Goal: Task Accomplishment & Management: Manage account settings

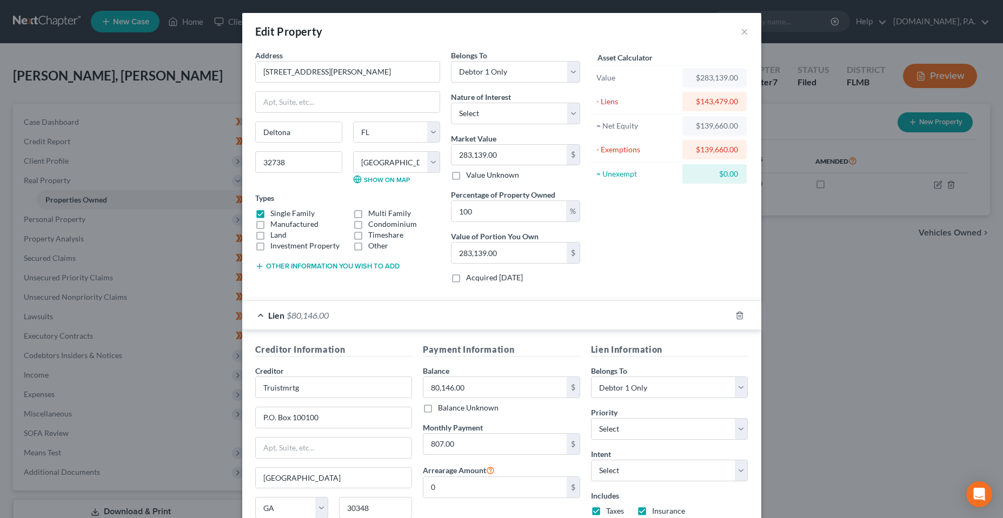
select select "9"
select select "63"
select select "0"
select select "10"
select select "0"
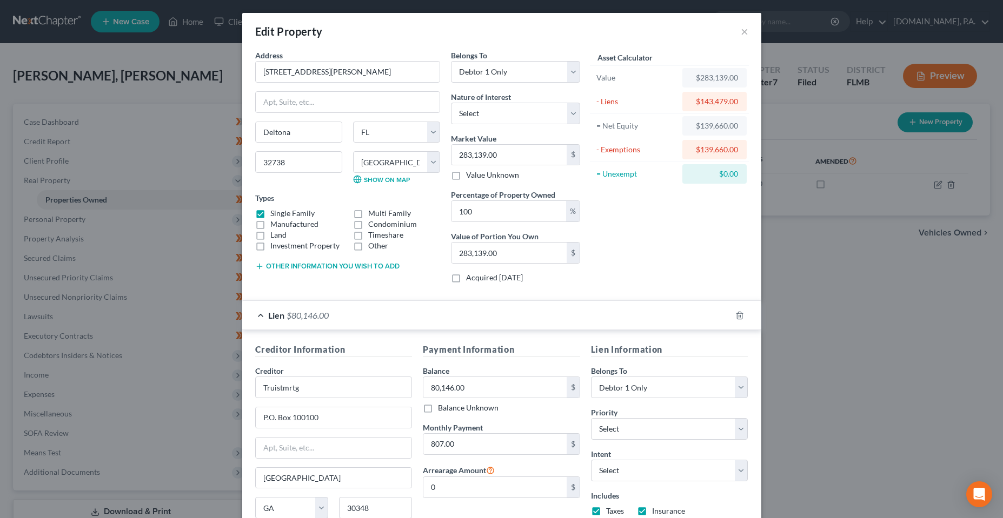
select select "9"
select select "0"
click at [741, 30] on button "×" at bounding box center [745, 31] width 8 height 13
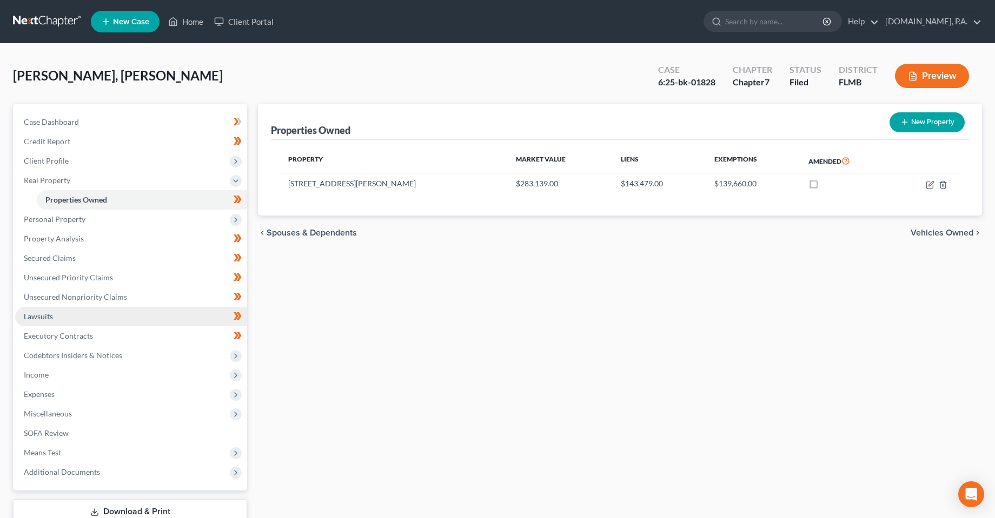
click at [52, 321] on span "Lawsuits" at bounding box center [38, 316] width 29 height 9
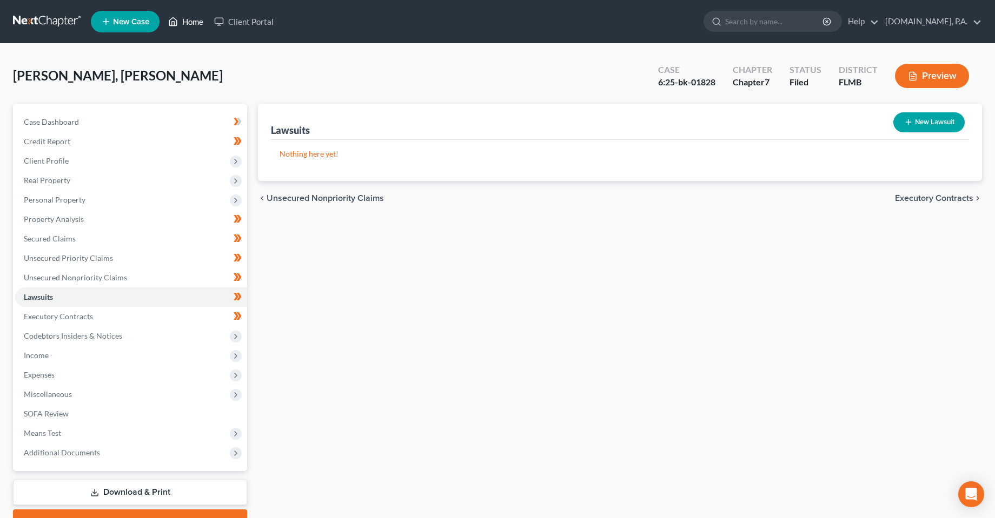
click at [186, 22] on link "Home" at bounding box center [186, 21] width 46 height 19
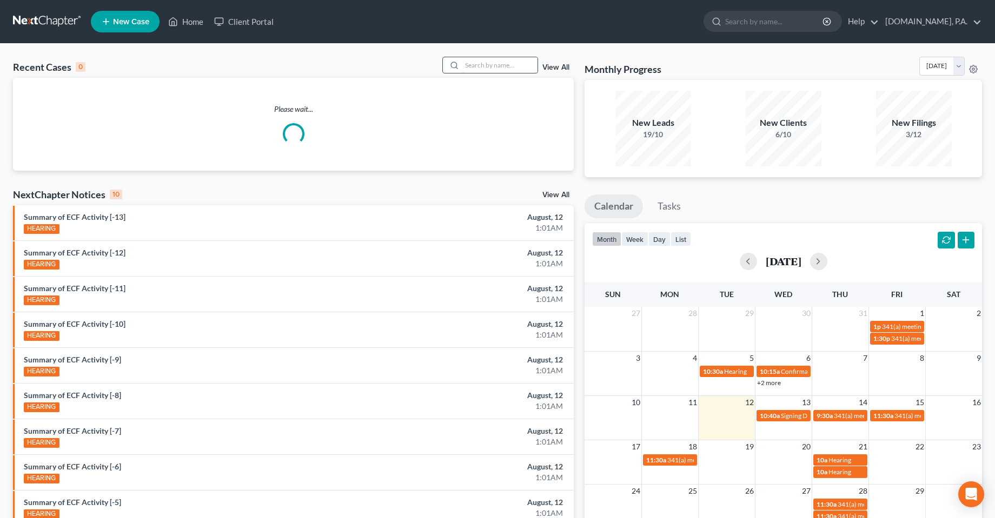
click at [492, 63] on input "search" at bounding box center [500, 65] width 76 height 16
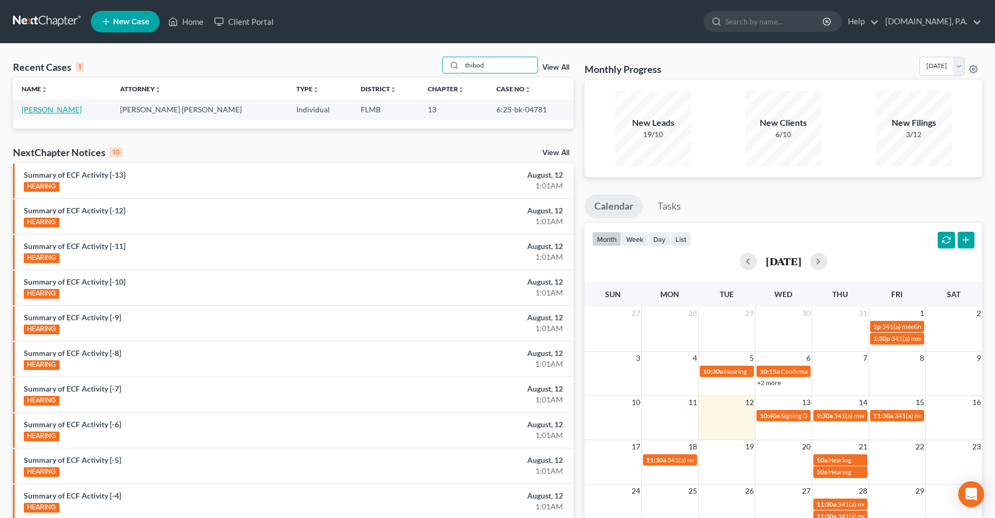
type input "thibod"
click at [62, 110] on link "[PERSON_NAME]" at bounding box center [52, 109] width 60 height 9
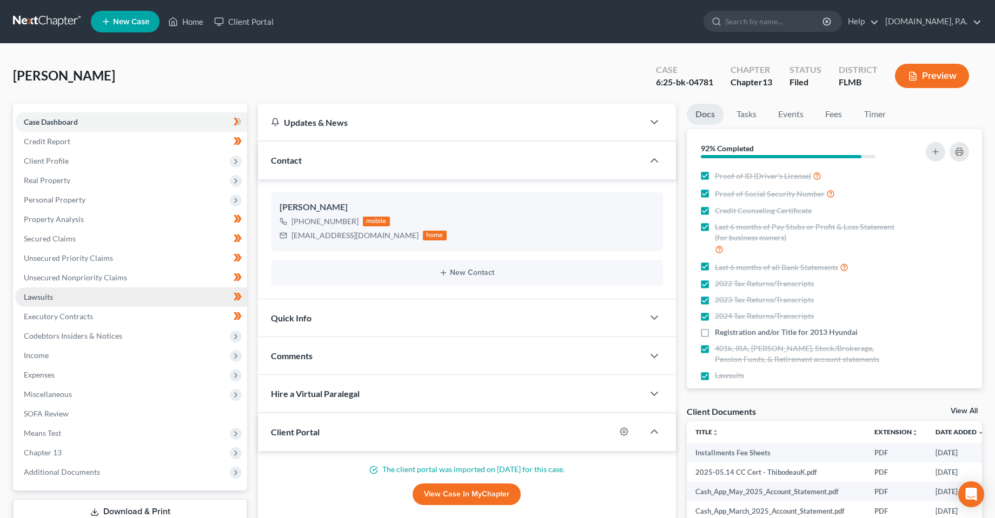
click at [42, 301] on span "Lawsuits" at bounding box center [38, 296] width 29 height 9
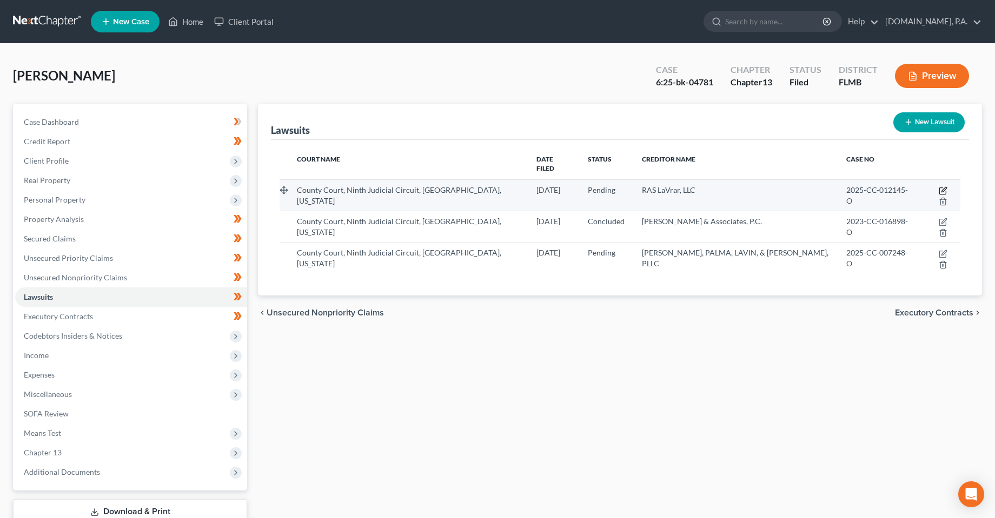
click at [938, 186] on icon "button" at bounding box center [942, 190] width 9 height 9
select select "9"
select select "0"
select select "4"
select select "9"
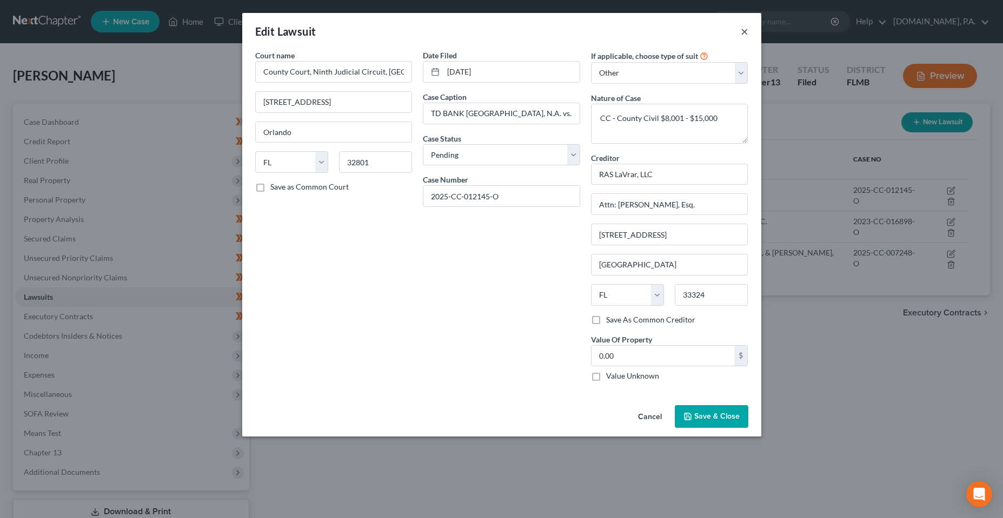
click at [743, 32] on button "×" at bounding box center [745, 31] width 8 height 13
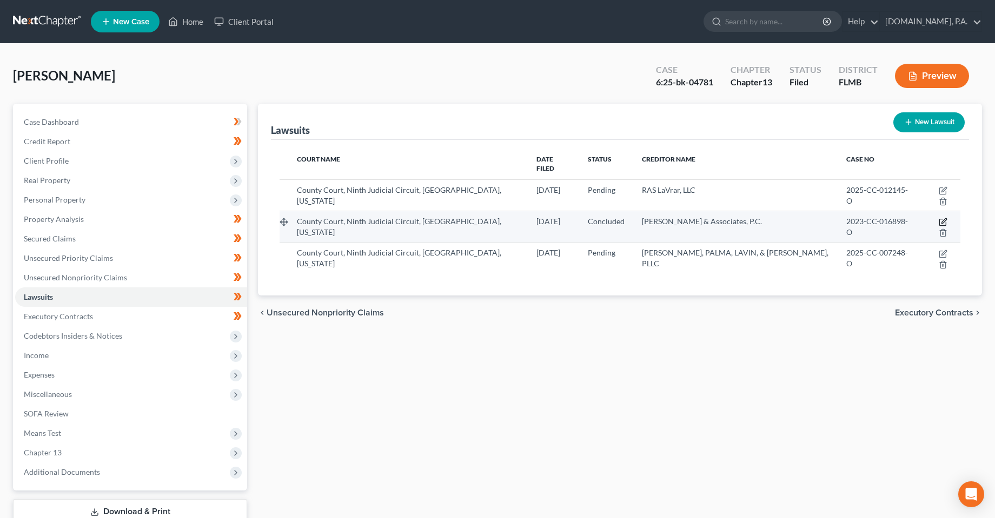
click at [941, 219] on icon "button" at bounding box center [943, 221] width 5 height 5
select select "9"
select select "2"
select select "4"
select select "22"
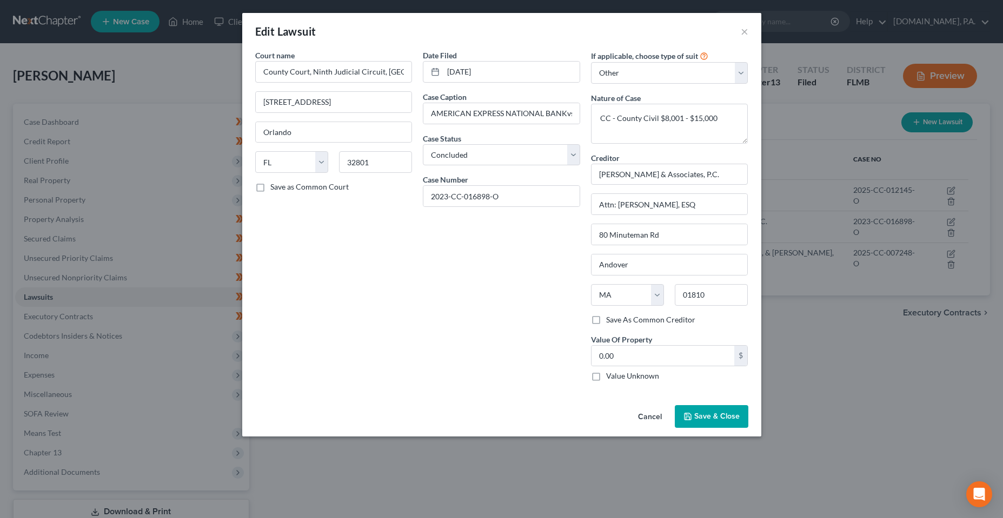
click at [646, 415] on button "Cancel" at bounding box center [649, 417] width 41 height 22
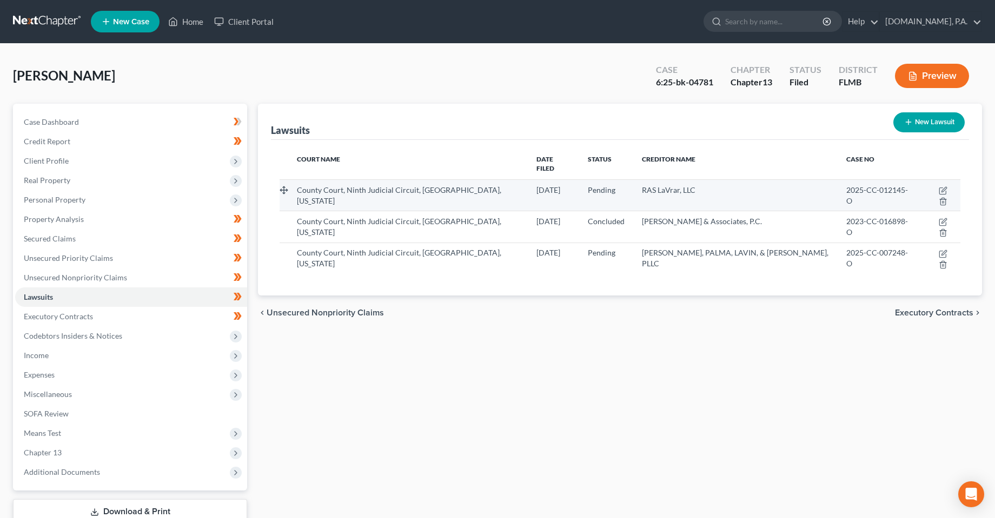
click at [923, 183] on td at bounding box center [938, 194] width 43 height 31
click at [938, 186] on icon "button" at bounding box center [942, 190] width 9 height 9
select select "9"
select select "0"
select select "4"
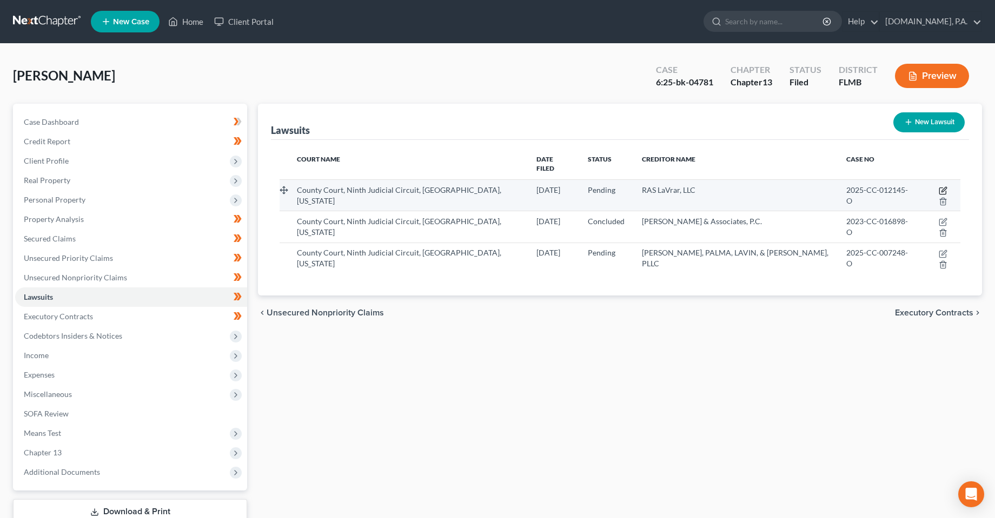
select select "9"
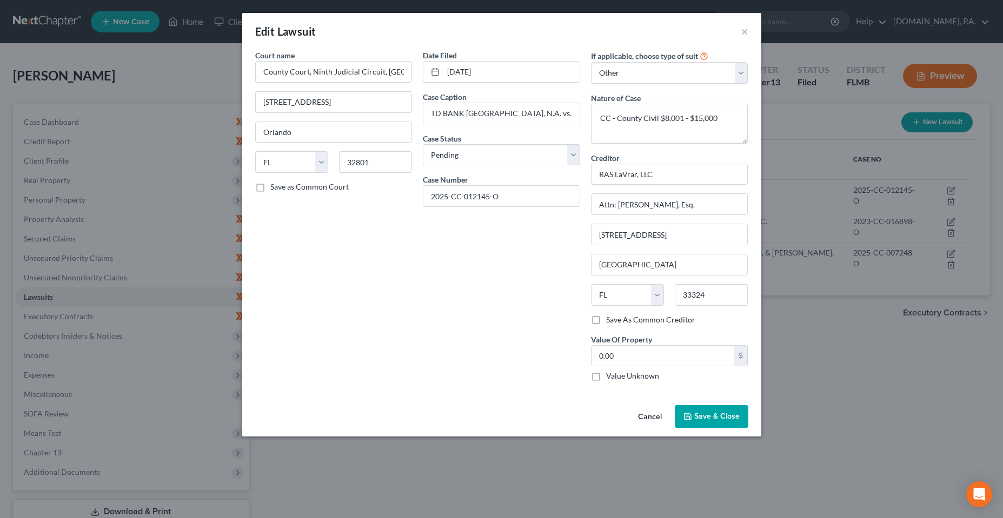
click at [420, 337] on div "Date Filed [DATE] Case Caption TD BANK [GEOGRAPHIC_DATA], N.A. vs.[PERSON_NAME]…" at bounding box center [501, 220] width 168 height 341
click at [747, 28] on button "×" at bounding box center [745, 31] width 8 height 13
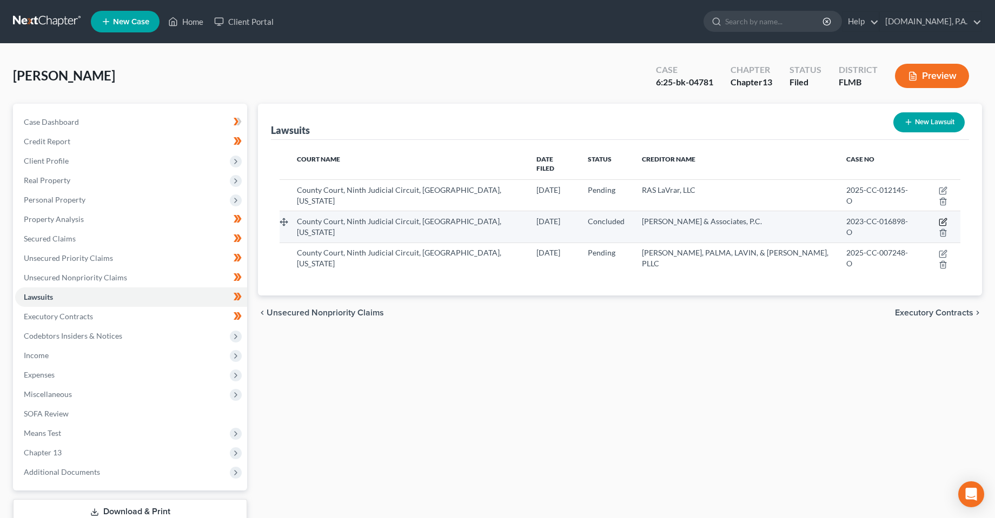
click at [939, 219] on icon "button" at bounding box center [942, 222] width 6 height 6
select select "9"
select select "2"
select select "4"
select select "22"
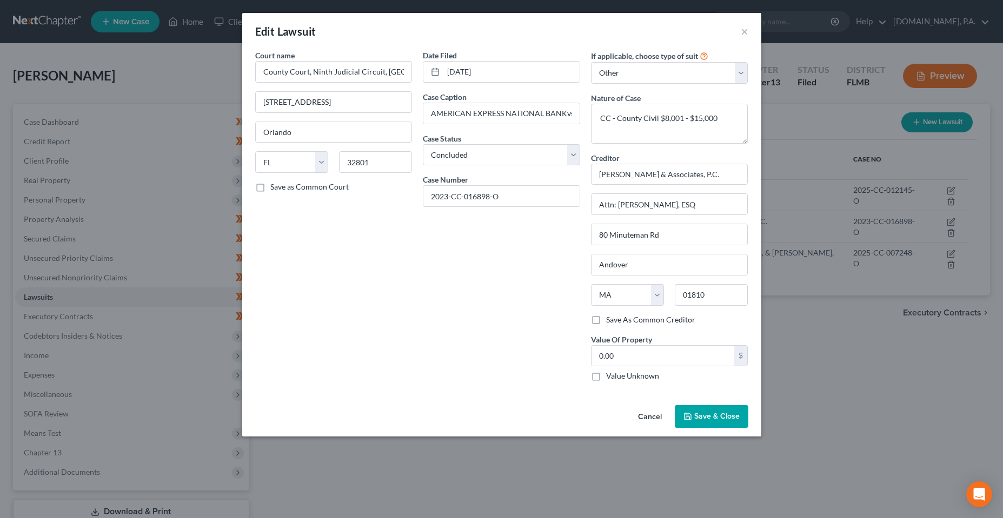
click at [464, 295] on div "Date Filed [DATE] Case Caption AMERICAN EXPRESS NATIONAL BANKvs.[PERSON_NAME] C…" at bounding box center [501, 220] width 168 height 341
click at [651, 421] on button "Cancel" at bounding box center [649, 417] width 41 height 22
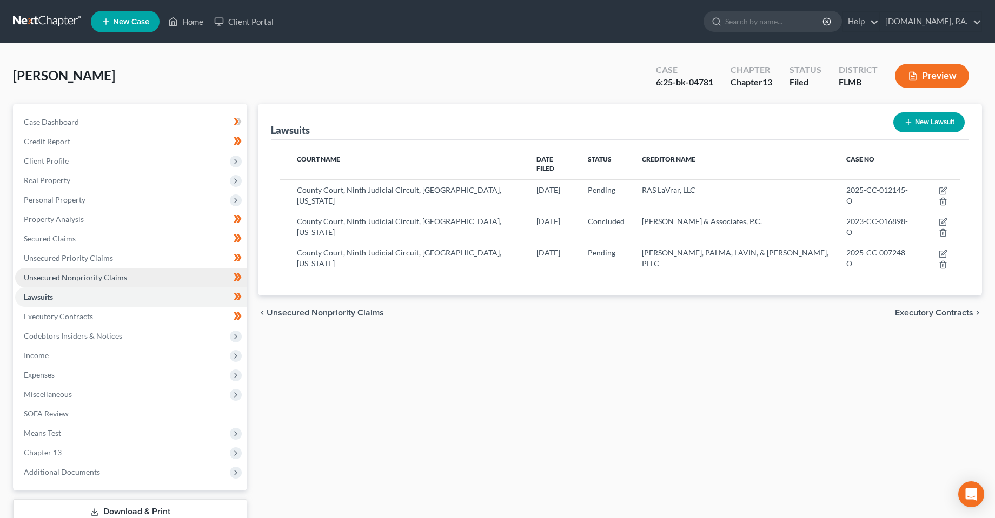
click at [35, 281] on span "Unsecured Nonpriority Claims" at bounding box center [75, 277] width 103 height 9
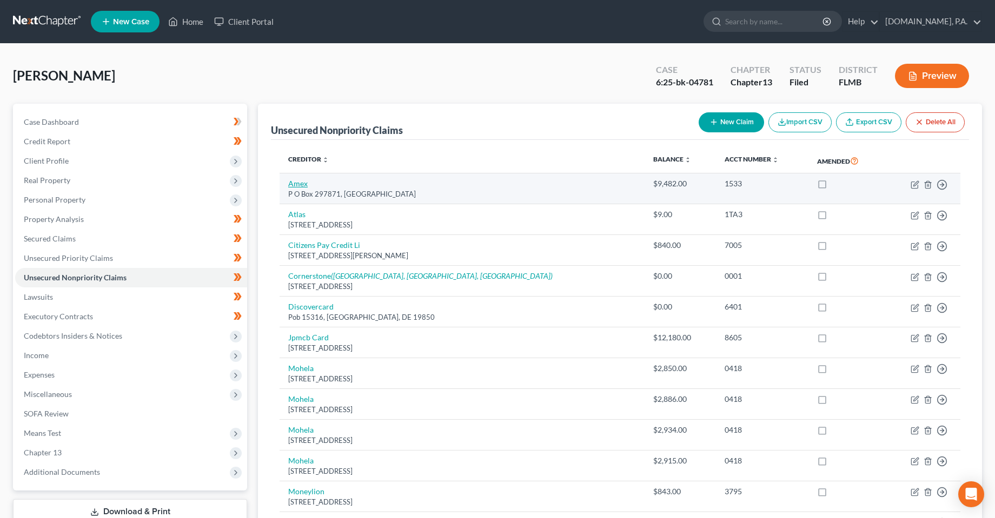
click at [294, 188] on link "Amex" at bounding box center [297, 183] width 19 height 9
select select "9"
select select "2"
select select "0"
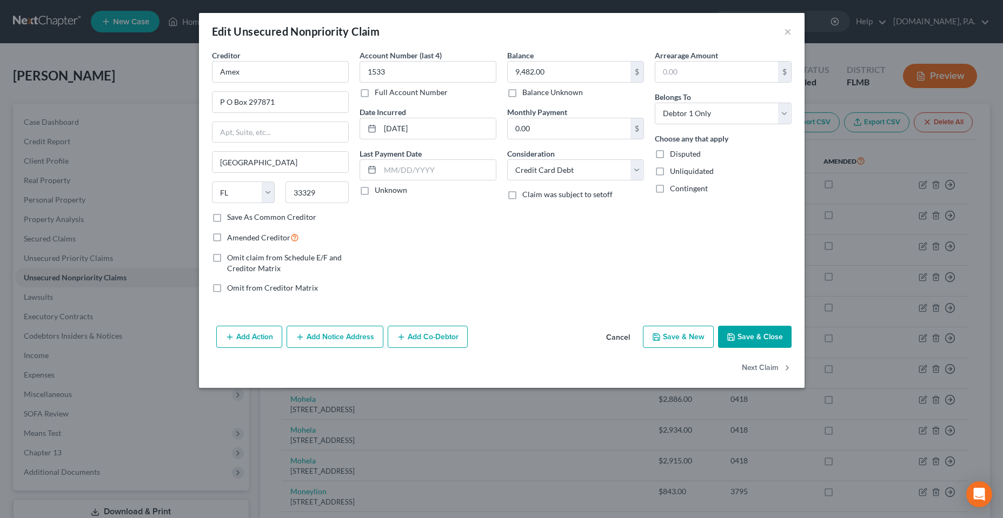
click at [232, 336] on icon "button" at bounding box center [229, 337] width 9 height 9
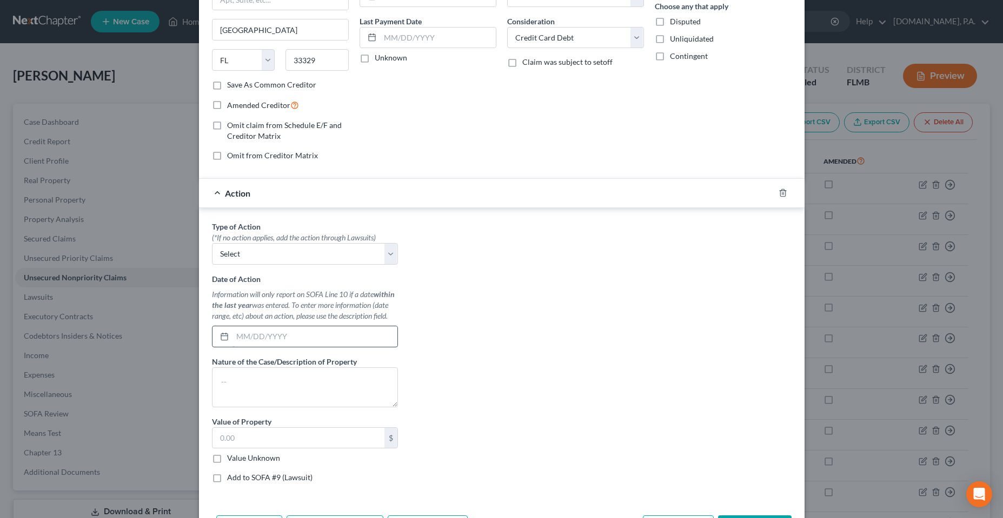
scroll to position [162, 0]
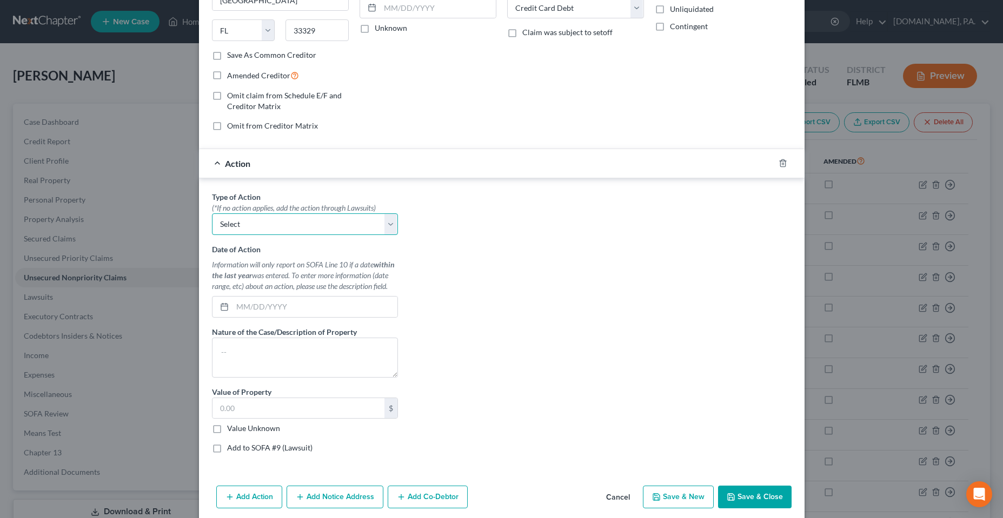
click at [295, 230] on select "Select Repossession Garnishment Foreclosure Personal Injury Attached, Seized, O…" at bounding box center [305, 225] width 186 height 22
select select "1"
click at [212, 214] on select "Select Repossession Garnishment Foreclosure Personal Injury Attached, Seized, O…" at bounding box center [305, 225] width 186 height 22
click at [484, 341] on div "Type of Action * (*If no action applies, add the action through Lawsuits) Selec…" at bounding box center [501, 326] width 590 height 271
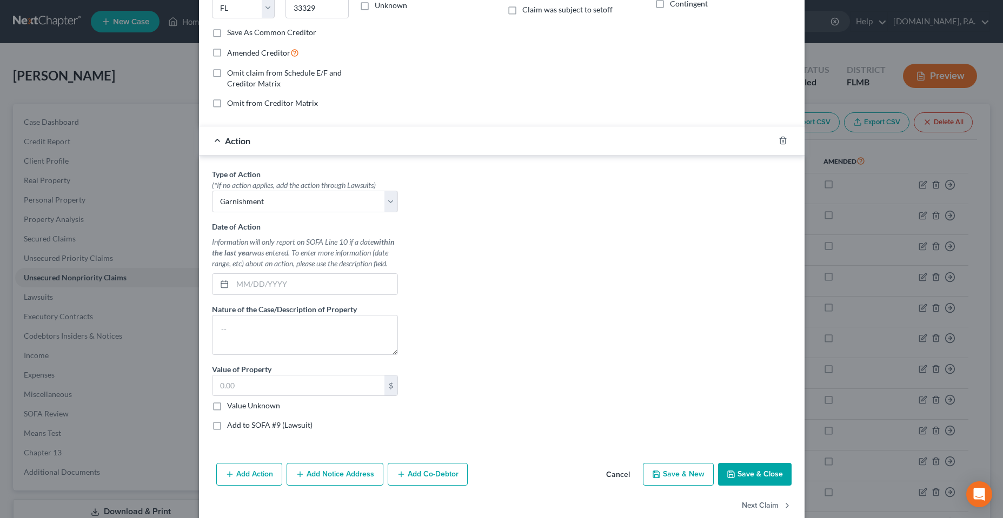
scroll to position [205, 0]
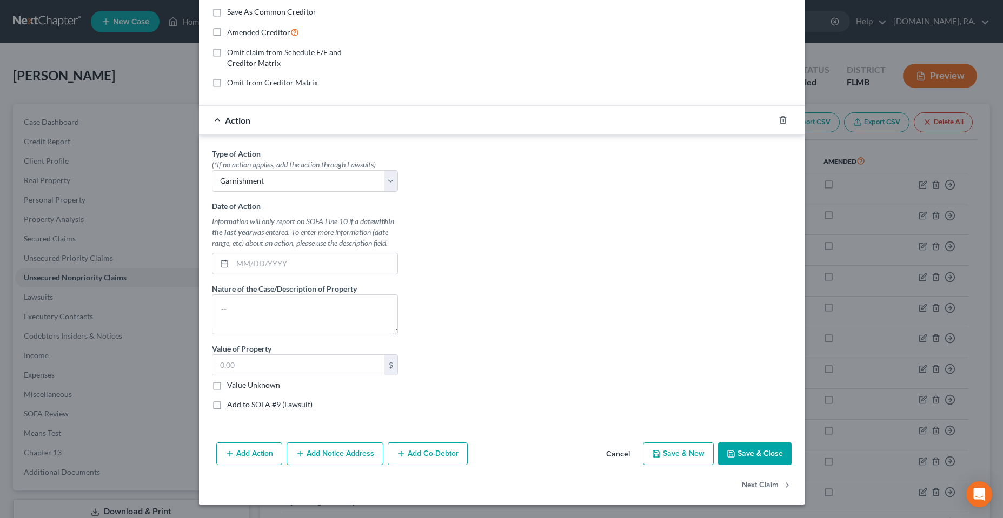
click at [283, 405] on label "Add to SOFA #9 (Lawsuit)" at bounding box center [269, 404] width 85 height 11
click at [238, 405] on input "Add to SOFA #9 (Lawsuit)" at bounding box center [234, 402] width 7 height 7
checkbox input "true"
select select "0"
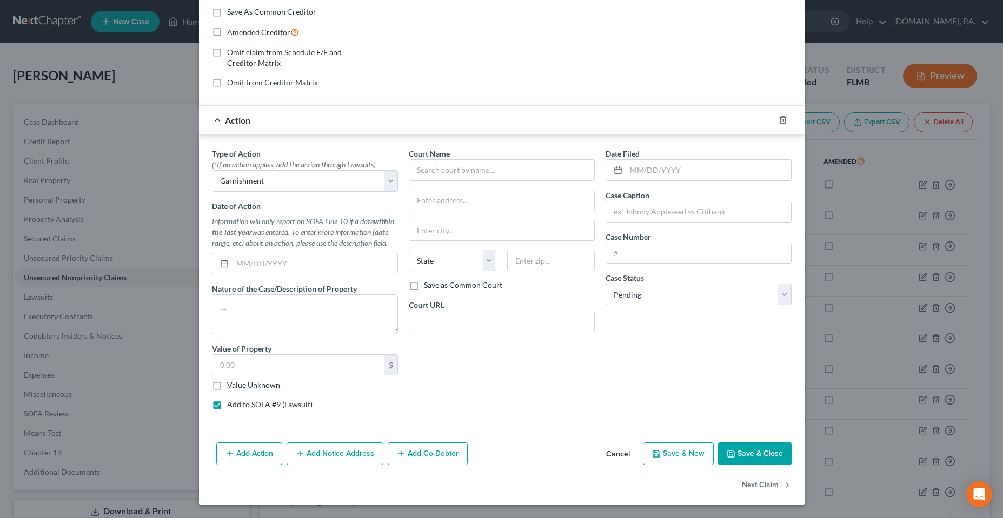
click at [283, 405] on label "Add to SOFA #9 (Lawsuit)" at bounding box center [269, 404] width 85 height 11
click at [238, 405] on input "Add to SOFA #9 (Lawsuit)" at bounding box center [234, 402] width 7 height 7
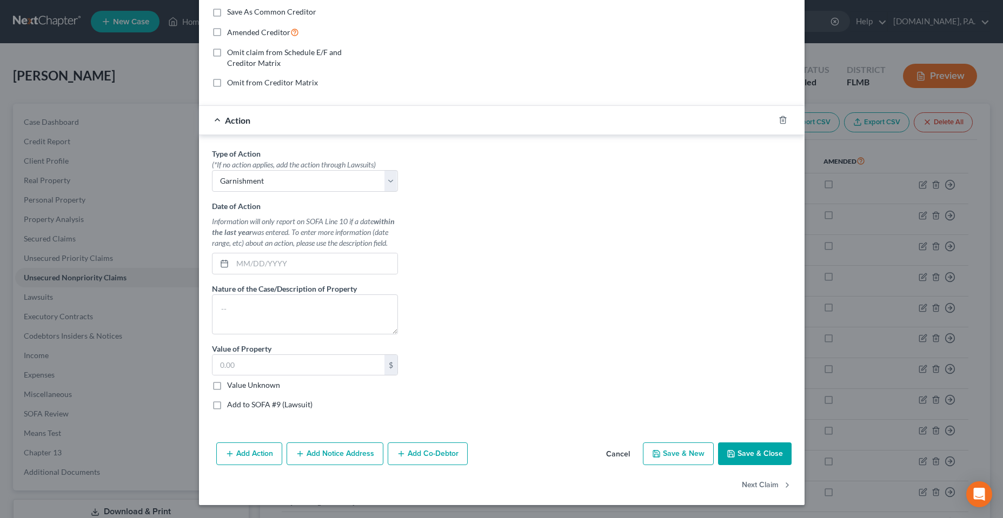
click at [283, 405] on label "Add to SOFA #9 (Lawsuit)" at bounding box center [269, 404] width 85 height 11
click at [238, 405] on input "Add to SOFA #9 (Lawsuit)" at bounding box center [234, 402] width 7 height 7
checkbox input "true"
select select "0"
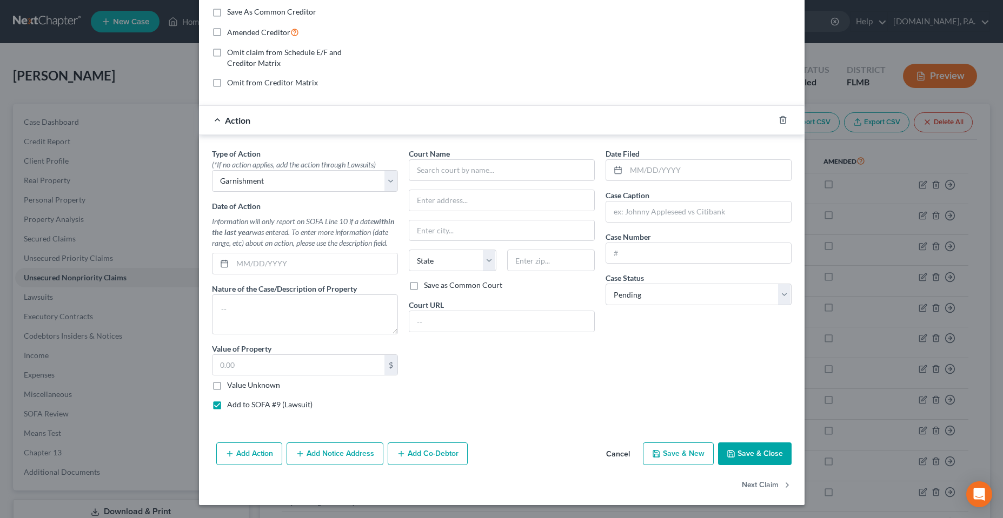
click at [283, 405] on label "Add to SOFA #9 (Lawsuit)" at bounding box center [269, 404] width 85 height 11
click at [238, 405] on input "Add to SOFA #9 (Lawsuit)" at bounding box center [234, 402] width 7 height 7
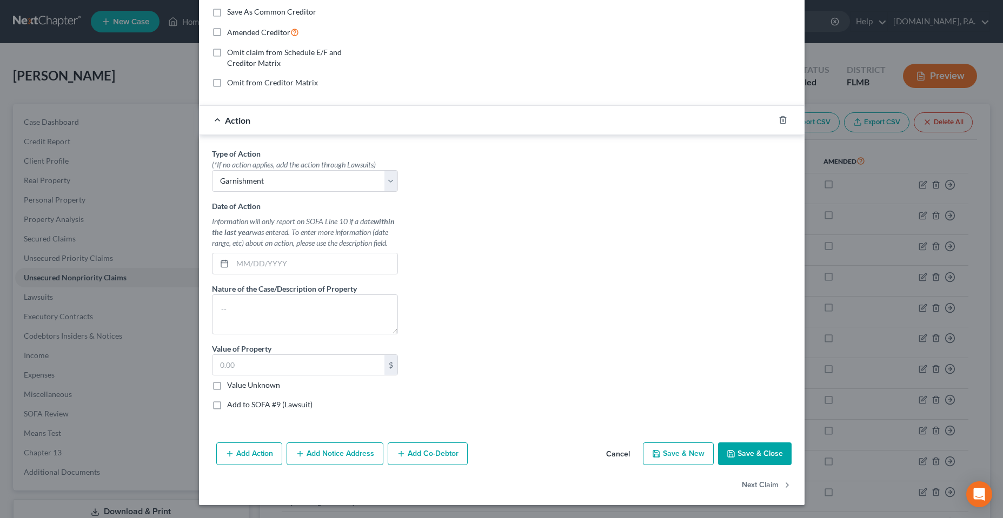
click at [394, 403] on div "Type of Action * (*If no action applies, add the action through Lawsuits) Selec…" at bounding box center [304, 283] width 197 height 271
click at [249, 405] on label "Add to SOFA #9 (Lawsuit)" at bounding box center [269, 404] width 85 height 11
click at [238, 405] on input "Add to SOFA #9 (Lawsuit)" at bounding box center [234, 402] width 7 height 7
checkbox input "true"
select select "0"
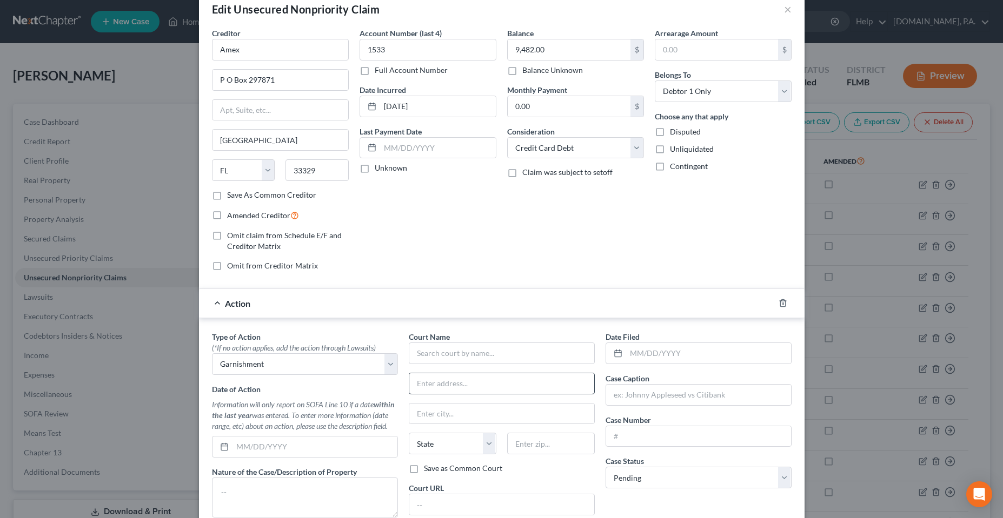
scroll to position [0, 0]
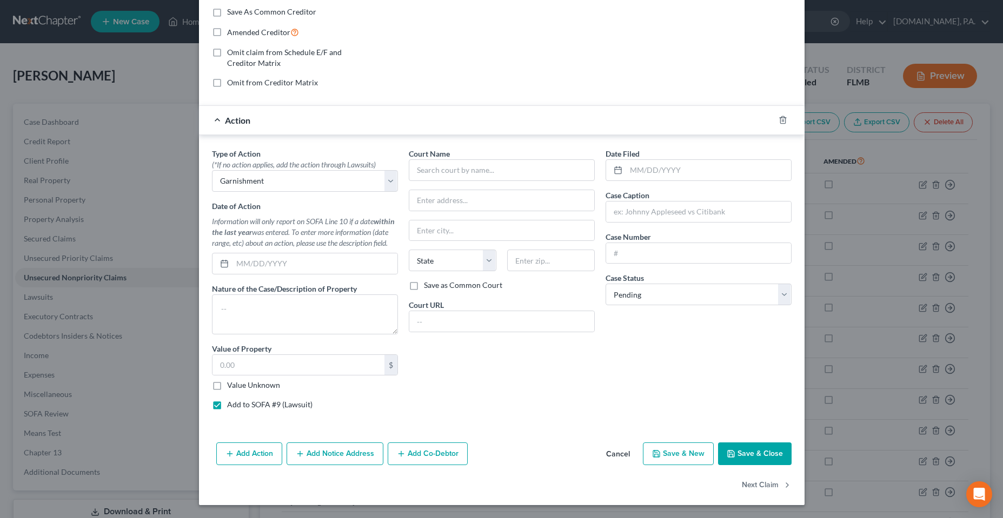
click at [469, 370] on div "Court Name * State [US_STATE] AK AR AZ CA CO CT DE DC [GEOGRAPHIC_DATA] GA GU H…" at bounding box center [501, 283] width 197 height 271
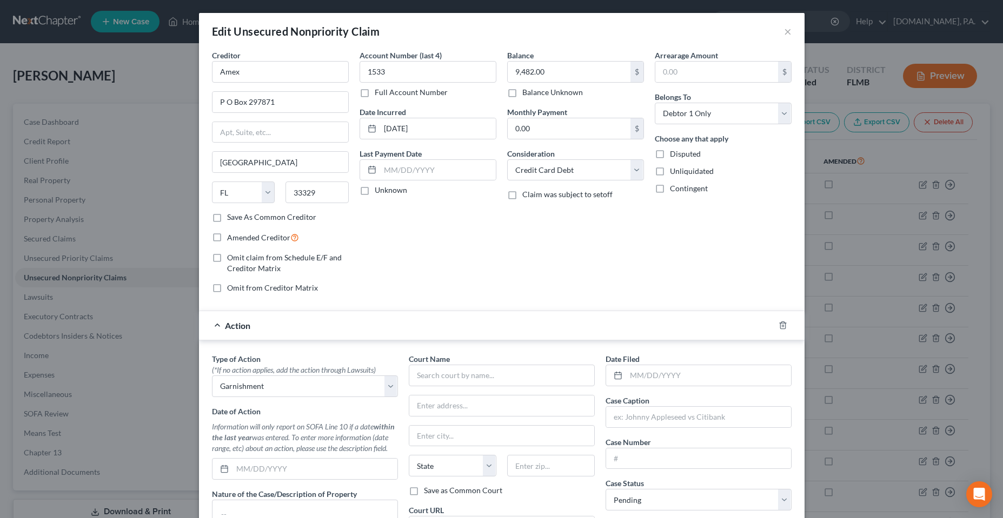
click at [418, 278] on div "Account Number (last 4) 1533 Full Account Number Date Incurred [DATE] Last Paym…" at bounding box center [428, 176] width 148 height 252
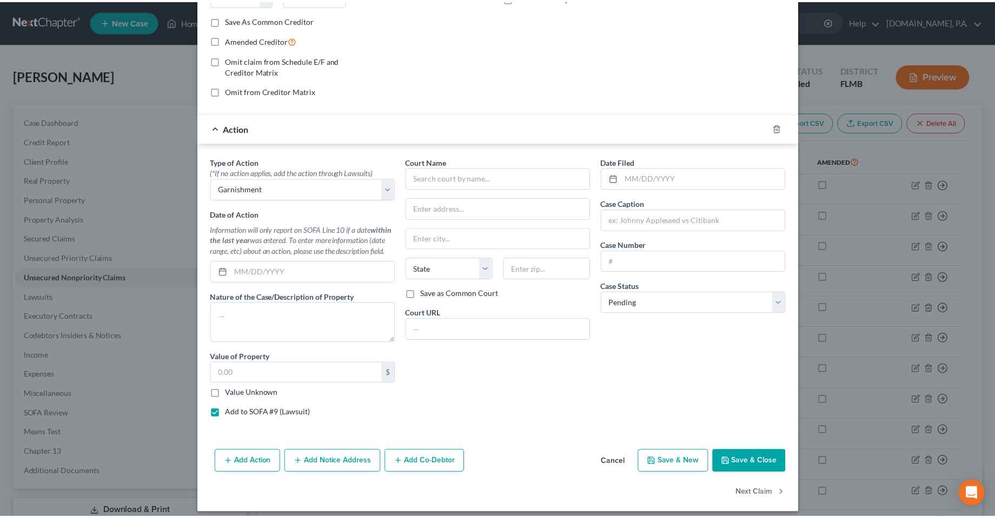
scroll to position [205, 0]
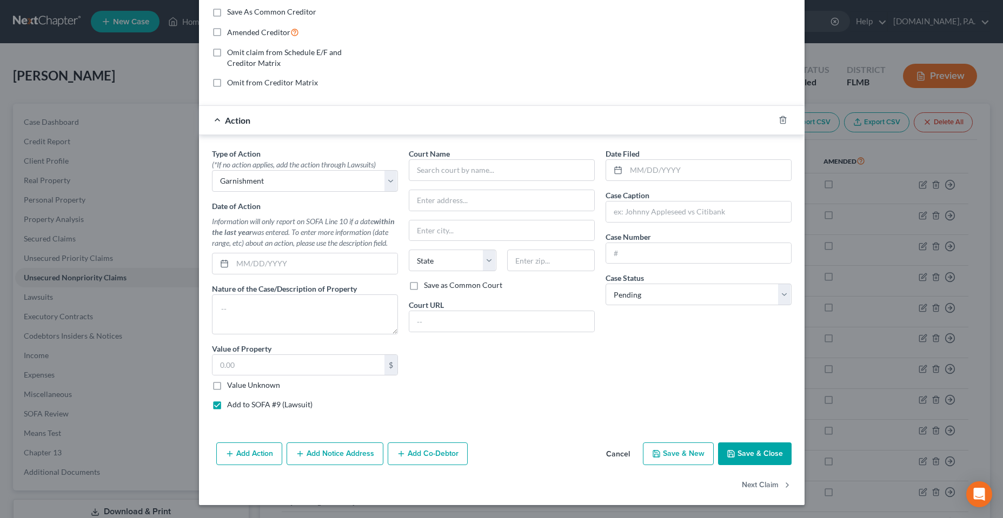
click at [227, 405] on label "Add to SOFA #9 (Lawsuit)" at bounding box center [269, 404] width 85 height 11
click at [231, 405] on input "Add to SOFA #9 (Lawsuit)" at bounding box center [234, 402] width 7 height 7
checkbox input "false"
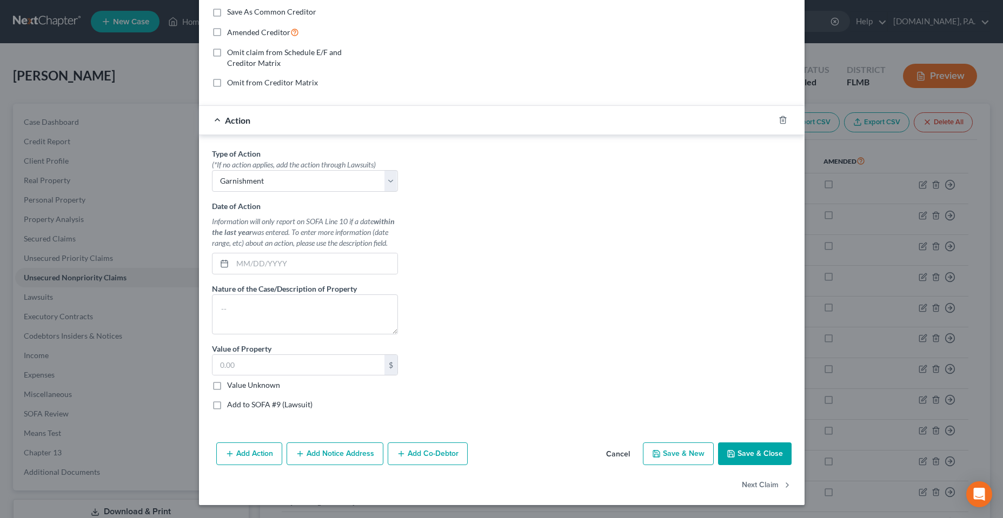
click at [621, 450] on button "Cancel" at bounding box center [617, 455] width 41 height 22
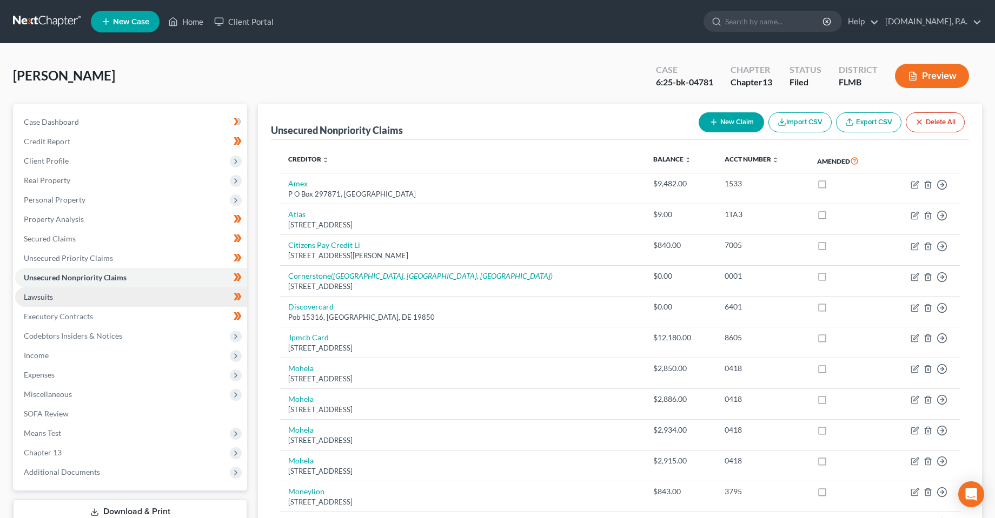
click at [39, 301] on span "Lawsuits" at bounding box center [38, 296] width 29 height 9
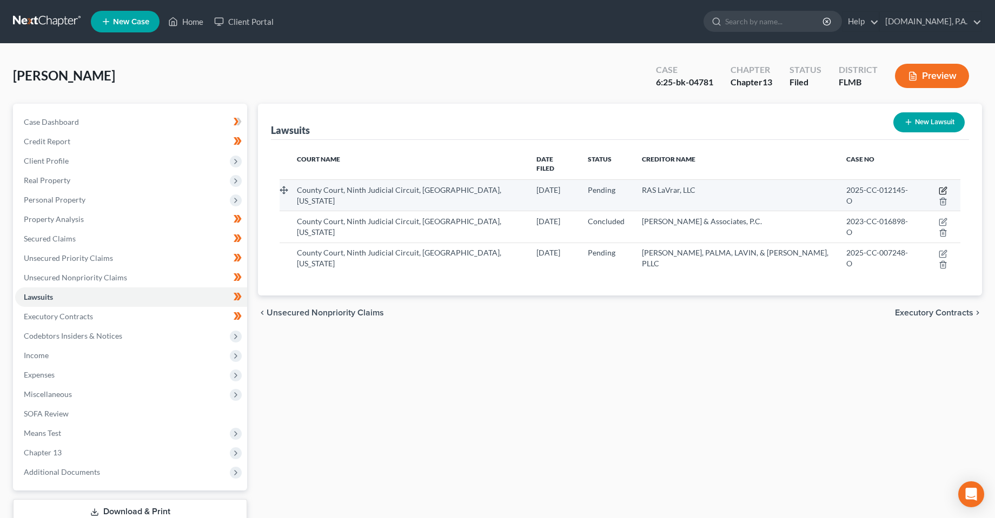
click at [939, 188] on icon "button" at bounding box center [942, 191] width 6 height 6
select select "9"
select select "0"
select select "4"
select select "9"
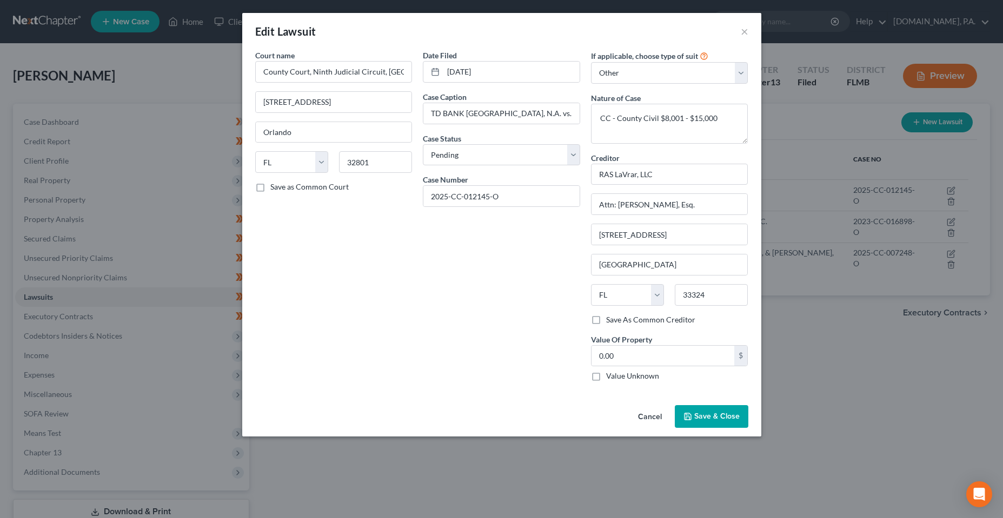
click at [652, 415] on button "Cancel" at bounding box center [649, 417] width 41 height 22
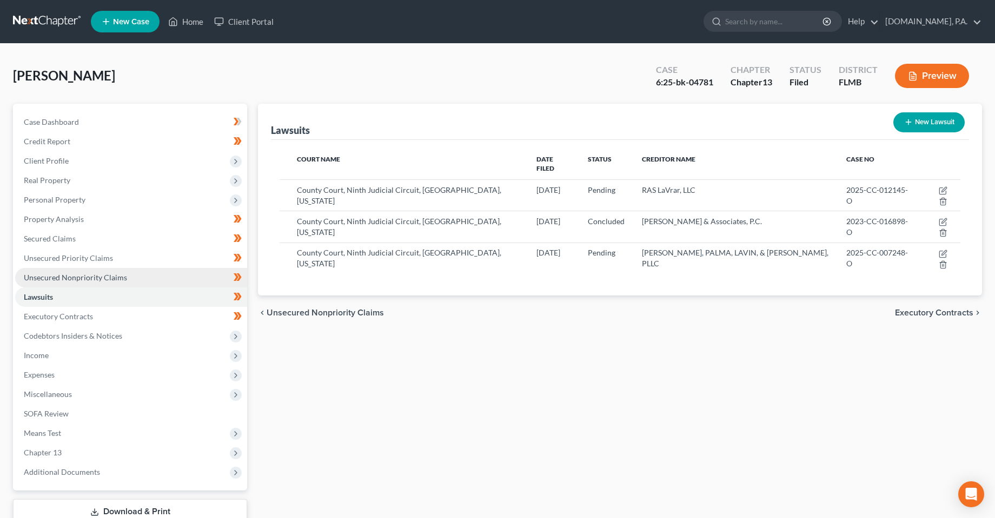
click at [58, 276] on span "Unsecured Nonpriority Claims" at bounding box center [75, 277] width 103 height 9
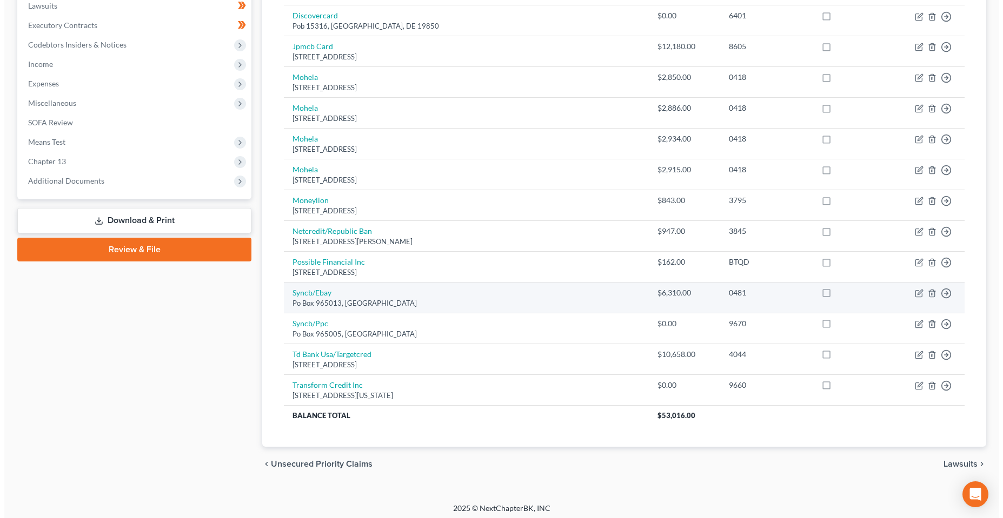
scroll to position [296, 0]
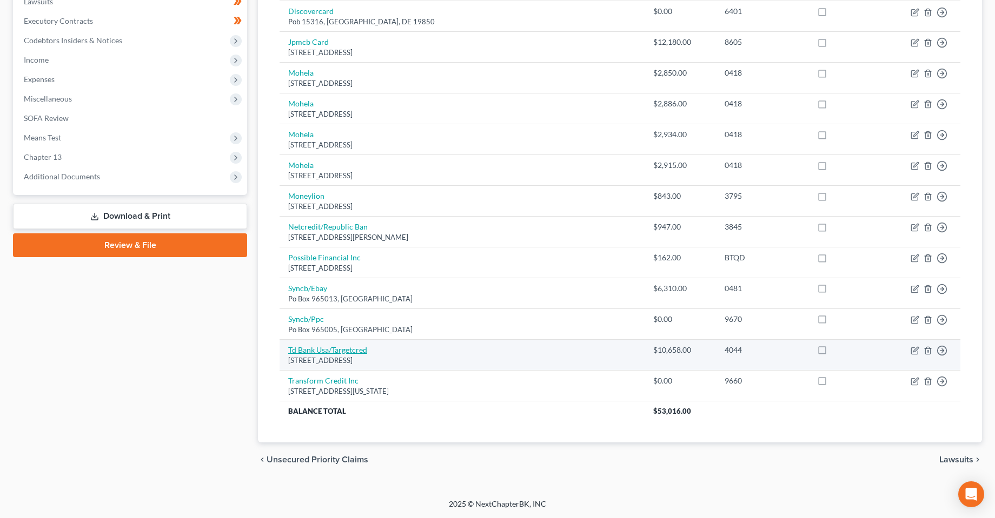
click at [317, 353] on link "Td Bank Usa/Targetcred" at bounding box center [327, 349] width 79 height 9
select select "24"
select select "2"
select select "0"
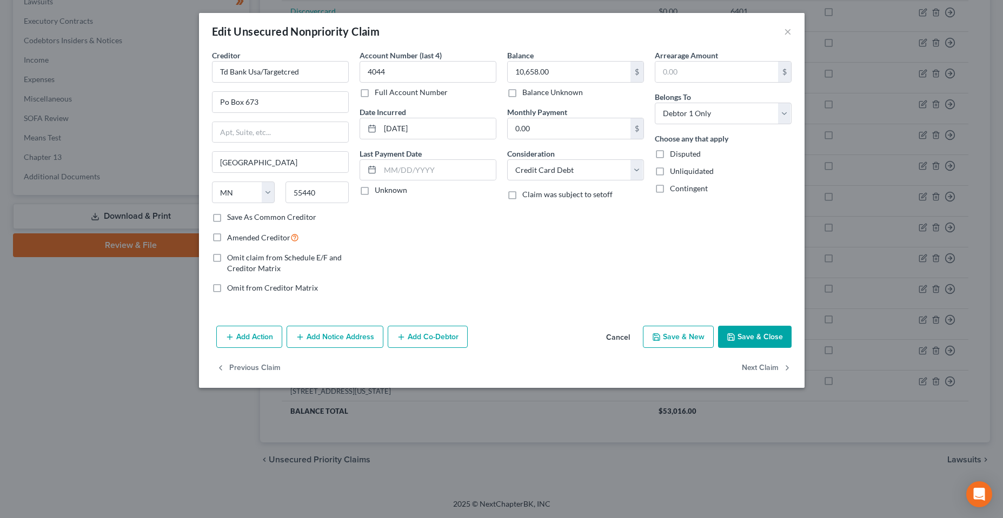
click at [251, 339] on button "Add Action" at bounding box center [249, 337] width 66 height 23
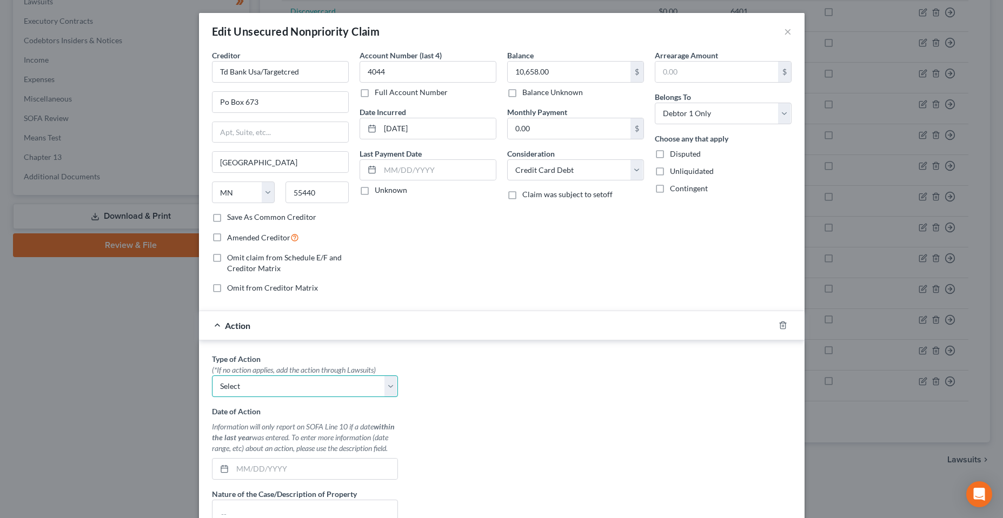
click at [255, 385] on select "Select Repossession Garnishment Foreclosure Personal Injury Attached, Seized, O…" at bounding box center [305, 387] width 186 height 22
click at [574, 397] on div "Type of Action * (*If no action applies, add the action through Lawsuits) Selec…" at bounding box center [501, 489] width 590 height 271
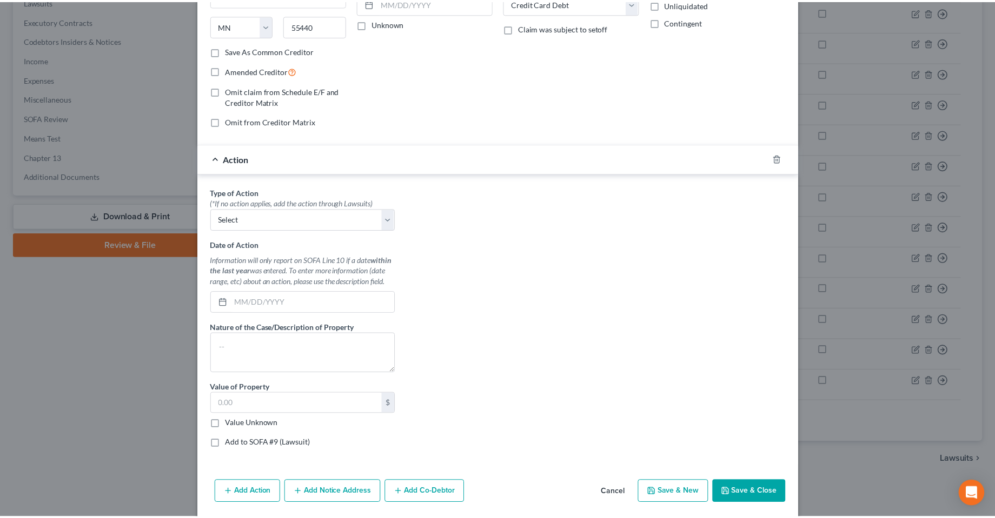
scroll to position [205, 0]
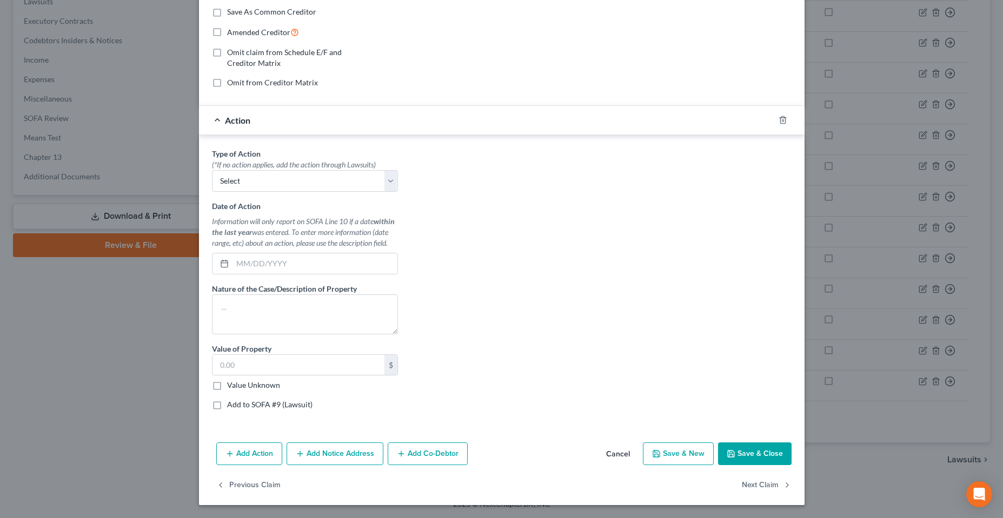
click at [610, 452] on button "Cancel" at bounding box center [617, 455] width 41 height 22
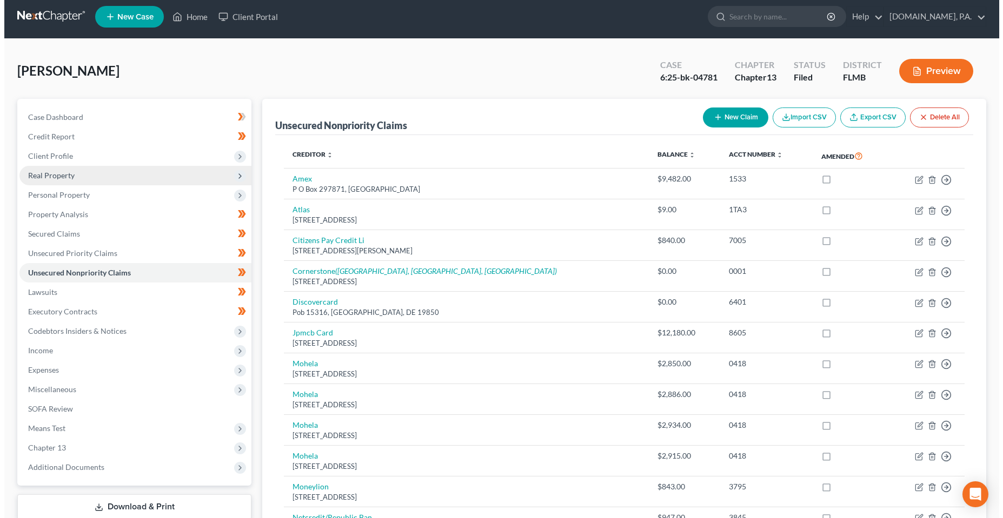
scroll to position [0, 0]
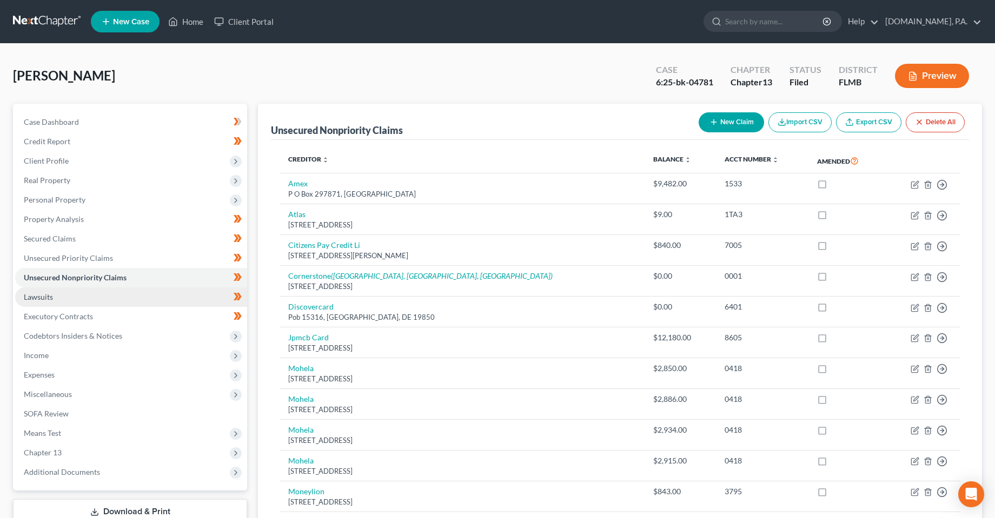
click at [63, 299] on link "Lawsuits" at bounding box center [131, 297] width 232 height 19
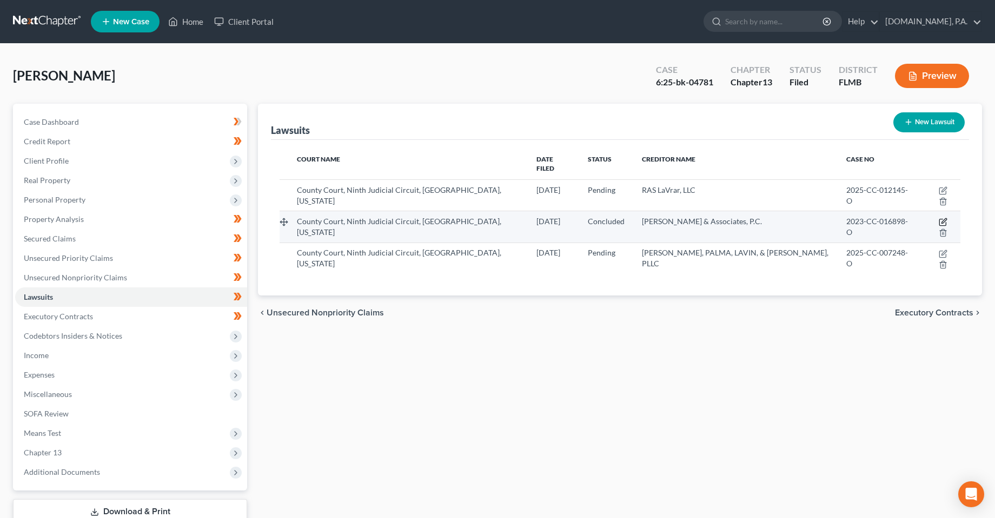
click at [938, 218] on icon "button" at bounding box center [942, 222] width 9 height 9
select select "9"
select select "2"
select select "4"
select select "22"
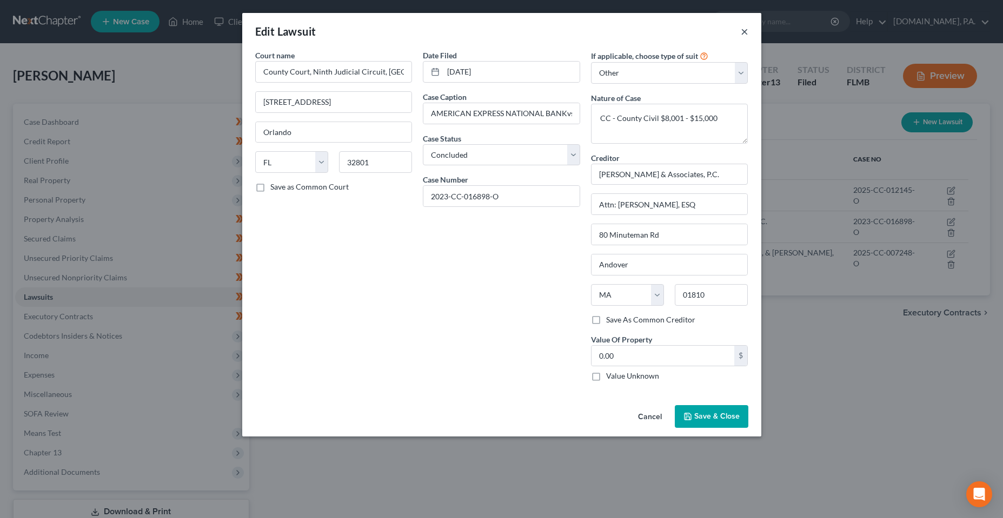
click at [742, 31] on button "×" at bounding box center [745, 31] width 8 height 13
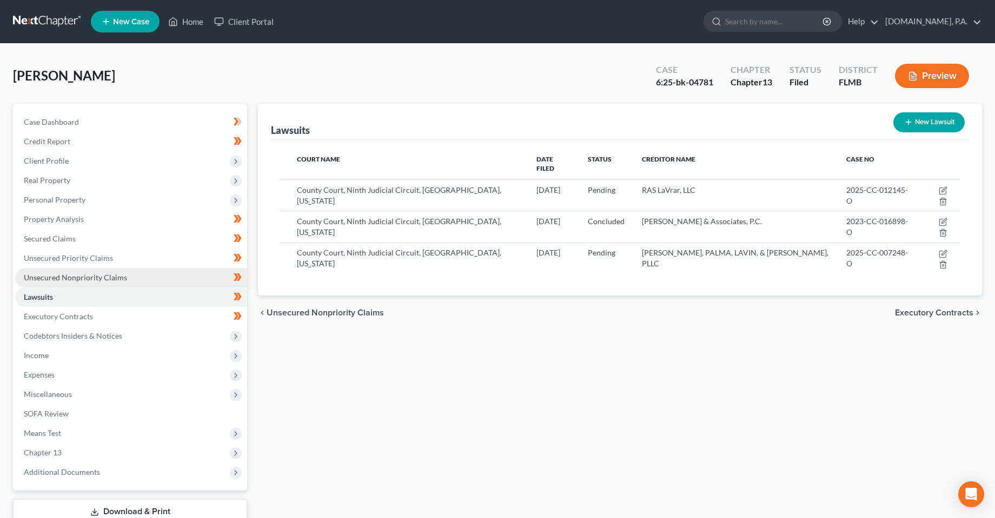
click at [52, 277] on span "Unsecured Nonpriority Claims" at bounding box center [75, 277] width 103 height 9
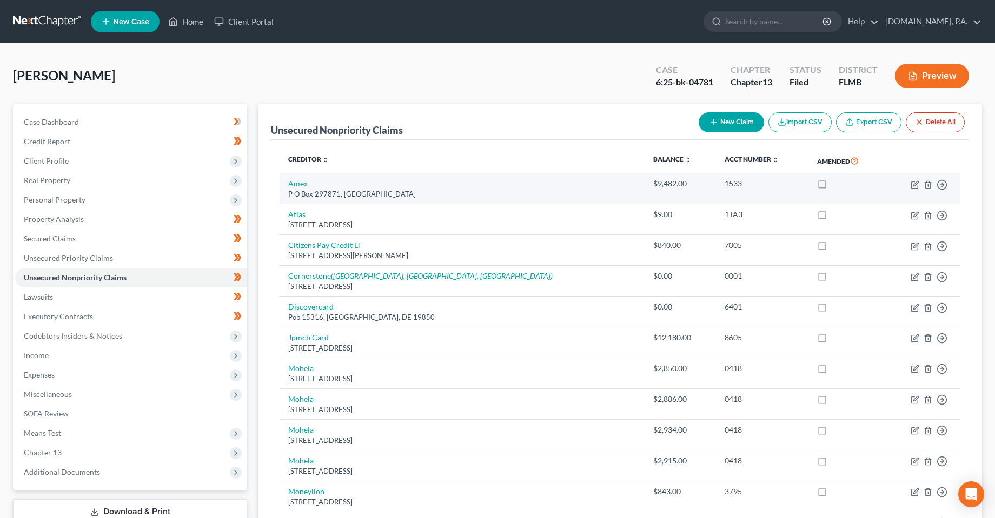
click at [299, 183] on link "Amex" at bounding box center [297, 183] width 19 height 9
select select "9"
select select "2"
select select "0"
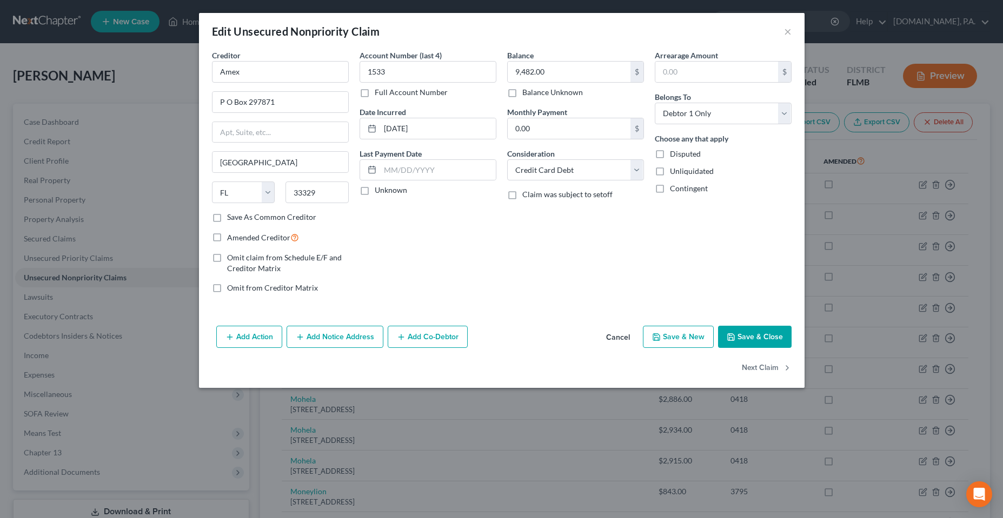
click at [228, 339] on icon "button" at bounding box center [229, 337] width 9 height 9
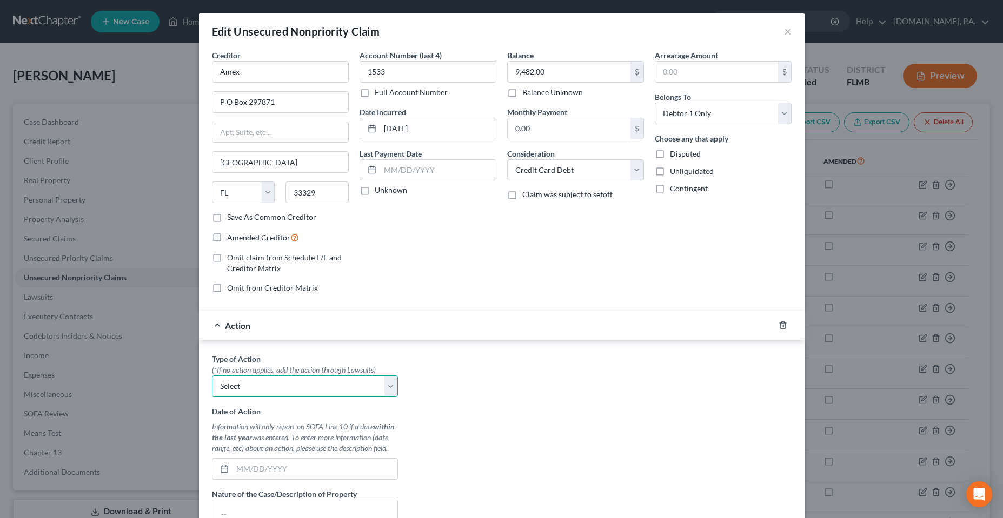
click at [283, 390] on select "Select Repossession Garnishment Foreclosure Personal Injury Attached, Seized, O…" at bounding box center [305, 387] width 186 height 22
drag, startPoint x: 556, startPoint y: 397, endPoint x: 556, endPoint y: 377, distance: 20.0
click at [556, 397] on div "Type of Action * (*If no action applies, add the action through Lawsuits) Selec…" at bounding box center [501, 489] width 590 height 271
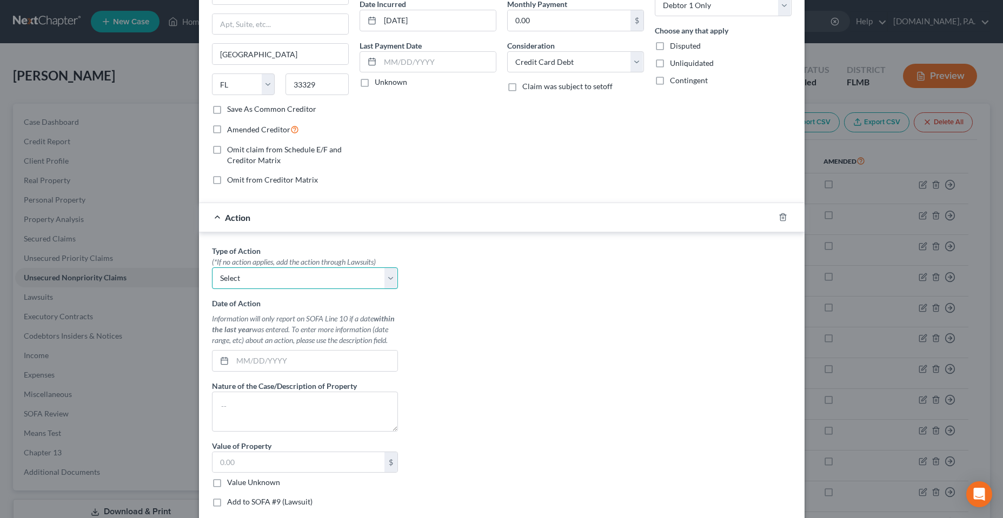
click at [302, 269] on select "Select Repossession Garnishment Foreclosure Personal Injury Attached, Seized, O…" at bounding box center [305, 279] width 186 height 22
click at [212, 268] on select "Select Repossession Garnishment Foreclosure Personal Injury Attached, Seized, O…" at bounding box center [305, 279] width 186 height 22
drag, startPoint x: 456, startPoint y: 352, endPoint x: 456, endPoint y: 342, distance: 9.7
click at [456, 351] on div "Type of Action * (*If no action applies, add the action through Lawsuits) Selec…" at bounding box center [501, 380] width 590 height 271
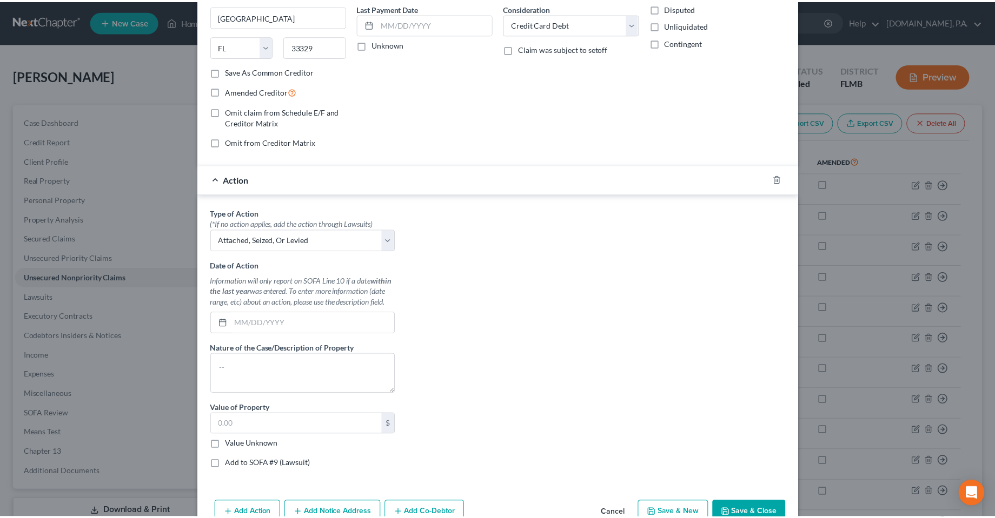
scroll to position [162, 0]
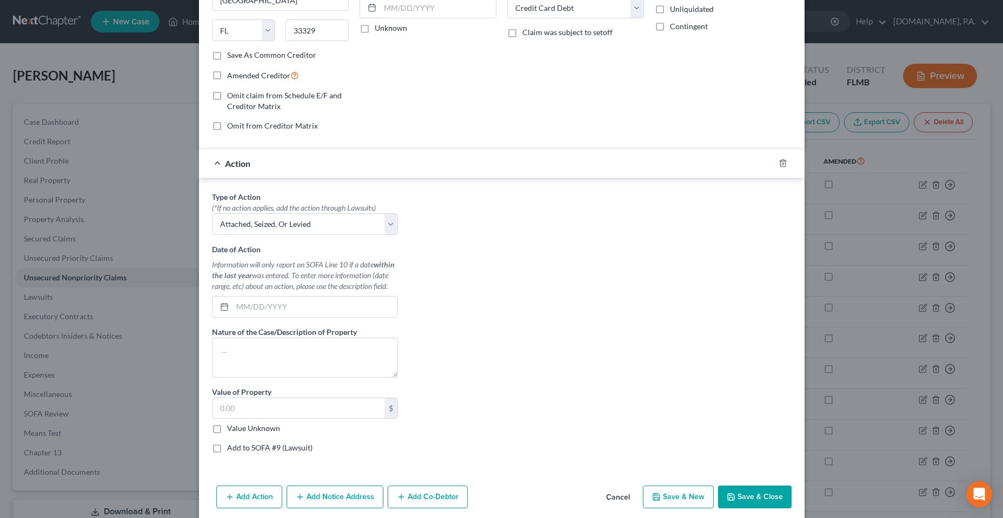
click at [343, 211] on div "(*If no action applies, add the action through Lawsuits)" at bounding box center [305, 208] width 186 height 11
click at [343, 219] on select "Select Repossession Garnishment Foreclosure Personal Injury Attached, Seized, O…" at bounding box center [305, 225] width 186 height 22
click at [525, 340] on div "Type of Action * (*If no action applies, add the action through Lawsuits) Selec…" at bounding box center [501, 326] width 590 height 271
click at [322, 245] on div "Date of Action Information will only report on SOFA Line 10 if a date within th…" at bounding box center [305, 281] width 186 height 74
click at [316, 221] on select "Select Repossession Garnishment Foreclosure Personal Injury Attached, Seized, O…" at bounding box center [305, 225] width 186 height 22
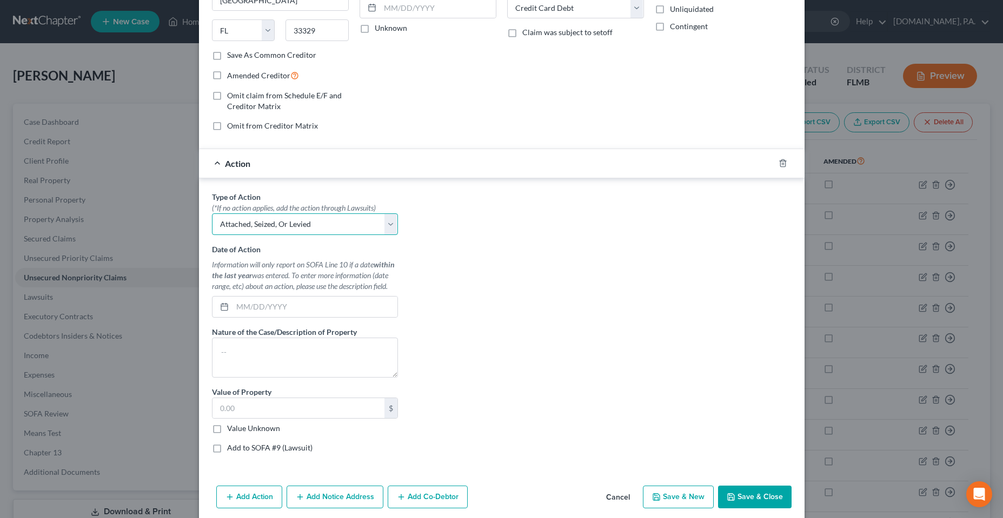
click at [343, 216] on select "Select Repossession Garnishment Foreclosure Personal Injury Attached, Seized, O…" at bounding box center [305, 225] width 186 height 22
select select "1"
click at [212, 214] on select "Select Repossession Garnishment Foreclosure Personal Injury Attached, Seized, O…" at bounding box center [305, 225] width 186 height 22
click at [296, 225] on select "Select Repossession Garnishment Foreclosure Personal Injury Attached, Seized, O…" at bounding box center [305, 225] width 186 height 22
select select
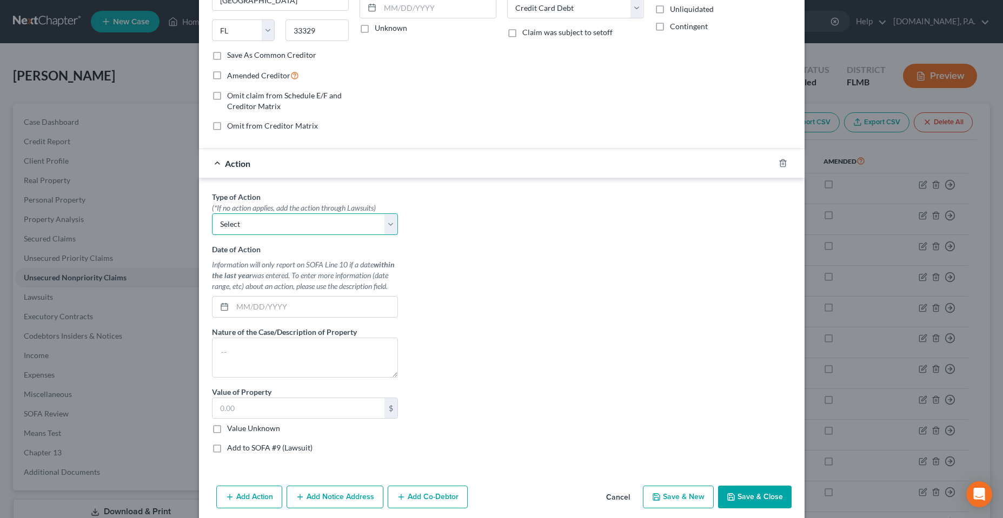
click at [212, 214] on select "Select Repossession Garnishment Foreclosure Personal Injury Attached, Seized, O…" at bounding box center [305, 225] width 186 height 22
click at [470, 288] on div "Type of Action * (*If no action applies, add the action through Lawsuits) Selec…" at bounding box center [501, 326] width 590 height 271
click at [609, 497] on button "Cancel" at bounding box center [617, 498] width 41 height 22
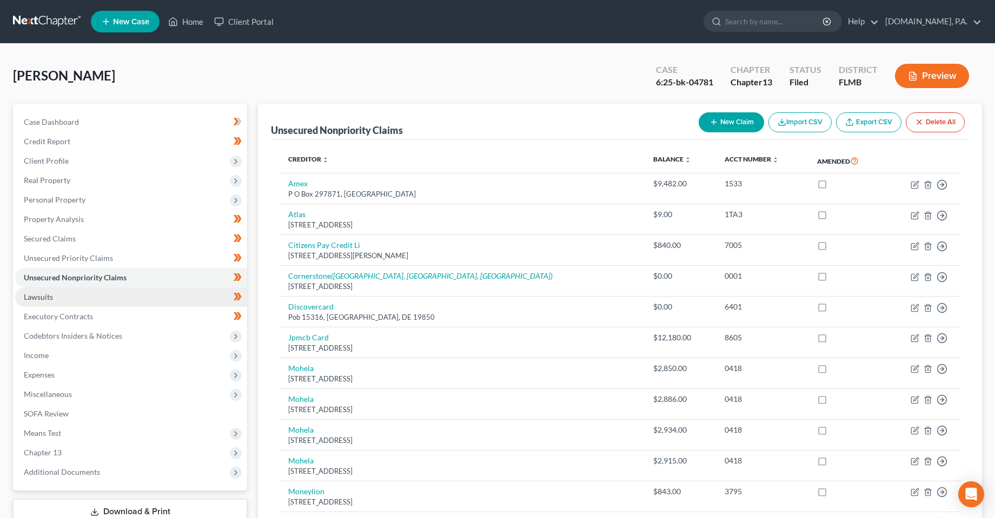
click at [38, 304] on link "Lawsuits" at bounding box center [131, 297] width 232 height 19
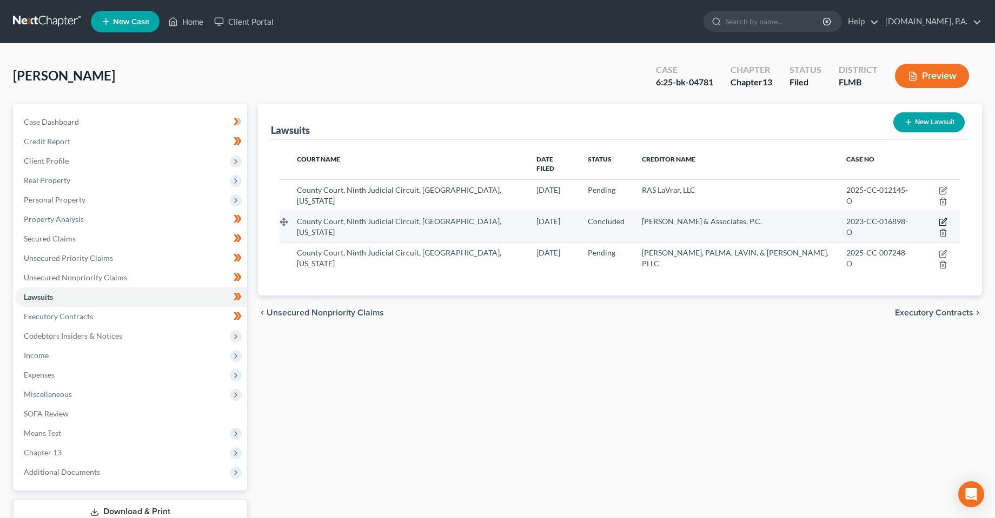
click at [938, 218] on icon "button" at bounding box center [942, 222] width 9 height 9
select select "9"
select select "2"
select select "4"
select select "22"
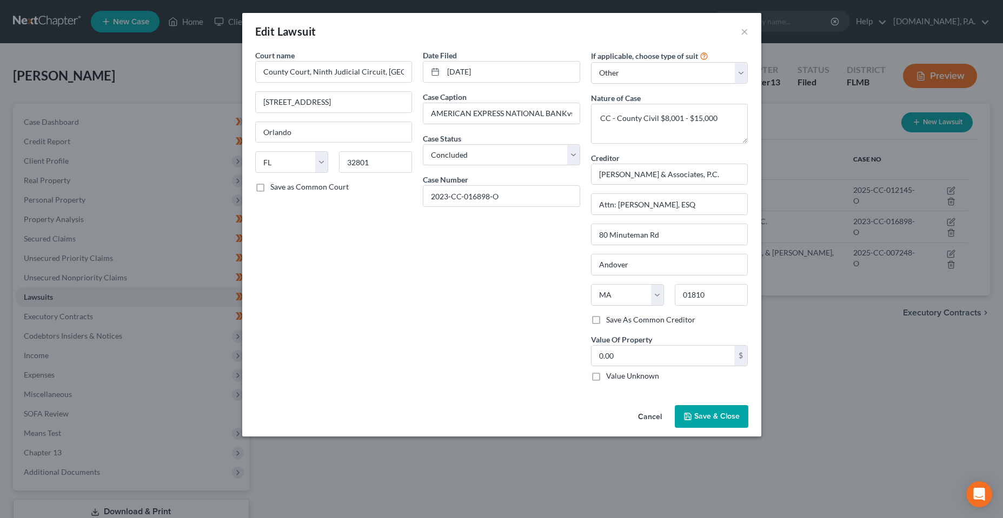
click at [452, 317] on div "Date Filed [DATE] Case Caption AMERICAN EXPRESS NATIONAL BANKvs.[PERSON_NAME] C…" at bounding box center [501, 220] width 168 height 341
click at [659, 410] on button "Cancel" at bounding box center [649, 417] width 41 height 22
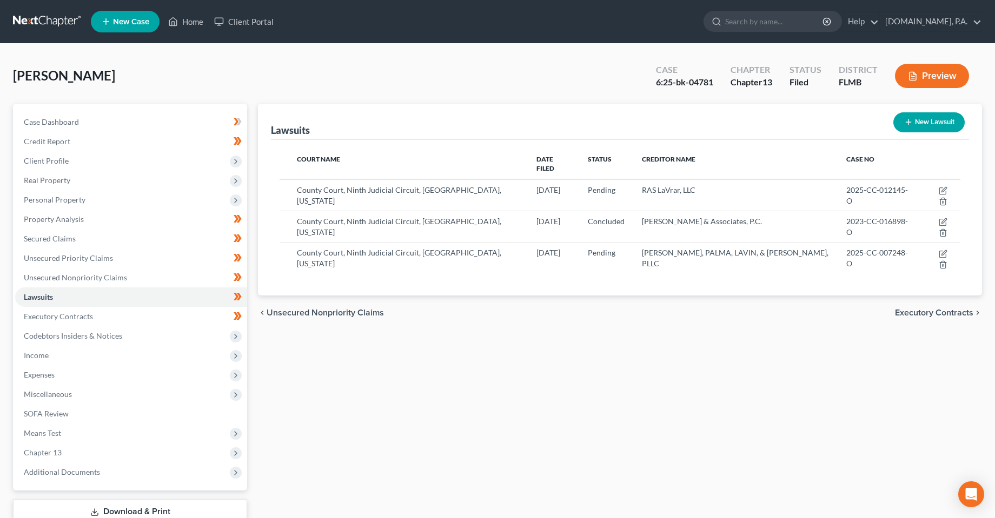
click at [409, 423] on div "Lawsuits New Lawsuit Court Name Date Filed Status Creditor Name Case No County …" at bounding box center [619, 328] width 735 height 449
click at [555, 332] on div "Lawsuits New Lawsuit Court Name Date Filed Status Creditor Name Case No County …" at bounding box center [619, 328] width 735 height 449
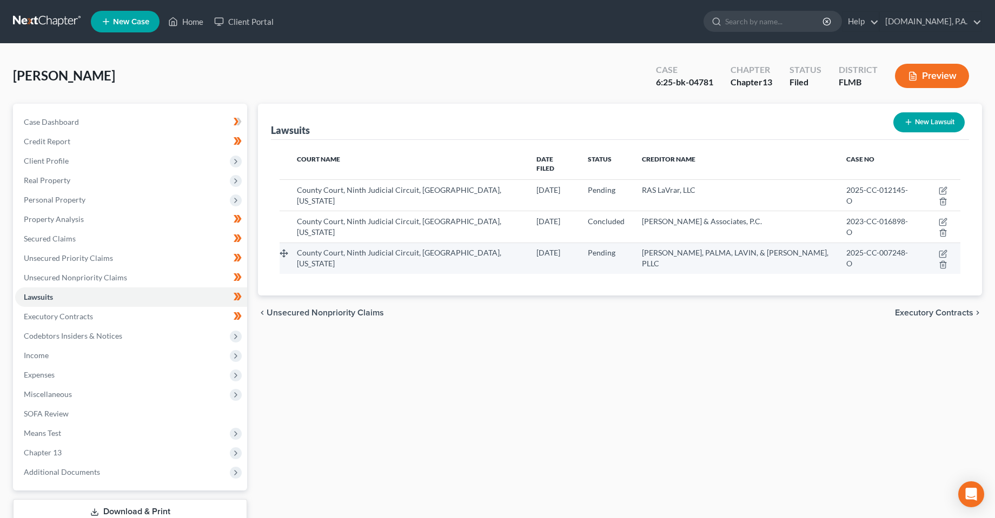
click at [664, 248] on span "[PERSON_NAME], PALMA, LAVIN, & [PERSON_NAME], PLLC" at bounding box center [735, 258] width 186 height 20
click at [663, 248] on span "[PERSON_NAME], PALMA, LAVIN, & [PERSON_NAME], PLLC" at bounding box center [735, 258] width 186 height 20
click at [358, 248] on span "County Court, Ninth Judicial Circuit, [GEOGRAPHIC_DATA], [US_STATE]" at bounding box center [399, 258] width 204 height 20
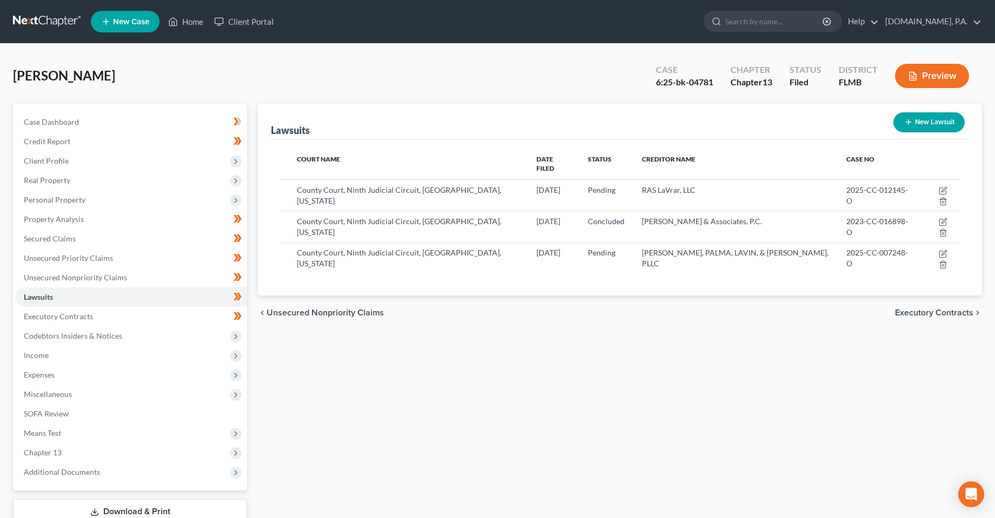
click at [813, 319] on div "Lawsuits New Lawsuit Court Name Date Filed Status Creditor Name Case No County …" at bounding box center [619, 328] width 735 height 449
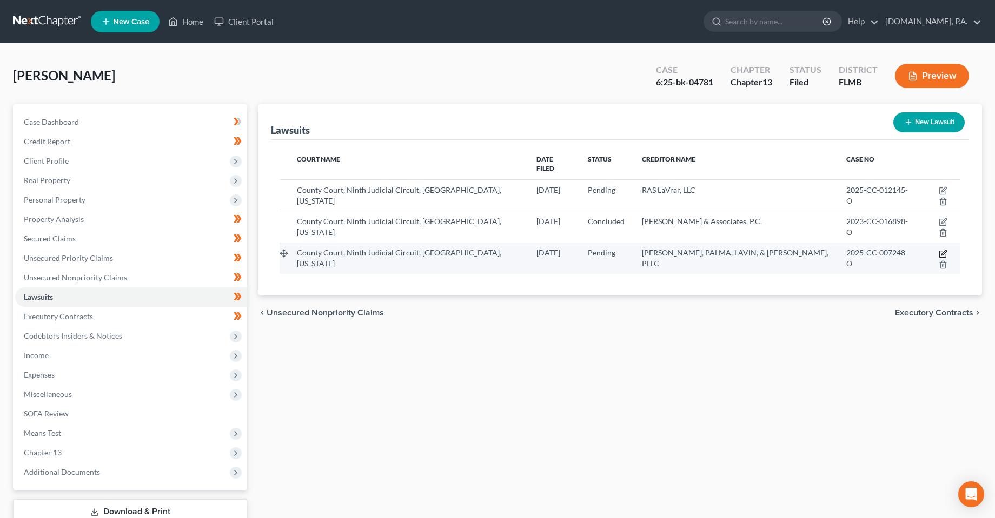
click at [938, 250] on icon "button" at bounding box center [942, 254] width 9 height 9
select select "9"
select select "0"
select select "4"
select select "9"
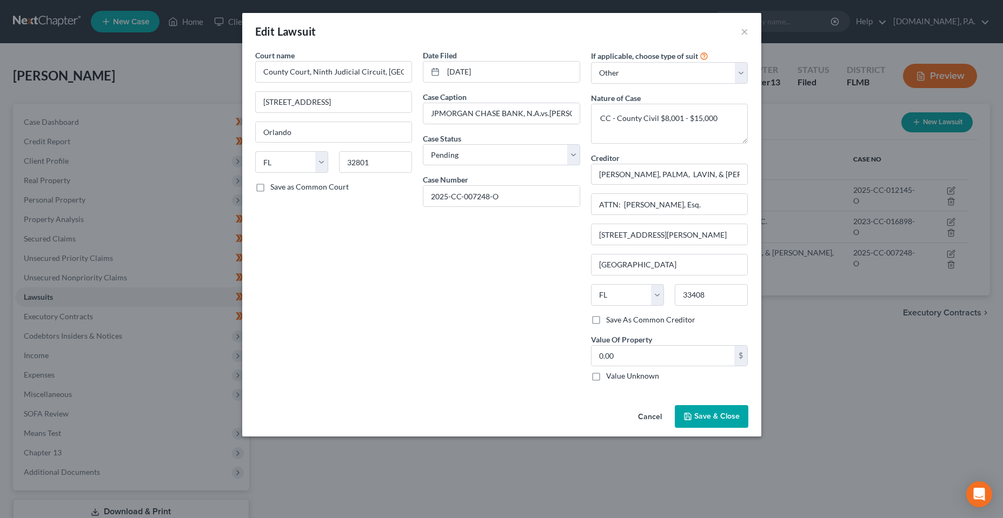
click at [657, 419] on button "Cancel" at bounding box center [649, 417] width 41 height 22
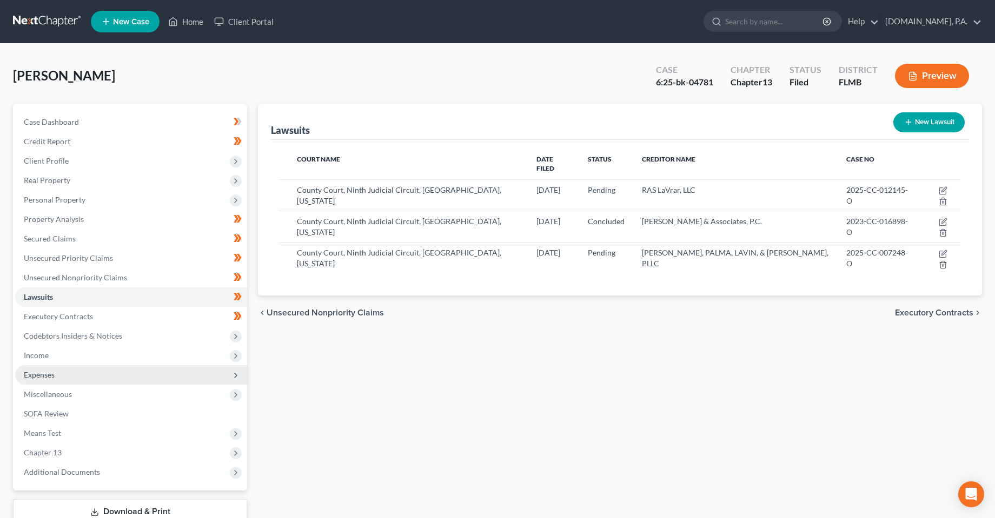
click at [40, 371] on span "Expenses" at bounding box center [39, 374] width 31 height 9
click at [39, 383] on span "Expenses" at bounding box center [131, 374] width 232 height 19
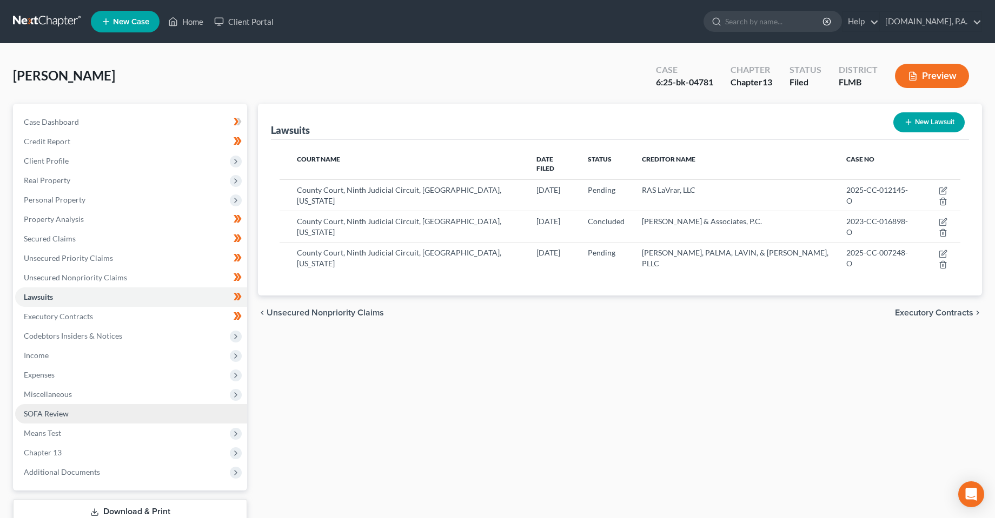
click at [48, 396] on span "Miscellaneous" at bounding box center [48, 394] width 48 height 9
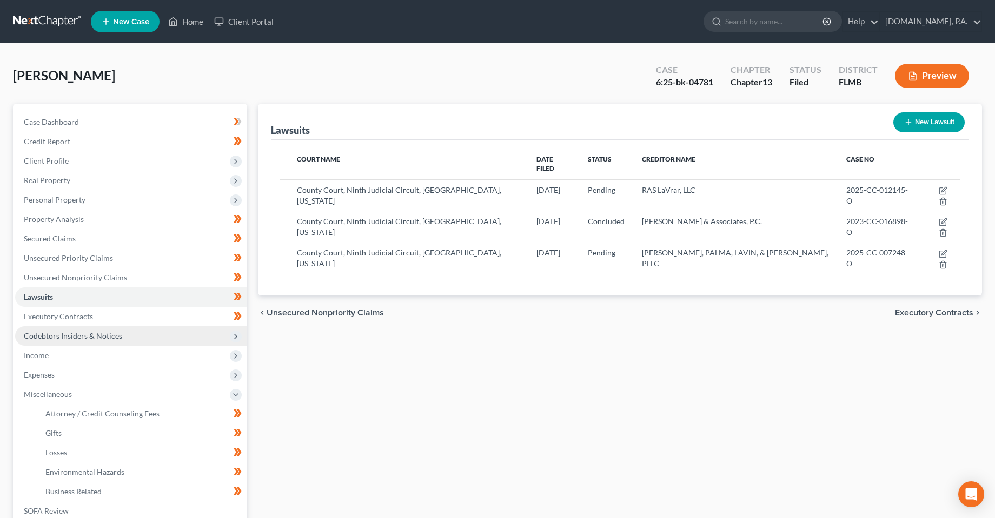
click at [46, 335] on span "Codebtors Insiders & Notices" at bounding box center [73, 335] width 98 height 9
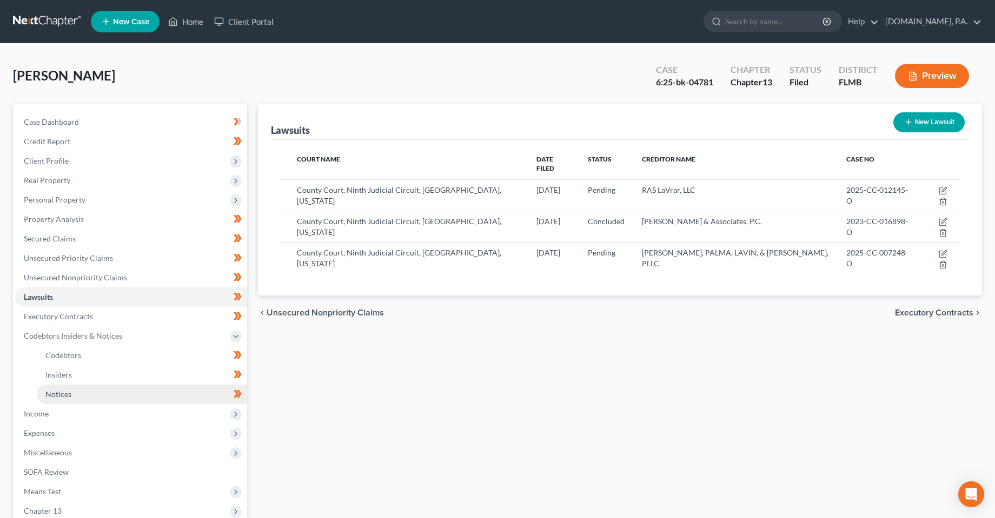
click at [63, 390] on span "Notices" at bounding box center [58, 394] width 26 height 9
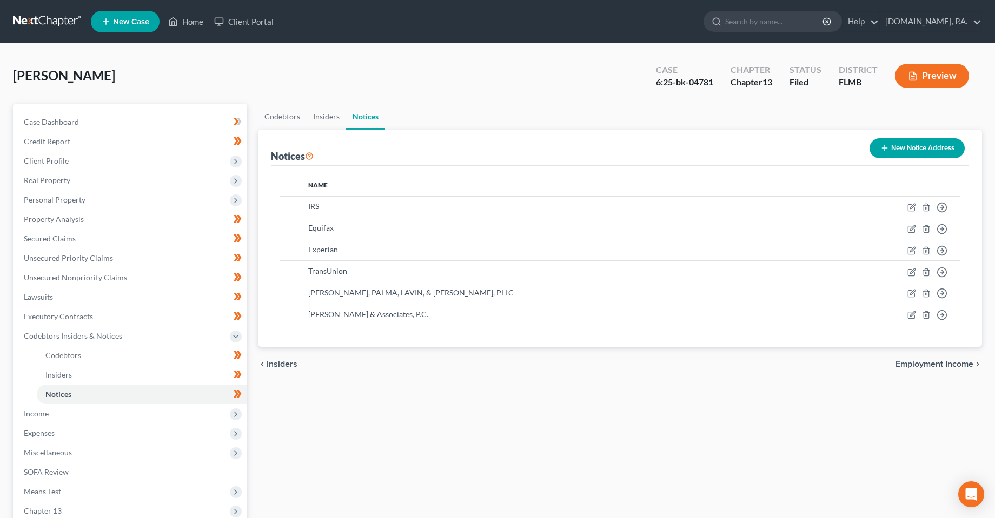
click at [340, 428] on div "Codebtors Insiders Notices Notices New Notice Address Name IRS Move to D Move t…" at bounding box center [619, 358] width 735 height 508
click at [454, 419] on div "Codebtors Insiders Notices Notices New Notice Address Name IRS Move to D Move t…" at bounding box center [619, 358] width 735 height 508
click at [359, 424] on div "Codebtors Insiders Notices Notices New Notice Address Name IRS Move to D Move t…" at bounding box center [619, 358] width 735 height 508
click at [908, 315] on icon "button" at bounding box center [911, 315] width 9 height 9
select select "9"
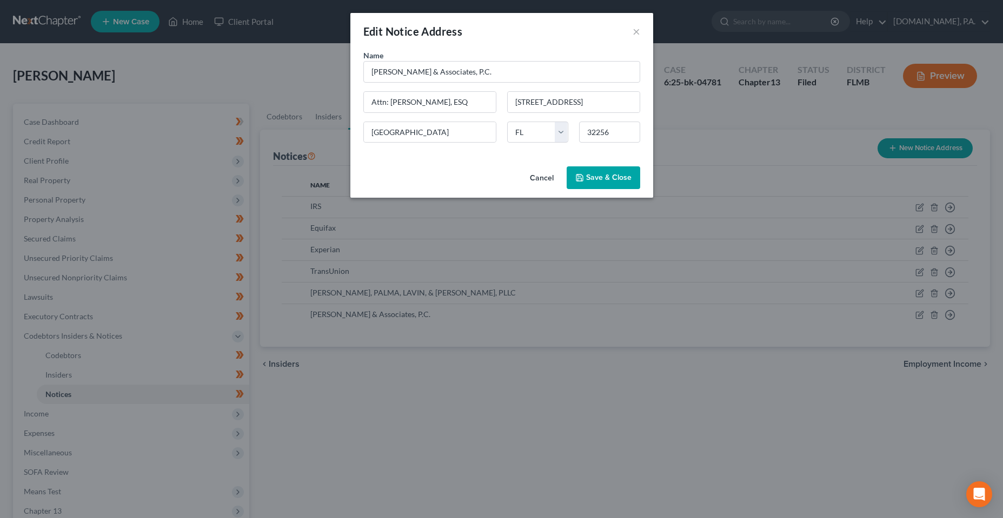
click at [543, 179] on button "Cancel" at bounding box center [541, 179] width 41 height 22
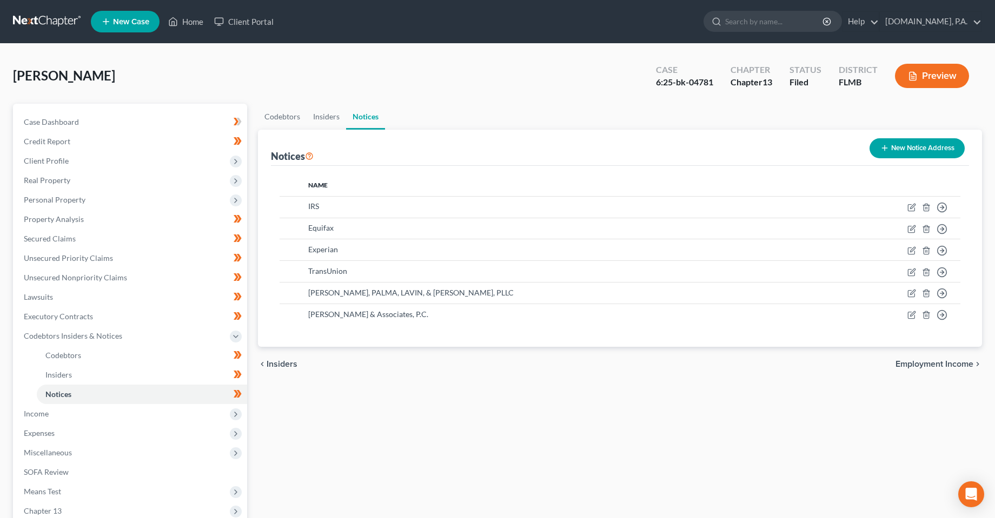
click at [328, 461] on div "Codebtors Insiders Notices Notices New Notice Address Name IRS Move to D Move t…" at bounding box center [619, 358] width 735 height 508
click at [51, 297] on span "Lawsuits" at bounding box center [38, 296] width 29 height 9
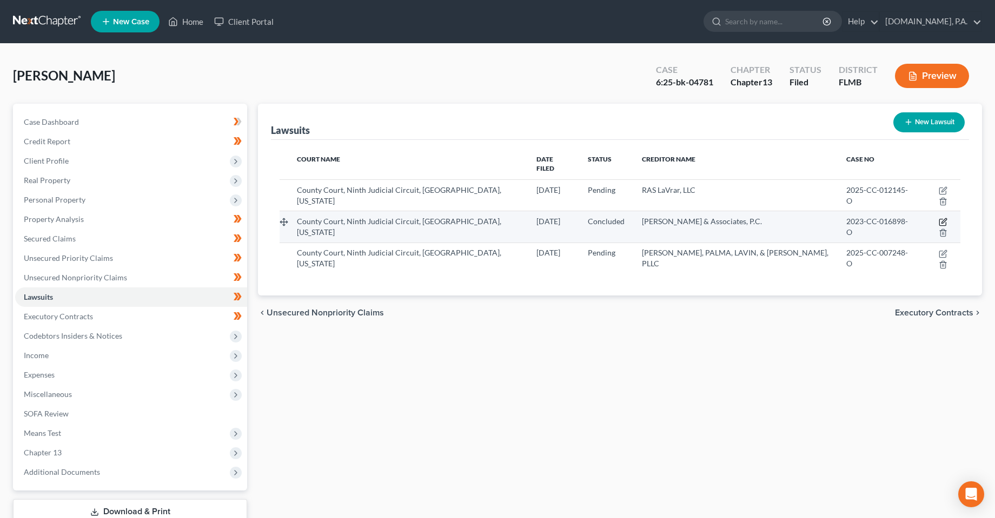
click at [938, 218] on icon "button" at bounding box center [942, 222] width 9 height 9
select select "9"
select select "2"
select select "4"
select select "22"
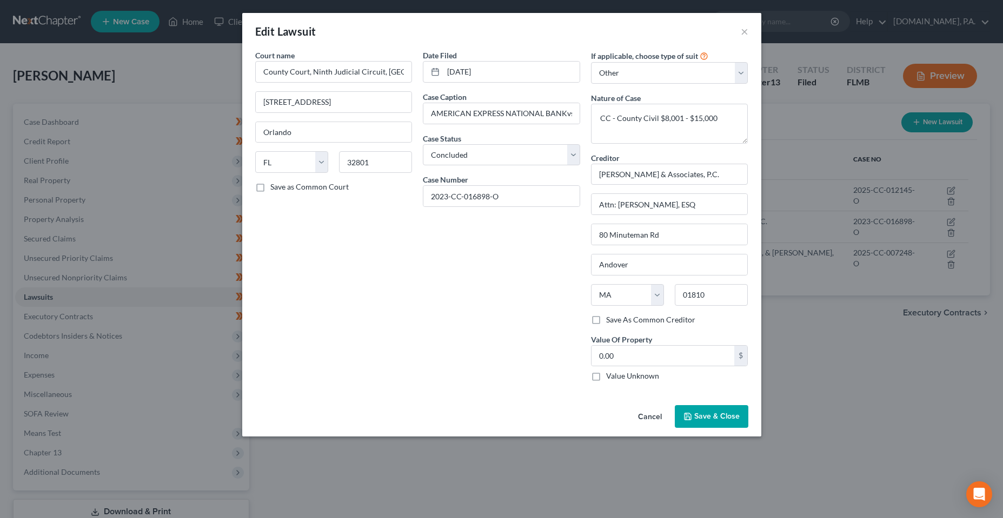
click at [655, 410] on button "Cancel" at bounding box center [649, 417] width 41 height 22
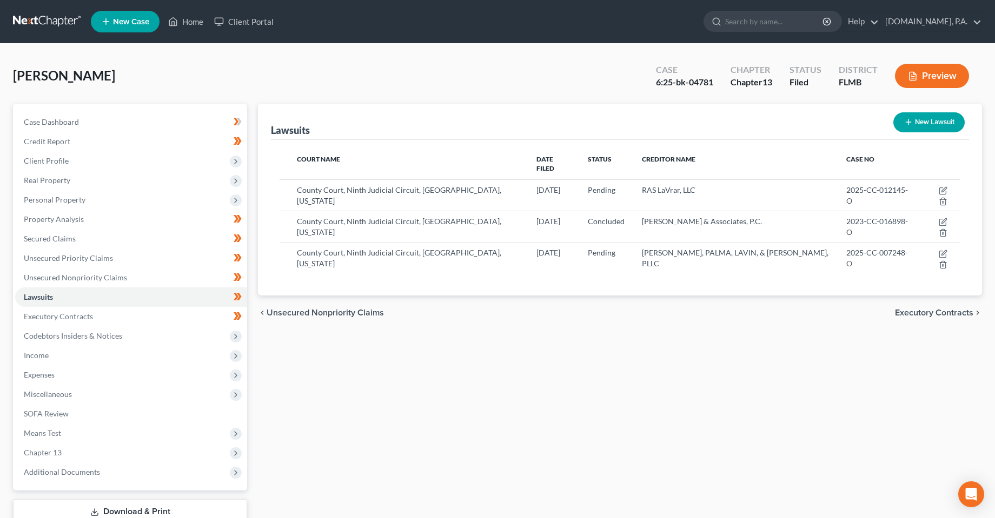
drag, startPoint x: 412, startPoint y: 328, endPoint x: 504, endPoint y: 284, distance: 102.0
click at [413, 328] on div "Lawsuits New Lawsuit Court Name Date Filed Status Creditor Name Case No County …" at bounding box center [619, 328] width 735 height 449
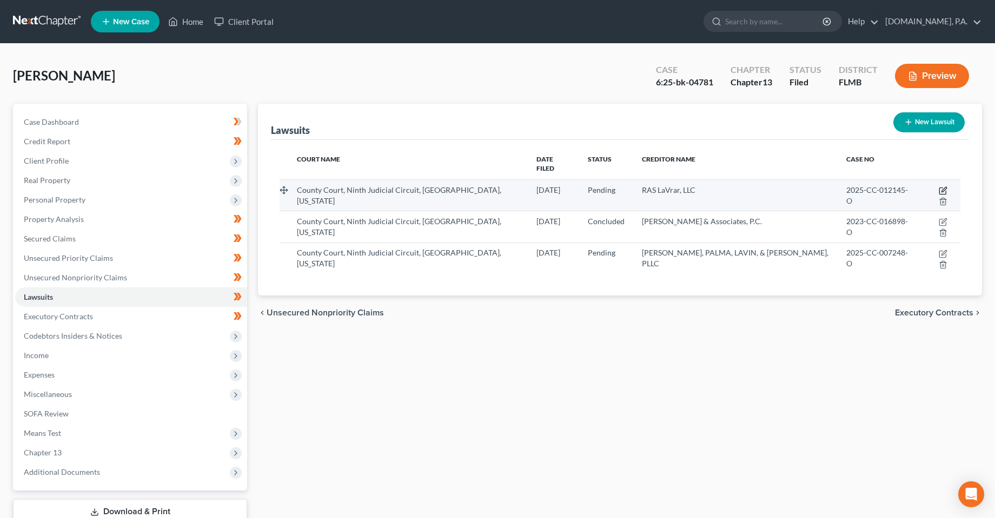
click at [938, 186] on icon "button" at bounding box center [942, 190] width 9 height 9
select select "9"
select select "0"
select select "4"
select select "9"
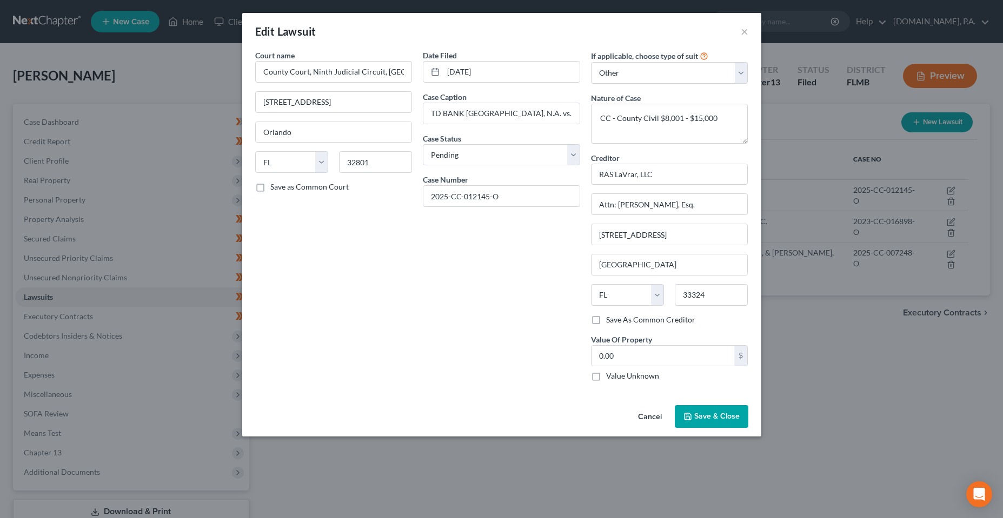
click at [655, 421] on button "Cancel" at bounding box center [649, 417] width 41 height 22
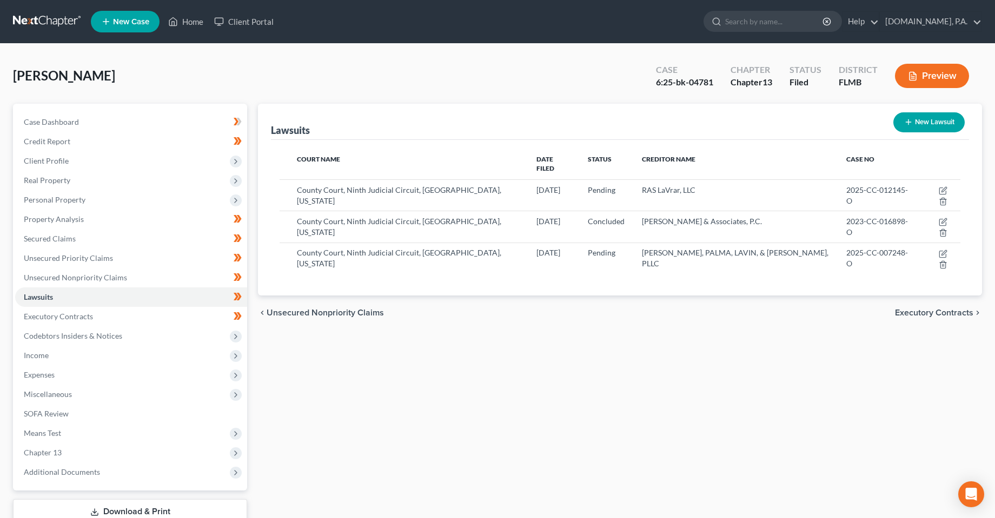
drag, startPoint x: 512, startPoint y: 445, endPoint x: 411, endPoint y: 410, distance: 107.5
drag, startPoint x: 480, startPoint y: 441, endPoint x: 409, endPoint y: 451, distance: 71.5
click at [470, 446] on div "Lawsuits New Lawsuit Court Name Date Filed Status Creditor Name Case No County …" at bounding box center [619, 328] width 735 height 449
click at [57, 339] on span "Codebtors Insiders & Notices" at bounding box center [73, 335] width 98 height 9
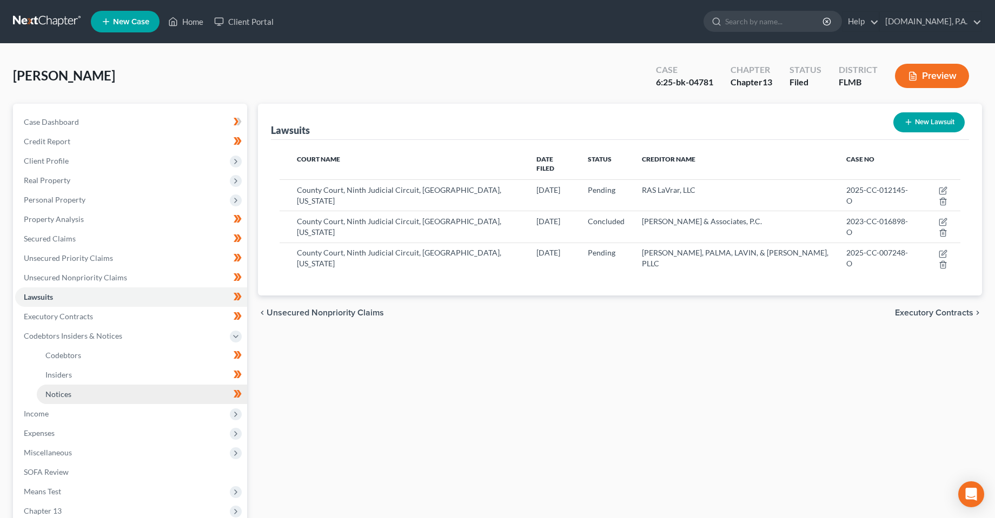
click at [72, 390] on link "Notices" at bounding box center [142, 394] width 210 height 19
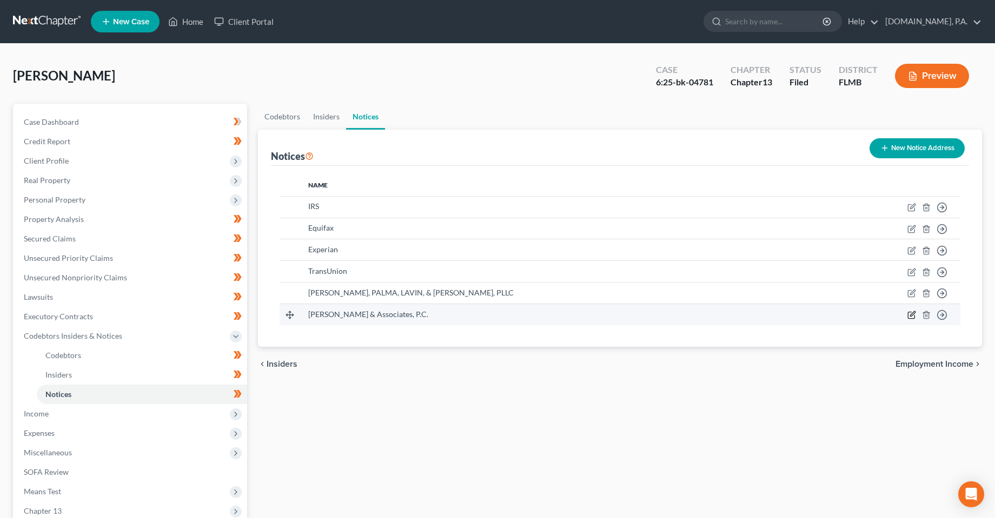
click at [910, 319] on icon "button" at bounding box center [911, 315] width 6 height 6
select select "9"
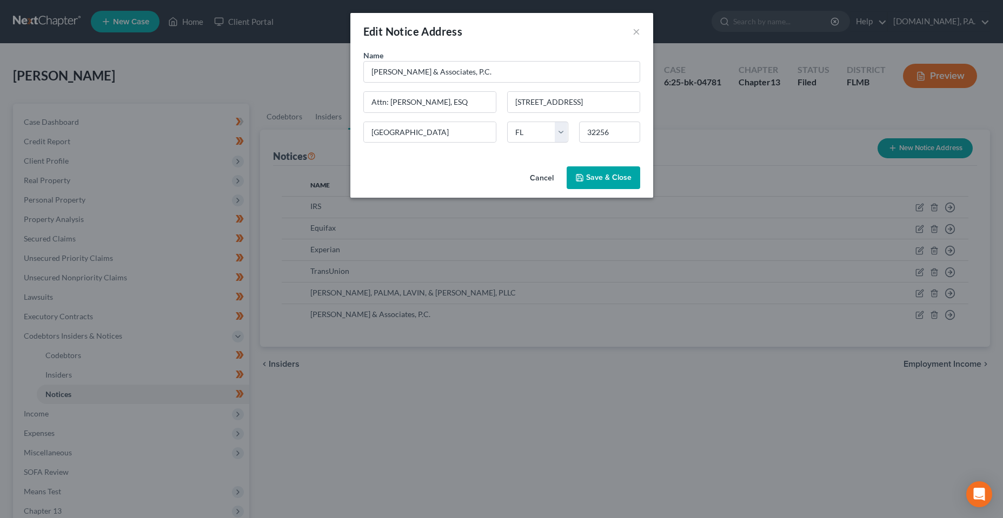
click at [541, 183] on button "Cancel" at bounding box center [541, 179] width 41 height 22
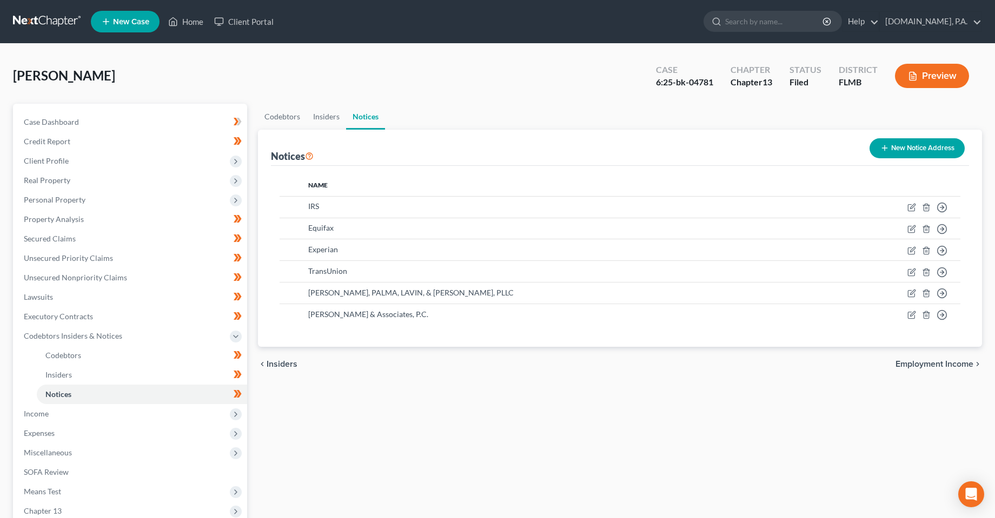
drag, startPoint x: 435, startPoint y: 439, endPoint x: 432, endPoint y: 429, distance: 11.1
click at [435, 435] on div "Codebtors Insiders Notices Notices New Notice Address Name IRS Move to D Move t…" at bounding box center [619, 358] width 735 height 508
drag, startPoint x: 405, startPoint y: 445, endPoint x: 402, endPoint y: 439, distance: 6.8
click at [404, 442] on div "Codebtors Insiders Notices Notices New Notice Address Name IRS Move to D Move t…" at bounding box center [619, 358] width 735 height 508
click at [430, 396] on div "Codebtors Insiders Notices Notices New Notice Address Name IRS Move to D Move t…" at bounding box center [619, 358] width 735 height 508
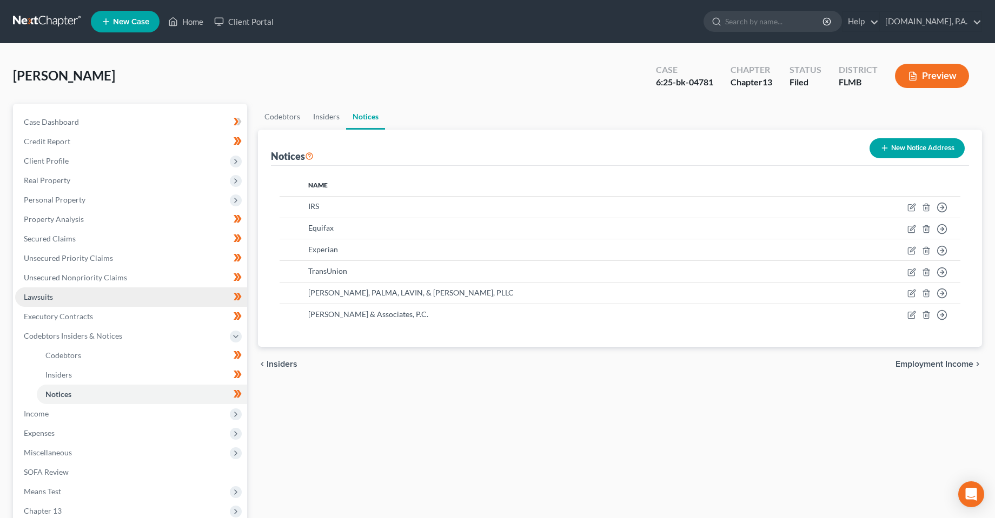
click at [37, 289] on link "Lawsuits" at bounding box center [131, 297] width 232 height 19
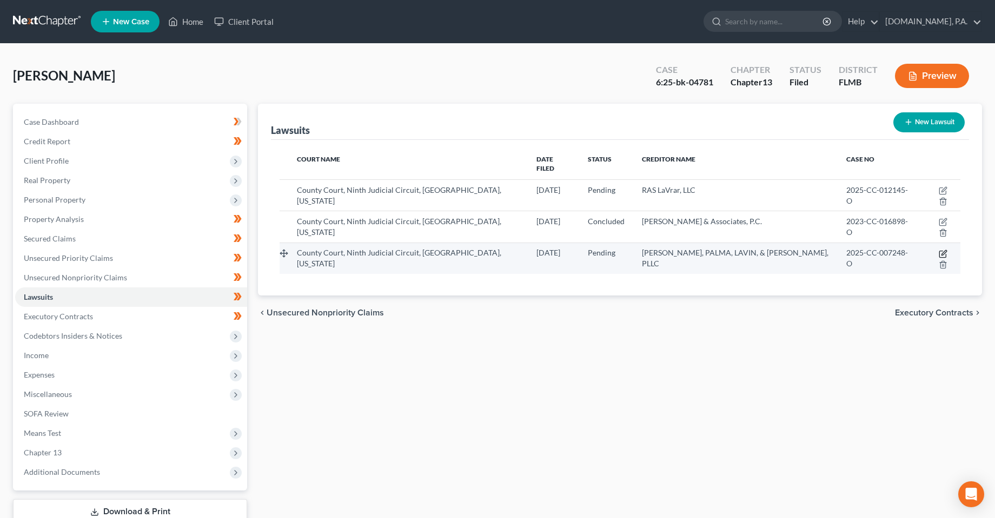
click at [938, 250] on icon "button" at bounding box center [942, 254] width 9 height 9
select select "9"
select select "0"
select select "4"
select select "9"
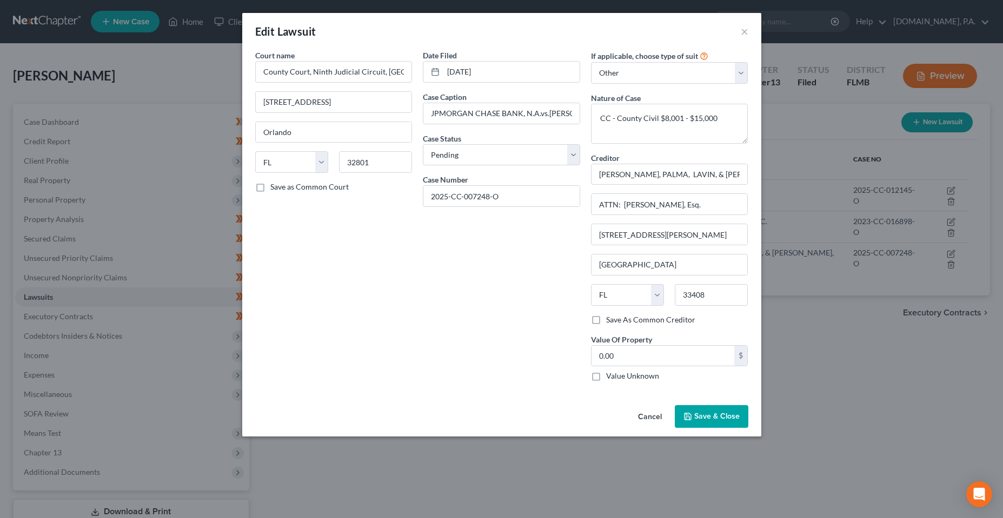
click at [651, 414] on button "Cancel" at bounding box center [649, 417] width 41 height 22
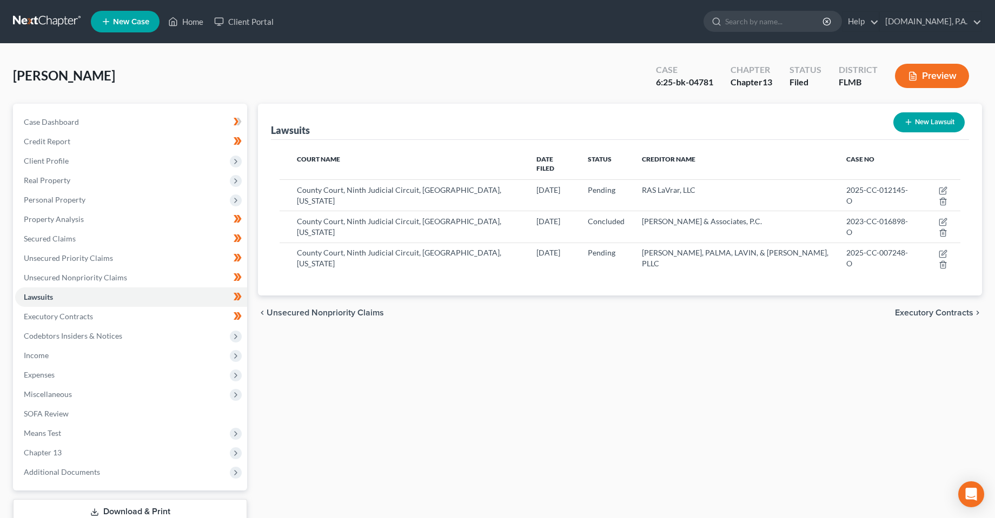
click at [692, 405] on div "Lawsuits New Lawsuit Court Name Date Filed Status Creditor Name Case No County …" at bounding box center [619, 328] width 735 height 449
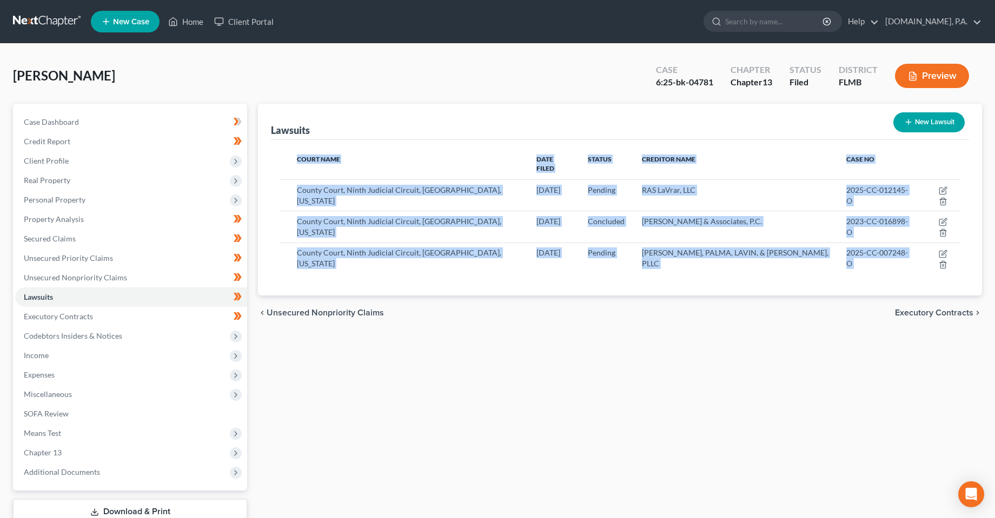
drag, startPoint x: 281, startPoint y: 162, endPoint x: 603, endPoint y: 304, distance: 352.1
click at [505, 259] on ui-view "Lawsuits New Lawsuit Court Name Date Filed Status Creditor Name Case No County …" at bounding box center [620, 217] width 724 height 226
click at [616, 350] on div "Lawsuits New Lawsuit Court Name Date Filed Status Creditor Name Case No County …" at bounding box center [619, 328] width 735 height 449
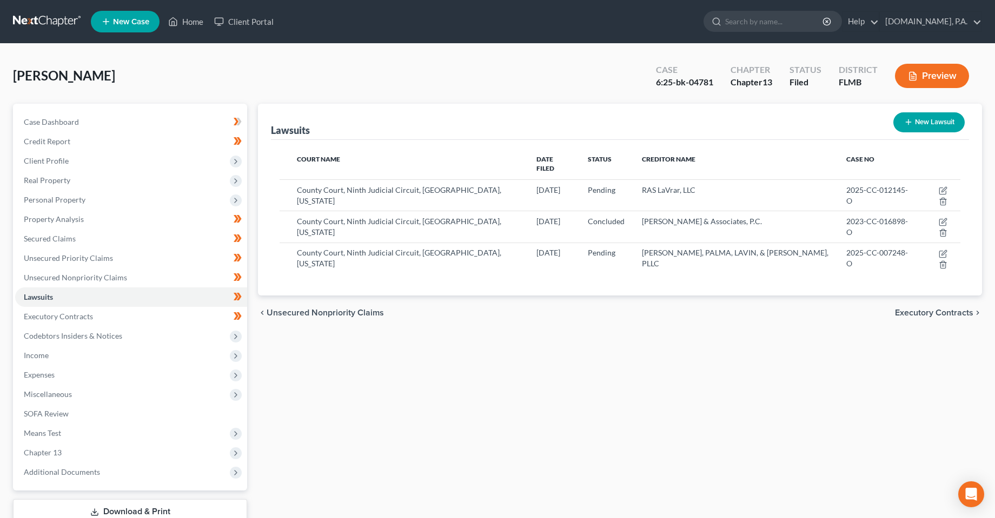
click at [370, 436] on div "Lawsuits New Lawsuit Court Name Date Filed Status Creditor Name Case No County …" at bounding box center [619, 328] width 735 height 449
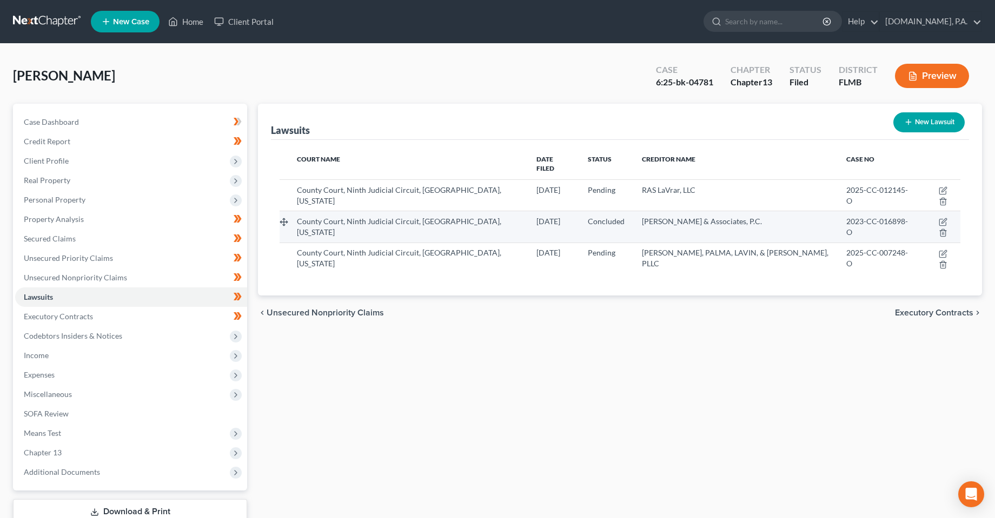
click at [319, 217] on span "County Court, Ninth Judicial Circuit, [GEOGRAPHIC_DATA], [US_STATE]" at bounding box center [399, 227] width 204 height 20
click at [349, 217] on span "County Court, Ninth Judicial Circuit, [GEOGRAPHIC_DATA], [US_STATE]" at bounding box center [399, 227] width 204 height 20
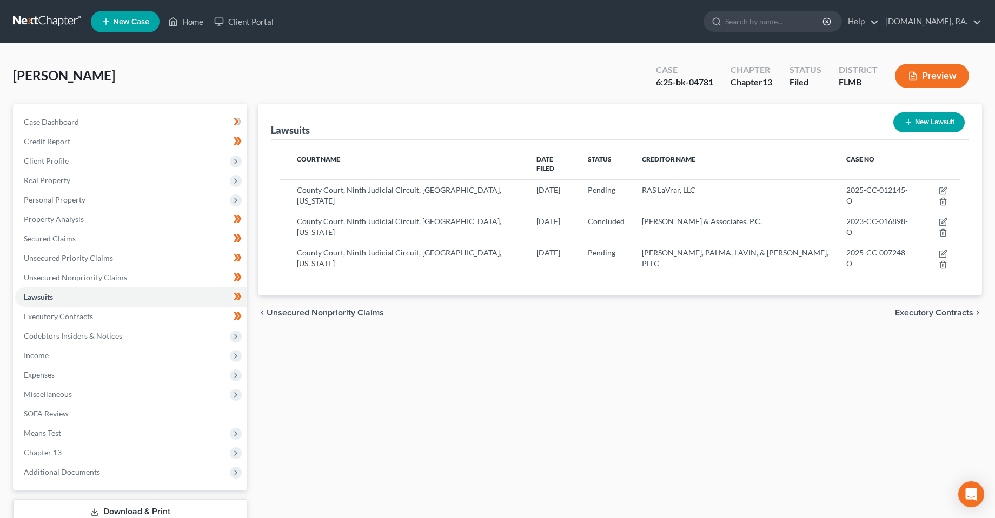
click at [402, 361] on div "Lawsuits New Lawsuit Court Name Date Filed Status Creditor Name Case No County …" at bounding box center [619, 328] width 735 height 449
drag, startPoint x: 453, startPoint y: 357, endPoint x: 386, endPoint y: 357, distance: 66.5
click at [430, 357] on div "Lawsuits New Lawsuit Court Name Date Filed Status Creditor Name Case No County …" at bounding box center [619, 328] width 735 height 449
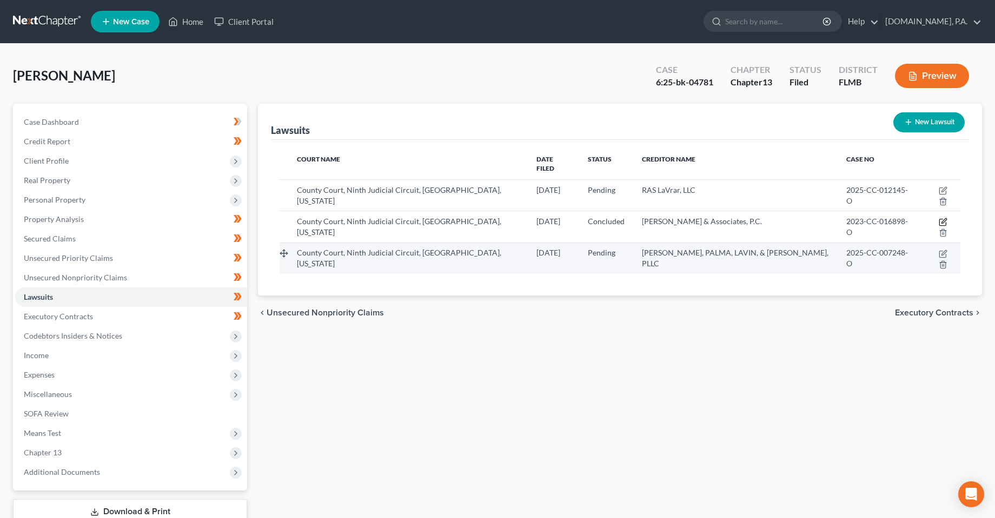
drag, startPoint x: 930, startPoint y: 204, endPoint x: 850, endPoint y: 212, distance: 80.4
click at [850, 212] on tbody "County Court, Ninth Judicial Circuit, [GEOGRAPHIC_DATA], [US_STATE] [DATE] Pend…" at bounding box center [619, 226] width 681 height 95
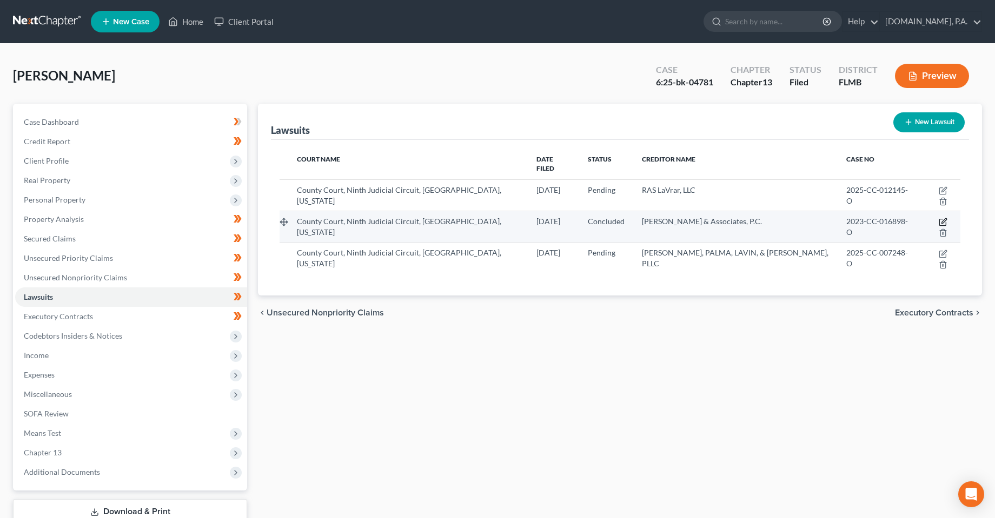
click at [938, 218] on icon "button" at bounding box center [942, 222] width 9 height 9
select select "9"
select select "2"
select select "4"
select select "22"
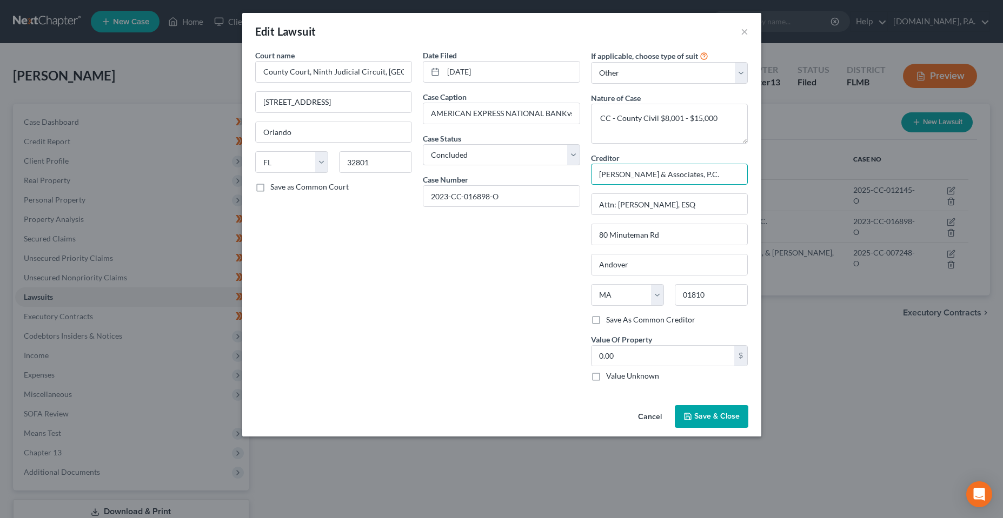
click at [656, 182] on input "[PERSON_NAME] & Associates, P.C." at bounding box center [669, 175] width 157 height 22
click at [641, 71] on select "Select Repossession Garnishment Foreclosure Attached, Seized, Or Levied Other" at bounding box center [669, 73] width 157 height 22
click at [414, 270] on div "Court name * County Court, Ninth Judicial Circuit, [GEOGRAPHIC_DATA], [US_STATE…" at bounding box center [334, 220] width 168 height 341
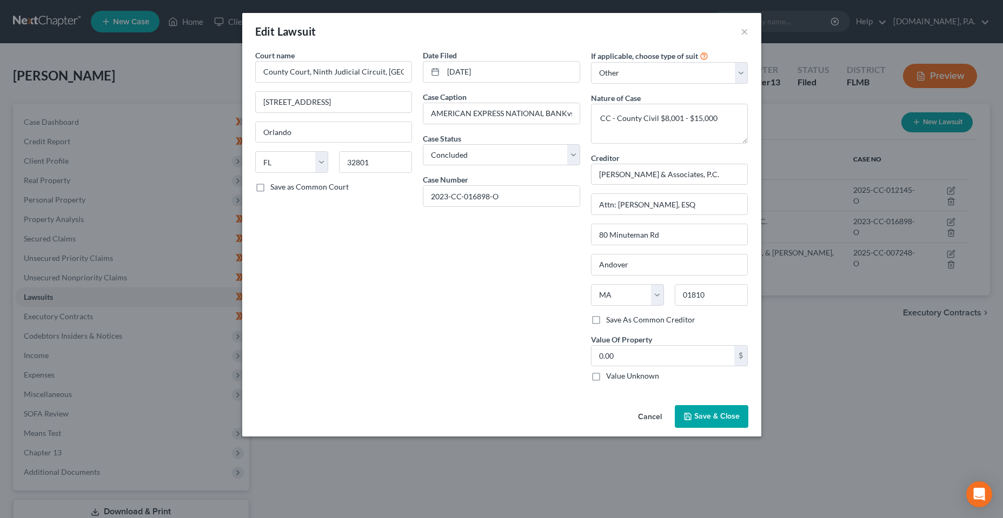
click at [383, 326] on div "Court name * County Court, Ninth Judicial Circuit, [GEOGRAPHIC_DATA], [US_STATE…" at bounding box center [334, 220] width 168 height 341
click at [391, 271] on div "Court name * County Court, Ninth Judicial Circuit, [GEOGRAPHIC_DATA], [US_STATE…" at bounding box center [334, 220] width 168 height 341
click at [641, 81] on select "Select Repossession Garnishment Foreclosure Attached, Seized, Or Levied Other" at bounding box center [669, 73] width 157 height 22
click at [641, 79] on select "Select Repossession Garnishment Foreclosure Attached, Seized, Or Levied Other" at bounding box center [669, 73] width 157 height 22
click at [656, 416] on button "Cancel" at bounding box center [649, 417] width 41 height 22
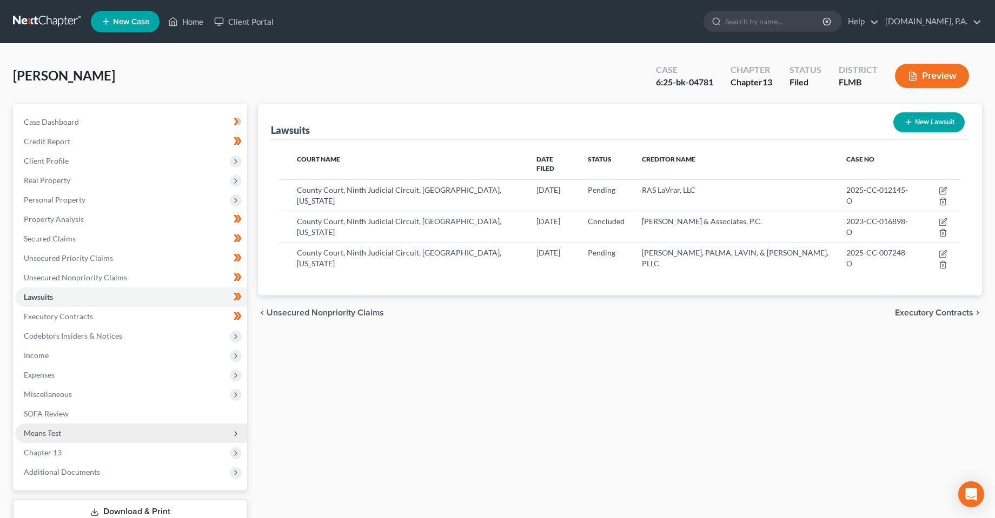
click at [39, 426] on span "Means Test" at bounding box center [131, 433] width 232 height 19
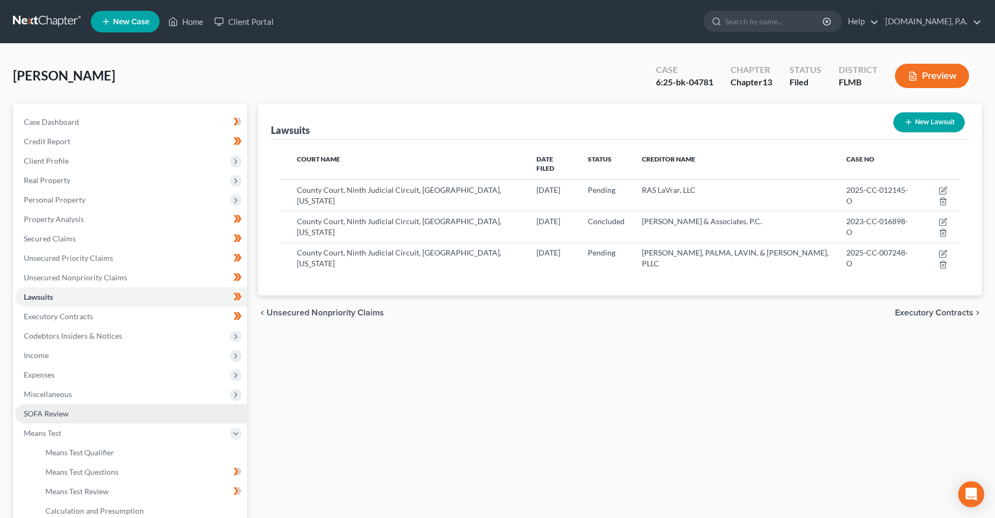
click at [41, 418] on span "SOFA Review" at bounding box center [46, 413] width 45 height 9
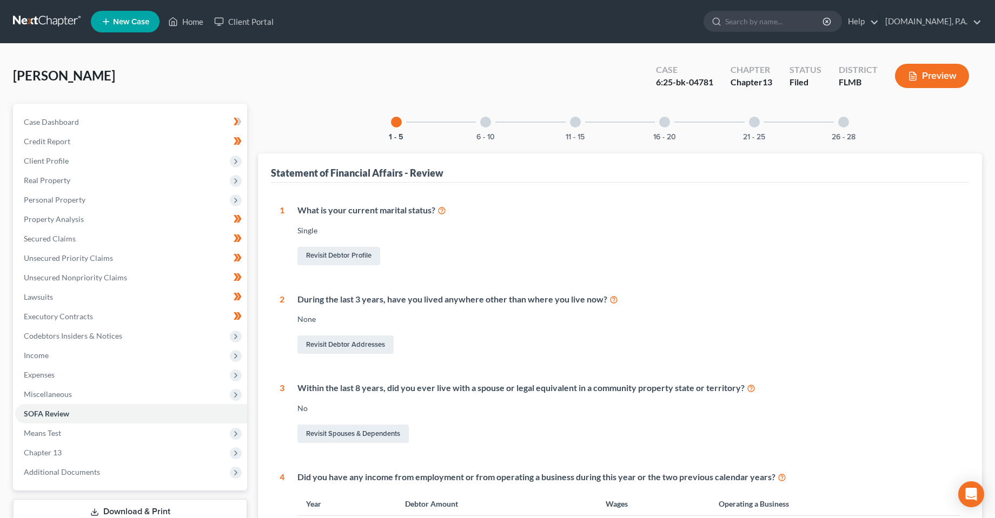
click at [495, 123] on div "6 - 10" at bounding box center [485, 122] width 37 height 37
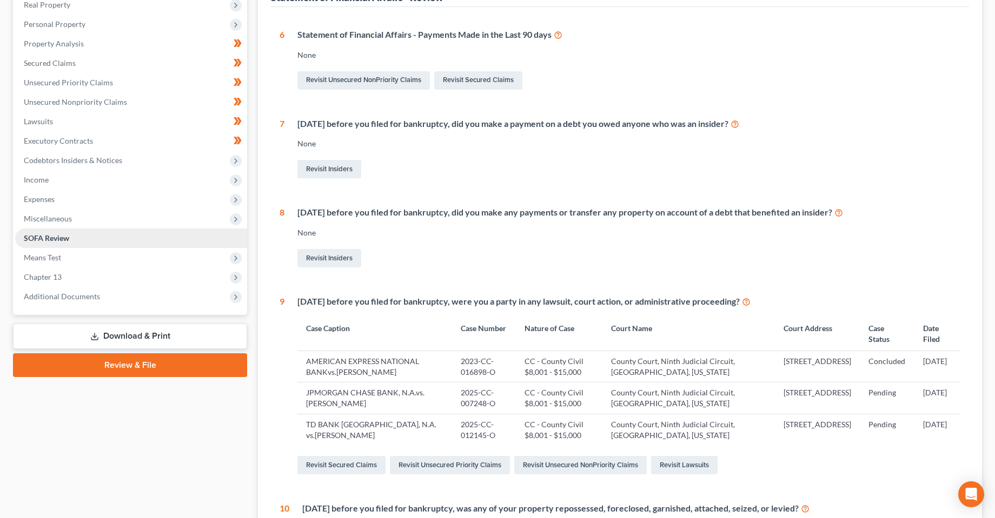
scroll to position [68, 0]
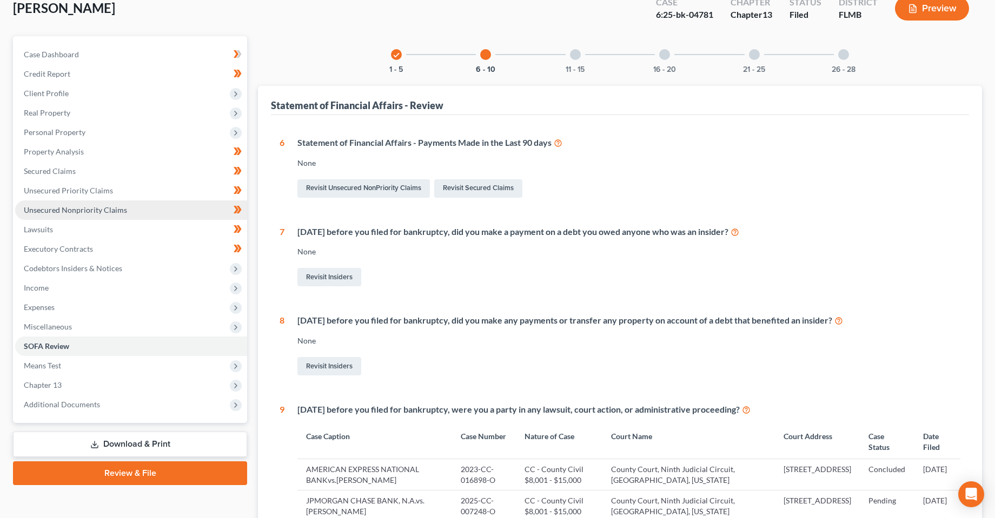
click at [66, 202] on link "Unsecured Nonpriority Claims" at bounding box center [131, 210] width 232 height 19
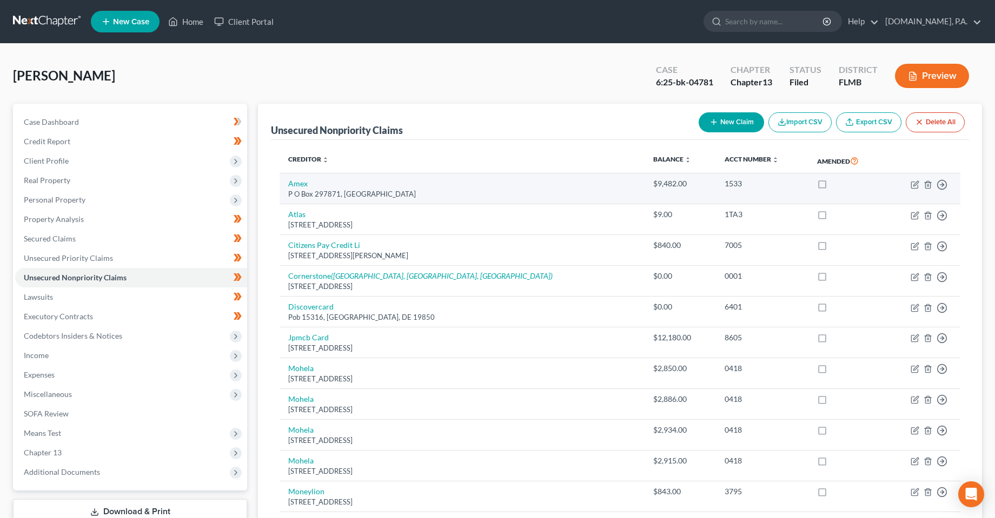
click at [321, 178] on td "Amex P O Box 297871, [GEOGRAPHIC_DATA]" at bounding box center [461, 189] width 365 height 31
click at [302, 181] on link "Amex" at bounding box center [297, 183] width 19 height 9
select select "9"
select select "2"
select select "0"
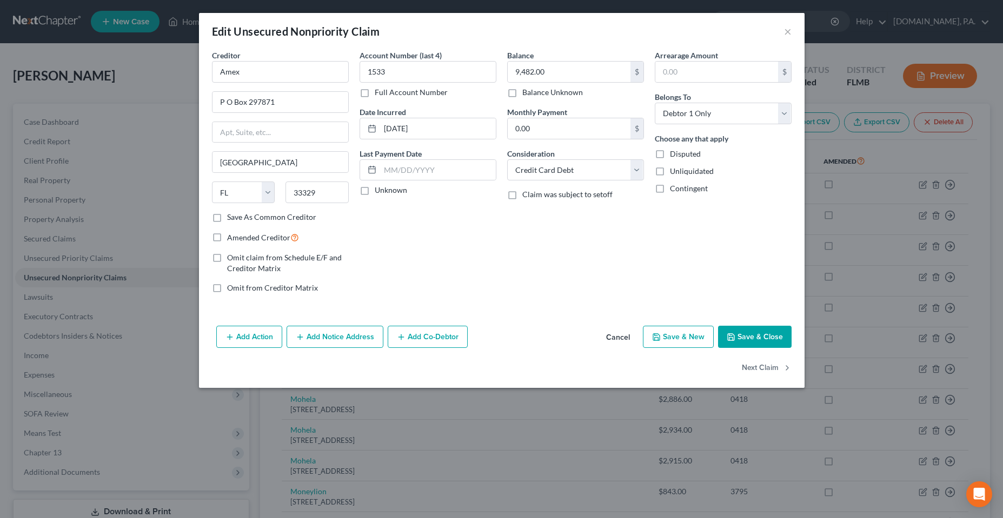
click at [247, 338] on button "Add Action" at bounding box center [249, 337] width 66 height 23
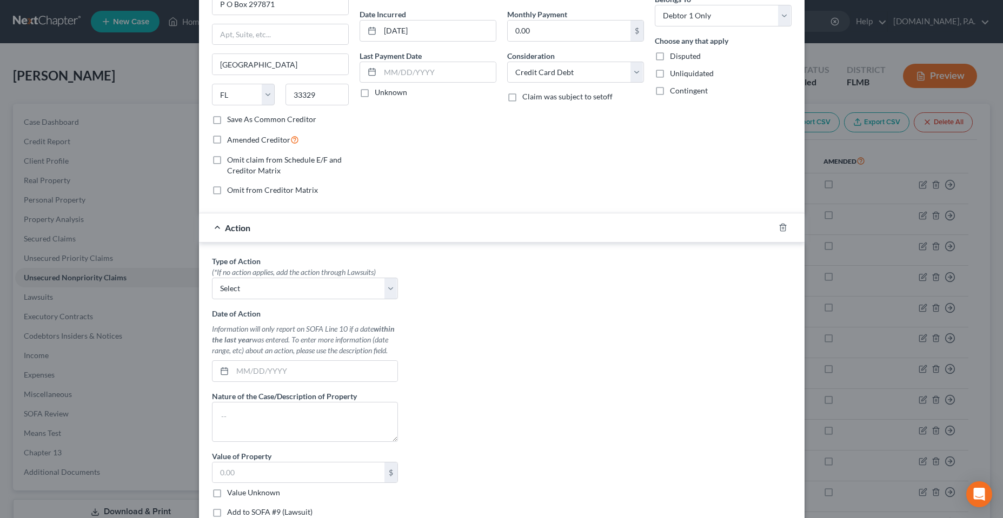
scroll to position [97, 0]
drag, startPoint x: 602, startPoint y: 365, endPoint x: 589, endPoint y: 357, distance: 15.6
click at [602, 365] on div "Type of Action * (*If no action applies, add the action through Lawsuits) Selec…" at bounding box center [501, 391] width 590 height 271
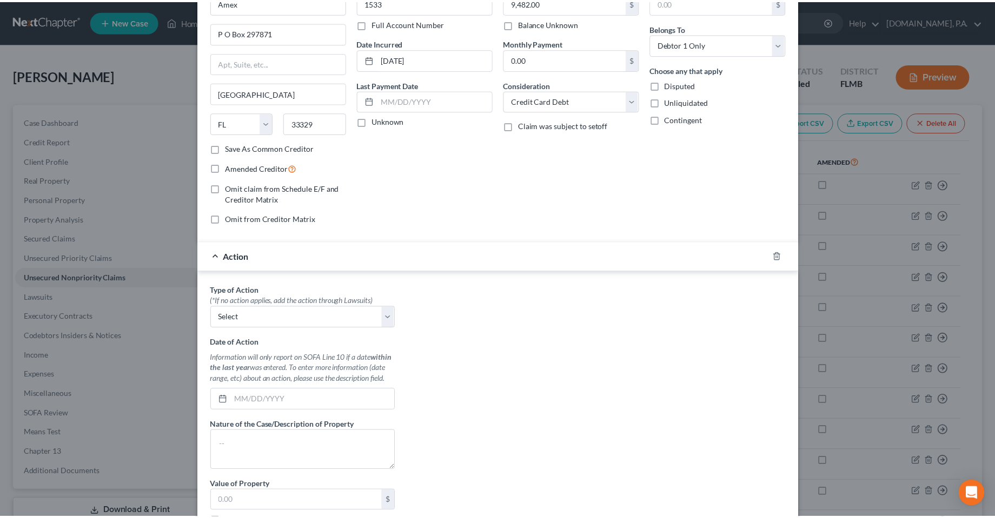
scroll to position [0, 0]
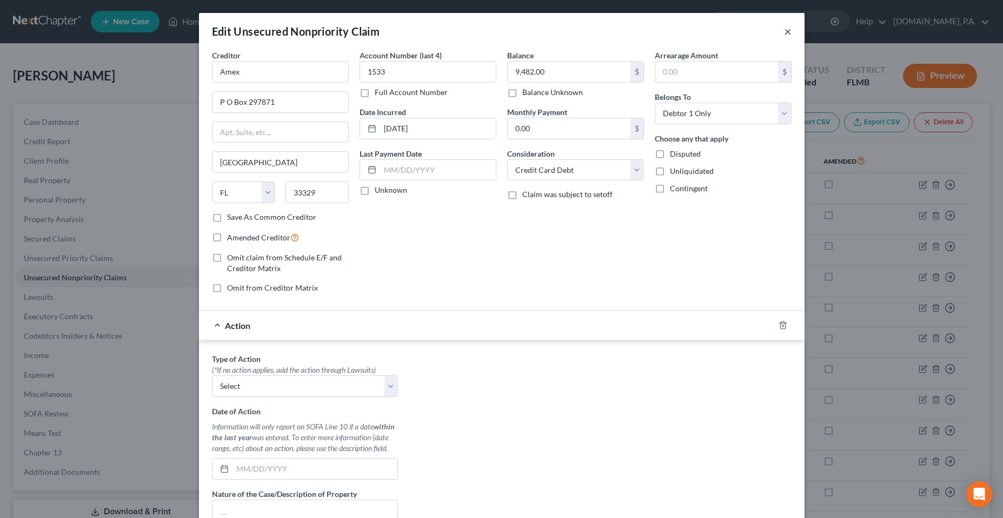
drag, startPoint x: 782, startPoint y: 32, endPoint x: 484, endPoint y: 241, distance: 363.2
click at [784, 32] on button "×" at bounding box center [788, 31] width 8 height 13
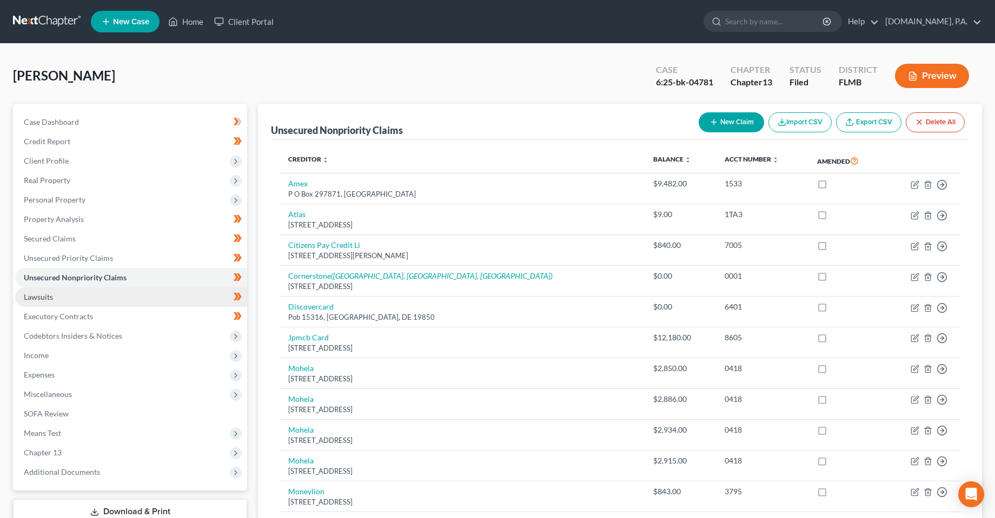
click at [46, 294] on span "Lawsuits" at bounding box center [38, 296] width 29 height 9
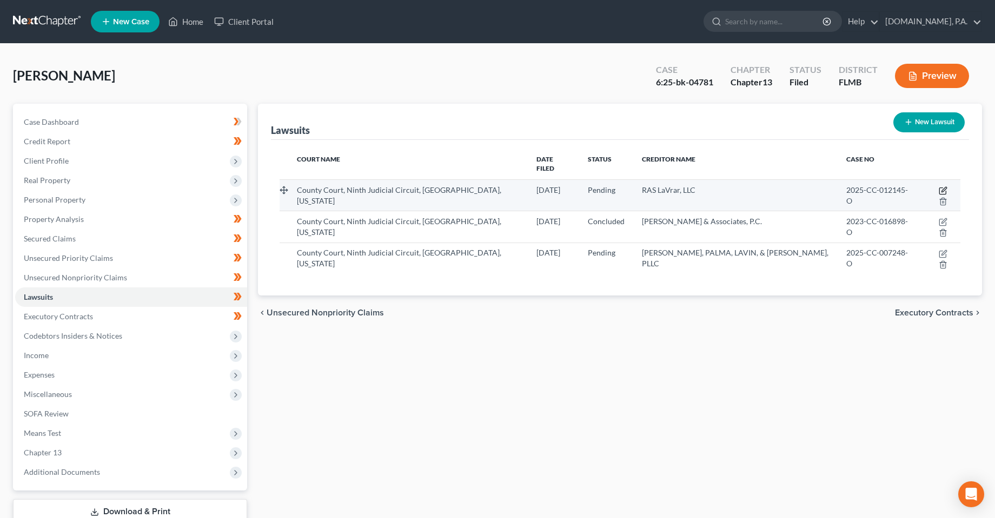
click at [938, 186] on icon "button" at bounding box center [942, 190] width 9 height 9
select select "9"
select select "0"
select select "4"
select select "9"
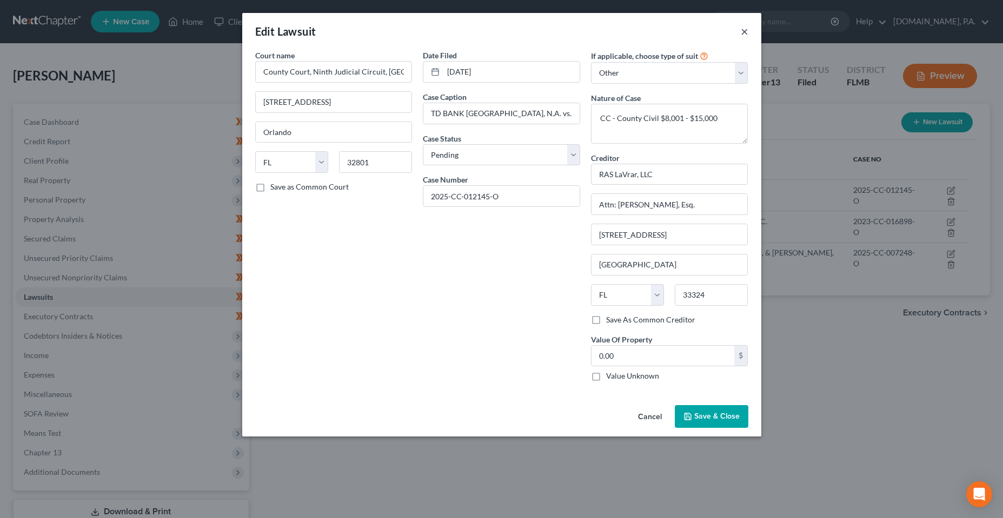
click at [743, 31] on button "×" at bounding box center [745, 31] width 8 height 13
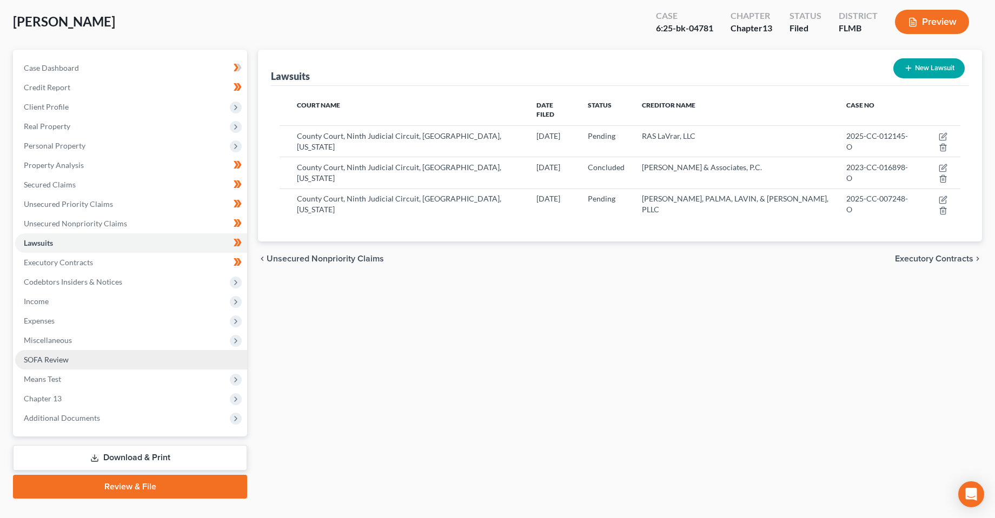
click at [49, 363] on span "SOFA Review" at bounding box center [46, 359] width 45 height 9
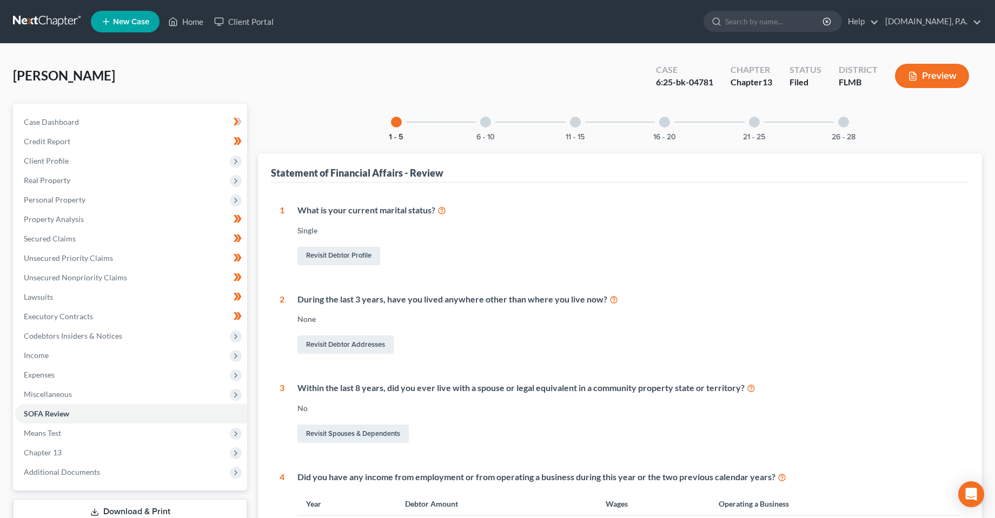
click at [492, 117] on div "6 - 10" at bounding box center [485, 122] width 37 height 37
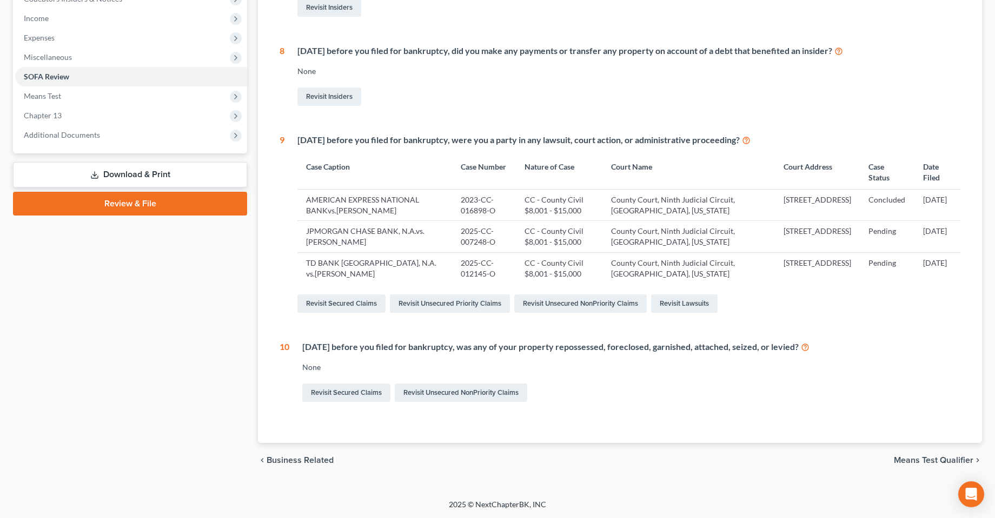
scroll to position [338, 0]
drag, startPoint x: 811, startPoint y: 349, endPoint x: 543, endPoint y: 352, distance: 268.7
click at [543, 352] on div "[DATE] before you filed for bankruptcy, was any of your property repossessed, f…" at bounding box center [631, 347] width 658 height 12
copy div "property repossessed, foreclosed, garnished, attached, seized, or levied"
drag, startPoint x: 182, startPoint y: 312, endPoint x: 202, endPoint y: 312, distance: 20.0
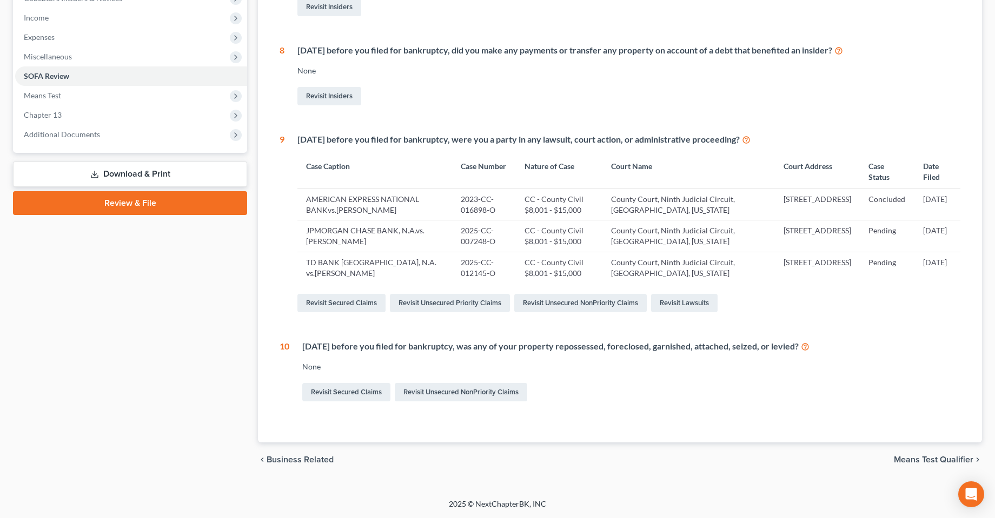
click at [182, 312] on div "Case Dashboard Payments Invoices Payments Payments Credit Report Client Profile" at bounding box center [130, 121] width 245 height 711
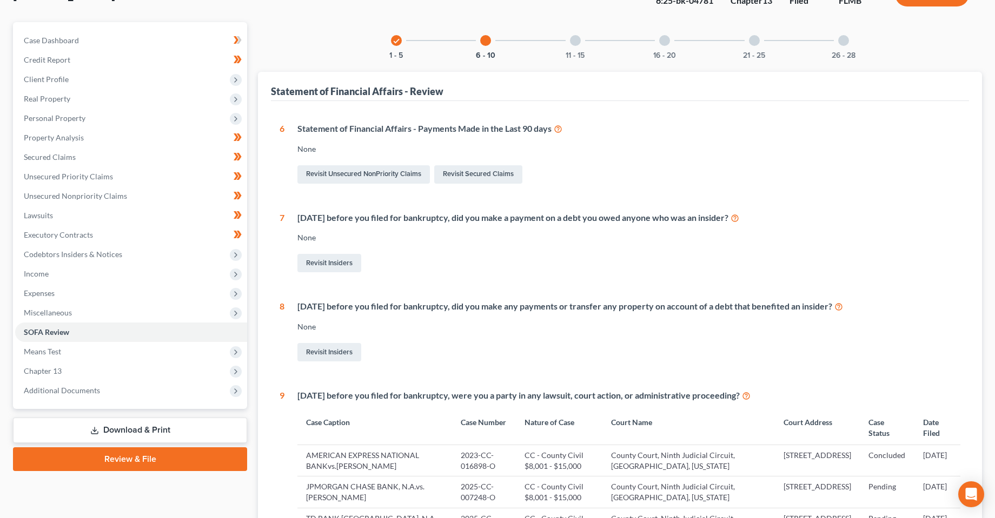
scroll to position [0, 0]
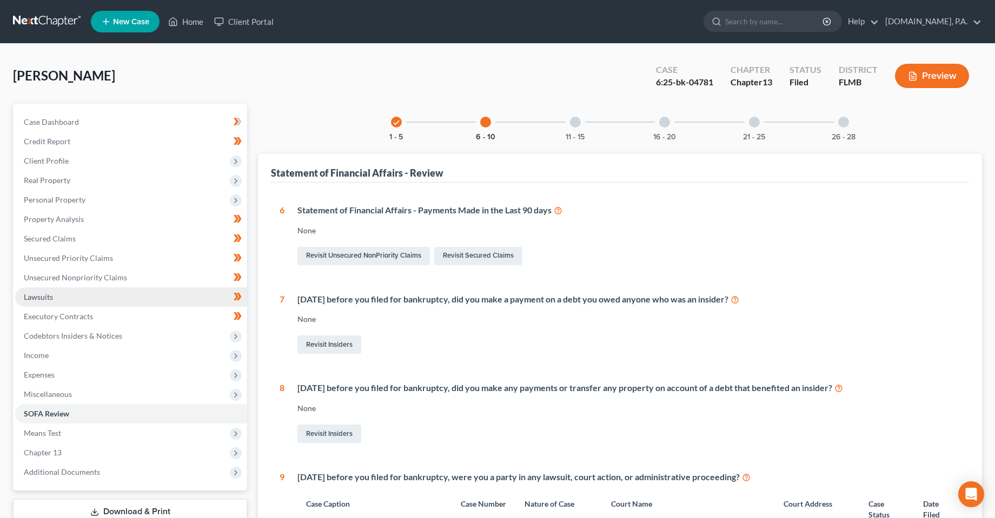
click at [38, 299] on span "Lawsuits" at bounding box center [38, 296] width 29 height 9
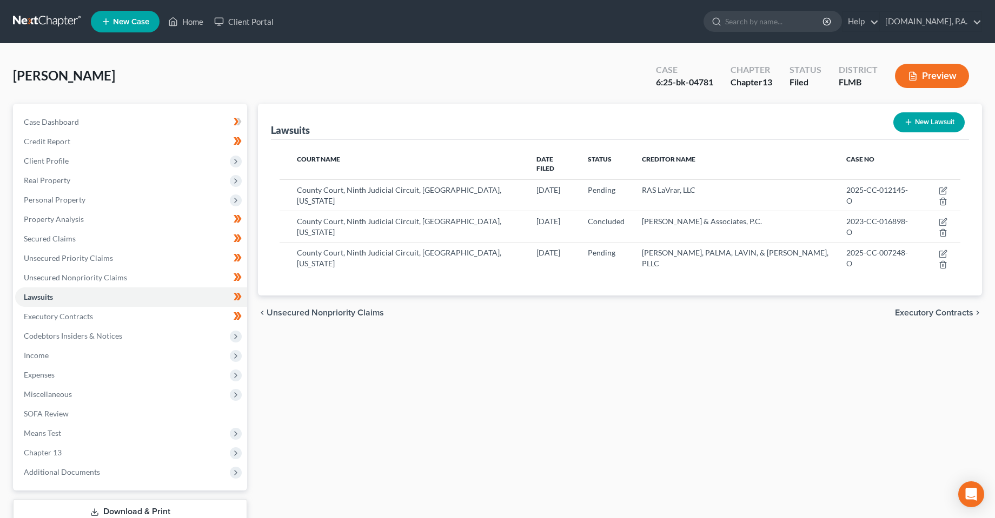
drag, startPoint x: 437, startPoint y: 331, endPoint x: 166, endPoint y: 344, distance: 270.6
click at [436, 331] on div "Lawsuits New Lawsuit Court Name Date Filed Status Creditor Name Case No County …" at bounding box center [619, 328] width 735 height 449
click at [336, 101] on div "[PERSON_NAME] Upgraded Case 6:25-bk-04781 Chapter Chapter 13 Status Filed Distr…" at bounding box center [497, 80] width 969 height 47
click at [239, 23] on link "Client Portal" at bounding box center [244, 21] width 70 height 19
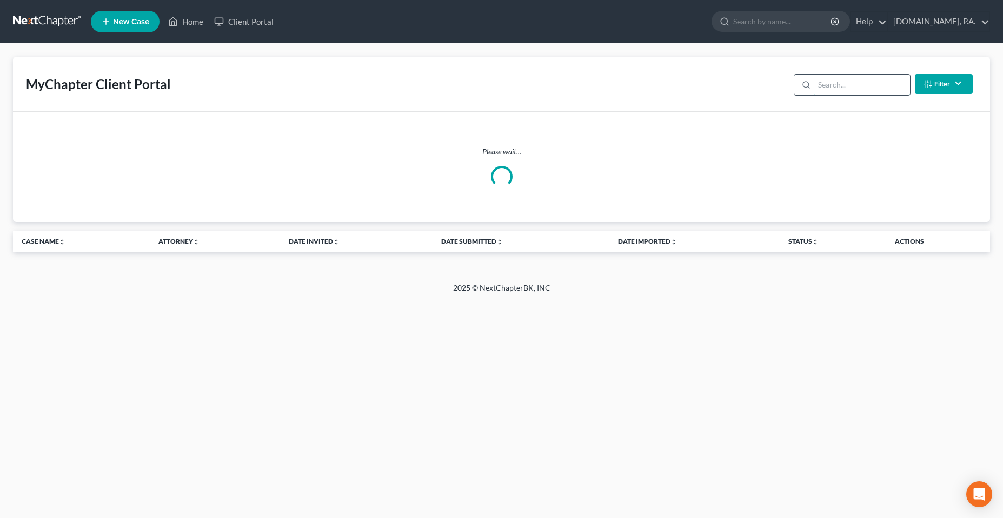
click at [845, 77] on input "search" at bounding box center [862, 85] width 96 height 21
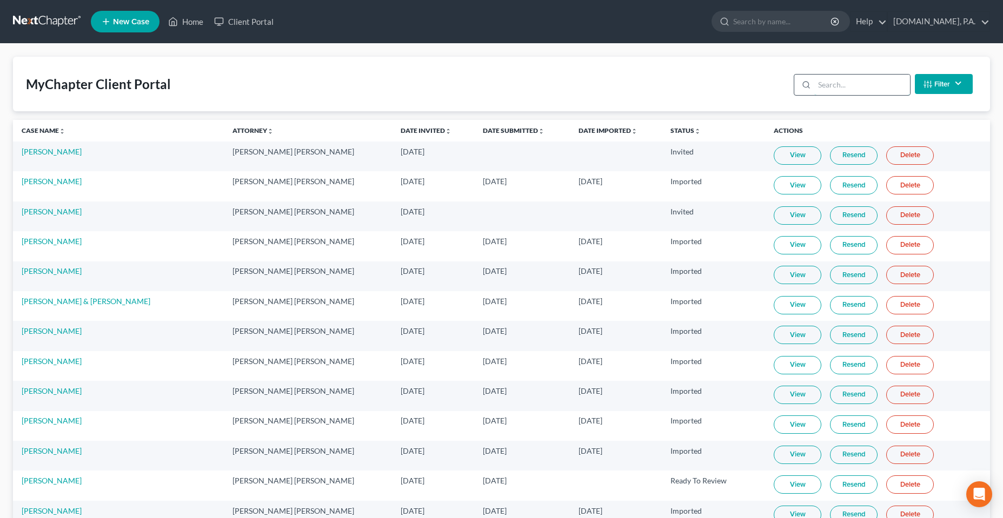
click at [841, 89] on input "search" at bounding box center [862, 85] width 96 height 21
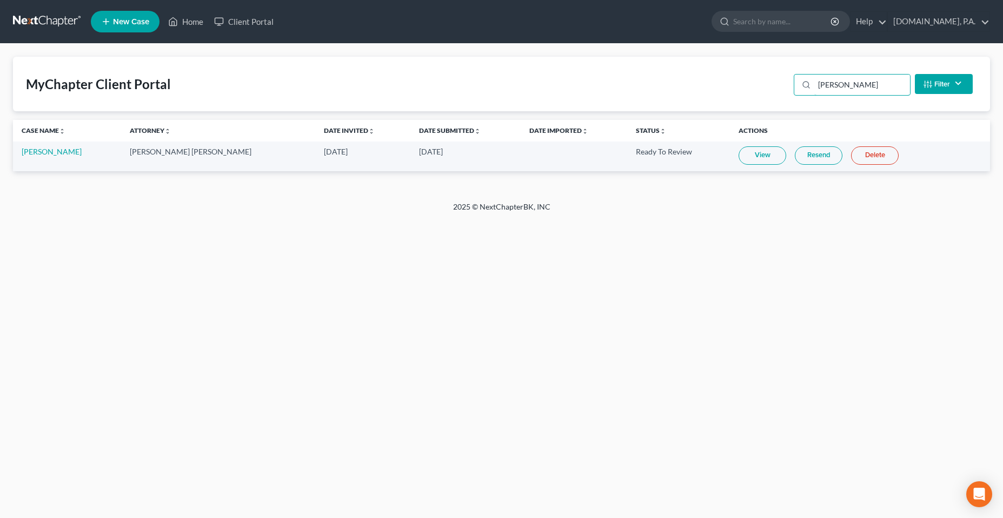
type input "[PERSON_NAME]"
click at [802, 159] on link "Resend" at bounding box center [819, 155] width 48 height 18
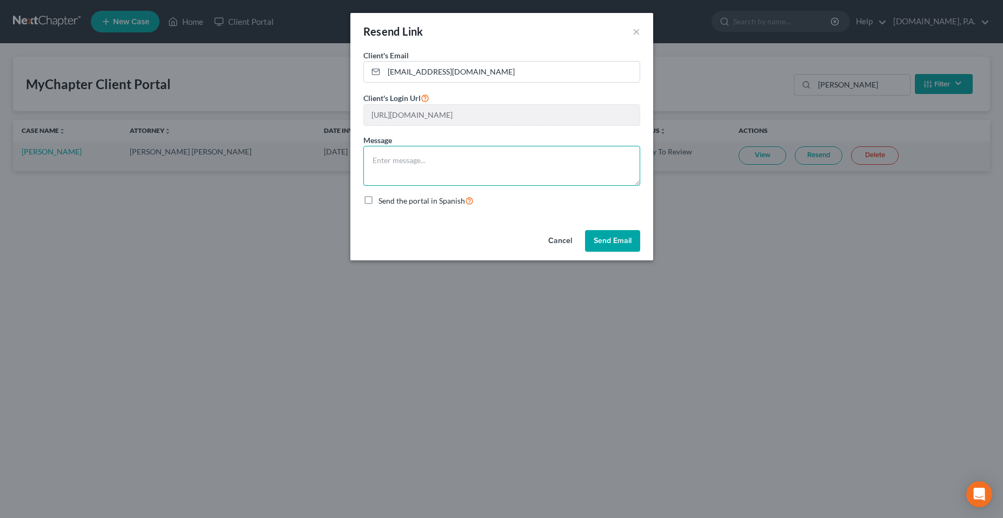
click at [518, 161] on textarea at bounding box center [501, 166] width 277 height 40
type textarea "Here you go [PERSON_NAME]!"
click at [610, 245] on button "Send Email" at bounding box center [612, 241] width 55 height 22
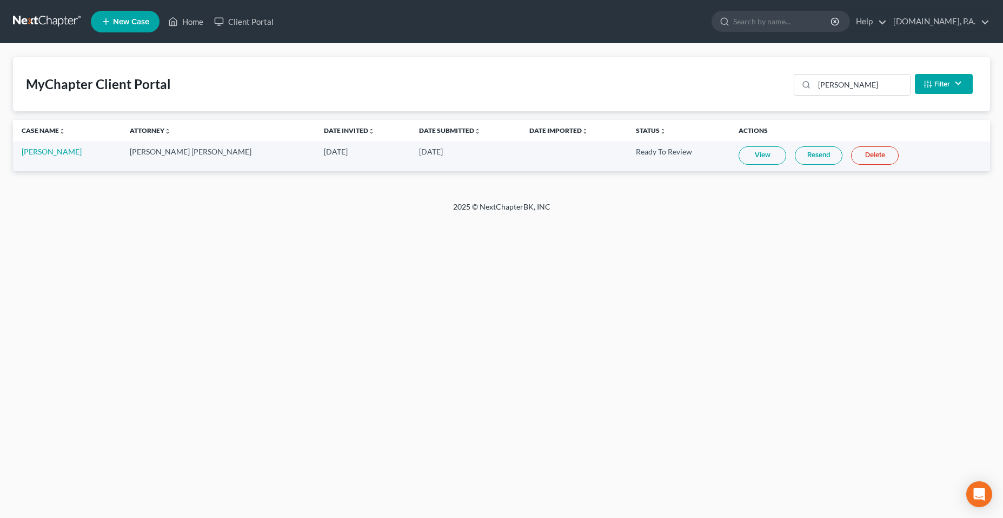
click at [343, 344] on div "Home New Case Client Portal [DOMAIN_NAME], P.A. [PERSON_NAME][EMAIL_ADDRESS][DO…" at bounding box center [501, 259] width 1003 height 518
drag, startPoint x: 346, startPoint y: 246, endPoint x: 385, endPoint y: 99, distance: 152.1
click at [347, 245] on div "Home New Case Client Portal [DOMAIN_NAME], P.A. [PERSON_NAME][EMAIL_ADDRESS][DO…" at bounding box center [501, 259] width 1003 height 518
drag, startPoint x: 162, startPoint y: 245, endPoint x: 155, endPoint y: 223, distance: 23.4
click at [158, 251] on div "Home New Case Client Portal [DOMAIN_NAME], P.A. [PERSON_NAME][EMAIL_ADDRESS][DO…" at bounding box center [501, 259] width 1003 height 518
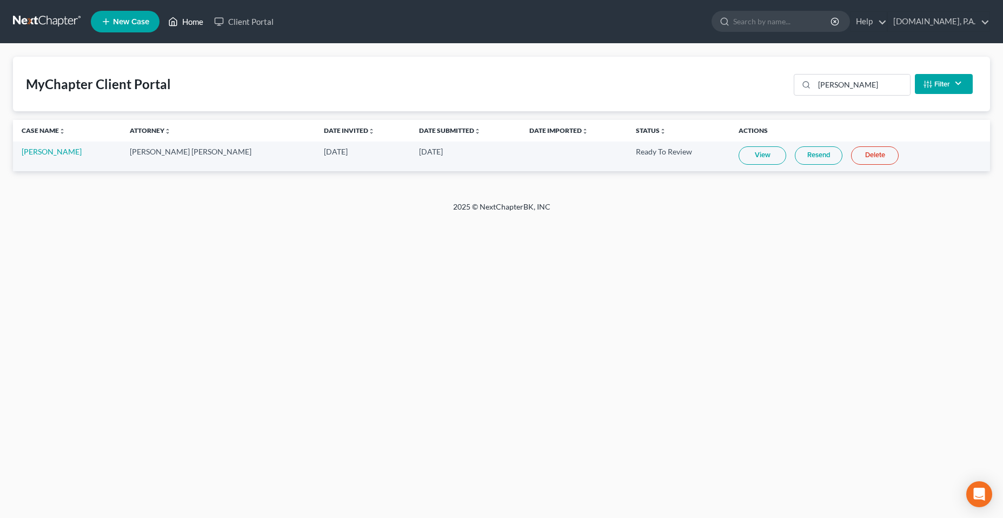
click at [191, 19] on link "Home" at bounding box center [186, 21] width 46 height 19
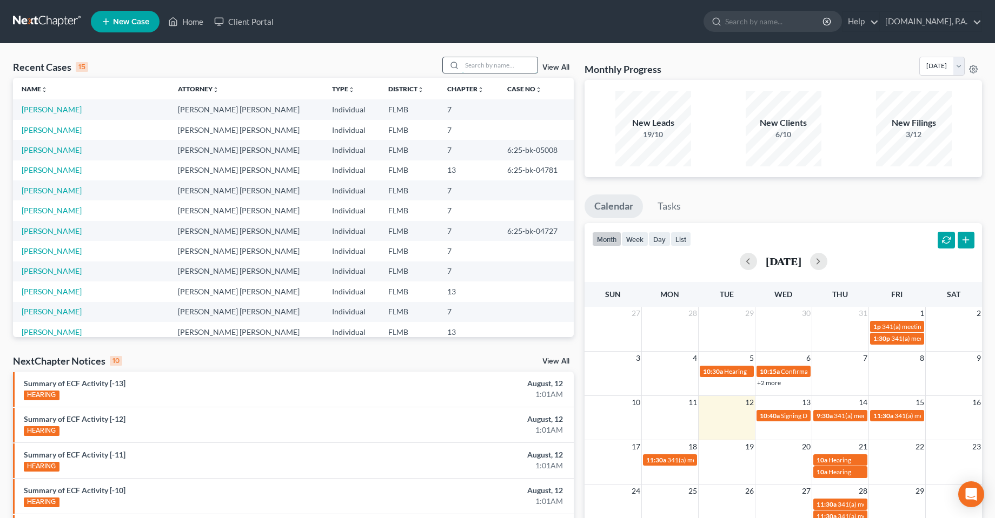
click at [491, 62] on input "search" at bounding box center [500, 65] width 76 height 16
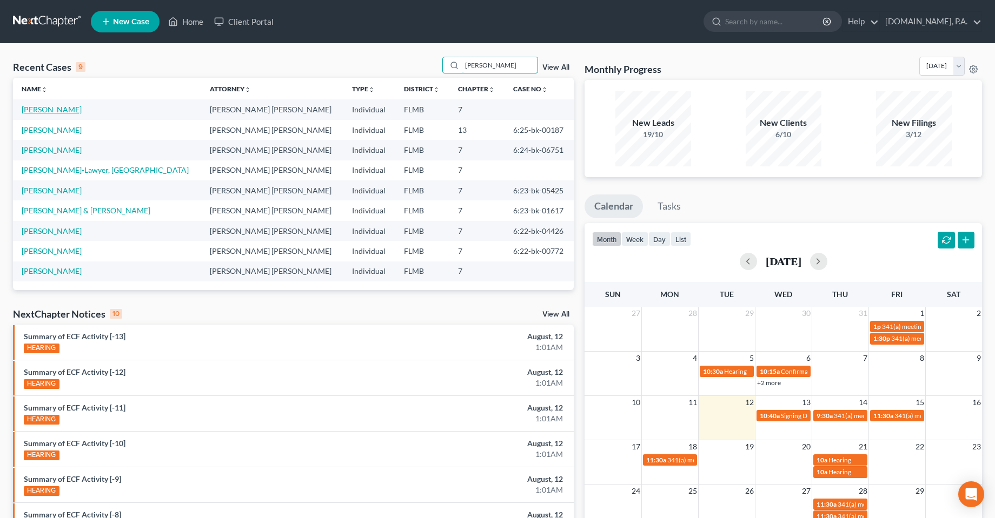
type input "[PERSON_NAME]"
click at [48, 112] on link "[PERSON_NAME]" at bounding box center [52, 109] width 60 height 9
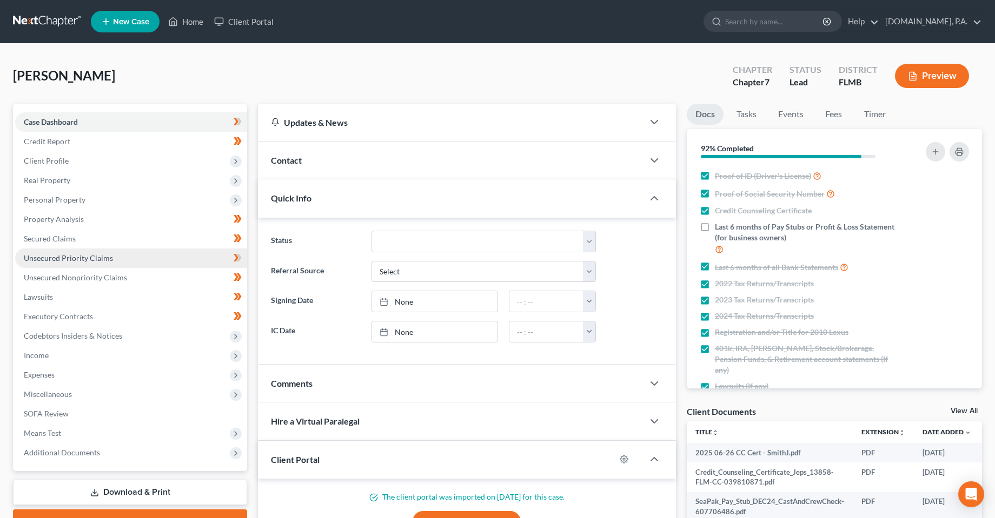
click at [65, 257] on span "Unsecured Priority Claims" at bounding box center [68, 258] width 89 height 9
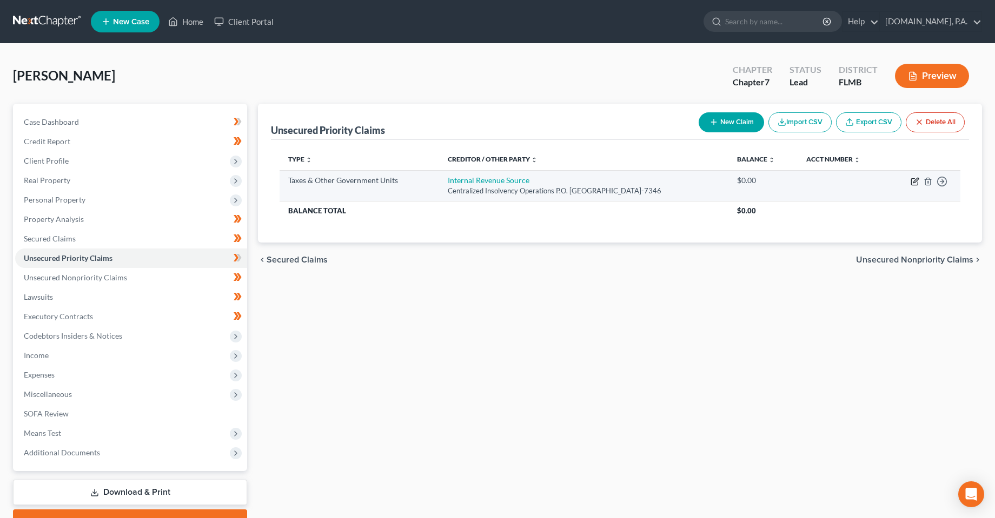
click at [913, 179] on icon "button" at bounding box center [914, 181] width 9 height 9
select select "0"
select select "39"
select select "0"
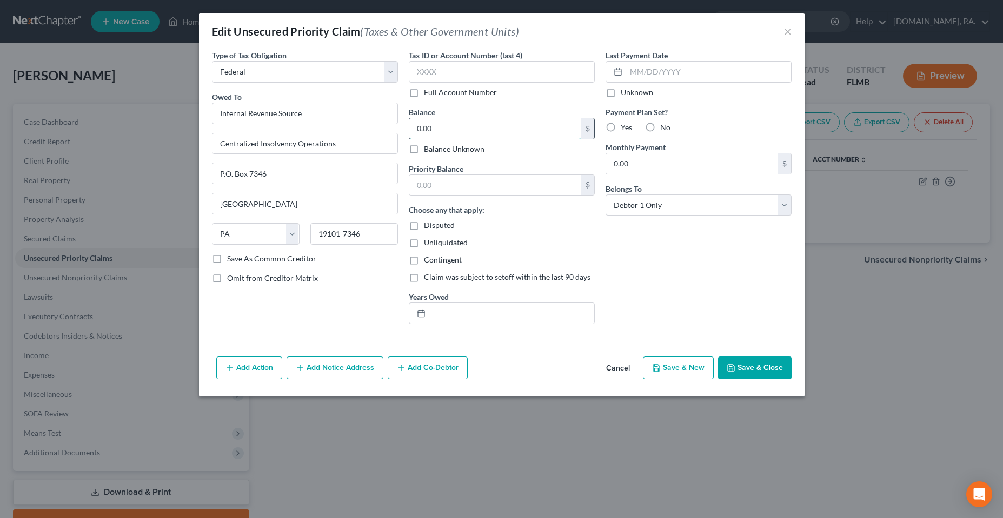
click at [472, 135] on input "0.00" at bounding box center [495, 128] width 172 height 21
type input "5,784"
drag, startPoint x: 491, startPoint y: 326, endPoint x: 486, endPoint y: 319, distance: 8.3
click at [487, 325] on div "Tax ID or Account Number (last 4) Full Account Number Balance 5,784.00 $ Balanc…" at bounding box center [501, 191] width 197 height 283
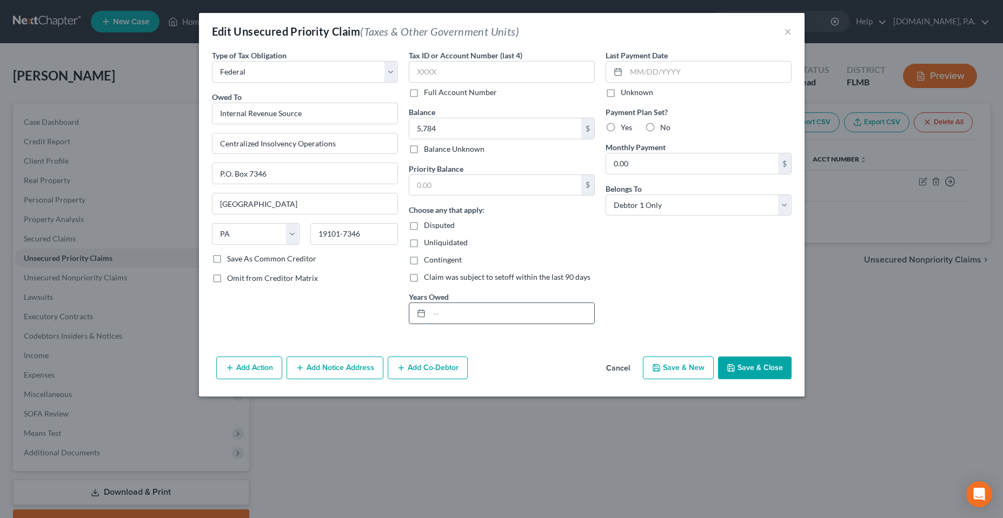
click at [486, 319] on input "text" at bounding box center [511, 313] width 165 height 21
type input "2023"
click at [658, 285] on div "Last Payment Date Unknown Payment Plan Set? Yes No Monthly Payment 0.00 $ Belon…" at bounding box center [698, 191] width 197 height 283
click at [781, 364] on button "Save & Close" at bounding box center [755, 368] width 74 height 23
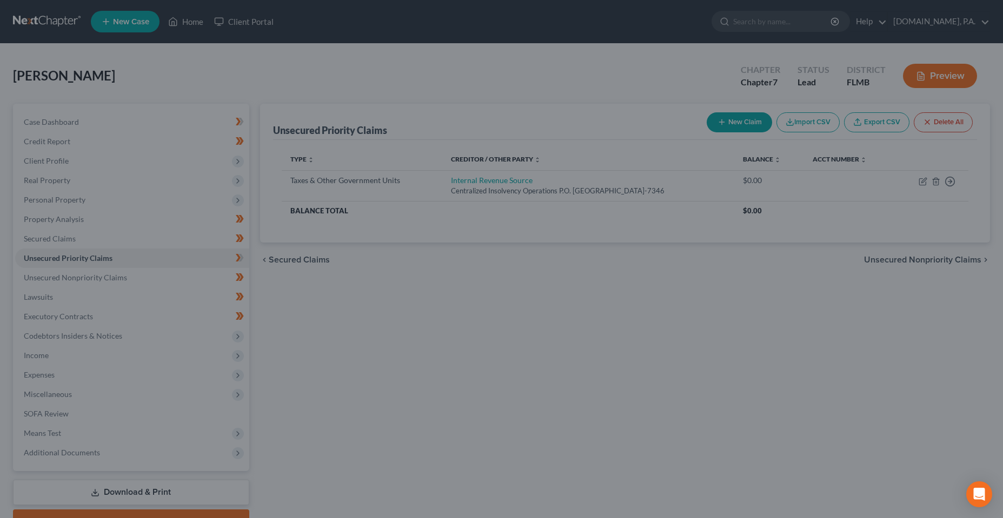
type input "5,784.00"
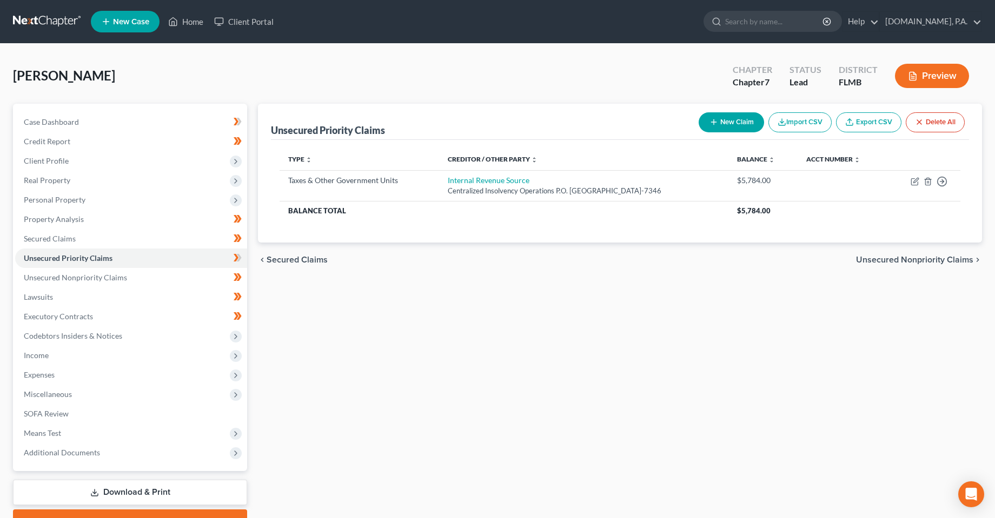
drag, startPoint x: 582, startPoint y: 430, endPoint x: 310, endPoint y: 164, distance: 380.3
click at [582, 429] on div "Unsecured Priority Claims New Claim Import CSV Export CSV Delete All Type expan…" at bounding box center [619, 319] width 735 height 430
click at [59, 150] on link "Credit Report" at bounding box center [131, 141] width 232 height 19
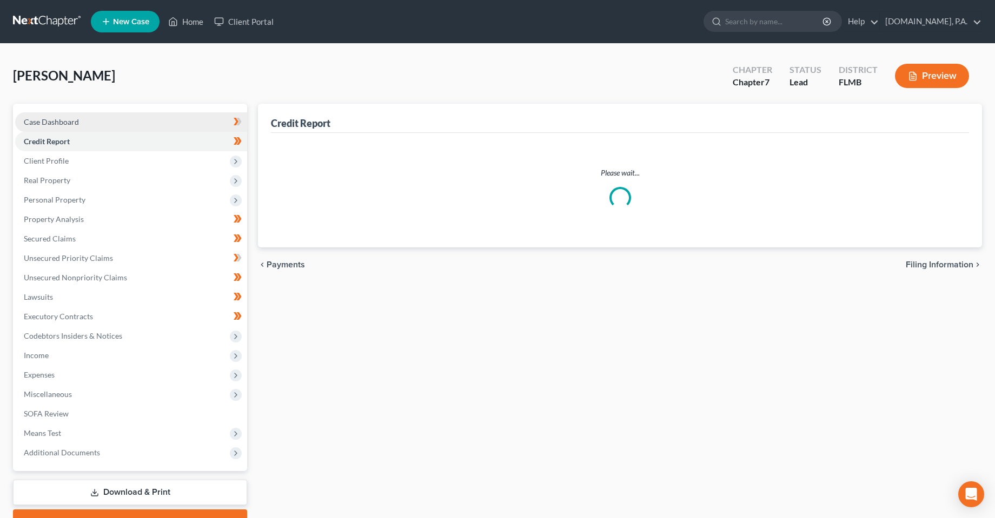
click at [61, 123] on span "Case Dashboard" at bounding box center [51, 121] width 55 height 9
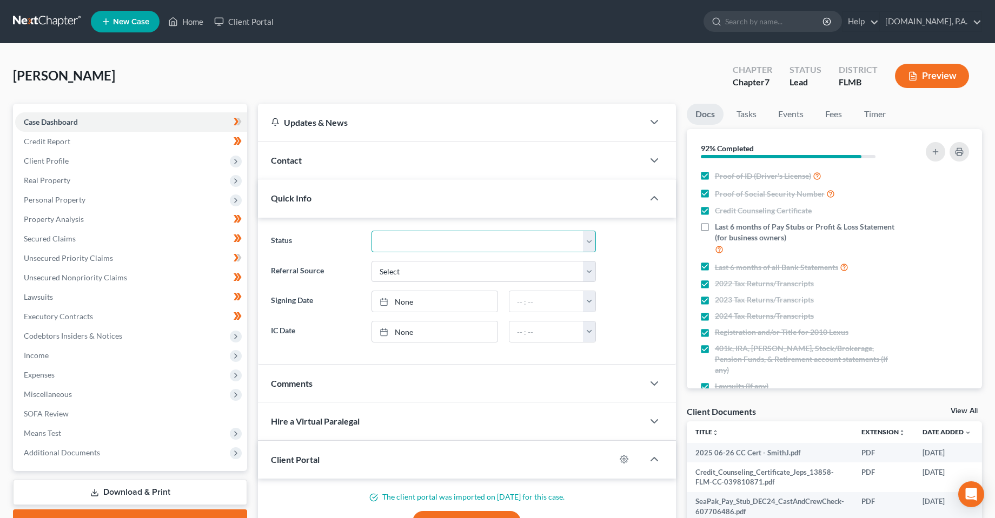
click at [436, 248] on select "Discharged Dismissed Filed In Progress Lead Lost Lead Ready to File To Review" at bounding box center [483, 242] width 224 height 22
select select "3"
click at [371, 231] on select "Discharged Dismissed Filed In Progress Lead Lost Lead Ready to File To Review" at bounding box center [483, 242] width 224 height 22
click at [98, 144] on link "Credit Report" at bounding box center [131, 141] width 232 height 19
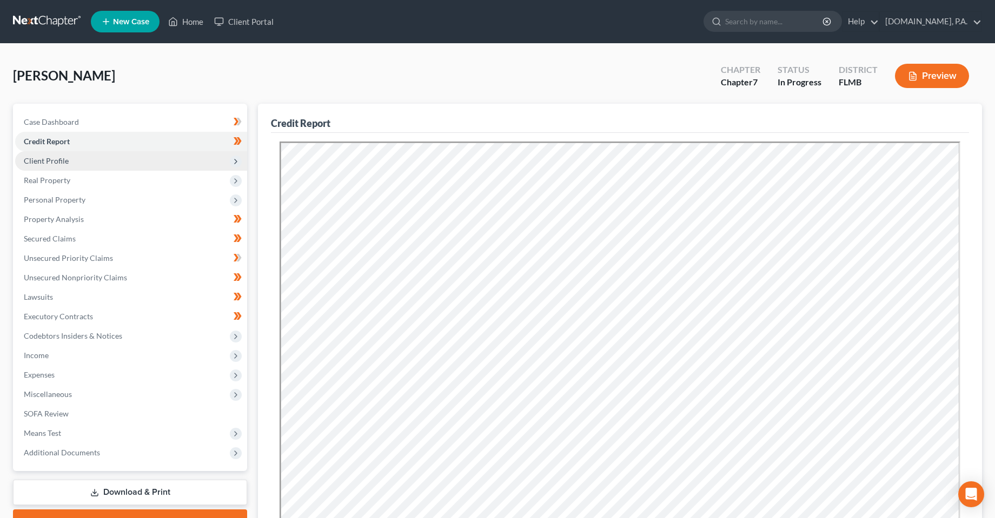
click at [45, 159] on span "Client Profile" at bounding box center [46, 160] width 45 height 9
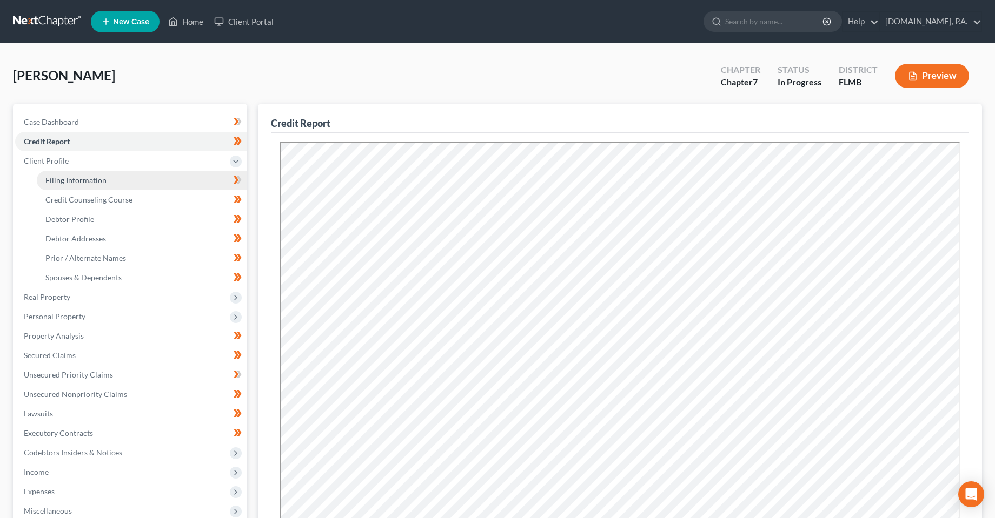
click at [61, 175] on link "Filing Information" at bounding box center [142, 180] width 210 height 19
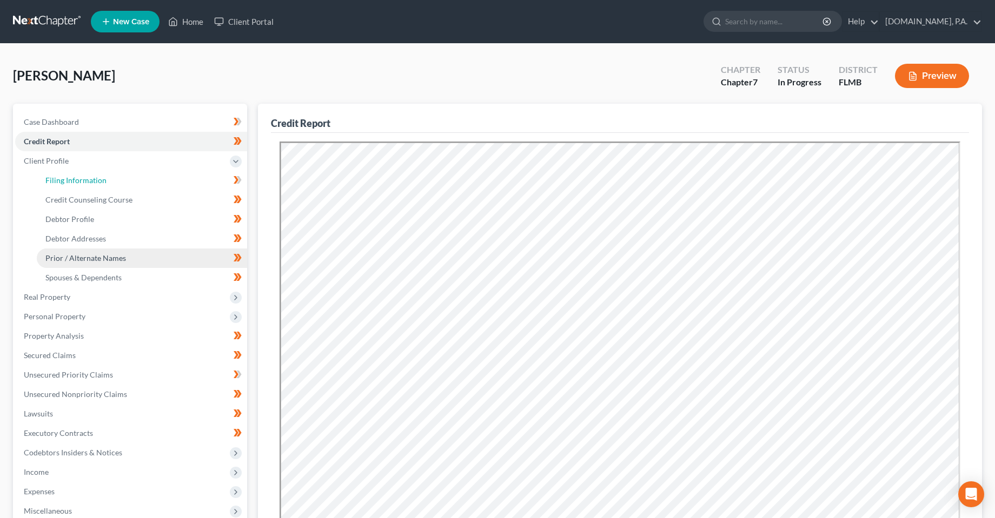
select select "1"
select select "0"
select select "9"
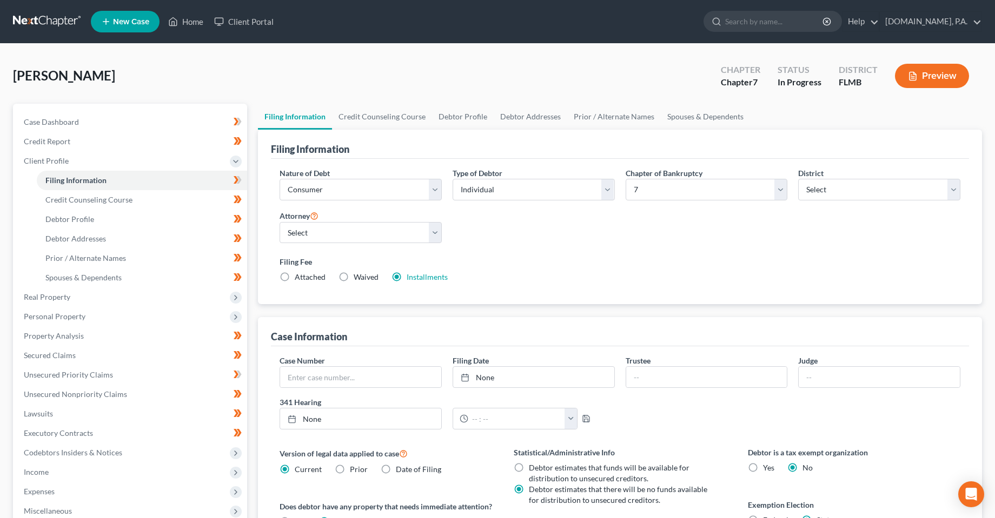
click at [626, 269] on div "Filing Fee Attached Waived Waived Installments Installments" at bounding box center [619, 269] width 681 height 26
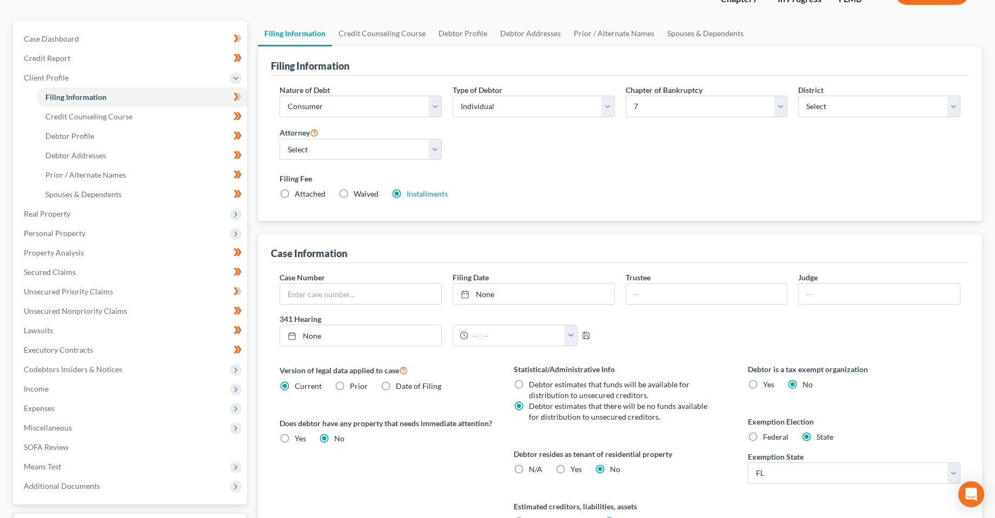
scroll to position [108, 0]
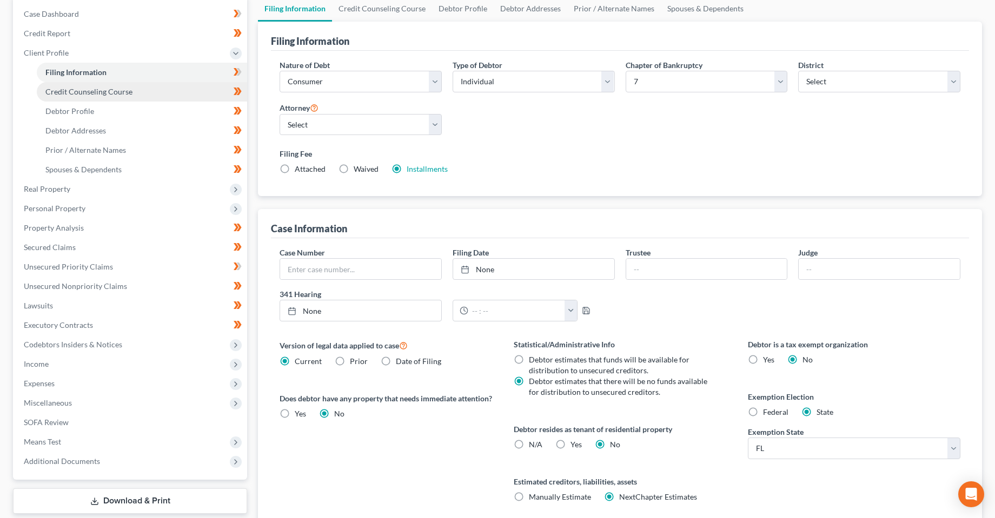
click at [78, 85] on link "Credit Counseling Course" at bounding box center [142, 91] width 210 height 19
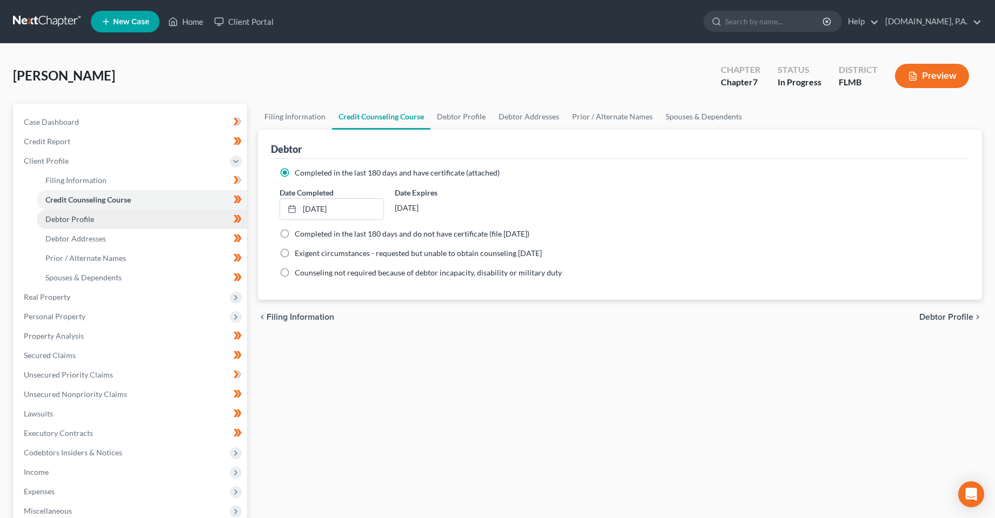
click at [89, 215] on span "Debtor Profile" at bounding box center [69, 219] width 49 height 9
select select "2"
select select "1"
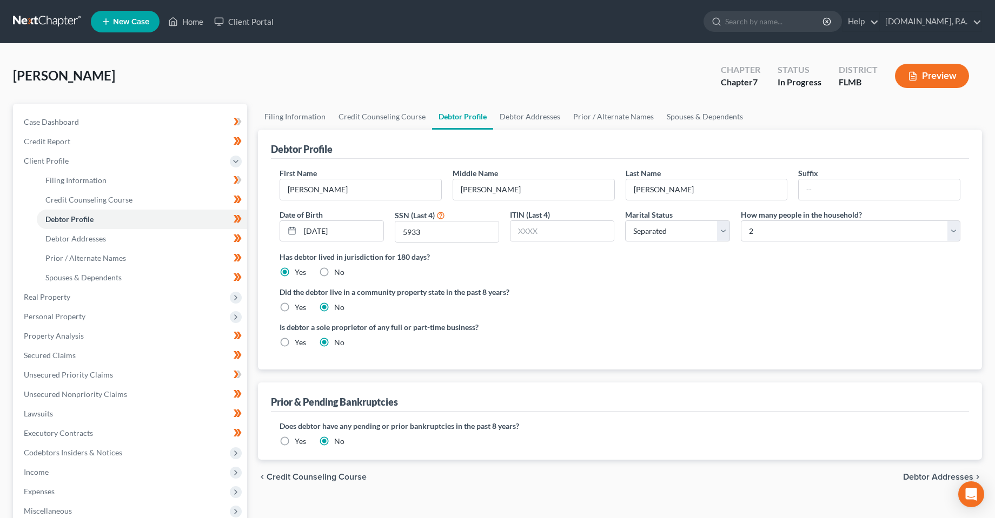
click at [641, 308] on div "Did the debtor live in a community property state in the past 8 years? Yes No" at bounding box center [619, 299] width 681 height 26
click at [55, 232] on link "Debtor Addresses" at bounding box center [142, 238] width 210 height 19
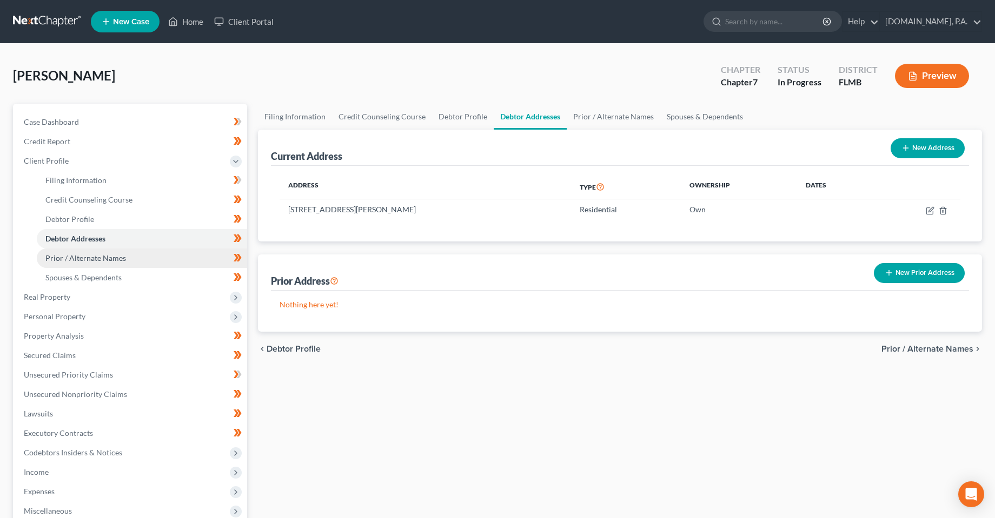
click at [64, 256] on span "Prior / Alternate Names" at bounding box center [85, 258] width 81 height 9
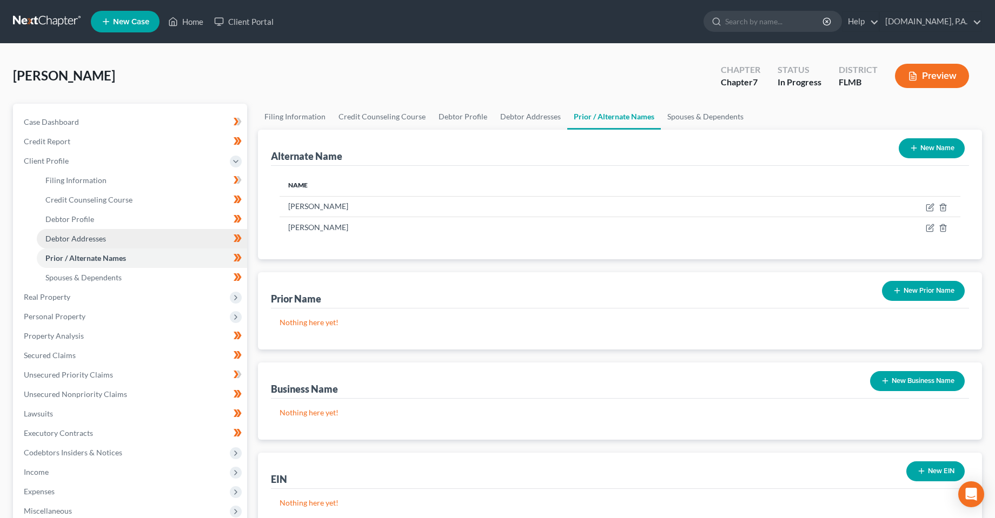
click at [96, 241] on span "Debtor Addresses" at bounding box center [75, 238] width 61 height 9
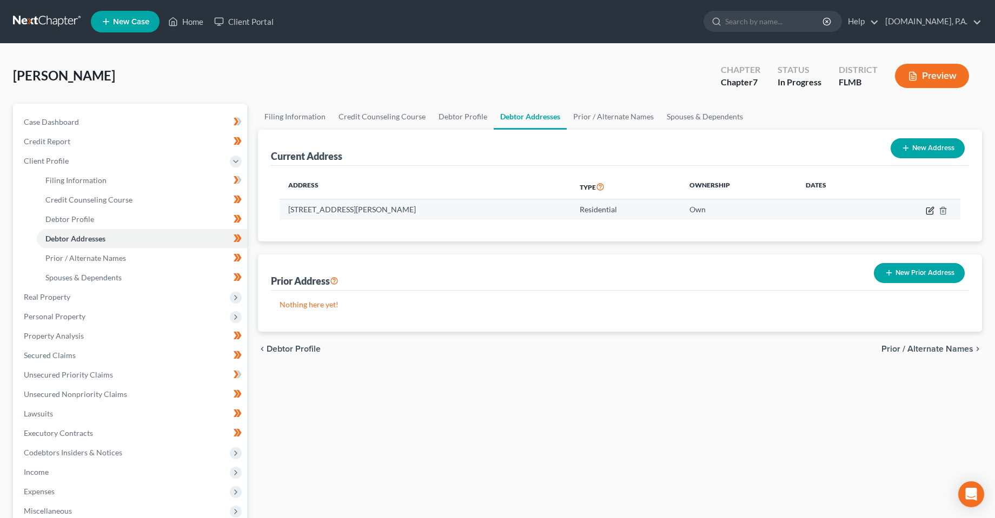
click at [926, 209] on icon "button" at bounding box center [929, 211] width 6 height 6
select select "9"
select select "47"
select select "0"
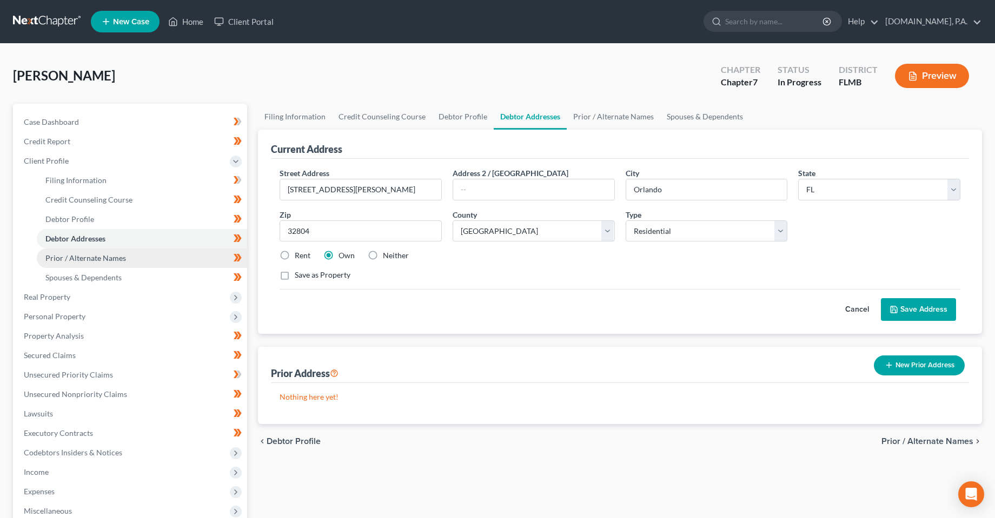
click at [71, 263] on link "Prior / Alternate Names" at bounding box center [142, 258] width 210 height 19
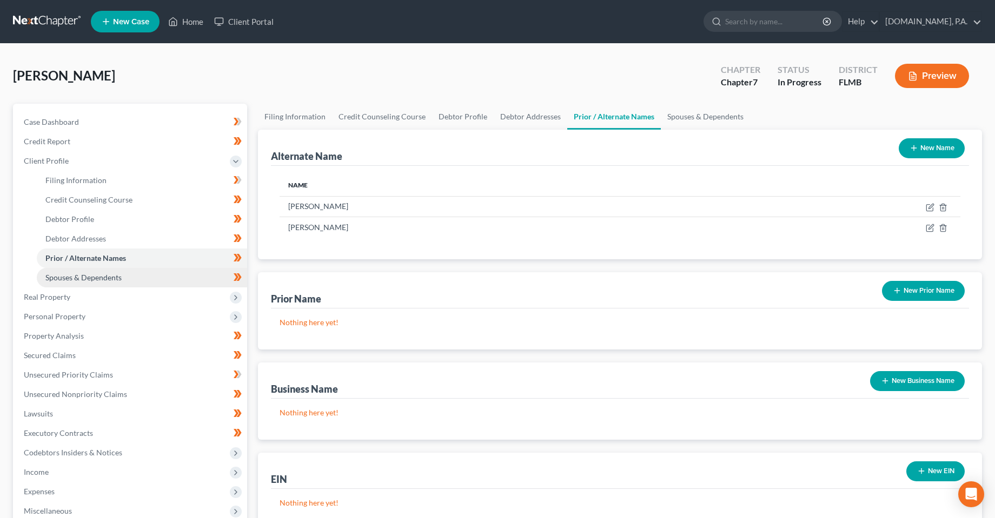
click at [74, 283] on link "Spouses & Dependents" at bounding box center [142, 277] width 210 height 19
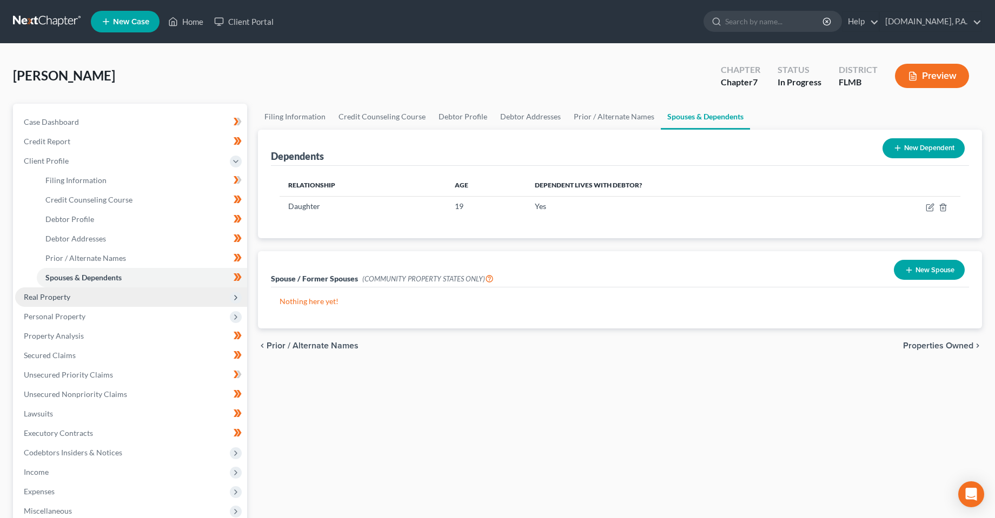
click at [61, 296] on span "Real Property" at bounding box center [47, 296] width 46 height 9
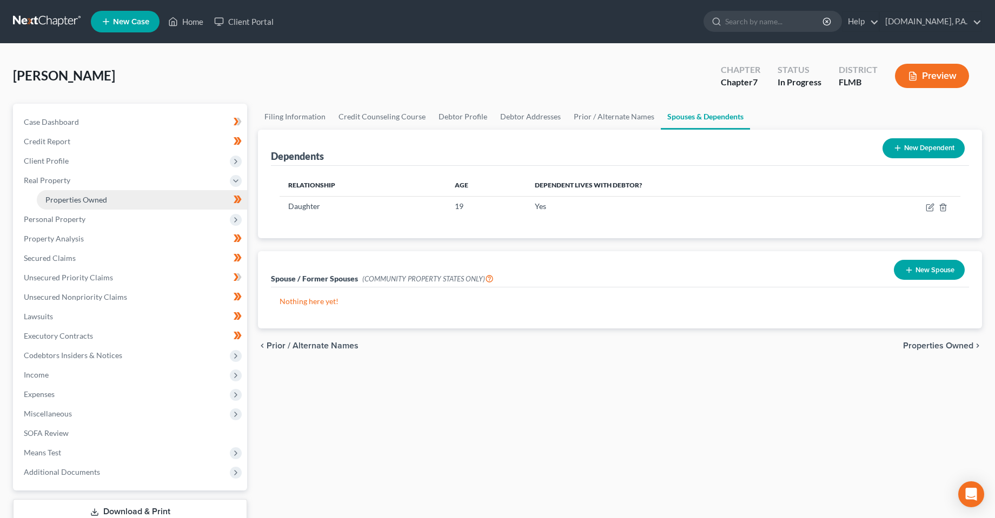
click at [72, 196] on span "Properties Owned" at bounding box center [76, 199] width 62 height 9
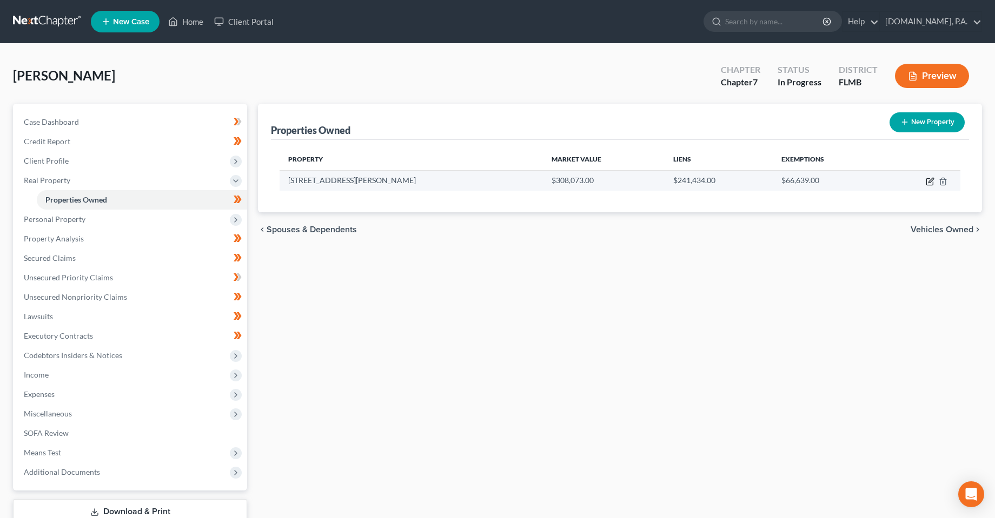
click at [930, 184] on icon "button" at bounding box center [929, 181] width 9 height 9
select select "9"
select select "47"
select select "3"
select select "5"
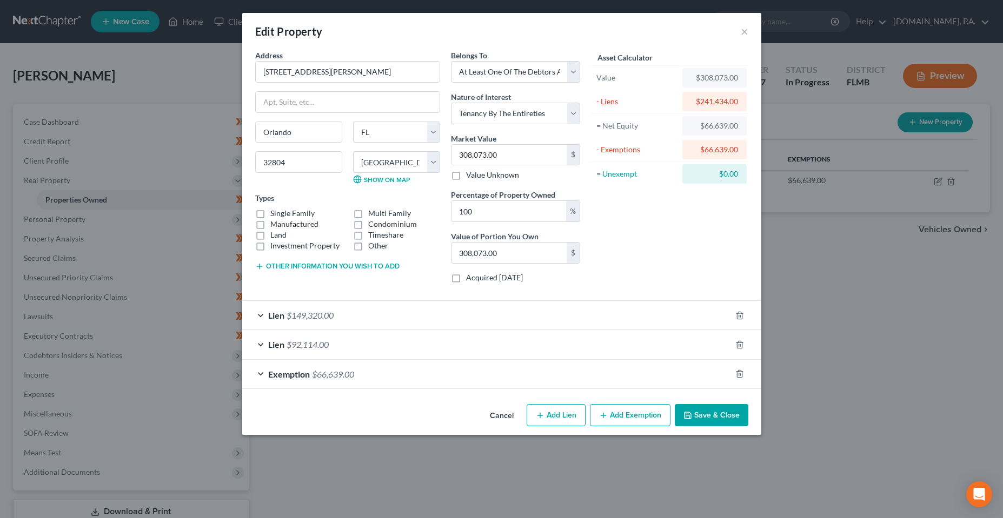
click at [270, 214] on label "Single Family" at bounding box center [292, 213] width 44 height 11
click at [275, 214] on input "Single Family" at bounding box center [278, 211] width 7 height 7
checkbox input "true"
click at [535, 113] on select "Select Fee Simple Joint Tenant Life Estate Equitable Interest Future Interest T…" at bounding box center [515, 114] width 129 height 22
select select "0"
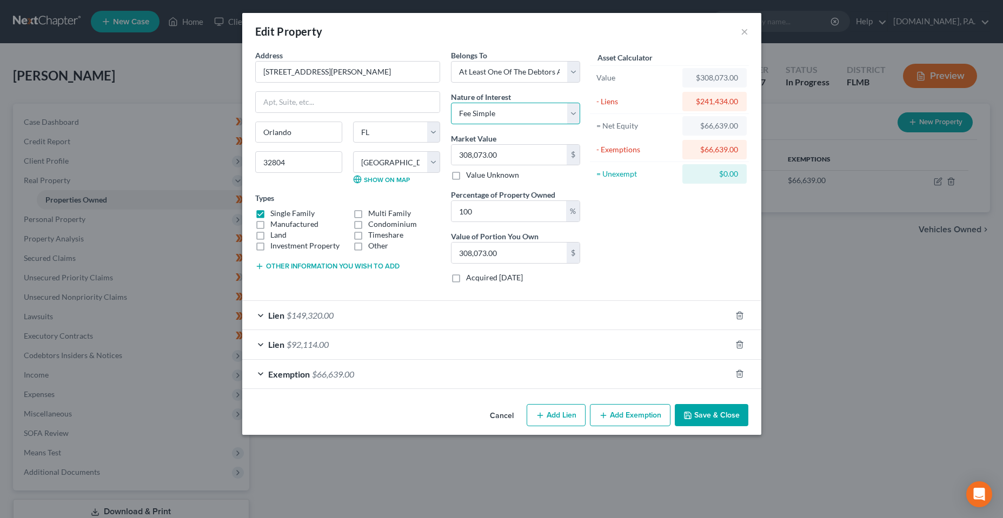
click at [451, 103] on select "Select Fee Simple Joint Tenant Life Estate Equitable Interest Future Interest T…" at bounding box center [515, 114] width 129 height 22
click at [675, 234] on div "Asset Calculator Value $308,073.00 - Liens $241,434.00 = Net Equity $66,639.00 …" at bounding box center [669, 171] width 168 height 242
click at [543, 214] on input "100" at bounding box center [508, 211] width 115 height 21
type input "5"
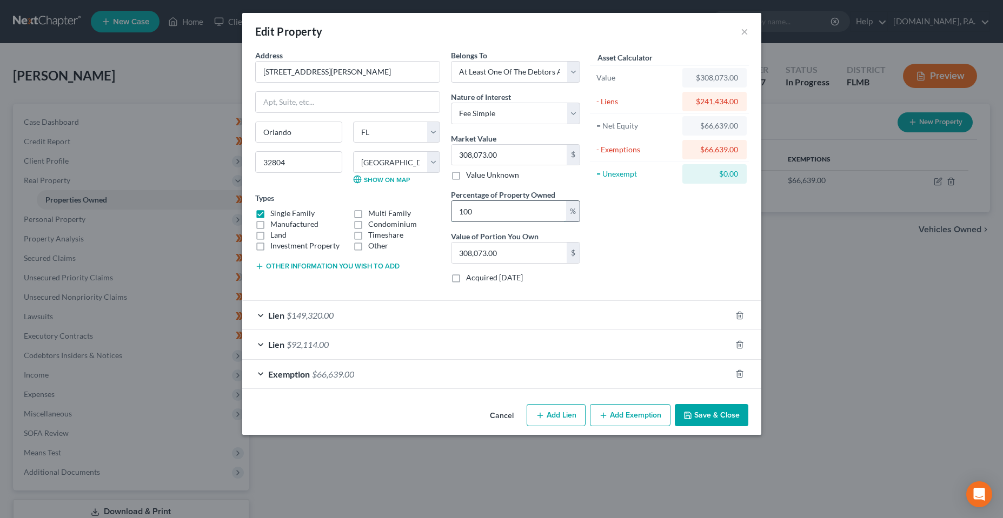
type input "15,403.65"
type input "50"
type input "154,036.50"
type input "50"
click at [644, 243] on div "Asset Calculator Value $308,073.00 - Liens $241,434.00 = Net Equity $66,639.00 …" at bounding box center [669, 171] width 168 height 242
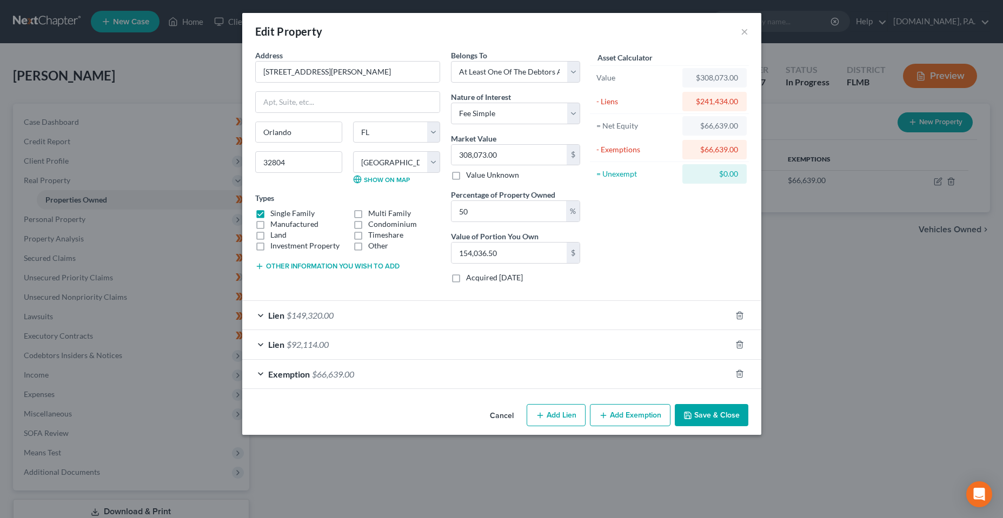
click at [313, 381] on div "Exemption $66,639.00" at bounding box center [486, 374] width 489 height 29
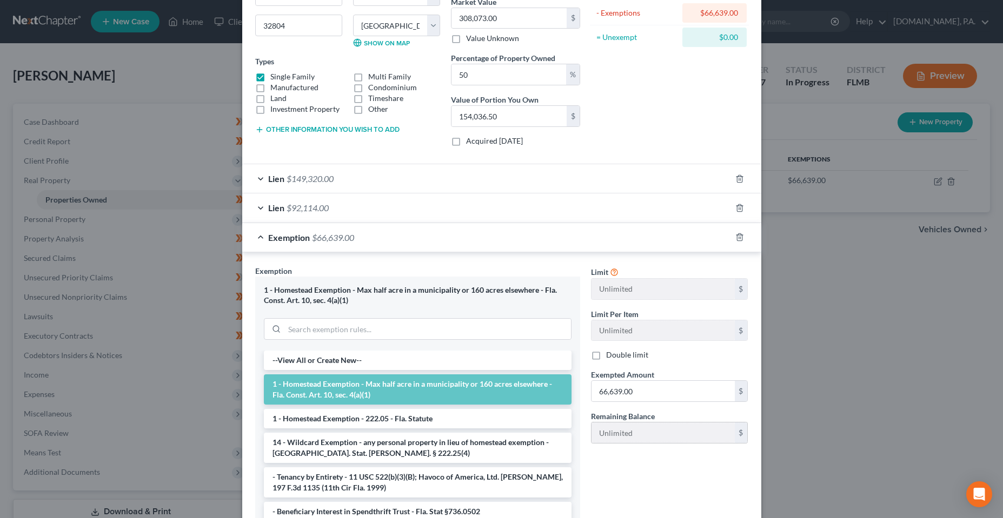
scroll to position [162, 0]
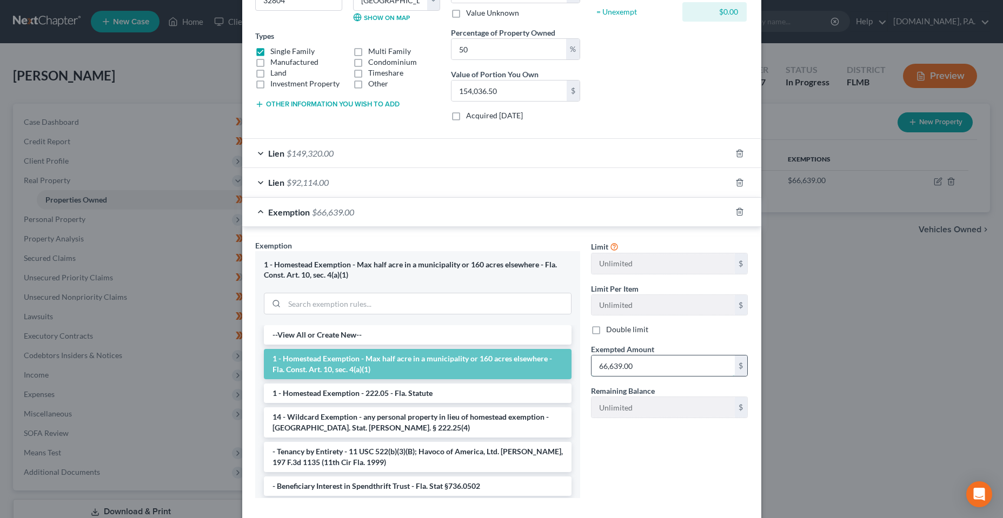
click at [662, 372] on input "66,639.00" at bounding box center [662, 366] width 143 height 21
click at [652, 475] on div "Limit Unlimited $ Limit Per Item Unlimited $ Double limit Exempted Amount * $ R…" at bounding box center [669, 373] width 168 height 267
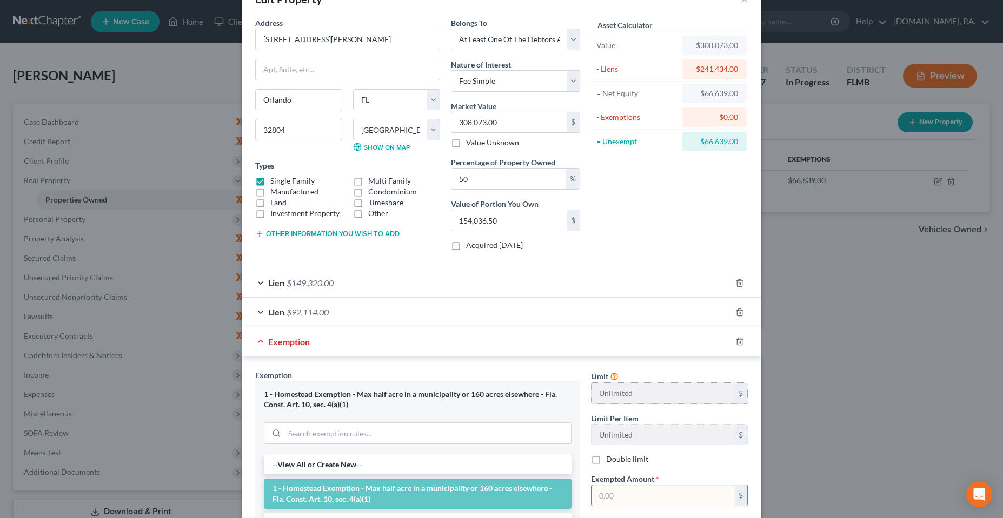
scroll to position [0, 0]
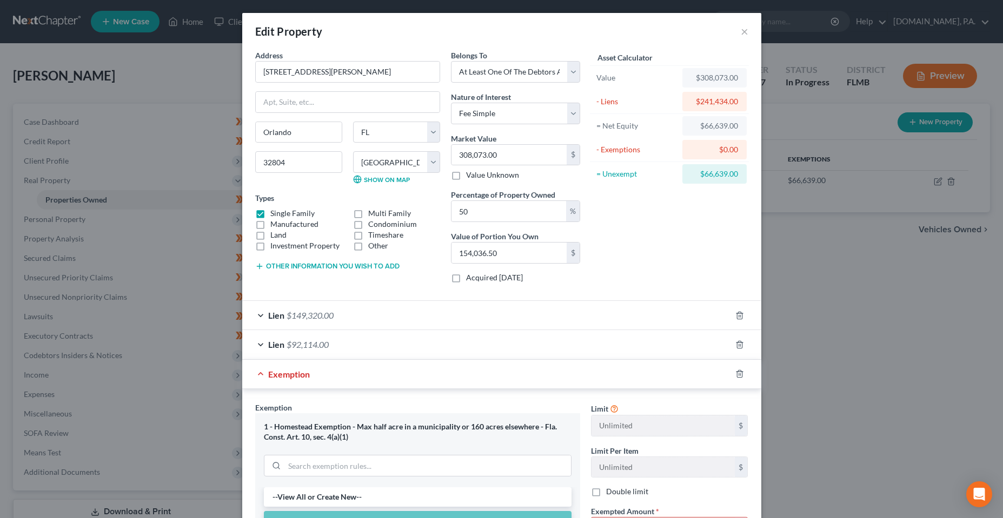
click at [723, 172] on div "$66,639.00" at bounding box center [714, 174] width 47 height 11
copy form "$66,639.00"
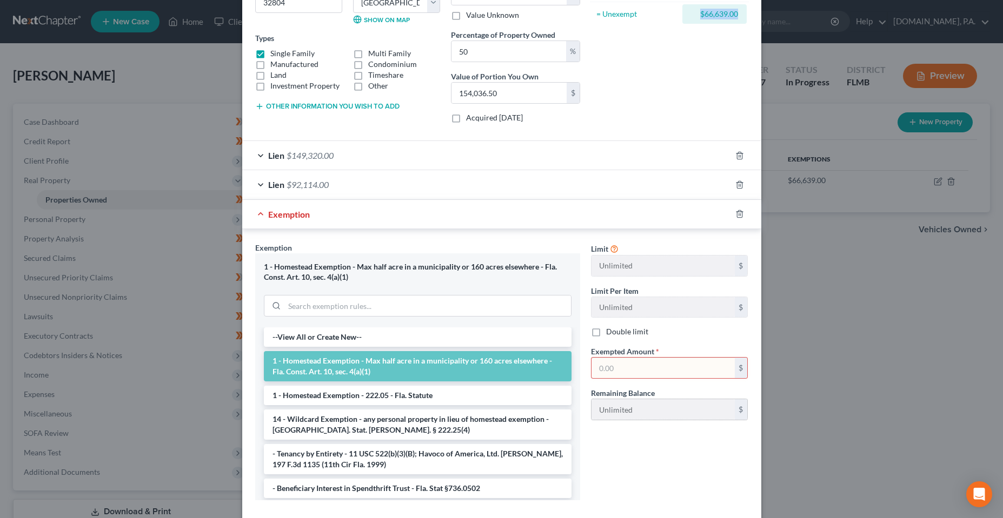
scroll to position [219, 0]
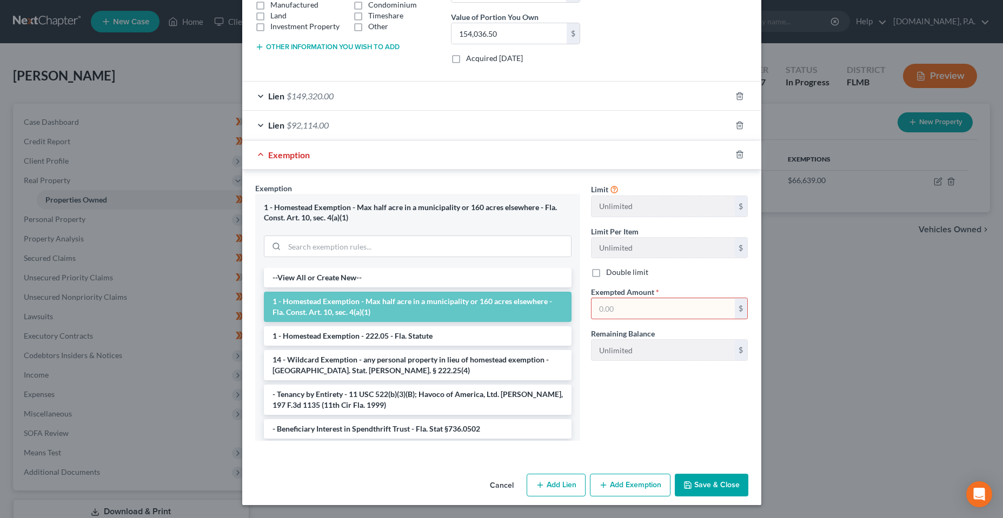
drag, startPoint x: 653, startPoint y: 311, endPoint x: 652, endPoint y: 319, distance: 8.8
click at [653, 311] on input "text" at bounding box center [662, 308] width 143 height 21
paste input "$66,639.00"
type input "66,639.00"
click at [614, 391] on div "Limit Unlimited $ Limit Per Item Unlimited $ Double limit Exempted Amount * 66,…" at bounding box center [669, 316] width 168 height 267
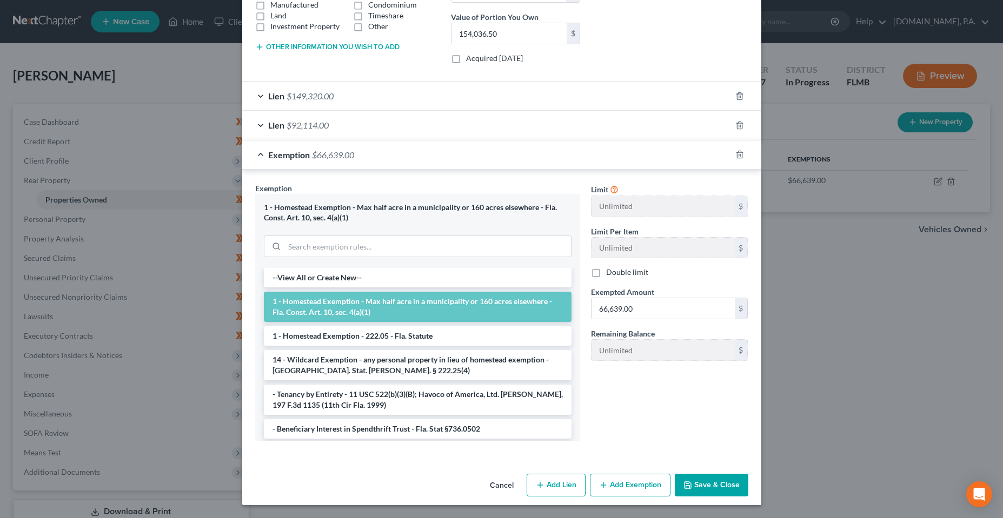
click at [726, 488] on button "Save & Close" at bounding box center [712, 485] width 74 height 23
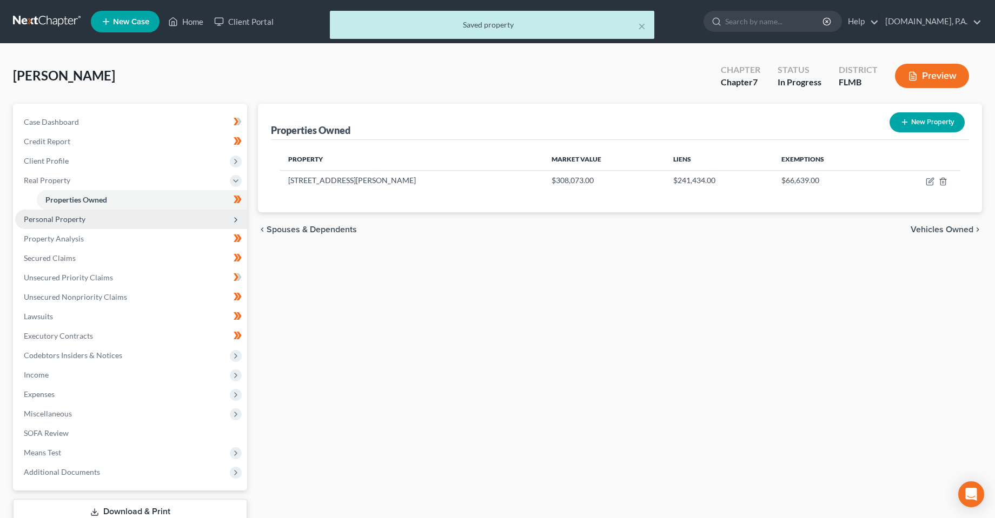
click at [122, 211] on span "Personal Property" at bounding box center [131, 219] width 232 height 19
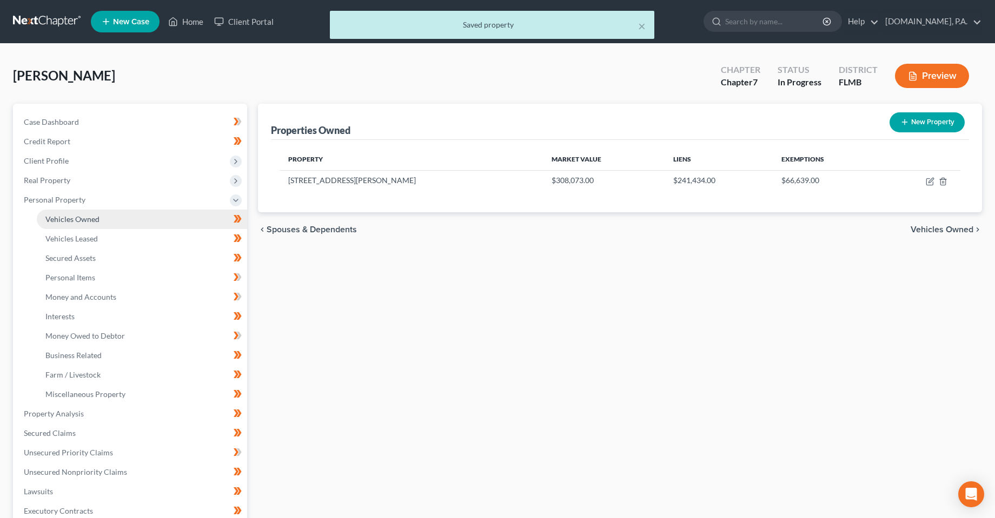
click at [82, 216] on span "Vehicles Owned" at bounding box center [72, 219] width 54 height 9
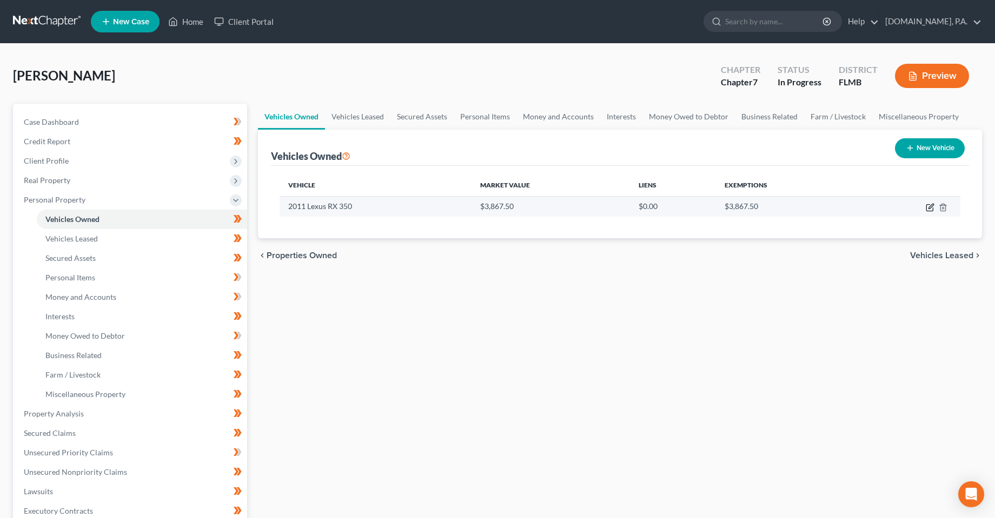
click at [925, 210] on icon "button" at bounding box center [929, 207] width 9 height 9
select select "0"
select select "15"
select select "3"
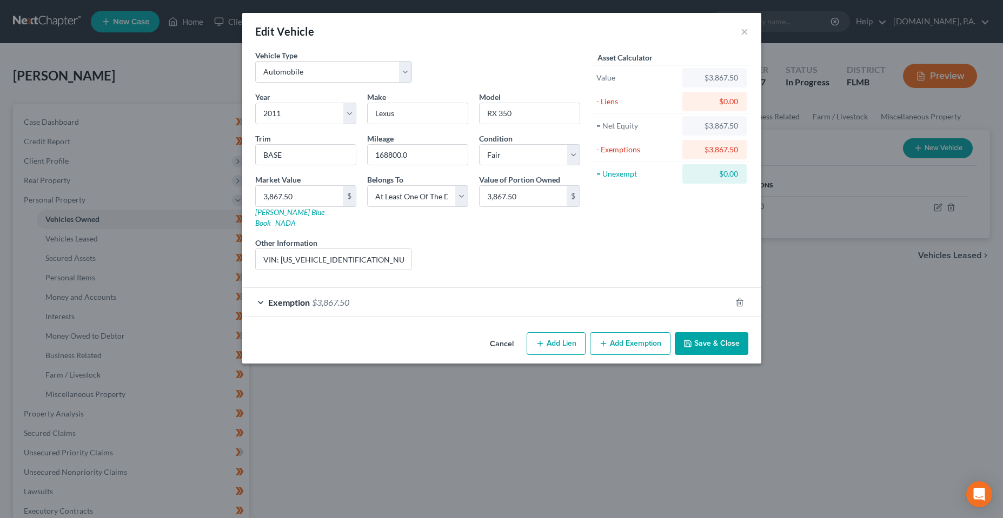
click at [419, 301] on div "Exemption $3,867.50" at bounding box center [486, 302] width 489 height 29
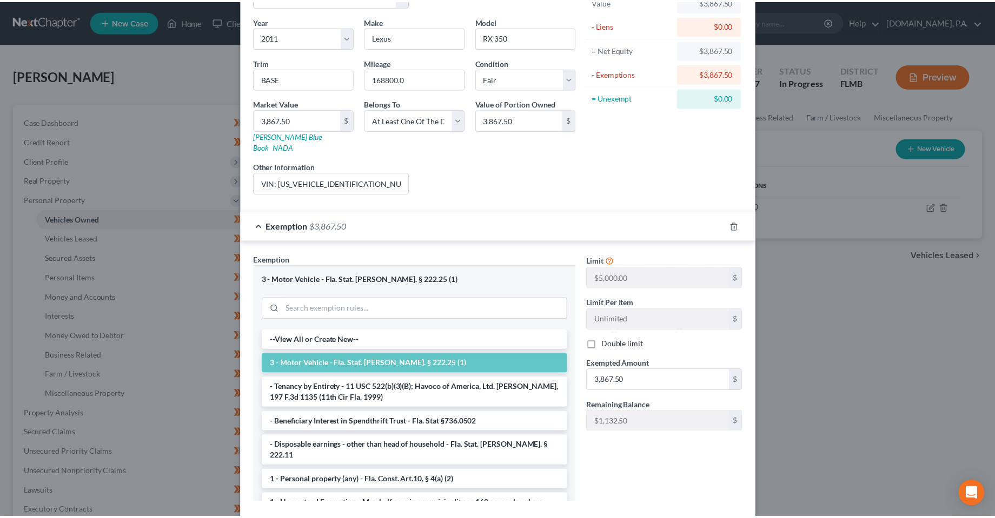
scroll to position [127, 0]
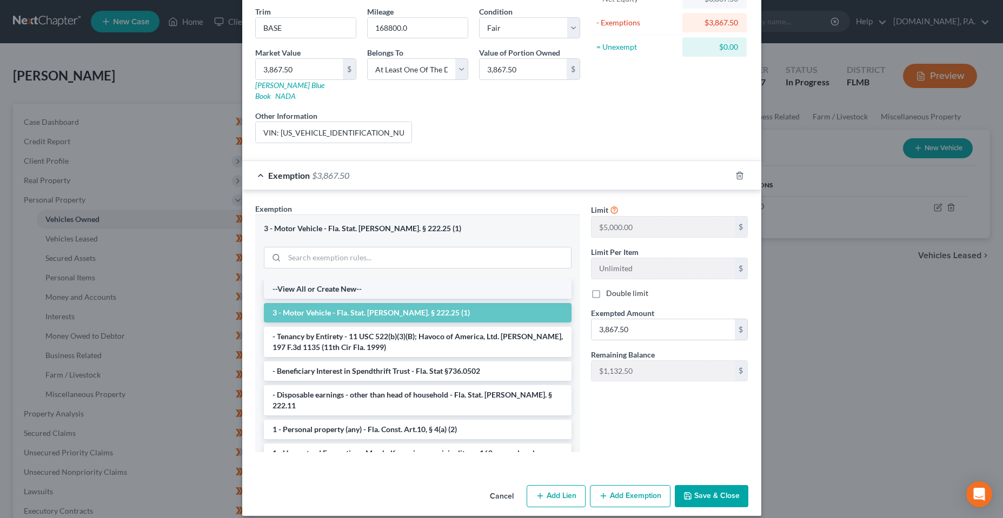
drag, startPoint x: 705, startPoint y: 476, endPoint x: 465, endPoint y: 275, distance: 313.4
click at [705, 485] on button "Save & Close" at bounding box center [712, 496] width 74 height 23
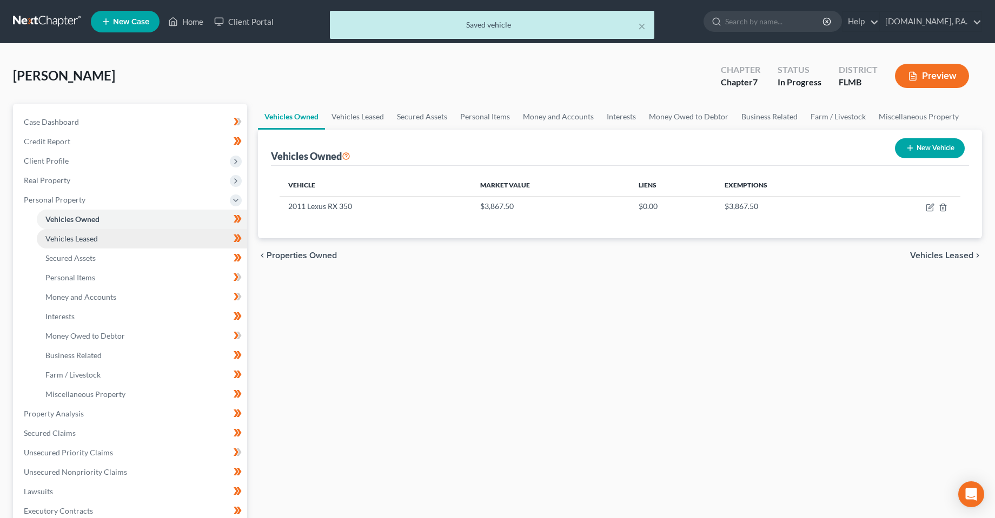
click at [131, 245] on link "Vehicles Leased" at bounding box center [142, 238] width 210 height 19
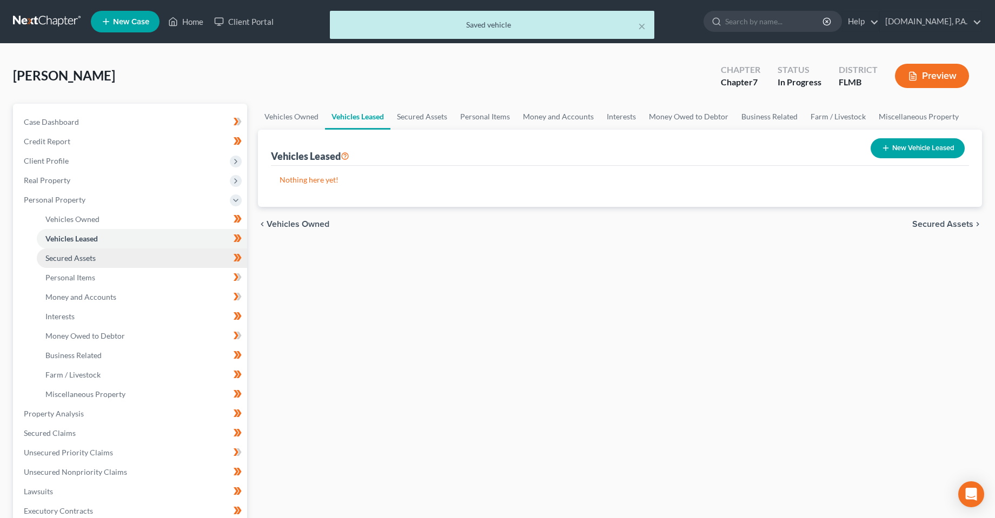
click at [134, 262] on link "Secured Assets" at bounding box center [142, 258] width 210 height 19
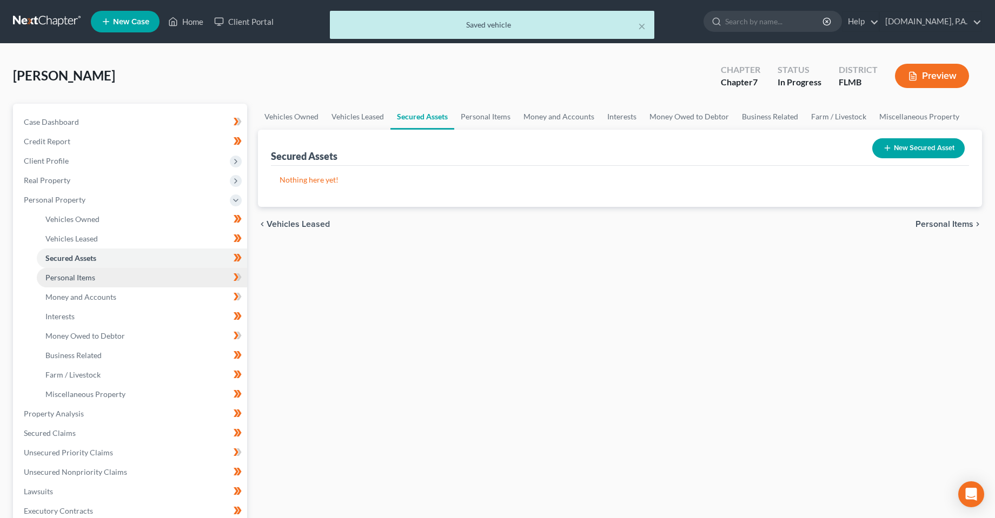
click at [135, 275] on link "Personal Items" at bounding box center [142, 277] width 210 height 19
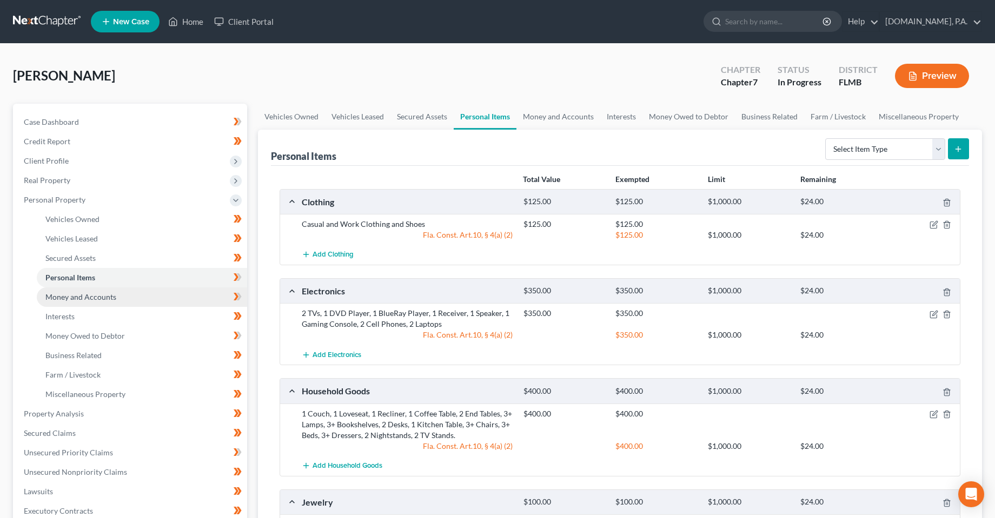
click at [129, 304] on link "Money and Accounts" at bounding box center [142, 297] width 210 height 19
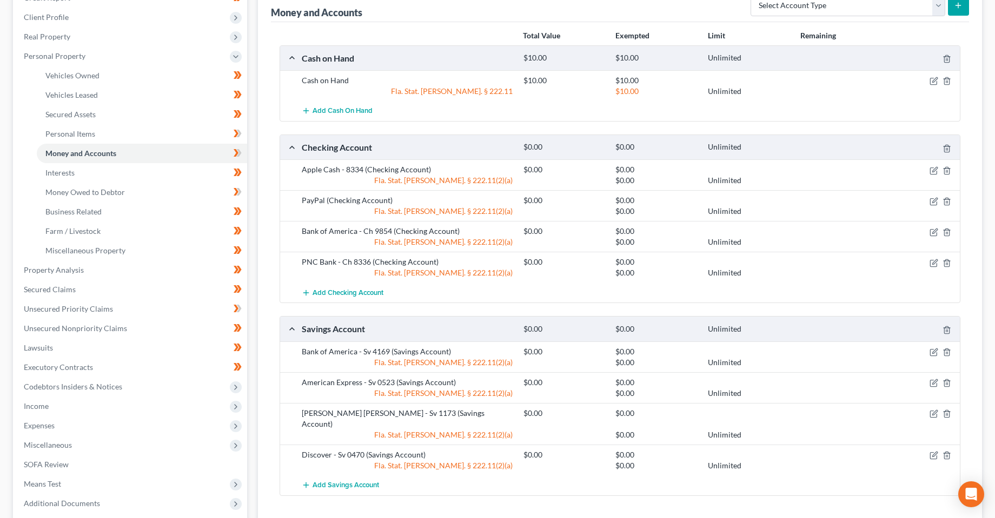
scroll to position [162, 0]
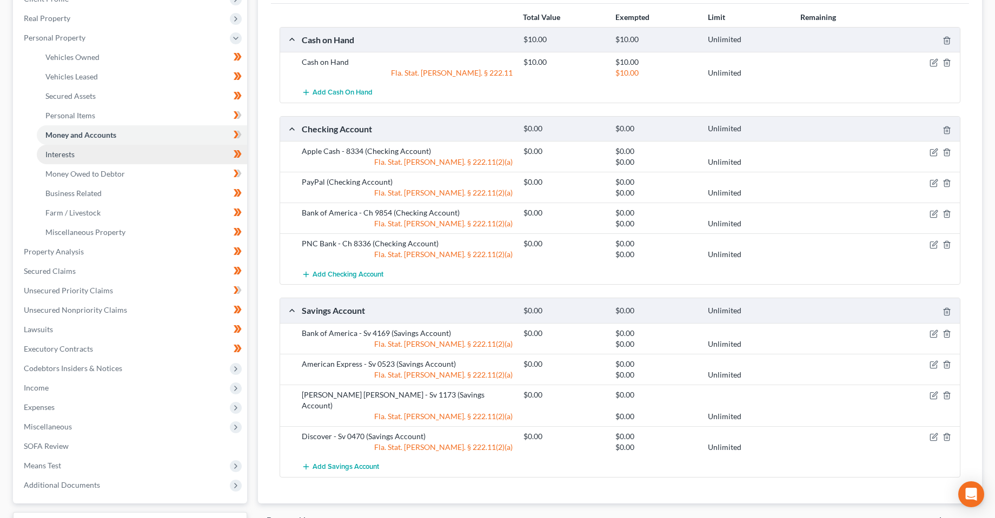
click at [80, 159] on link "Interests" at bounding box center [142, 154] width 210 height 19
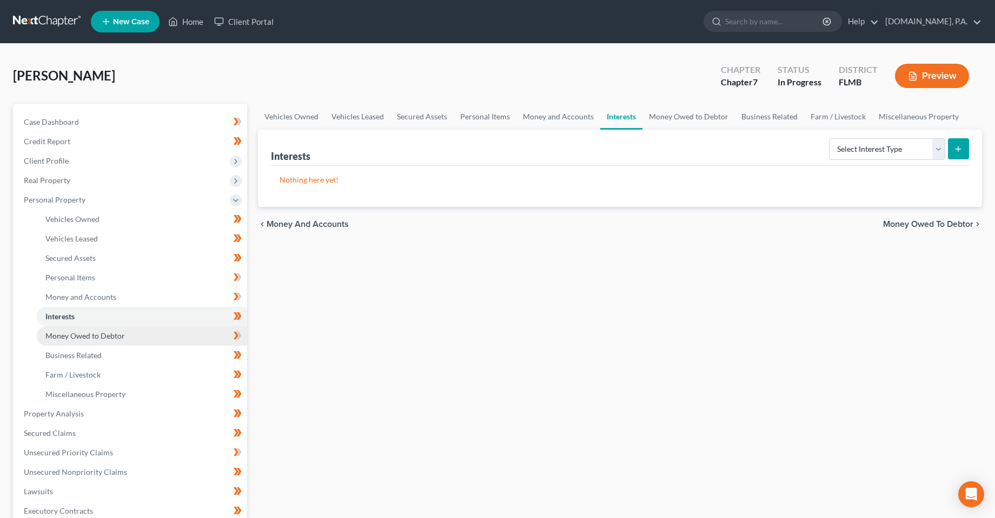
click at [76, 337] on span "Money Owed to Debtor" at bounding box center [84, 335] width 79 height 9
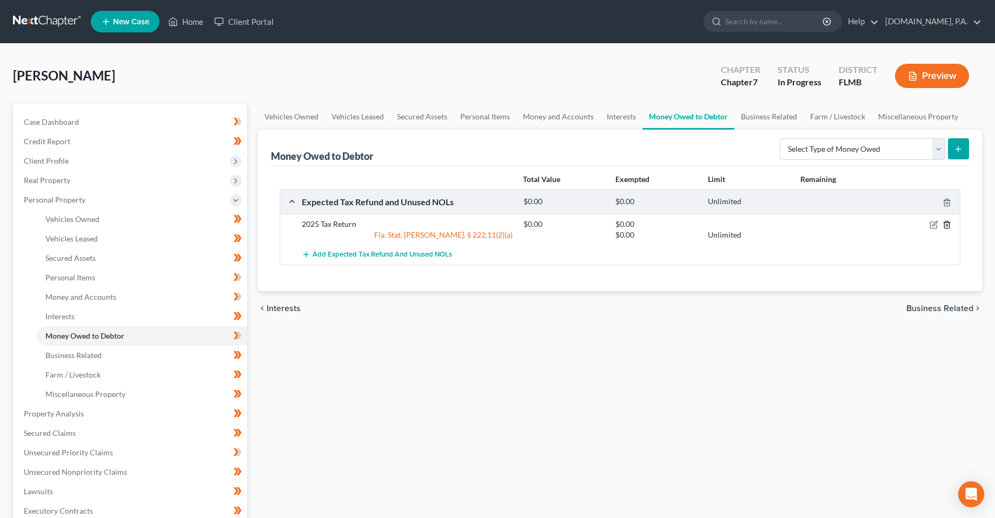
click at [951, 224] on div at bounding box center [923, 224] width 74 height 11
drag, startPoint x: 949, startPoint y: 224, endPoint x: 926, endPoint y: 289, distance: 68.2
click at [926, 289] on div "Total Value Exempted Limit Remaining Expected Tax Refund and Unused NOLs $0.00 …" at bounding box center [620, 228] width 698 height 125
click at [933, 226] on icon "button" at bounding box center [934, 224] width 5 height 5
select select "0"
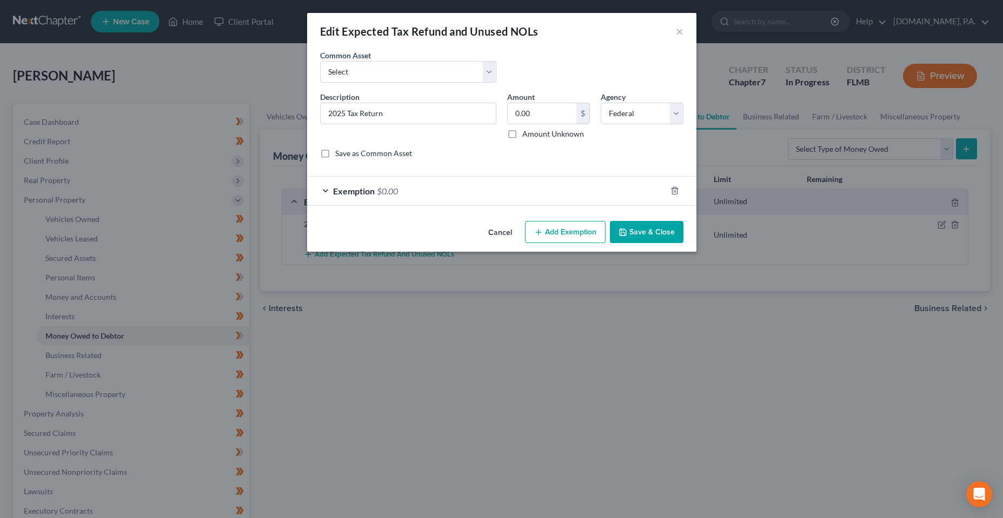
click at [378, 184] on div "Exemption $0.00" at bounding box center [486, 191] width 359 height 29
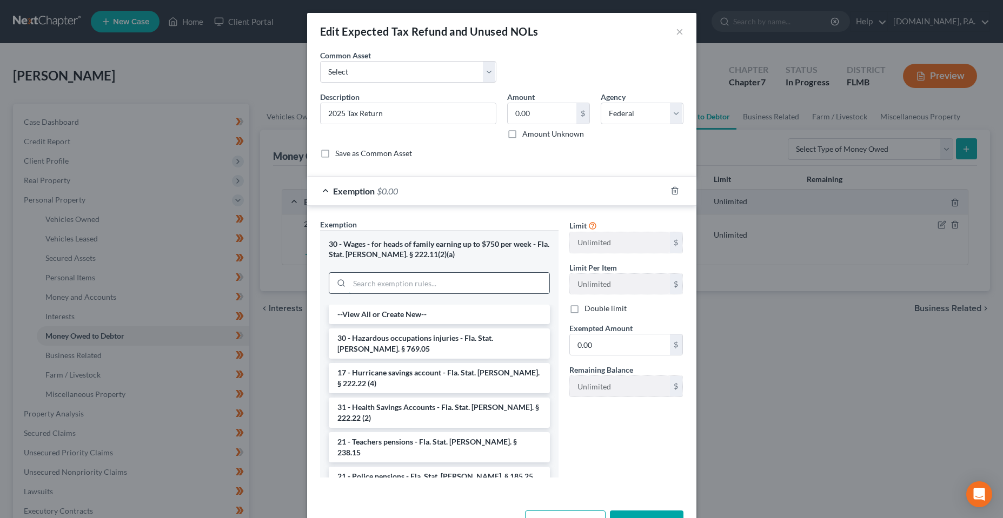
click at [365, 284] on input "search" at bounding box center [449, 283] width 200 height 21
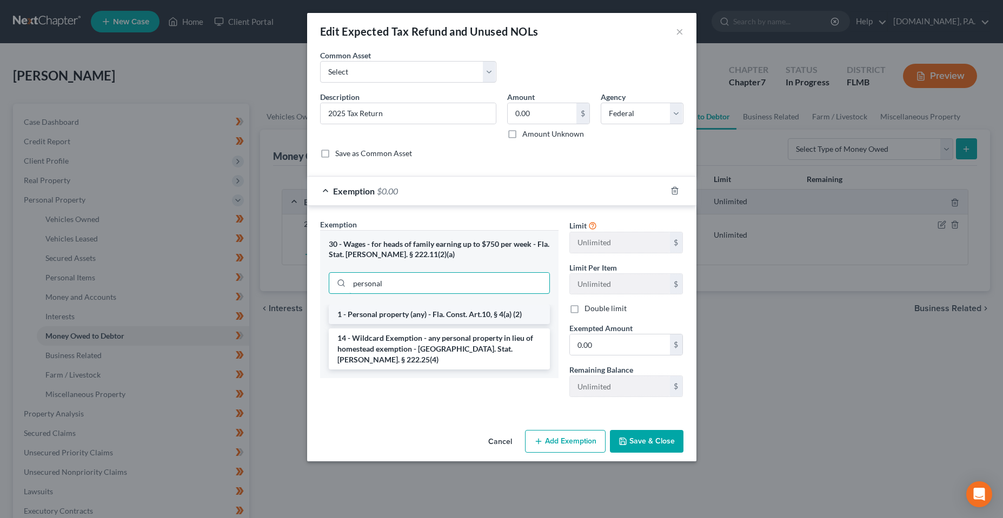
type input "personal"
click at [455, 318] on li "1 - Personal property (any) - Fla. Const. Art.10, § 4(a) (2)" at bounding box center [439, 314] width 221 height 19
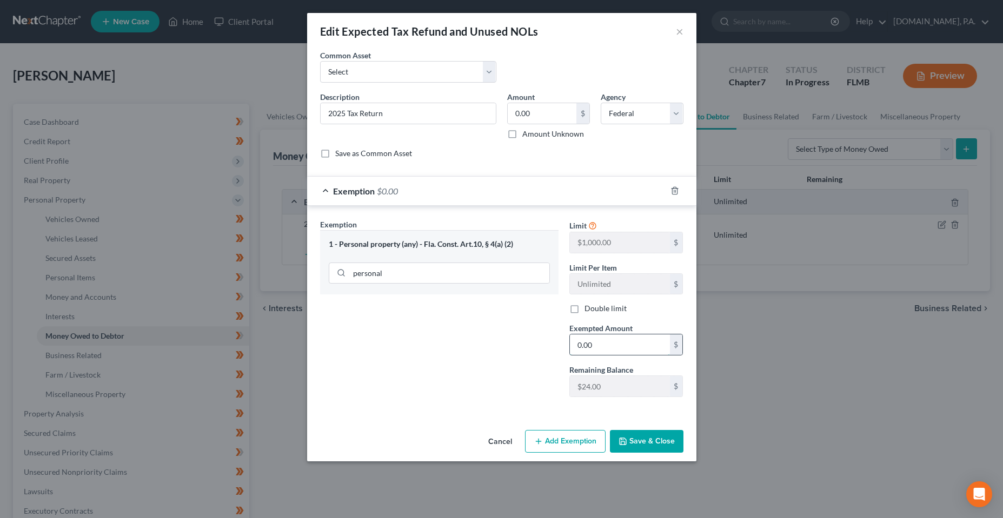
click at [623, 348] on input "0.00" at bounding box center [620, 345] width 100 height 21
type input "24"
drag, startPoint x: 506, startPoint y: 355, endPoint x: 666, endPoint y: 437, distance: 179.1
click at [506, 355] on div "Exemption Set must be selected for CA. Exemption * 1 - Personal property (any) …" at bounding box center [439, 312] width 249 height 187
click at [668, 438] on button "Save & Close" at bounding box center [647, 441] width 74 height 23
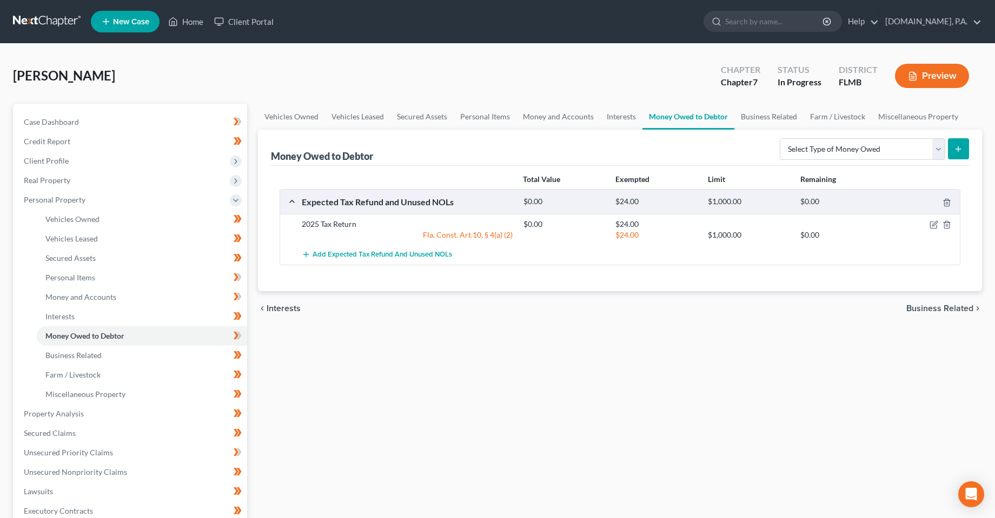
click at [435, 397] on div "Vehicles Owned Vehicles Leased Secured Assets Personal Items Money and Accounts…" at bounding box center [619, 416] width 735 height 624
drag, startPoint x: 461, startPoint y: 400, endPoint x: 458, endPoint y: 419, distance: 19.0
click at [459, 403] on div "Vehicles Owned Vehicles Leased Secured Assets Personal Items Money and Accounts…" at bounding box center [619, 416] width 735 height 624
click at [399, 359] on div "Vehicles Owned Vehicles Leased Secured Assets Personal Items Money and Accounts…" at bounding box center [619, 416] width 735 height 624
click at [406, 337] on div "Vehicles Owned Vehicles Leased Secured Assets Personal Items Money and Accounts…" at bounding box center [619, 416] width 735 height 624
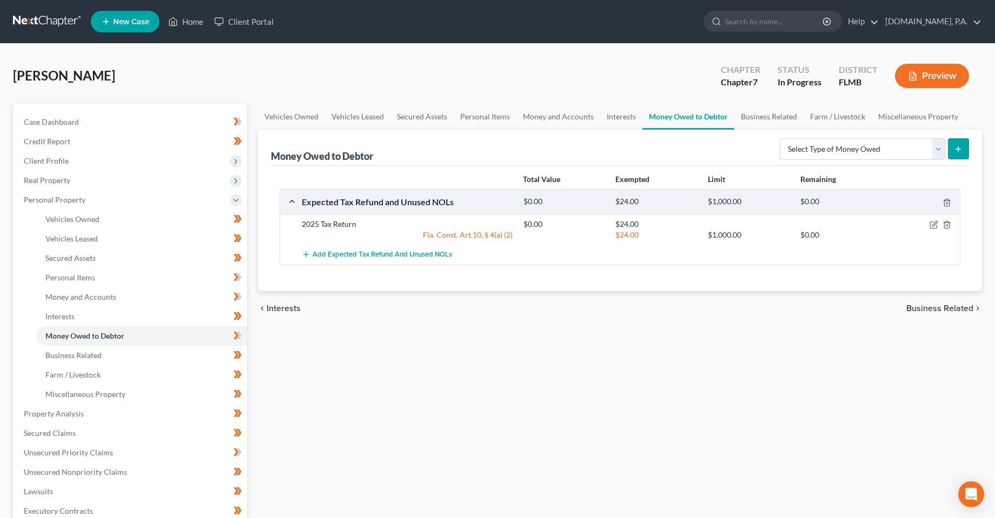
click at [383, 373] on div "Vehicles Owned Vehicles Leased Secured Assets Personal Items Money and Accounts…" at bounding box center [619, 416] width 735 height 624
click at [441, 429] on div "Vehicles Owned Vehicles Leased Secured Assets Personal Items Money and Accounts…" at bounding box center [619, 416] width 735 height 624
click at [933, 225] on icon "button" at bounding box center [933, 225] width 9 height 9
select select "0"
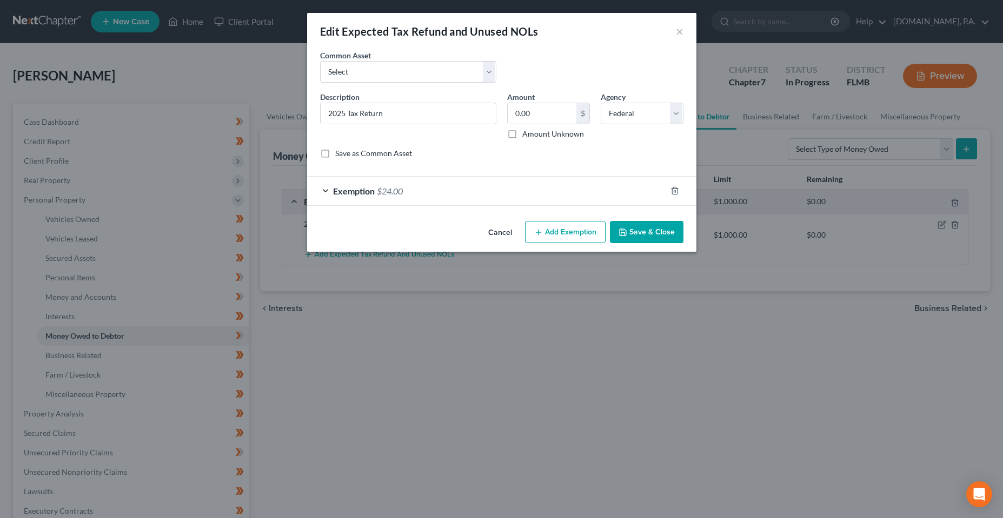
click at [475, 146] on div "Description * 2025 Tax Return Amount 0.00 $ Amount Unknown Balance Undetermined…" at bounding box center [502, 129] width 374 height 76
click at [382, 81] on select "Select Estimated 2025 Earned Income Credit Estimated 2024 Earned Income Credit …" at bounding box center [408, 72] width 176 height 22
click at [382, 71] on select "Select Estimated 2025 Earned Income Credit Estimated 2024 Earned Income Credit …" at bounding box center [408, 72] width 176 height 22
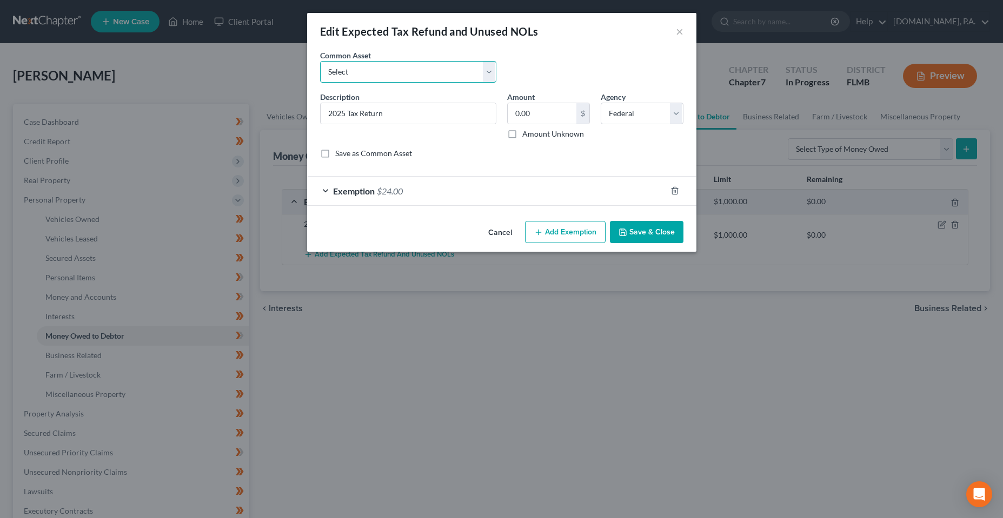
drag, startPoint x: 382, startPoint y: 71, endPoint x: 383, endPoint y: 80, distance: 8.7
click at [382, 71] on select "Select Estimated 2025 Earned Income Credit Estimated 2024 Earned Income Credit …" at bounding box center [408, 72] width 176 height 22
select select "2"
click at [320, 61] on select "Select Estimated 2025 Earned Income Credit Estimated 2024 Earned Income Credit …" at bounding box center [408, 72] width 176 height 22
type input "Estimated 2024 Tax Refund"
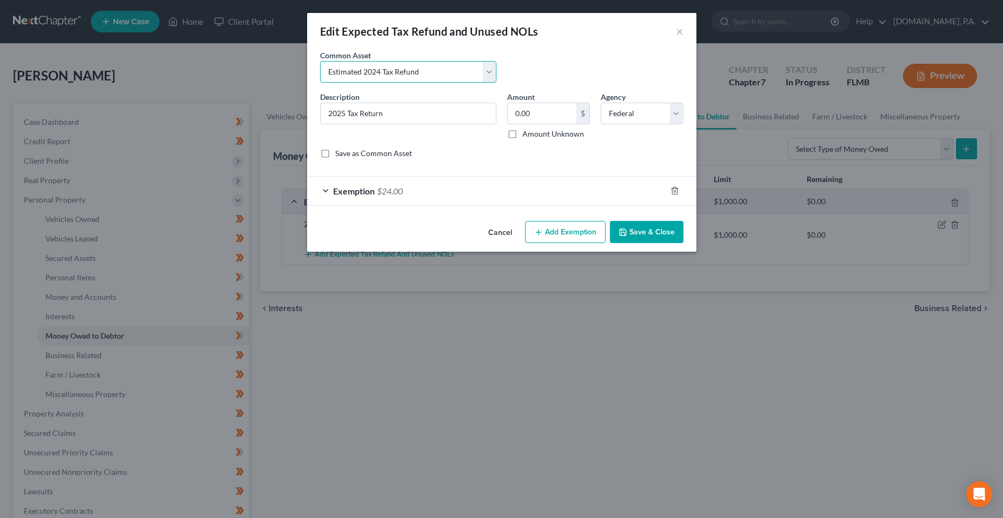
type input "3,364.00"
click at [377, 114] on input "Estimated 2024 Tax Refund" at bounding box center [408, 113] width 175 height 21
type input "Estimated 2025 Tax Refund"
click at [385, 164] on div "Description * Estimated 2025 Tax Refund Amount 3,364.00 $ Amount Unknown Balanc…" at bounding box center [502, 129] width 374 height 76
click at [385, 158] on label "Save as Common Asset" at bounding box center [373, 153] width 77 height 11
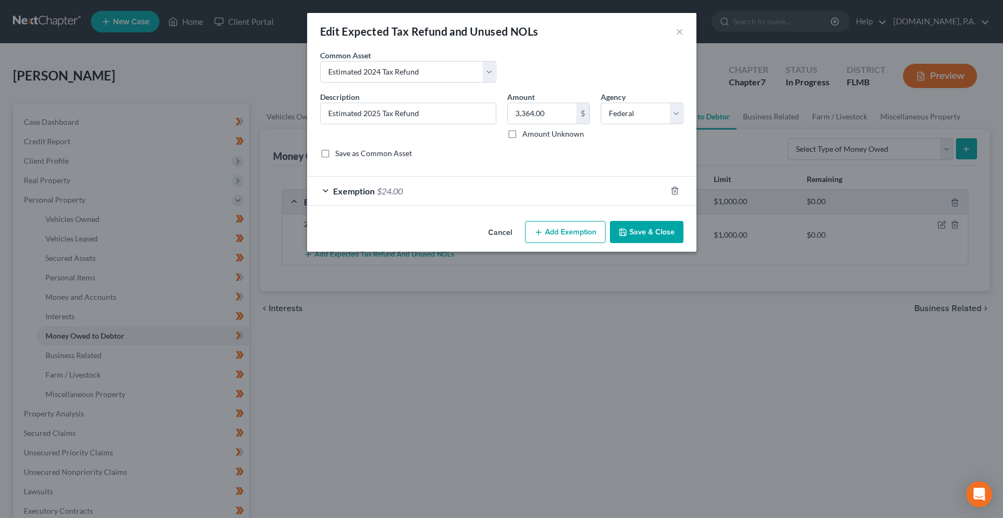
click at [346, 155] on input "Save as Common Asset" at bounding box center [342, 151] width 7 height 7
checkbox input "true"
click at [420, 252] on div "Edit Expected Tax Refund and Unused NOLs × An exemption set must first be selec…" at bounding box center [501, 259] width 1003 height 518
click at [563, 112] on input "3,364.00" at bounding box center [542, 113] width 69 height 21
click at [482, 235] on button "Cancel" at bounding box center [499, 233] width 41 height 22
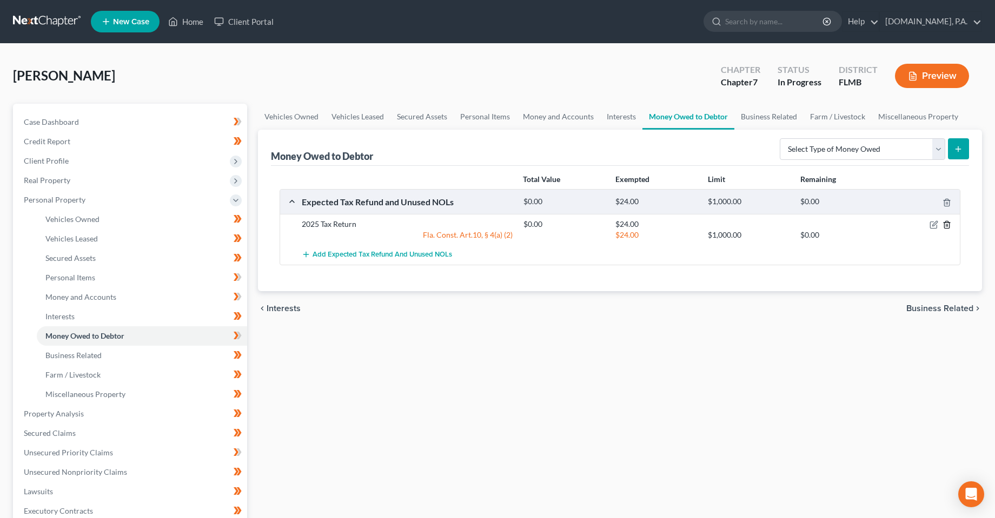
click at [948, 225] on icon "button" at bounding box center [946, 225] width 9 height 9
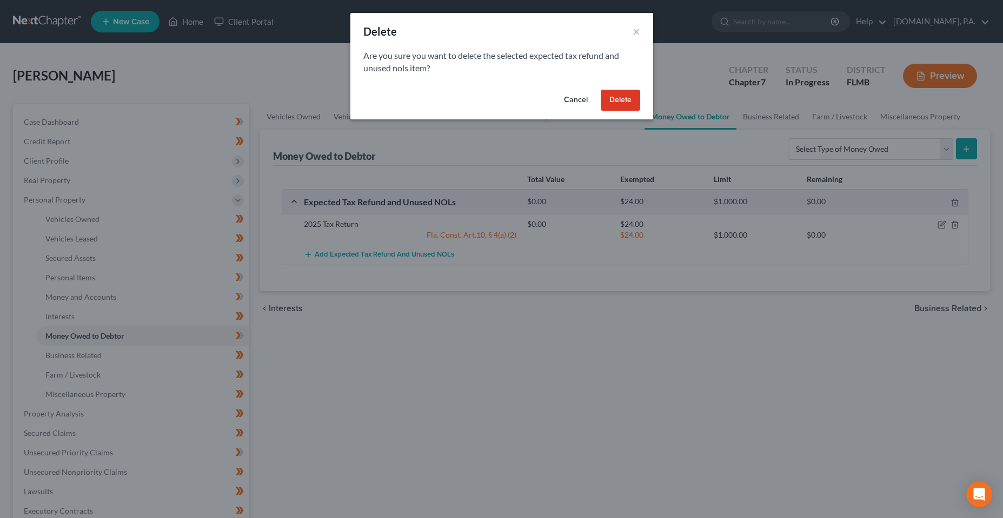
click at [618, 104] on button "Delete" at bounding box center [620, 101] width 39 height 22
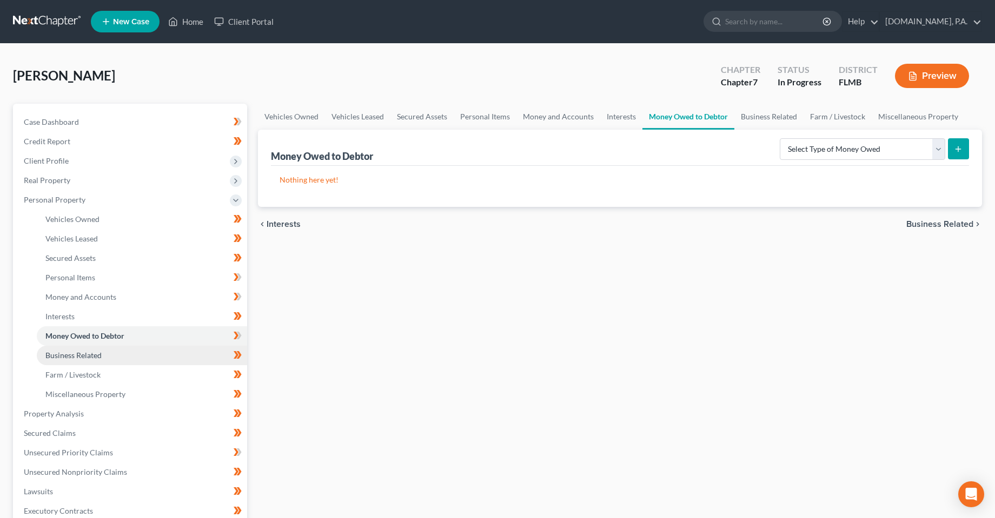
click at [82, 354] on span "Business Related" at bounding box center [73, 355] width 56 height 9
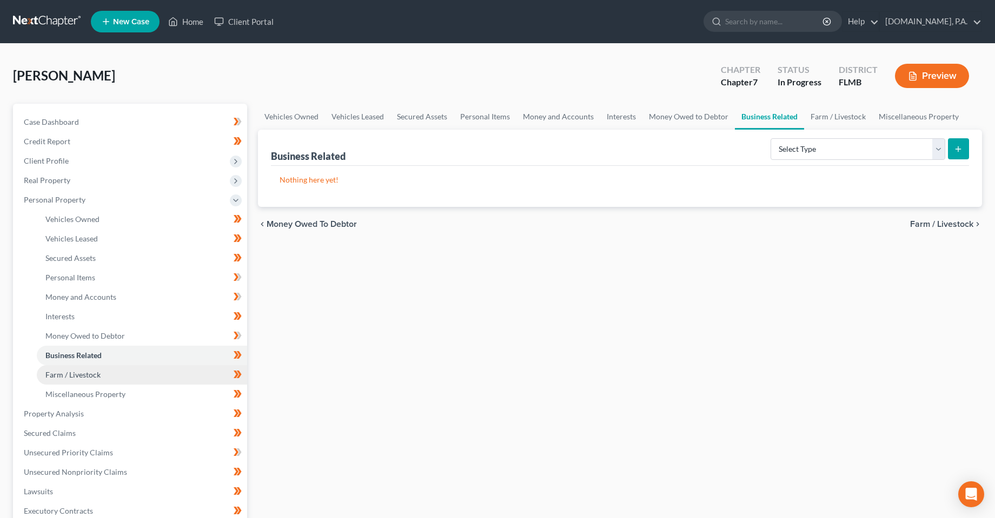
click at [99, 371] on span "Farm / Livestock" at bounding box center [72, 374] width 55 height 9
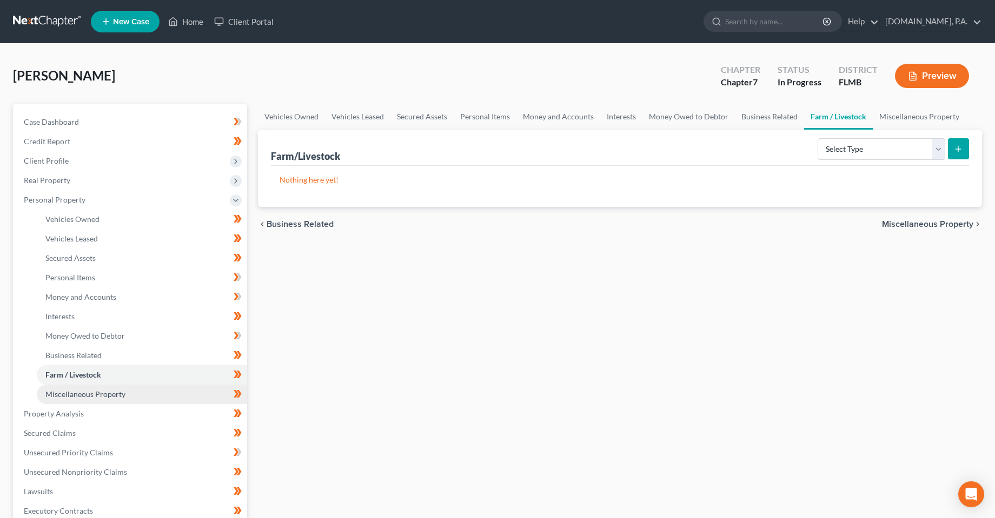
click at [104, 393] on span "Miscellaneous Property" at bounding box center [85, 394] width 80 height 9
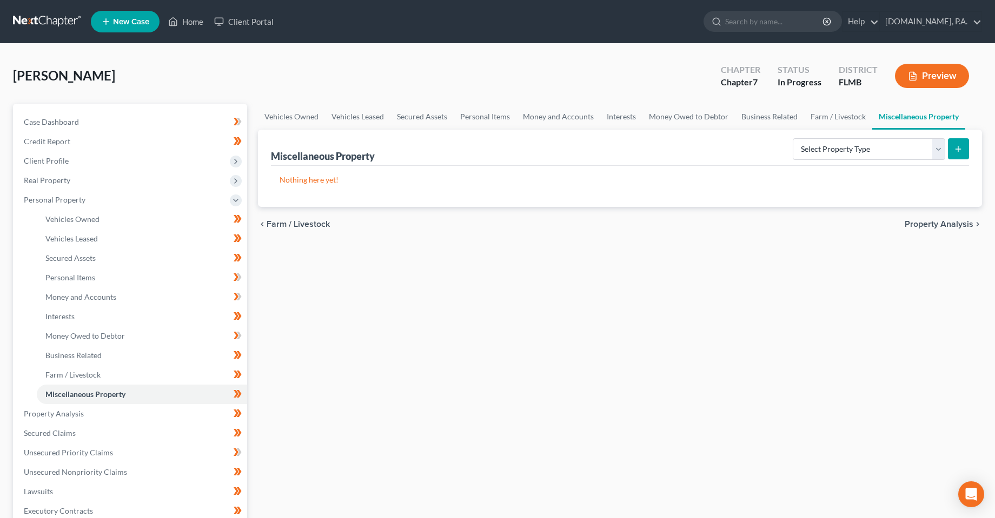
click at [481, 364] on div "Vehicles Owned Vehicles Leased Secured Assets Personal Items Money and Accounts…" at bounding box center [619, 416] width 735 height 624
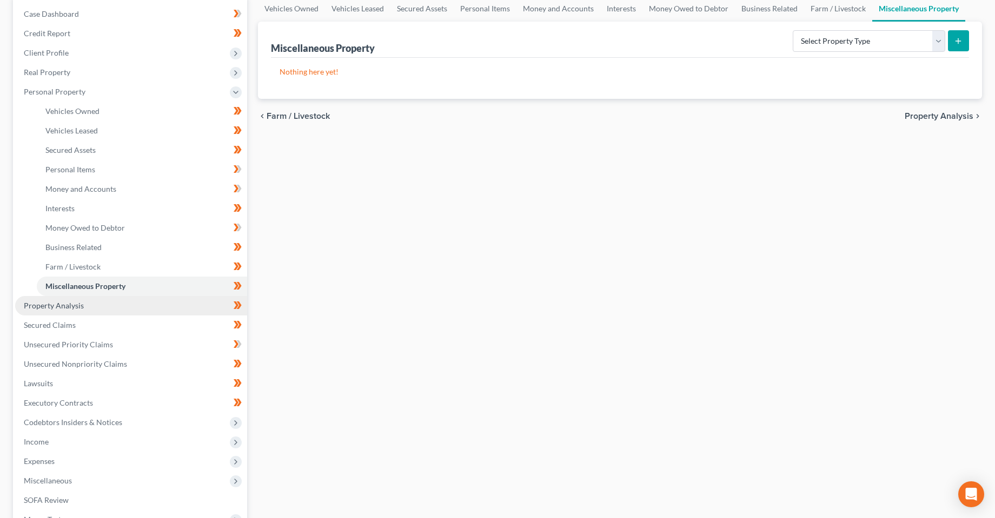
click at [63, 302] on span "Property Analysis" at bounding box center [54, 305] width 60 height 9
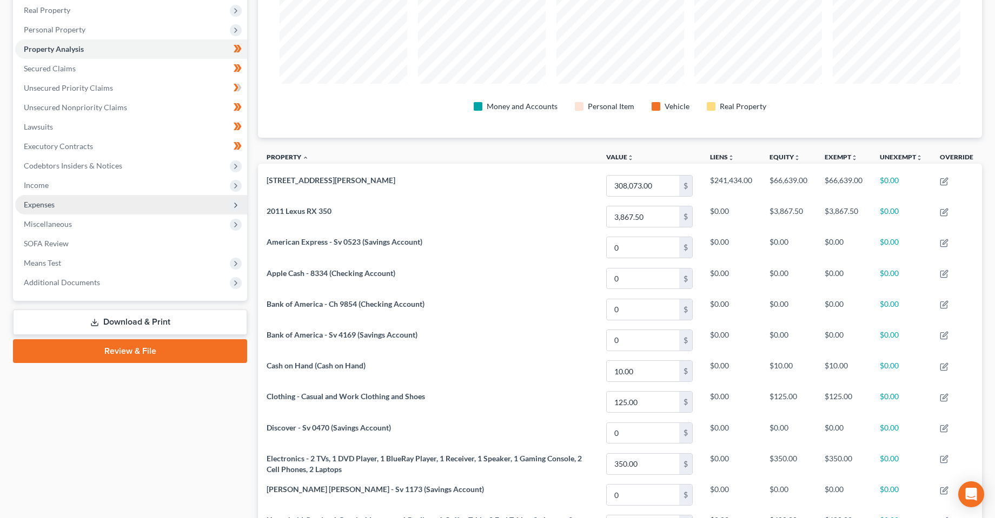
scroll to position [162, 0]
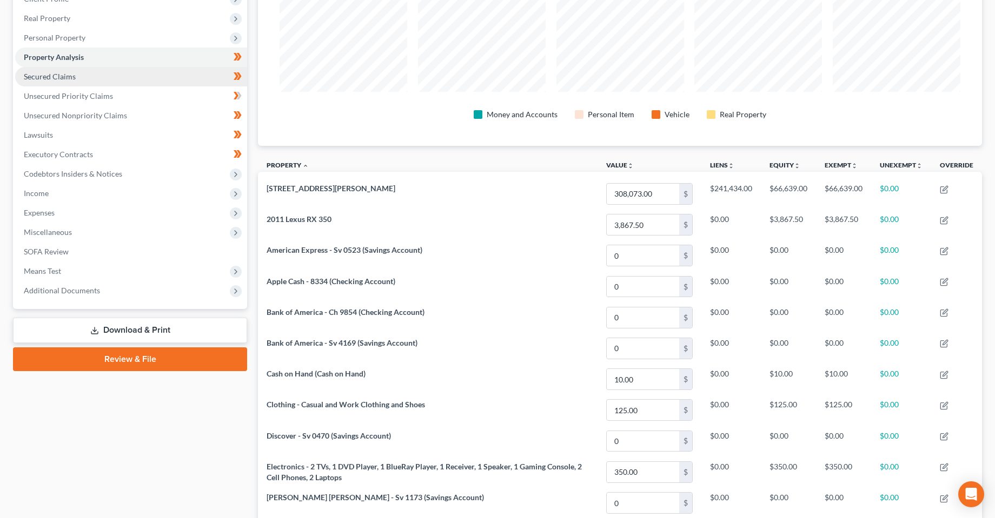
click at [56, 73] on span "Secured Claims" at bounding box center [50, 76] width 52 height 9
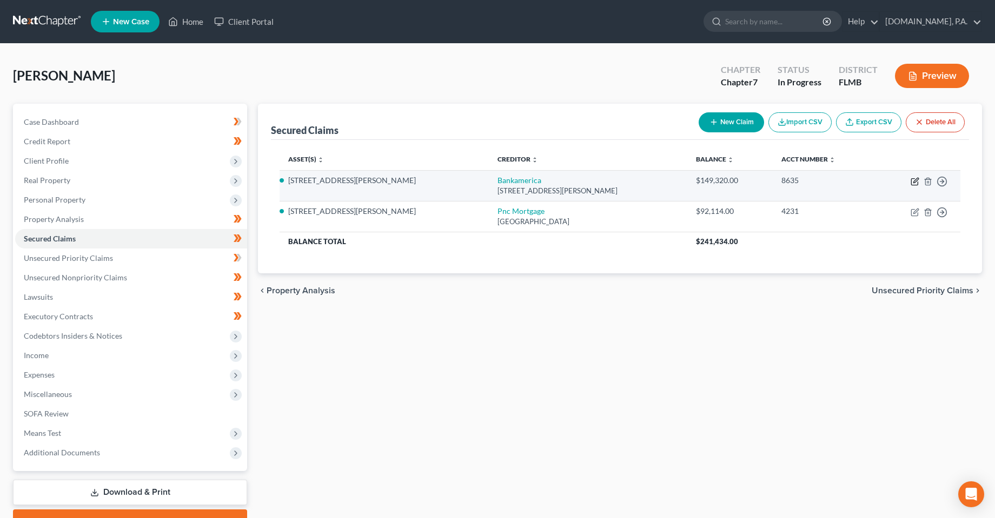
click at [913, 179] on icon "button" at bounding box center [914, 181] width 9 height 9
select select "9"
select select "17"
select select "0"
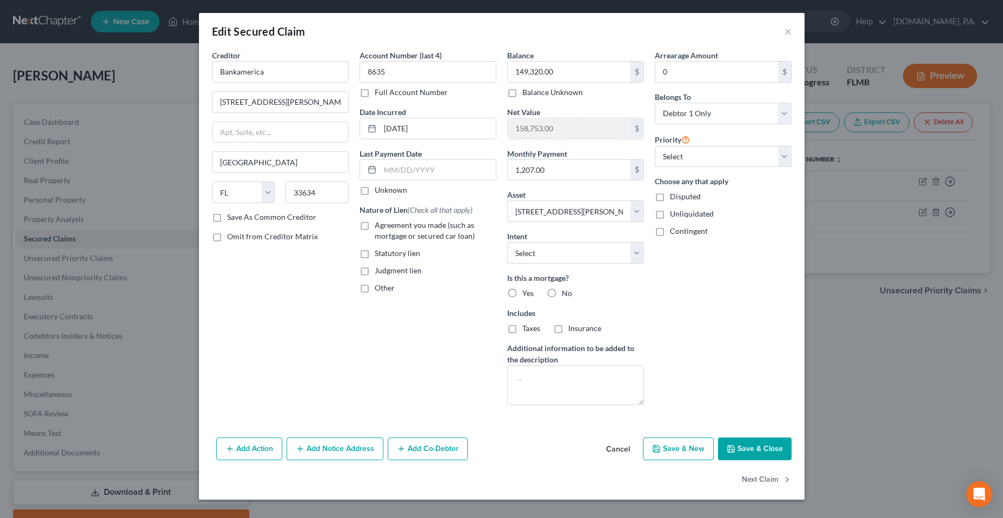
drag, startPoint x: 511, startPoint y: 294, endPoint x: 517, endPoint y: 328, distance: 35.1
click at [522, 294] on label "Yes" at bounding box center [527, 293] width 11 height 11
click at [526, 294] on input "Yes" at bounding box center [529, 291] width 7 height 7
radio input "true"
click at [522, 328] on label "Taxes" at bounding box center [531, 328] width 18 height 11
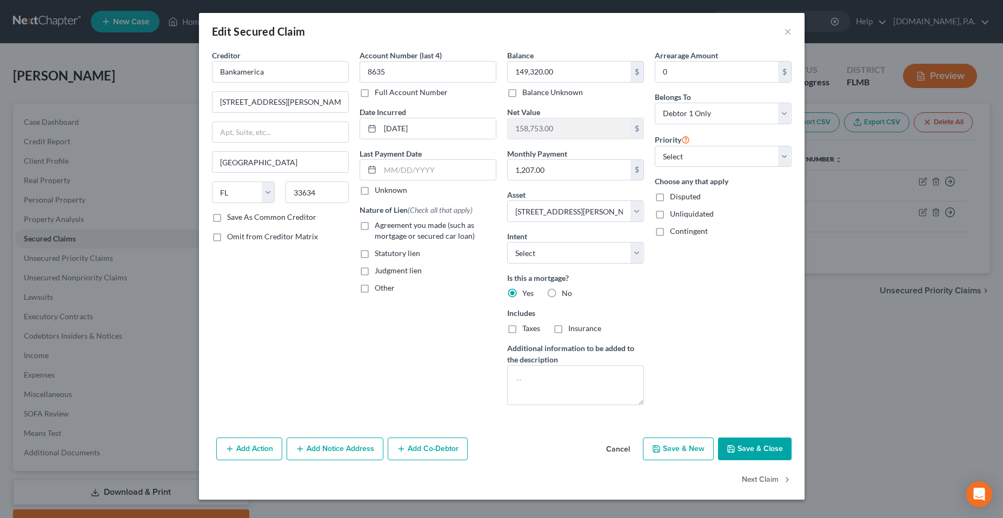
click at [526, 328] on input "Taxes" at bounding box center [529, 326] width 7 height 7
checkbox input "true"
click at [568, 331] on label "Insurance" at bounding box center [584, 328] width 33 height 11
click at [572, 330] on input "Insurance" at bounding box center [575, 326] width 7 height 7
checkbox input "true"
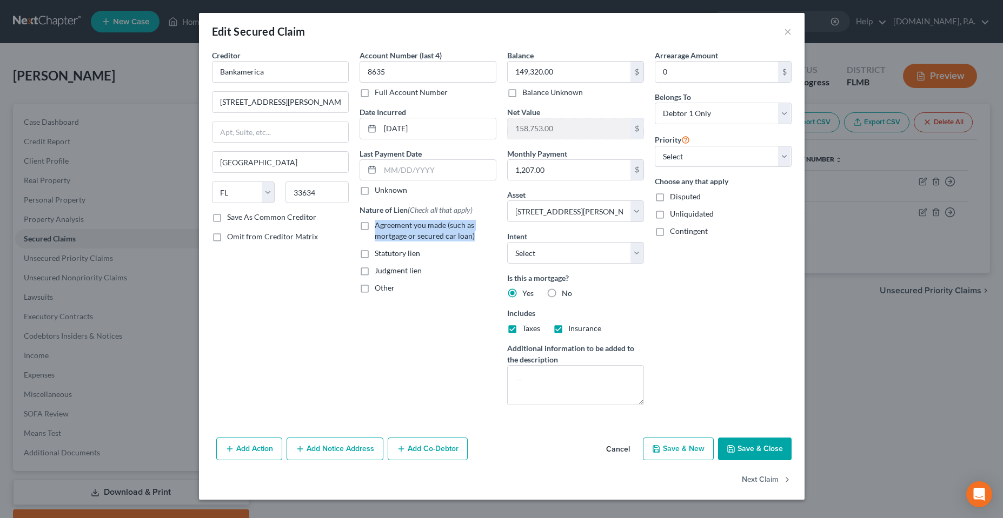
click at [375, 228] on label "Agreement you made (such as mortgage or secured car loan)" at bounding box center [436, 231] width 122 height 22
click at [379, 227] on input "Agreement you made (such as mortgage or secured car loan)" at bounding box center [382, 223] width 7 height 7
checkbox input "true"
click at [751, 456] on button "Save & Close" at bounding box center [755, 449] width 74 height 23
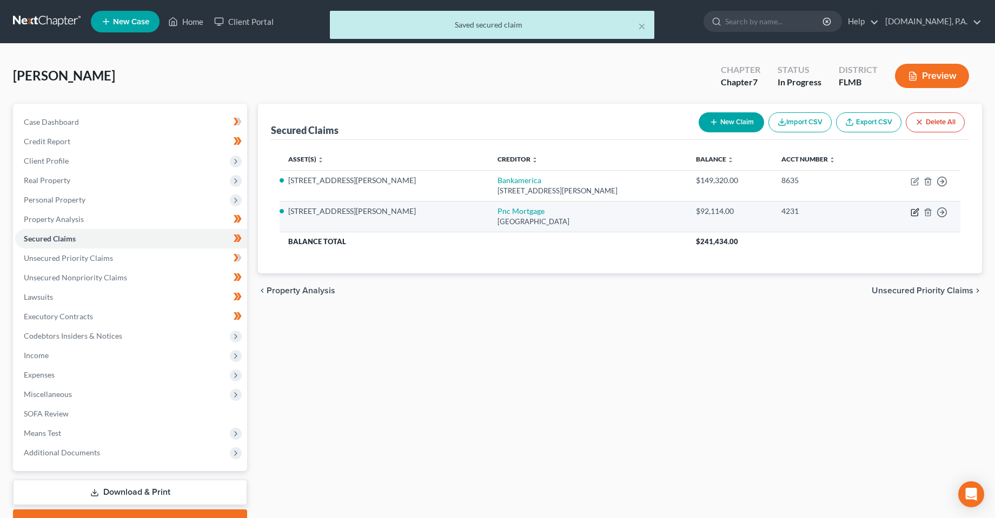
click at [916, 211] on icon "button" at bounding box center [914, 212] width 9 height 9
select select "36"
select select "17"
select select "0"
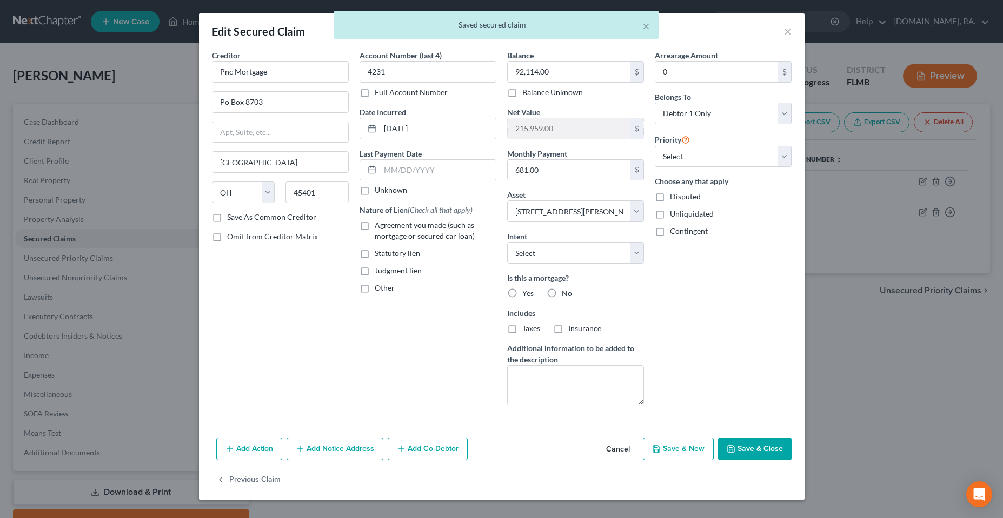
click at [522, 294] on label "Yes" at bounding box center [527, 293] width 11 height 11
click at [526, 294] on input "Yes" at bounding box center [529, 291] width 7 height 7
radio input "true"
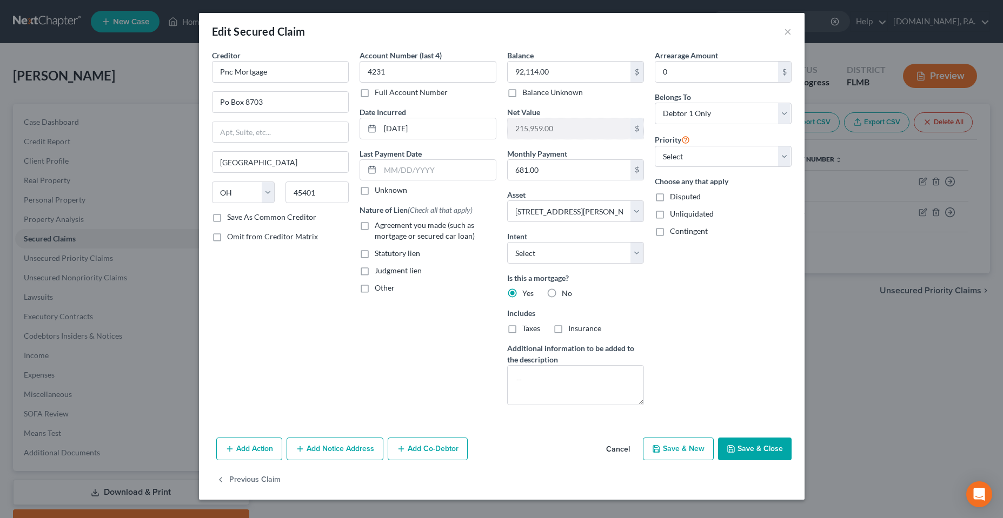
click at [375, 229] on label "Agreement you made (such as mortgage or secured car loan)" at bounding box center [436, 231] width 122 height 22
click at [379, 227] on input "Agreement you made (such as mortgage or secured car loan)" at bounding box center [382, 223] width 7 height 7
checkbox input "true"
click at [757, 446] on button "Save & Close" at bounding box center [755, 449] width 74 height 23
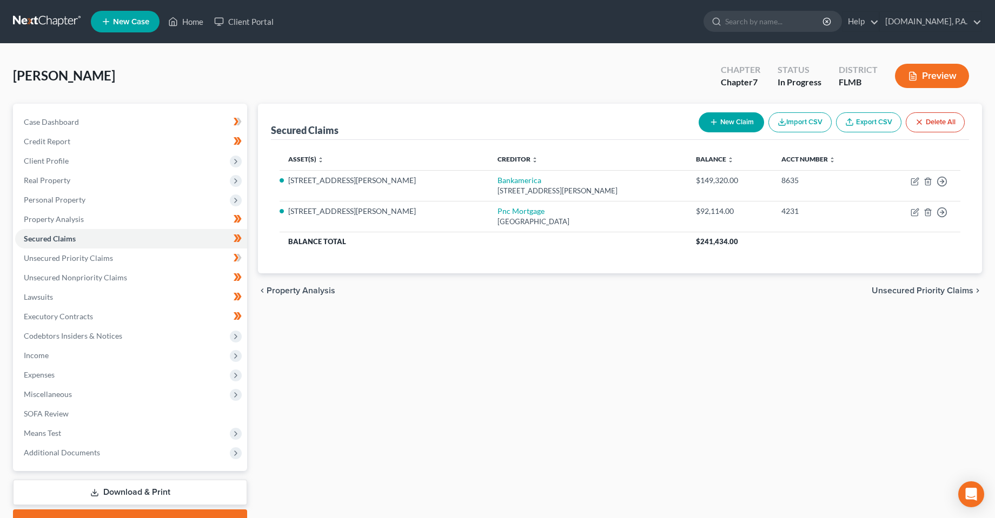
click at [626, 369] on div "Secured Claims New Claim Import CSV Export CSV Delete All Asset(s) expand_more …" at bounding box center [619, 319] width 735 height 430
drag, startPoint x: 611, startPoint y: 394, endPoint x: 788, endPoint y: 329, distance: 187.8
click at [613, 392] on div "Secured Claims New Claim Import CSV Export CSV Delete All Asset(s) expand_more …" at bounding box center [619, 319] width 735 height 430
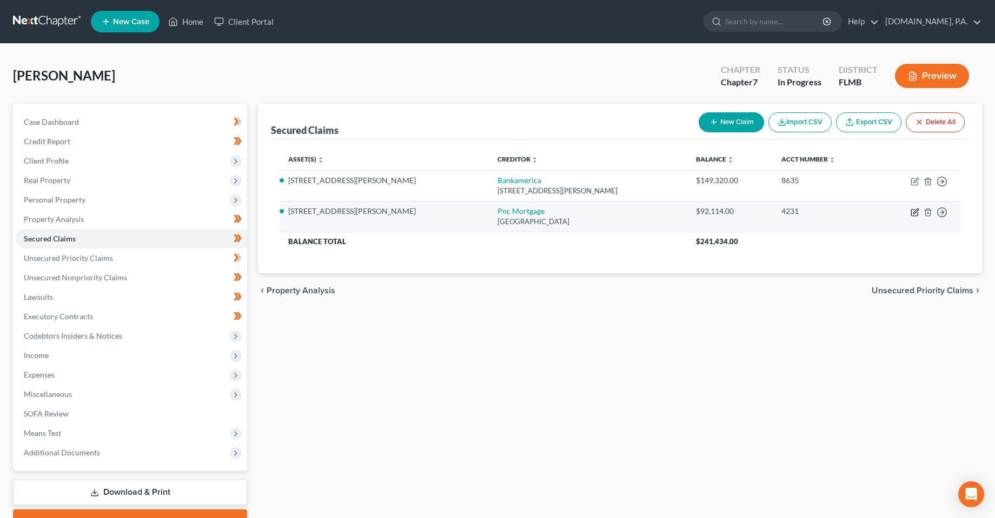
click at [913, 215] on icon "button" at bounding box center [914, 212] width 9 height 9
select select "36"
select select "17"
select select "0"
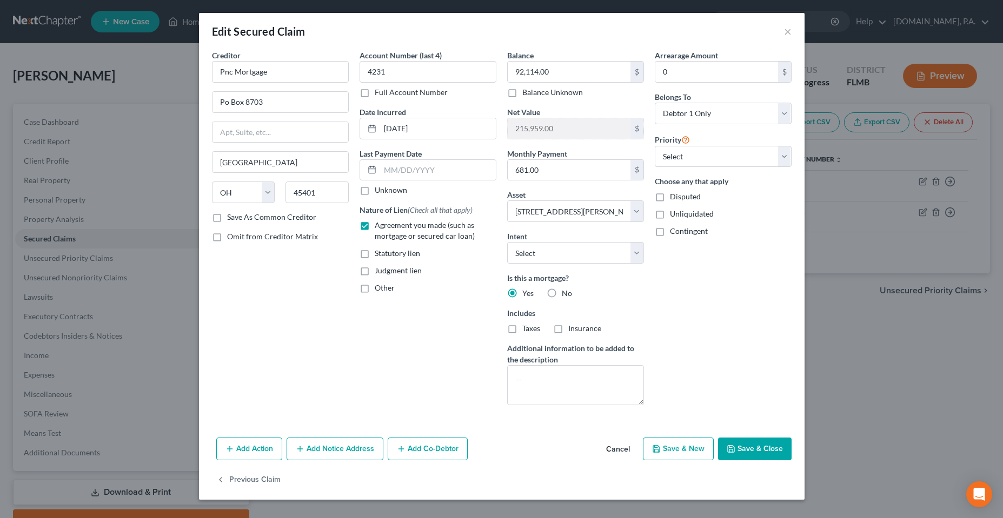
click at [758, 450] on button "Save & Close" at bounding box center [755, 449] width 74 height 23
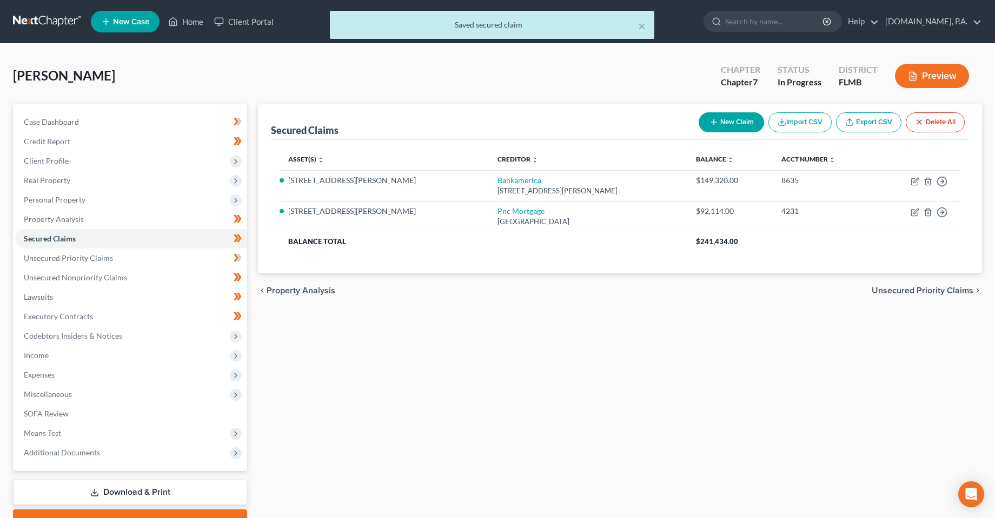
click at [542, 372] on div "Secured Claims New Claim Import CSV Export CSV Delete All Asset(s) expand_more …" at bounding box center [619, 319] width 735 height 430
click at [104, 259] on span "Unsecured Priority Claims" at bounding box center [68, 258] width 89 height 9
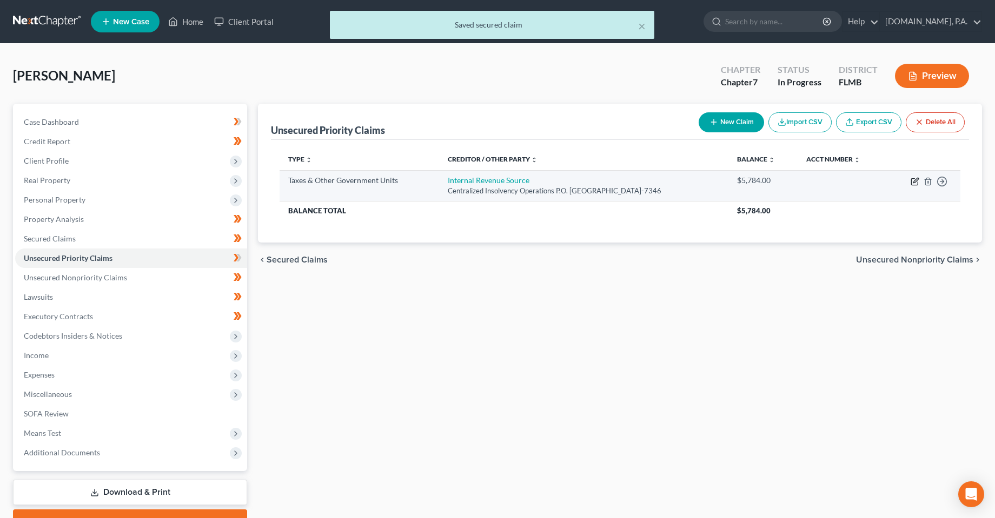
click at [913, 185] on icon "button" at bounding box center [914, 182] width 6 height 6
select select "0"
select select "39"
select select "0"
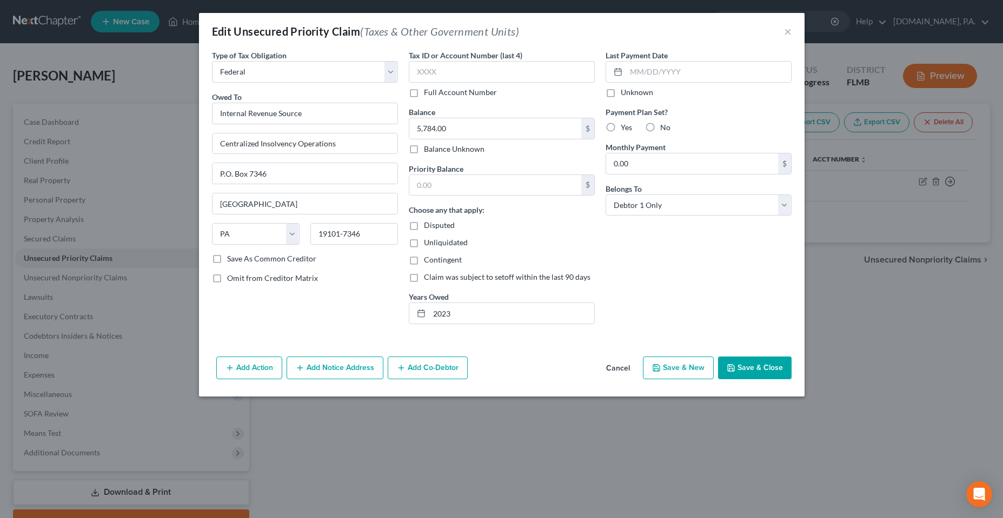
click at [732, 370] on icon "button" at bounding box center [730, 368] width 9 height 9
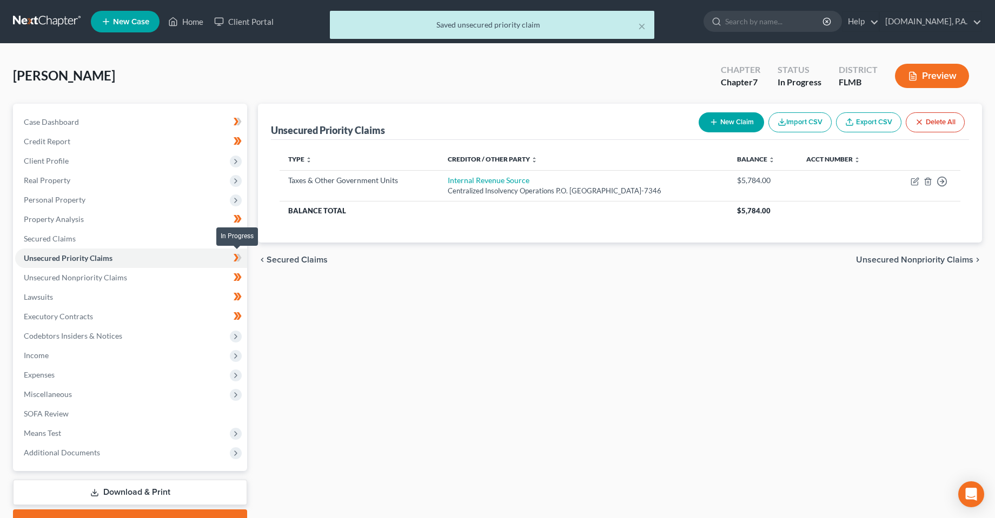
click at [236, 259] on icon at bounding box center [236, 258] width 5 height 8
click at [166, 284] on link "Unsecured Nonpriority Claims" at bounding box center [131, 277] width 232 height 19
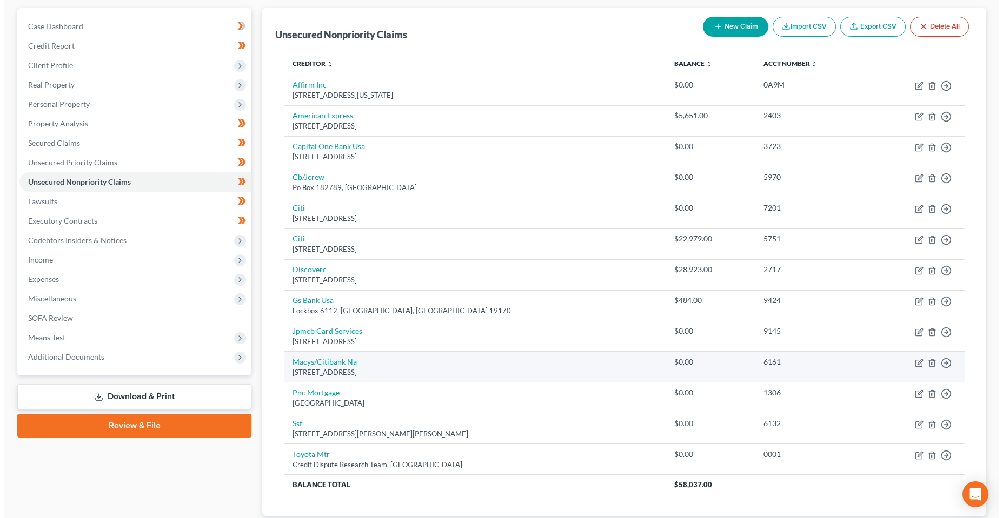
scroll to position [108, 0]
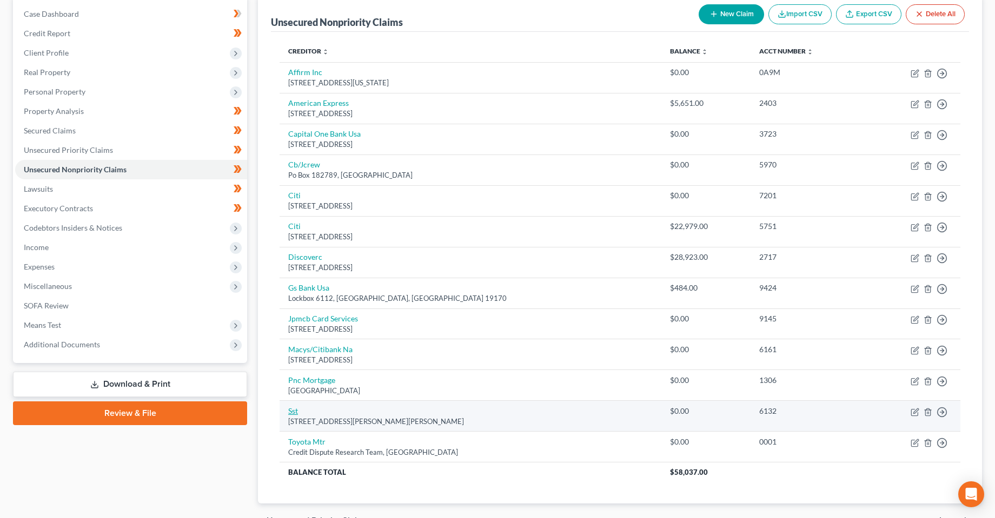
click at [297, 411] on link "Sst" at bounding box center [293, 410] width 10 height 9
select select "26"
select select "0"
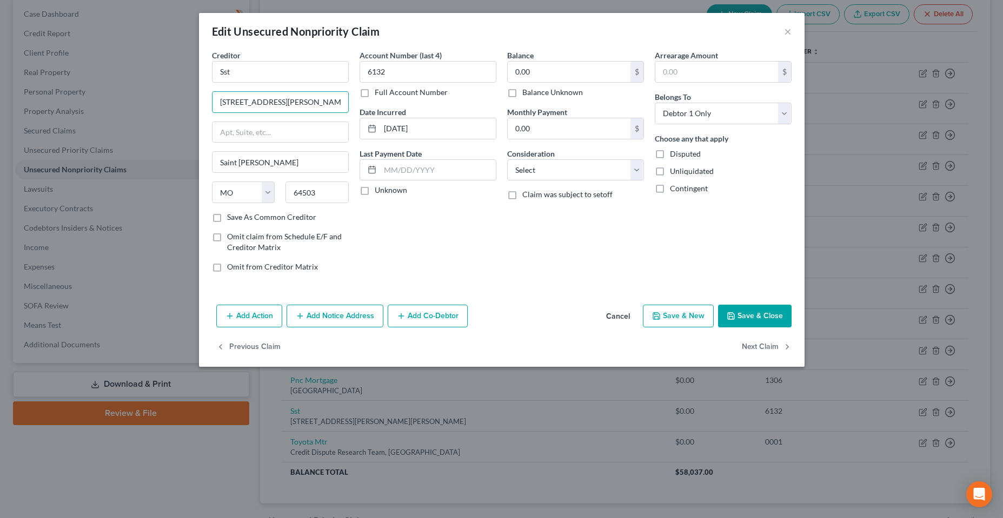
drag, startPoint x: 281, startPoint y: 108, endPoint x: 200, endPoint y: 109, distance: 81.1
click at [200, 109] on div "Creditor * Sst [GEOGRAPHIC_DATA][PERSON_NAME] [GEOGRAPHIC_DATA][PERSON_NAME] [U…" at bounding box center [501, 175] width 605 height 251
click at [288, 69] on input "Sst" at bounding box center [280, 72] width 137 height 22
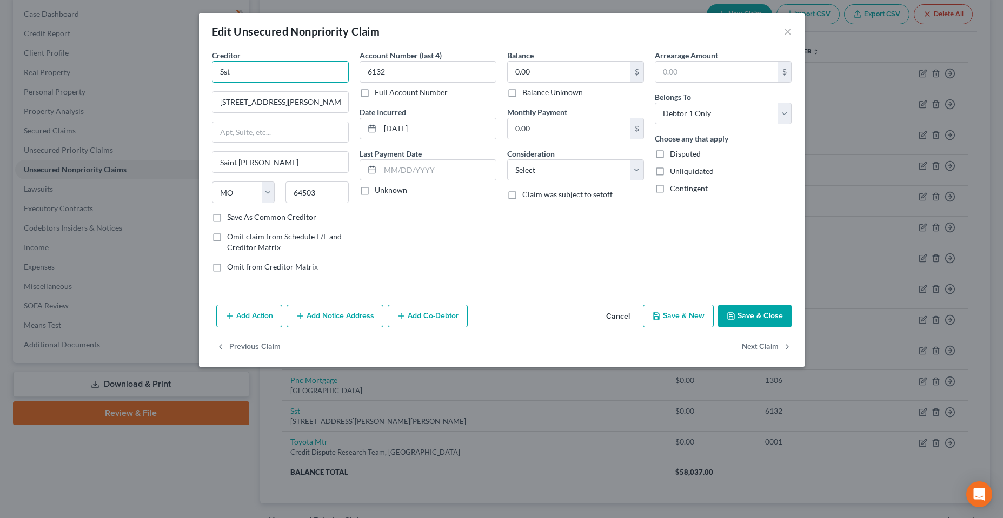
paste input "ystems & Services Technologies, Inc."
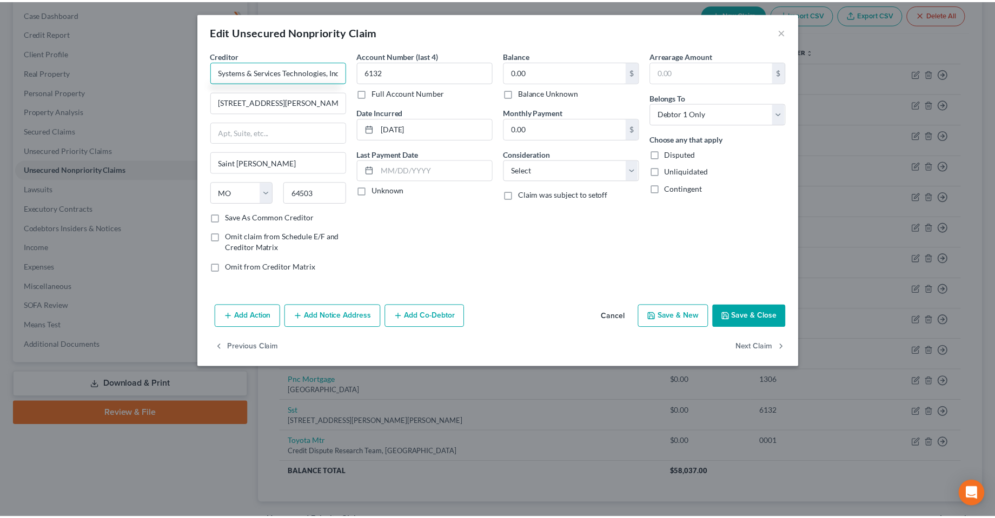
scroll to position [0, 2]
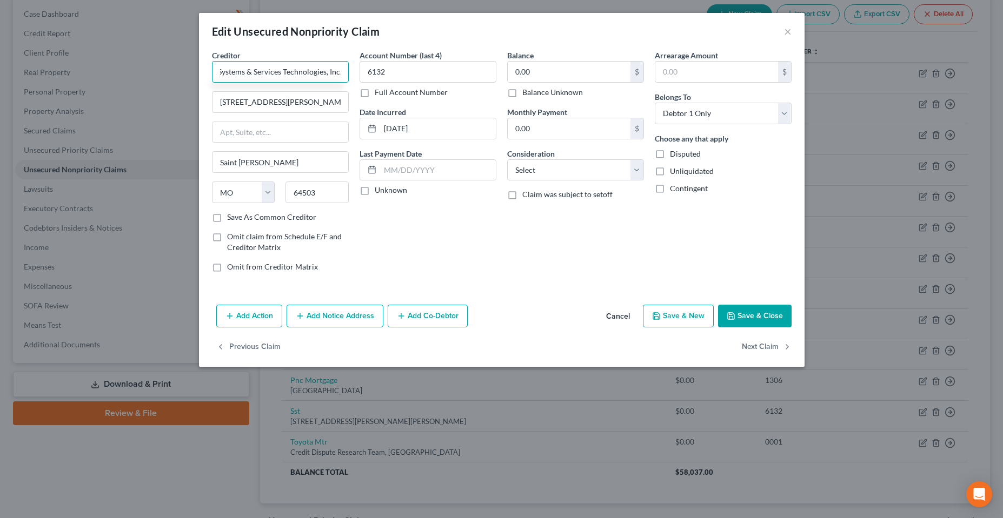
type input "Systems & Services Technologies, Inc."
click at [763, 317] on button "Save & Close" at bounding box center [755, 316] width 74 height 23
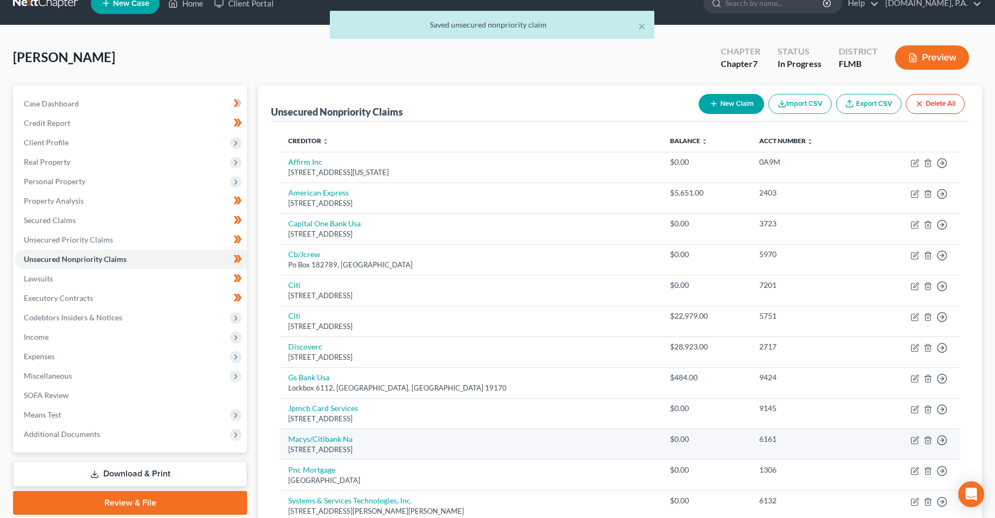
scroll to position [0, 0]
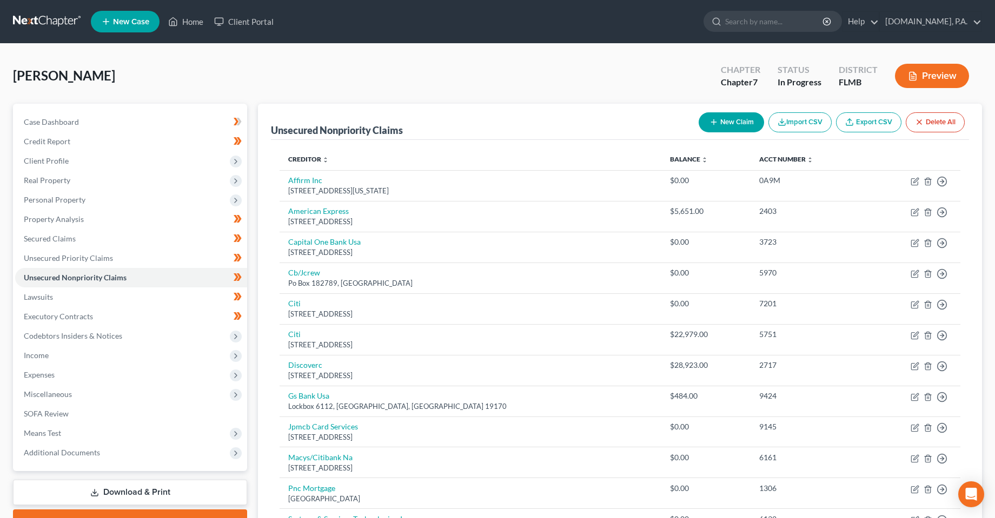
click at [642, 28] on ul "New Case Home Client Portal - No Result - See all results Or Press Enter... Hel…" at bounding box center [536, 22] width 891 height 28
click at [499, 76] on div "[PERSON_NAME] Upgraded Chapter Chapter 7 Status In Progress [GEOGRAPHIC_DATA] […" at bounding box center [497, 80] width 969 height 47
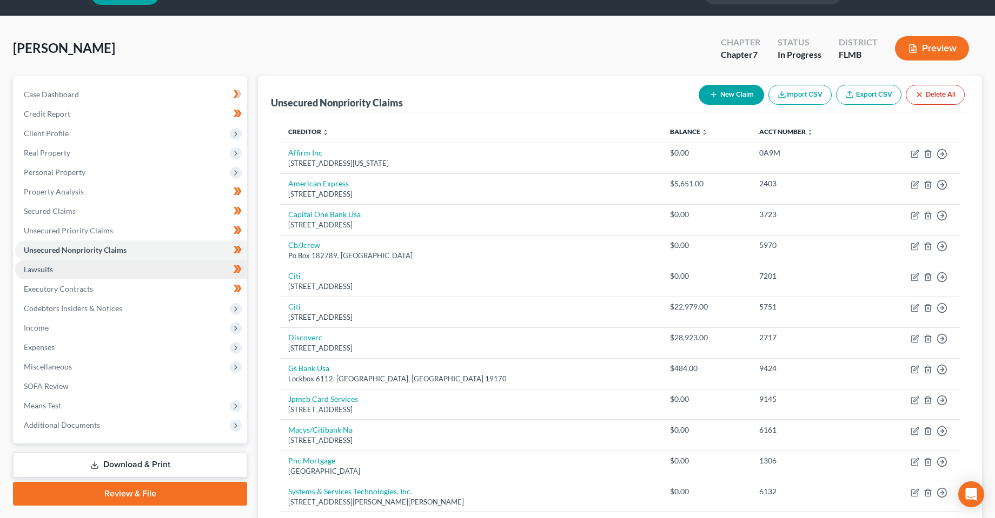
scroll to position [54, 0]
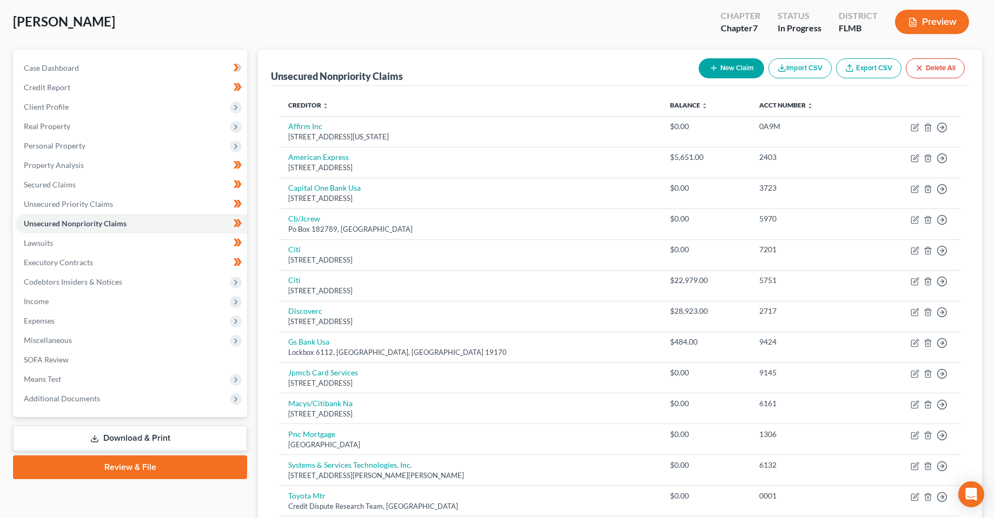
drag, startPoint x: 118, startPoint y: 511, endPoint x: 163, endPoint y: 475, distance: 57.6
click at [118, 511] on div "Case Dashboard Payments Invoices Payments Payments Credit Report Client Profile" at bounding box center [130, 321] width 245 height 543
click at [89, 245] on link "Lawsuits" at bounding box center [131, 243] width 232 height 19
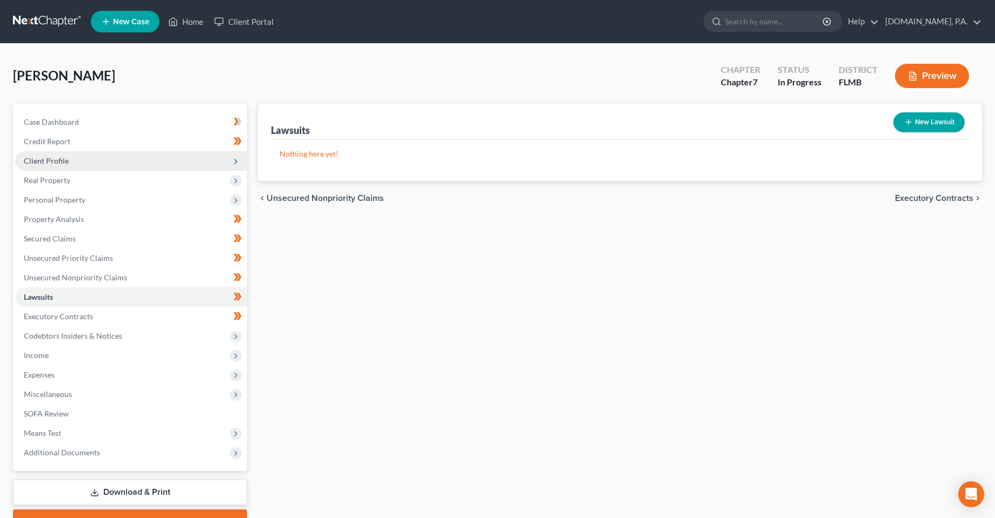
click at [59, 163] on span "Client Profile" at bounding box center [46, 160] width 45 height 9
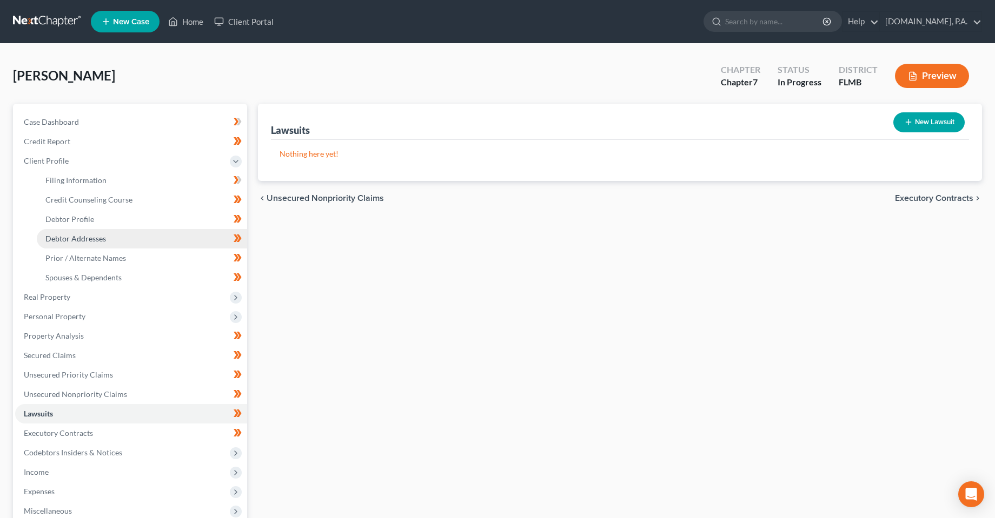
click at [94, 239] on span "Debtor Addresses" at bounding box center [75, 238] width 61 height 9
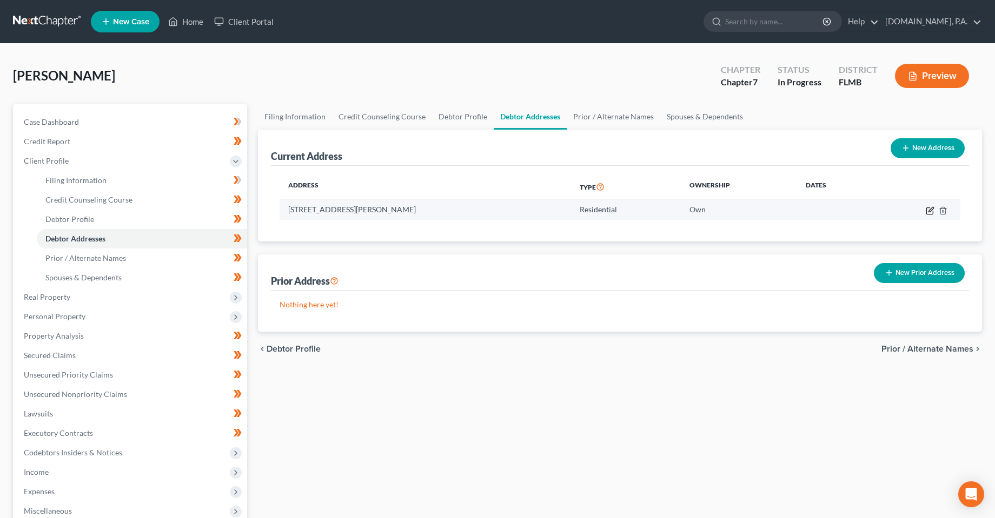
click at [931, 215] on td at bounding box center [916, 209] width 87 height 21
click at [930, 212] on icon "button" at bounding box center [929, 210] width 9 height 9
select select "9"
select select "47"
select select "0"
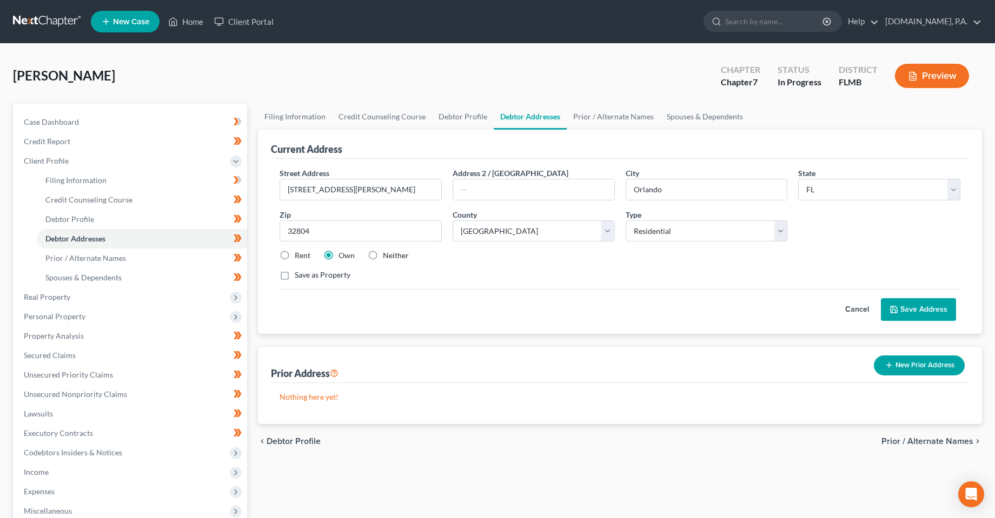
click at [899, 311] on button "Save Address" at bounding box center [918, 309] width 75 height 23
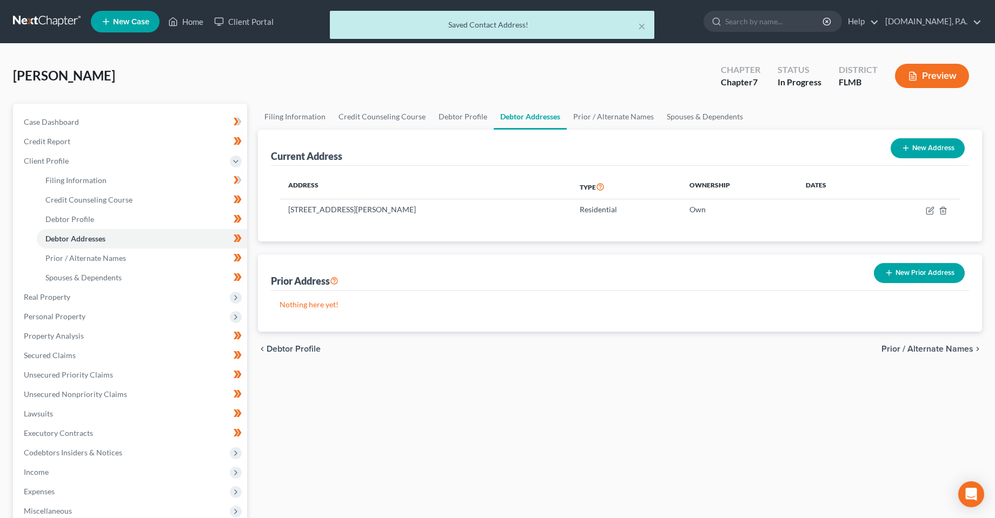
click at [344, 438] on div "Filing Information Credit Counseling Course Debtor Profile Debtor Addresses Pri…" at bounding box center [619, 377] width 735 height 546
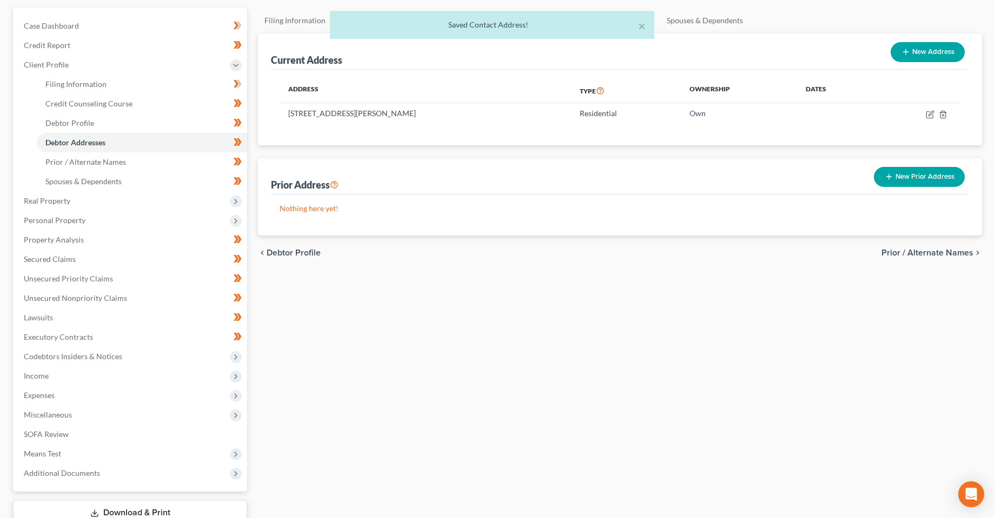
scroll to position [108, 0]
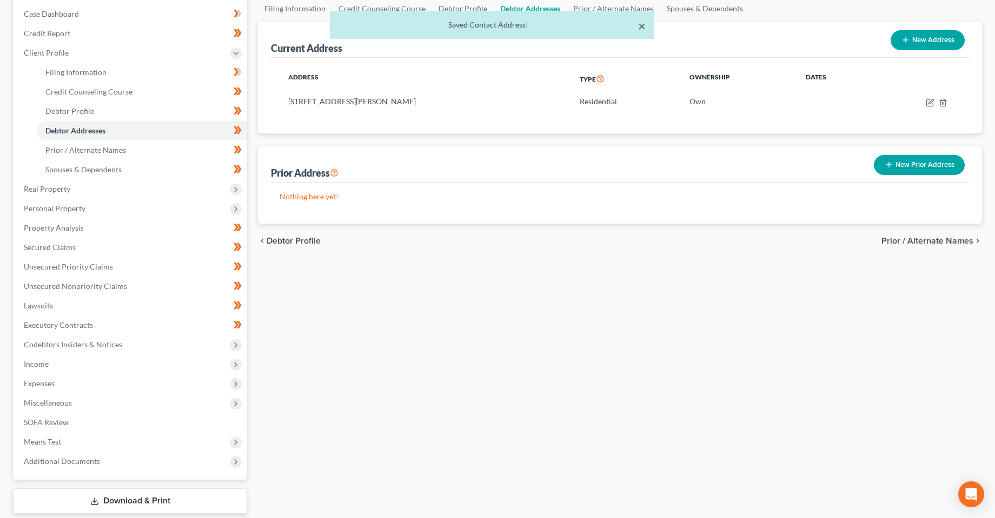
click at [638, 30] on button "×" at bounding box center [642, 25] width 8 height 13
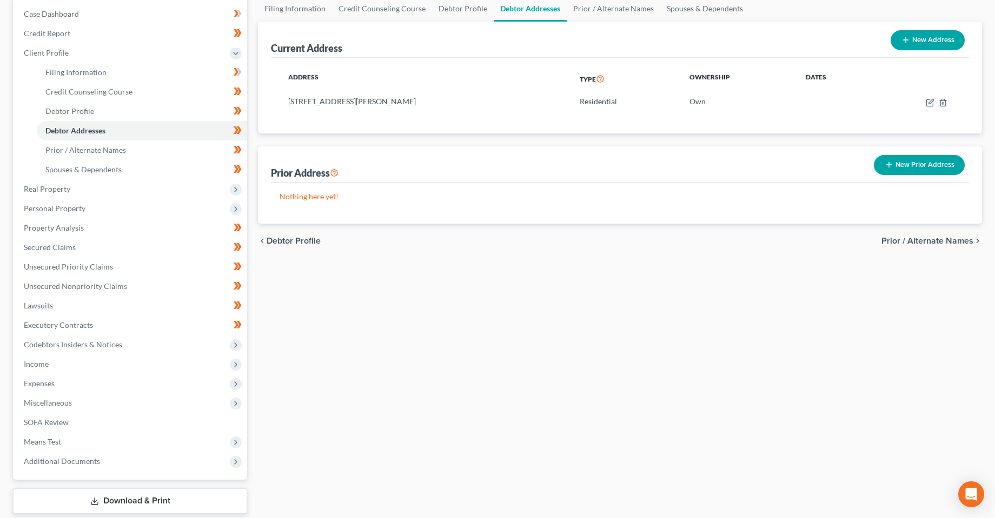
click at [377, 356] on div "Filing Information Credit Counseling Course Debtor Profile Debtor Addresses Pri…" at bounding box center [619, 269] width 735 height 546
click at [125, 154] on link "Prior / Alternate Names" at bounding box center [142, 150] width 210 height 19
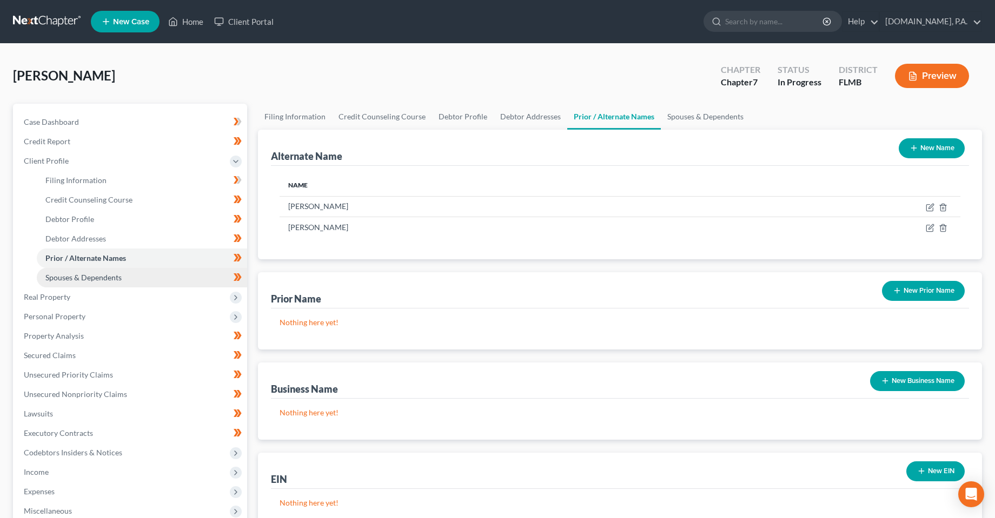
click at [112, 276] on span "Spouses & Dependents" at bounding box center [83, 277] width 76 height 9
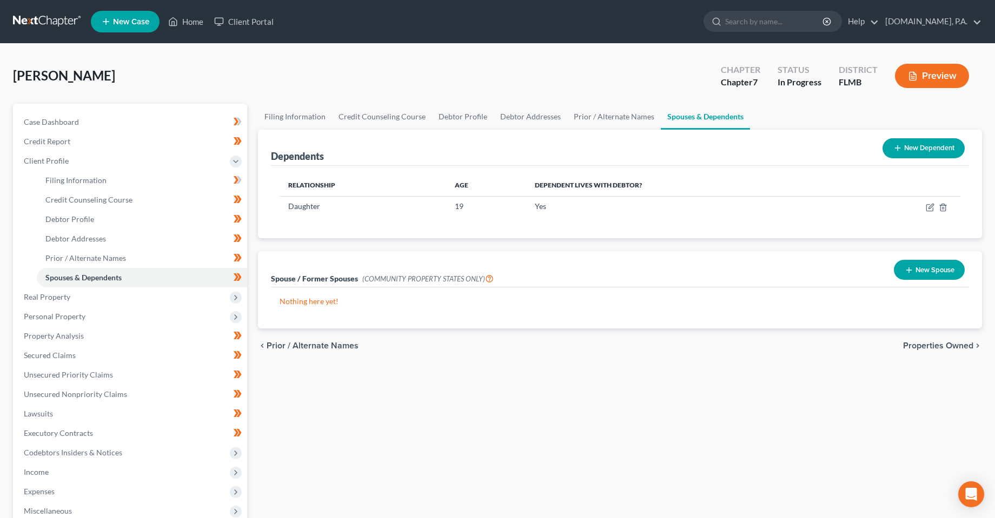
click at [363, 437] on div "Filing Information Credit Counseling Course Debtor Profile Debtor Addresses Pri…" at bounding box center [619, 377] width 735 height 546
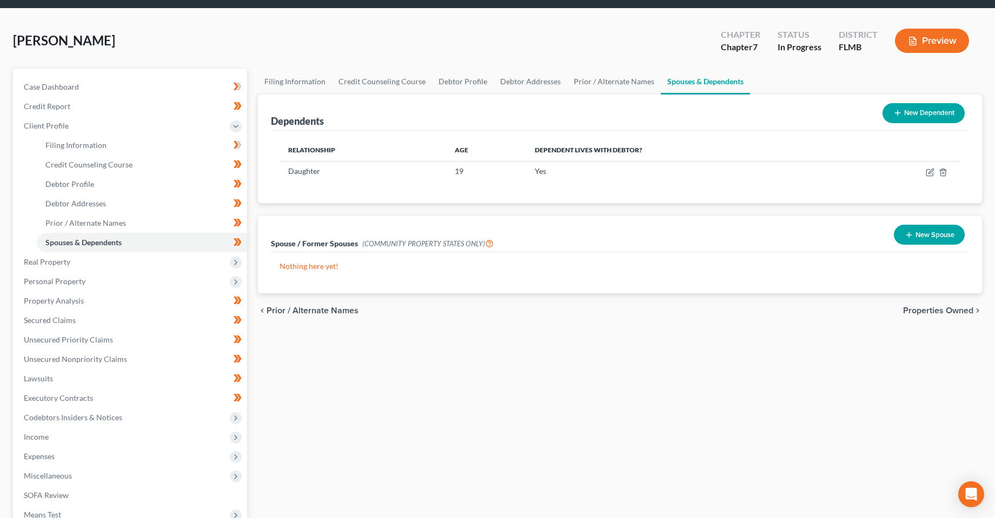
scroll to position [54, 0]
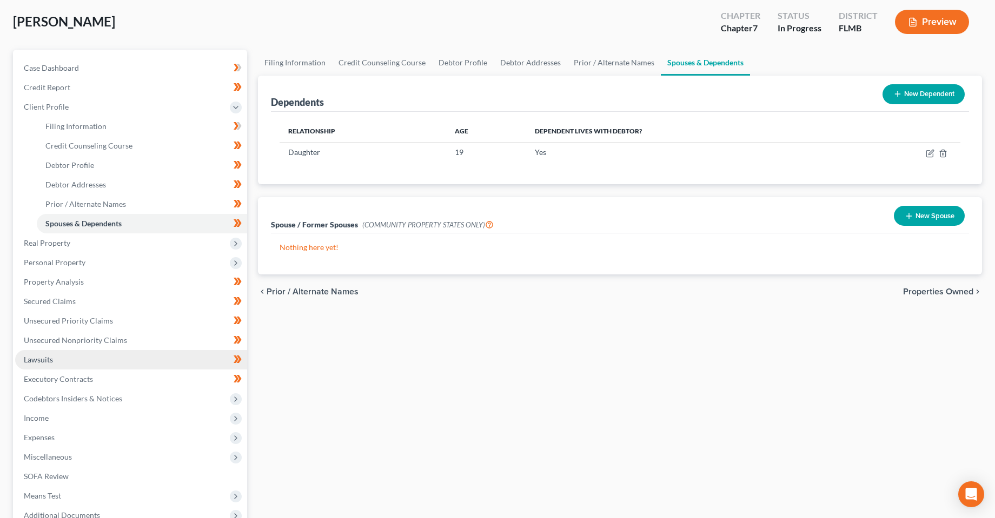
click at [70, 352] on link "Lawsuits" at bounding box center [131, 359] width 232 height 19
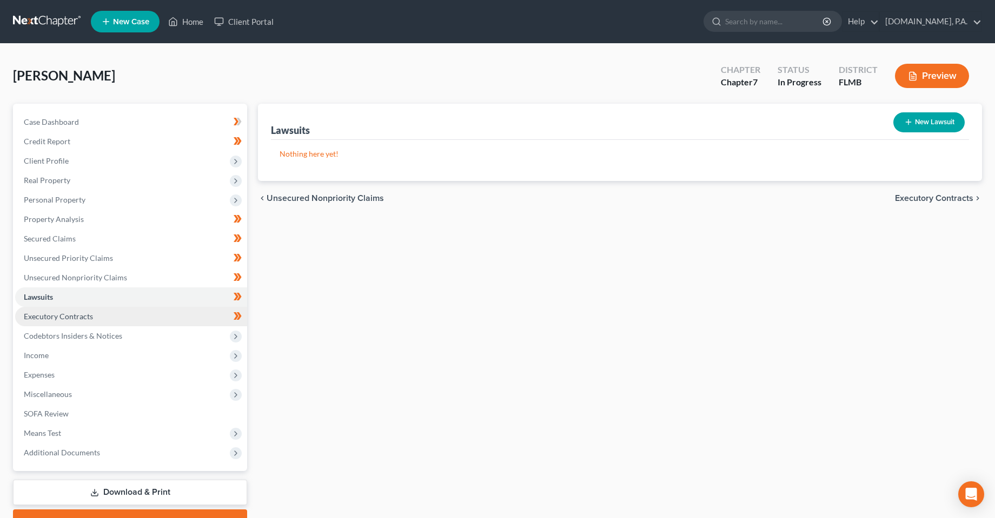
click at [71, 316] on span "Executory Contracts" at bounding box center [58, 316] width 69 height 9
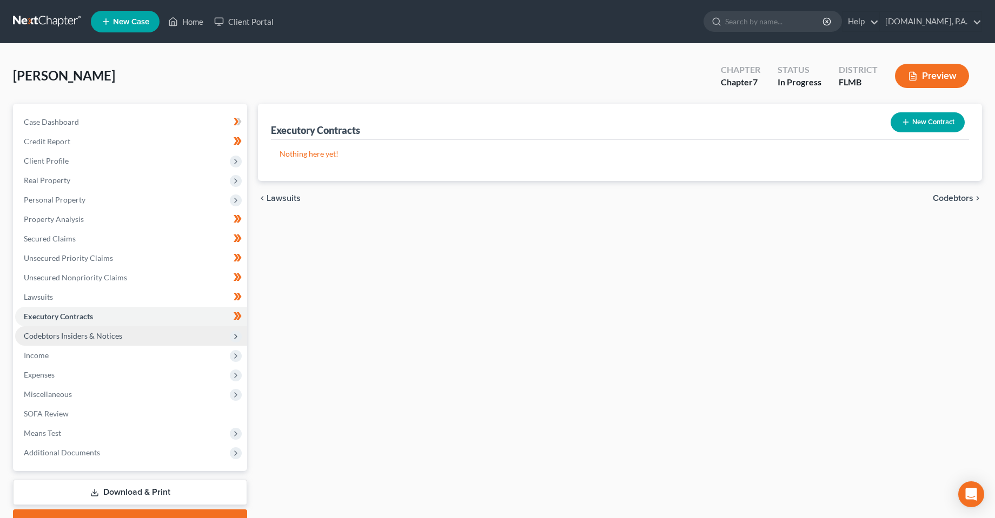
click at [86, 342] on span "Codebtors Insiders & Notices" at bounding box center [131, 335] width 232 height 19
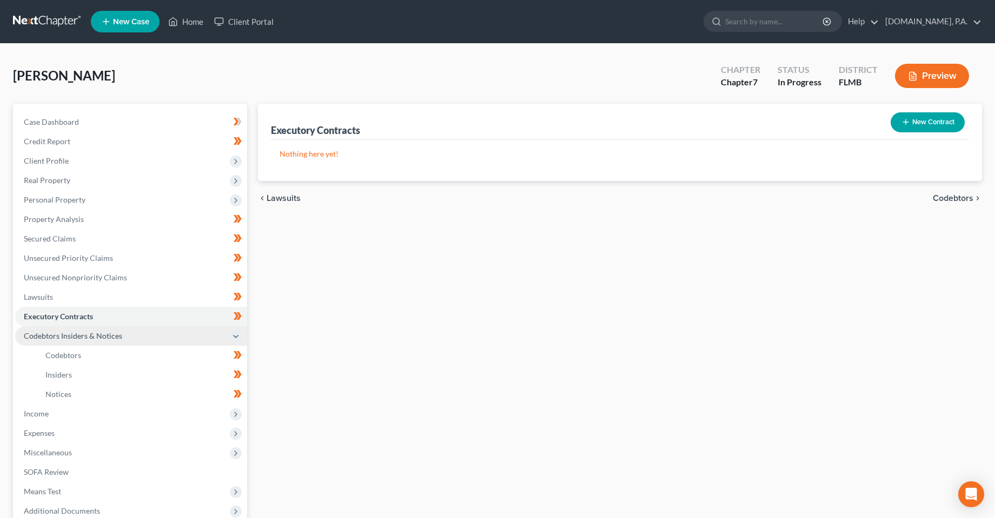
click at [84, 343] on span "Codebtors Insiders & Notices" at bounding box center [131, 335] width 232 height 19
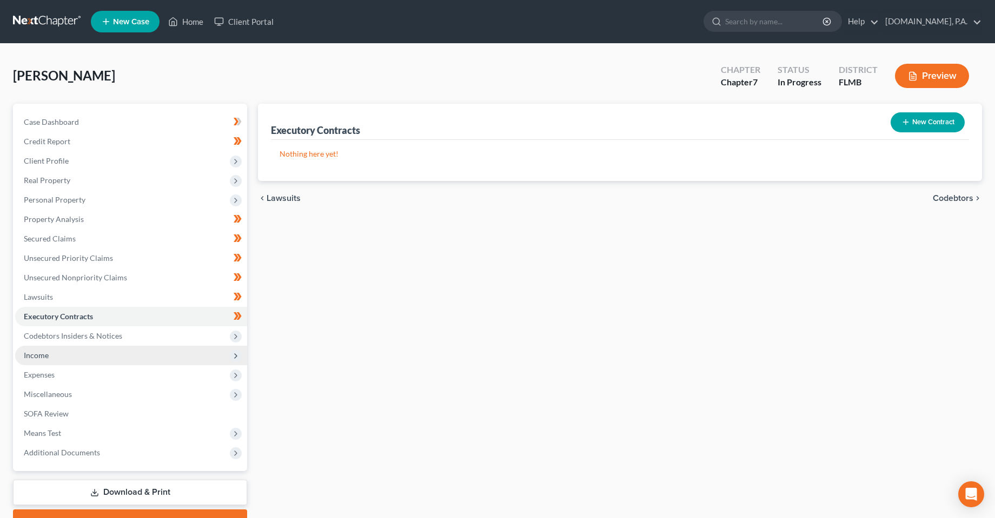
click at [85, 356] on span "Income" at bounding box center [131, 355] width 232 height 19
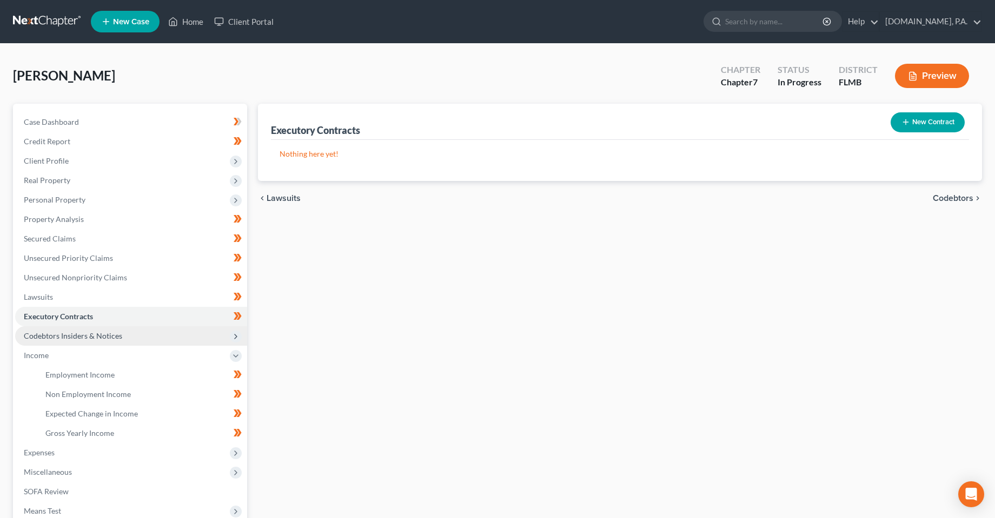
click at [86, 336] on span "Codebtors Insiders & Notices" at bounding box center [73, 335] width 98 height 9
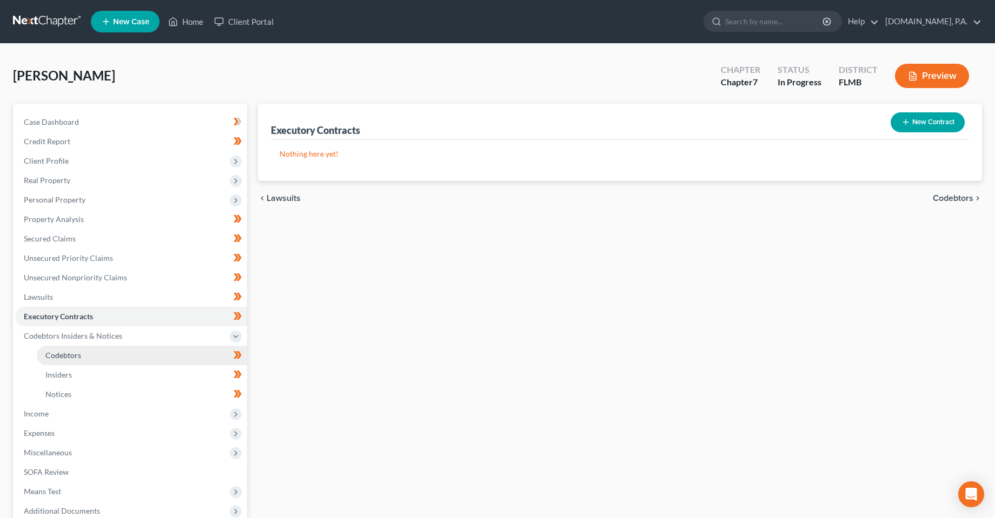
click at [85, 355] on link "Codebtors" at bounding box center [142, 355] width 210 height 19
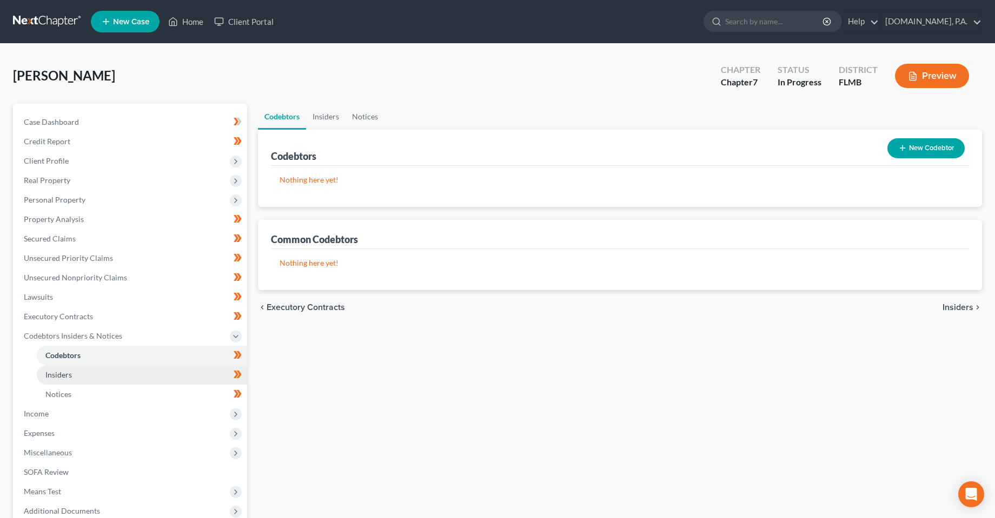
click at [91, 376] on link "Insiders" at bounding box center [142, 374] width 210 height 19
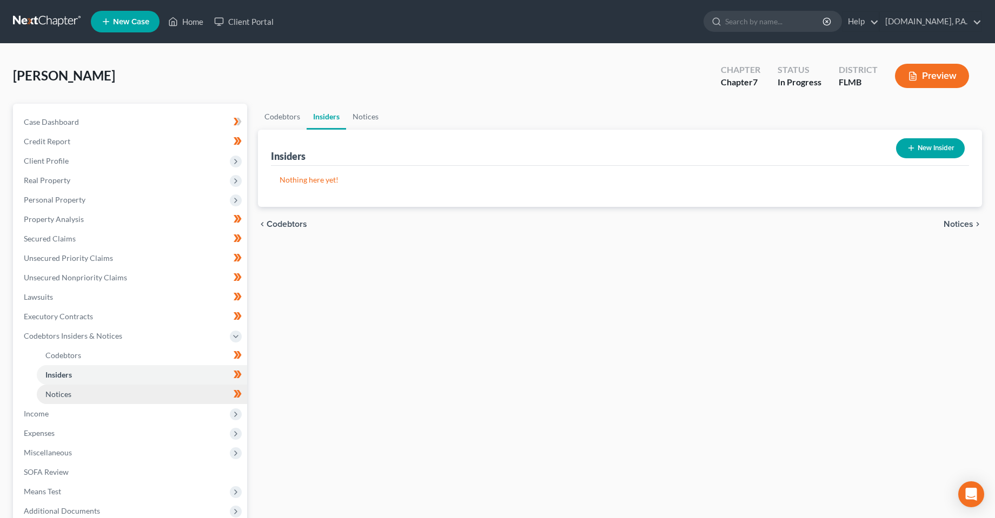
click at [95, 396] on link "Notices" at bounding box center [142, 394] width 210 height 19
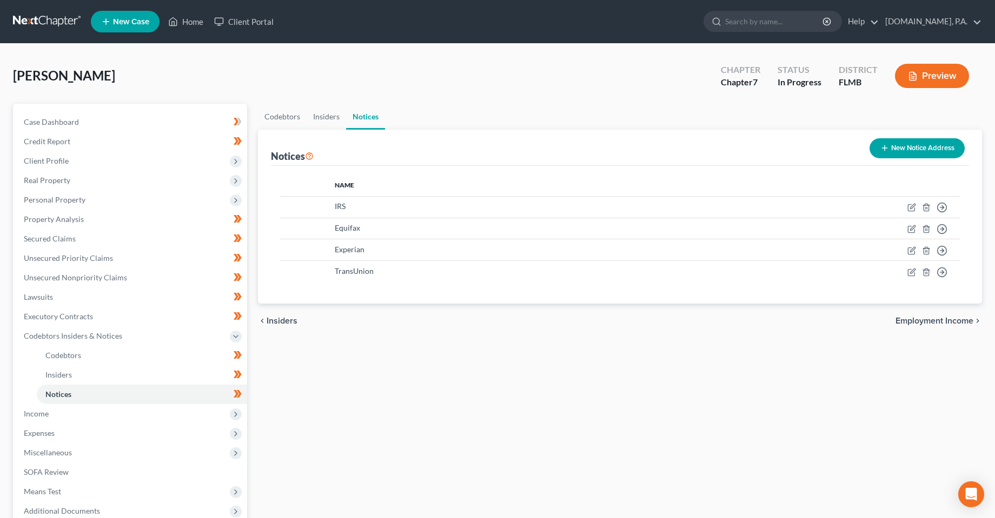
click at [386, 364] on div "Codebtors Insiders Notices Notices New Notice Address Name IRS Move to D Move t…" at bounding box center [619, 348] width 735 height 488
click at [64, 417] on span "Income" at bounding box center [131, 413] width 232 height 19
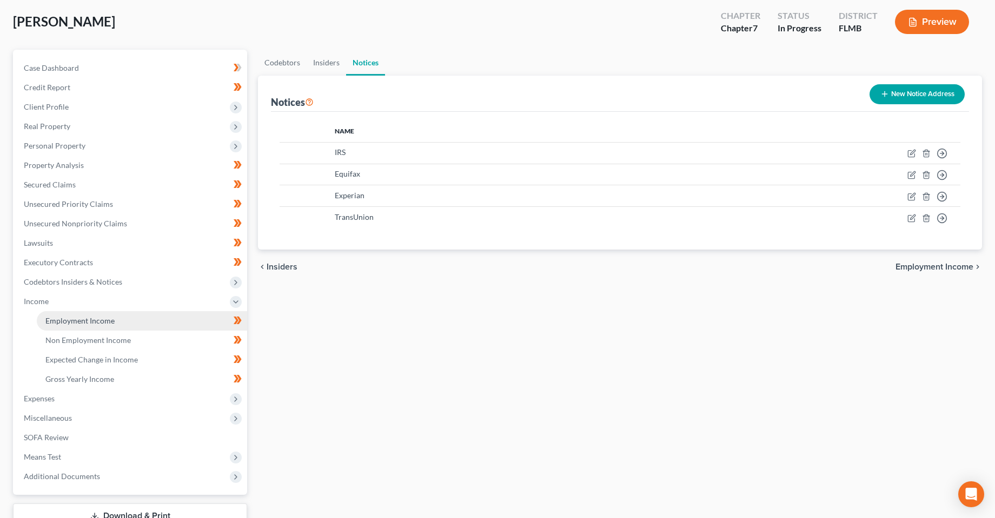
click at [84, 315] on link "Employment Income" at bounding box center [142, 320] width 210 height 19
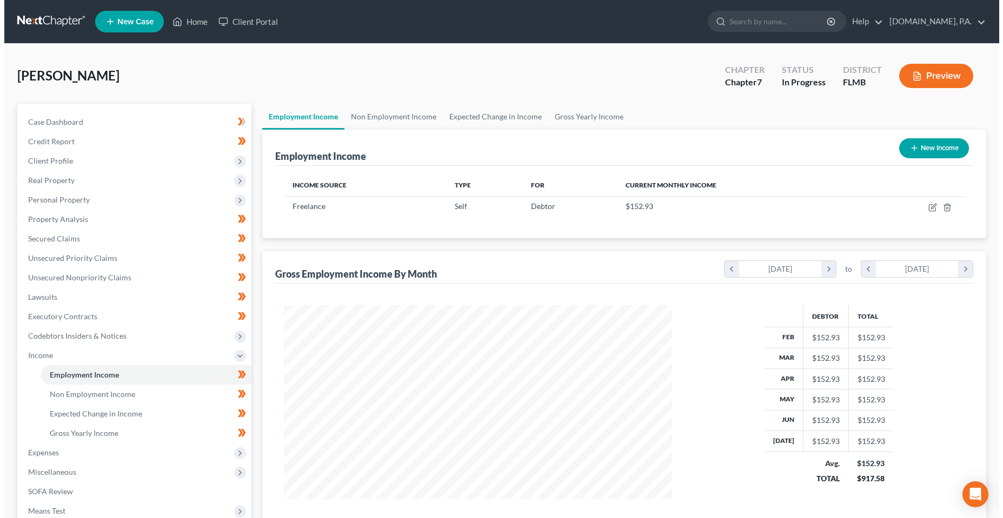
scroll to position [194, 410]
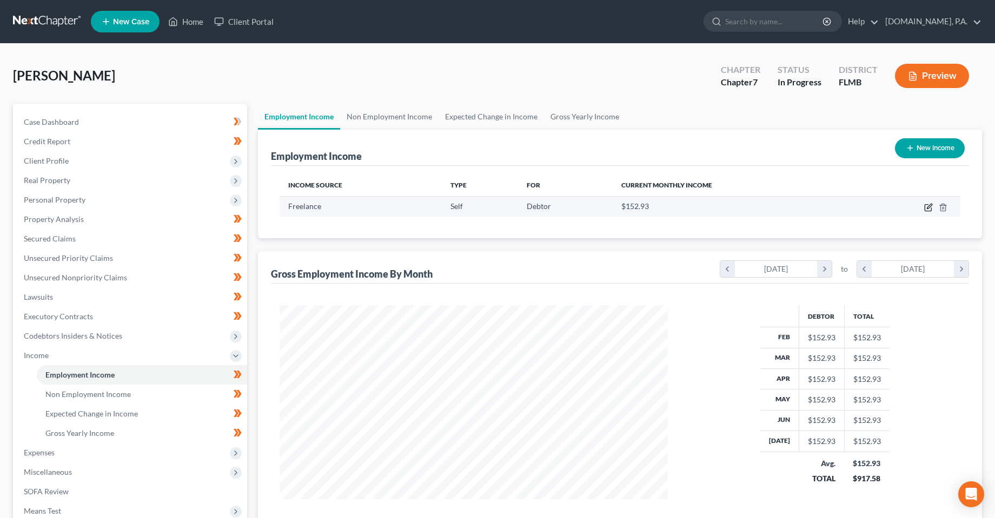
click at [924, 208] on icon "button" at bounding box center [927, 208] width 6 height 6
select select "1"
select select "9"
select select "0"
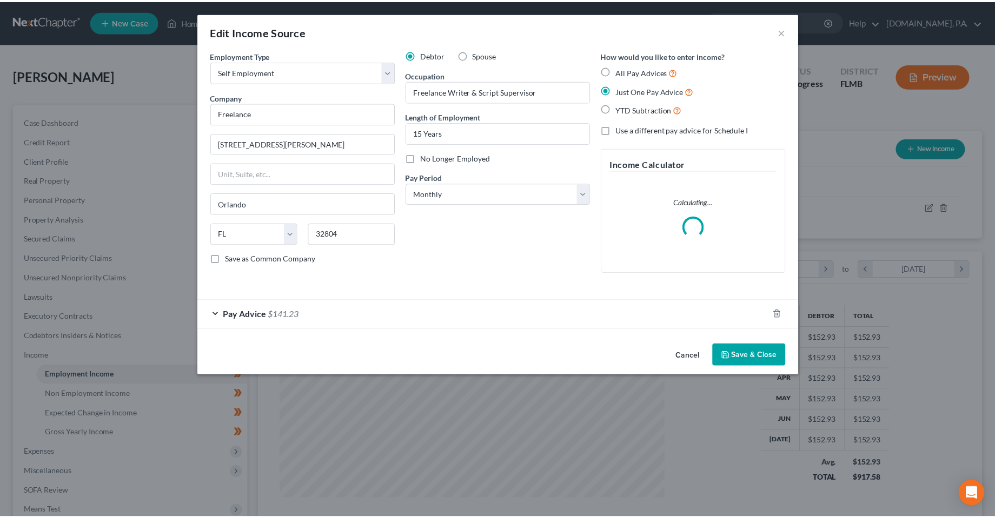
scroll to position [196, 414]
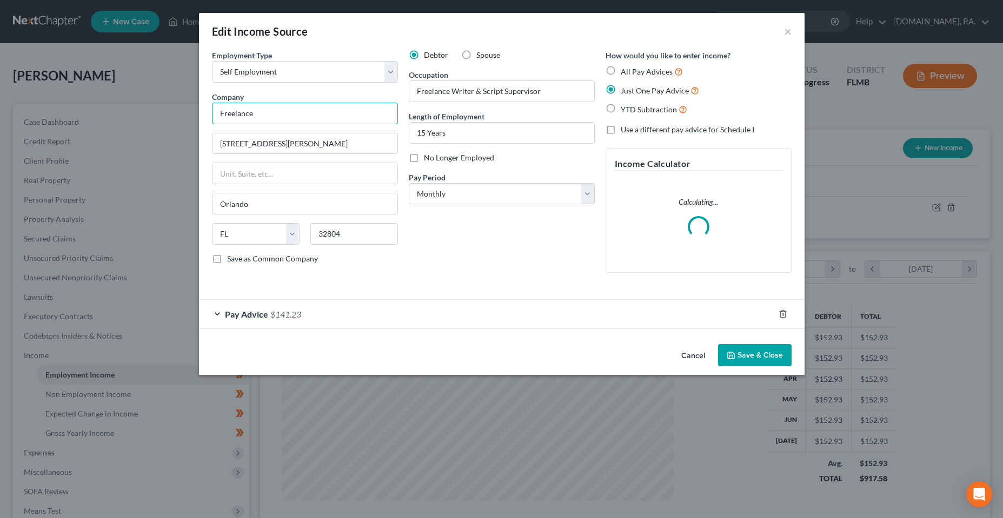
click at [290, 119] on input "Freelance" at bounding box center [305, 114] width 186 height 22
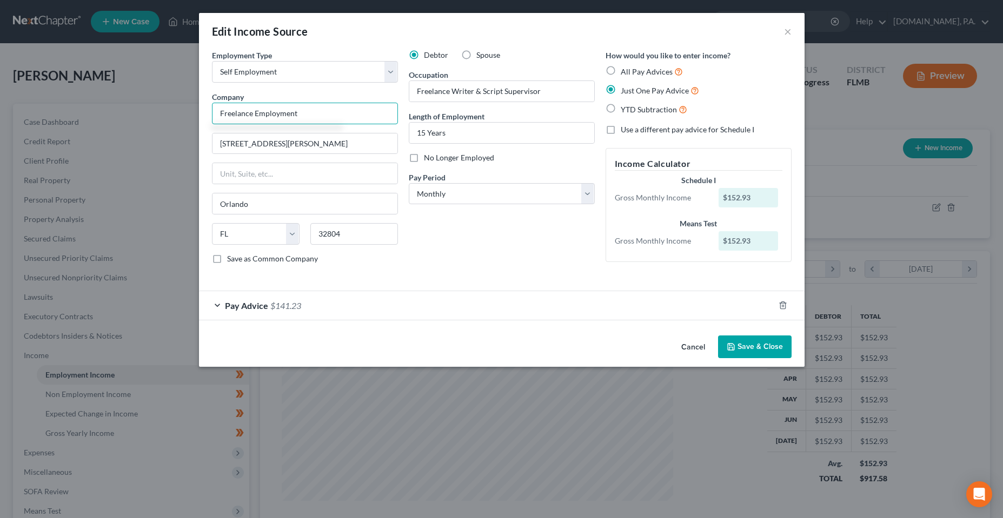
type input "Freelance Employment"
click at [441, 225] on div "Debtor Spouse Occupation Freelance Writer & Script Supervisor Length of Employm…" at bounding box center [501, 161] width 197 height 223
click at [383, 311] on div "Pay Advice $141.23" at bounding box center [486, 305] width 575 height 29
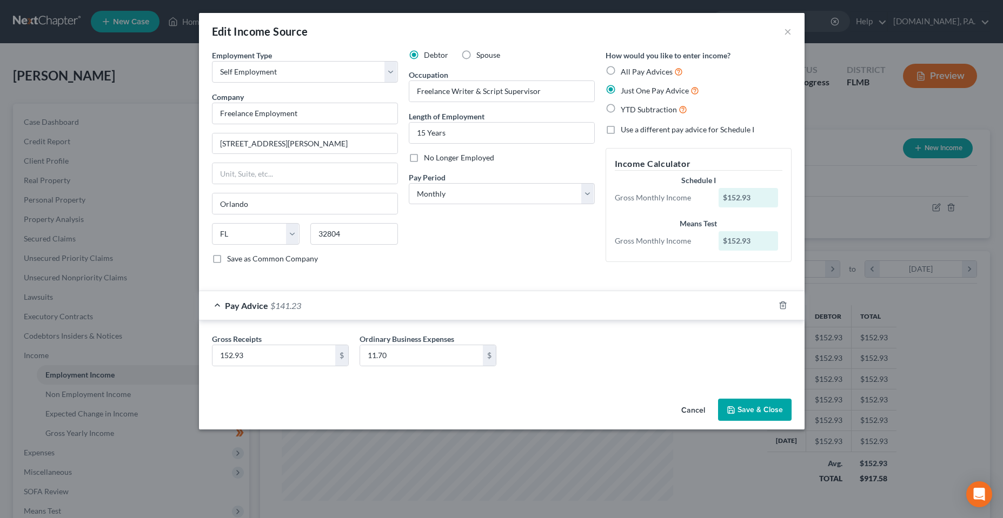
click at [732, 411] on icon "button" at bounding box center [730, 410] width 9 height 9
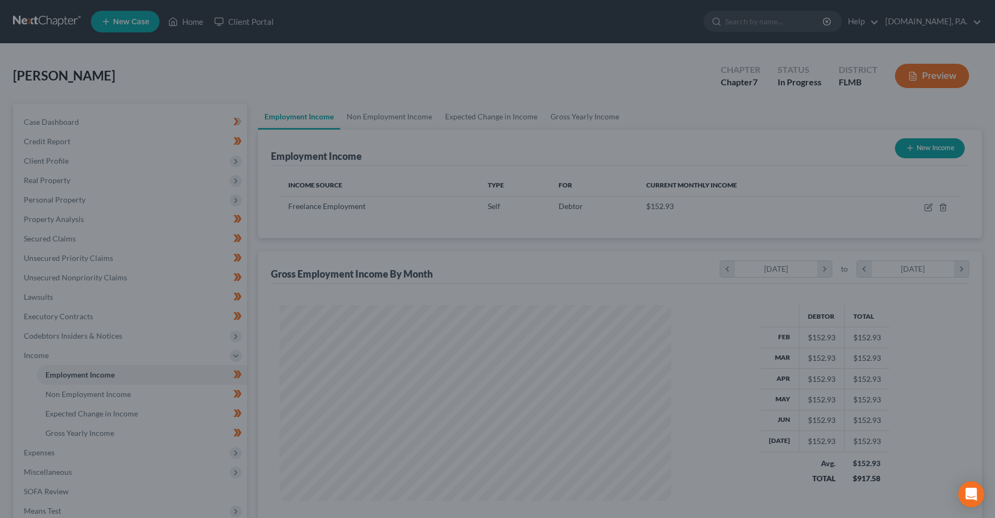
scroll to position [540334, 540118]
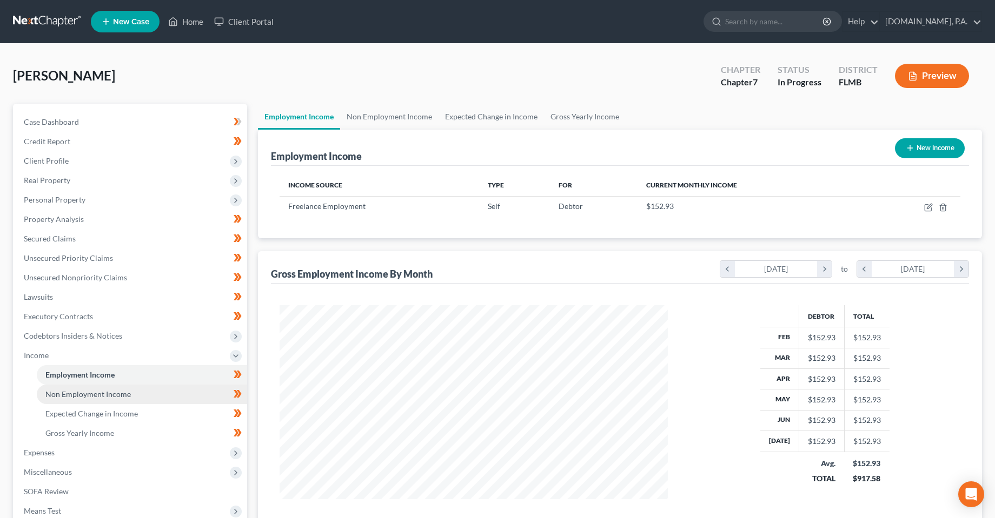
click at [147, 391] on link "Non Employment Income" at bounding box center [142, 394] width 210 height 19
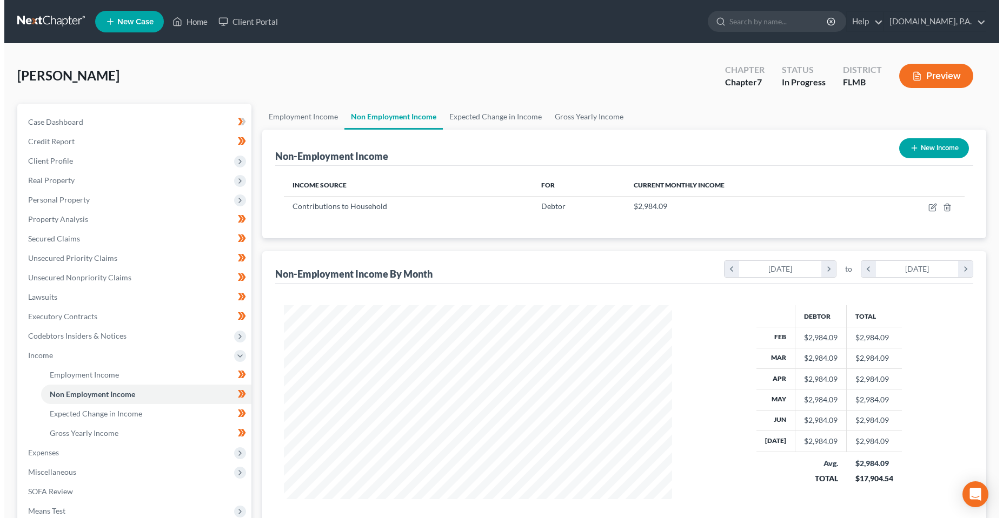
scroll to position [194, 410]
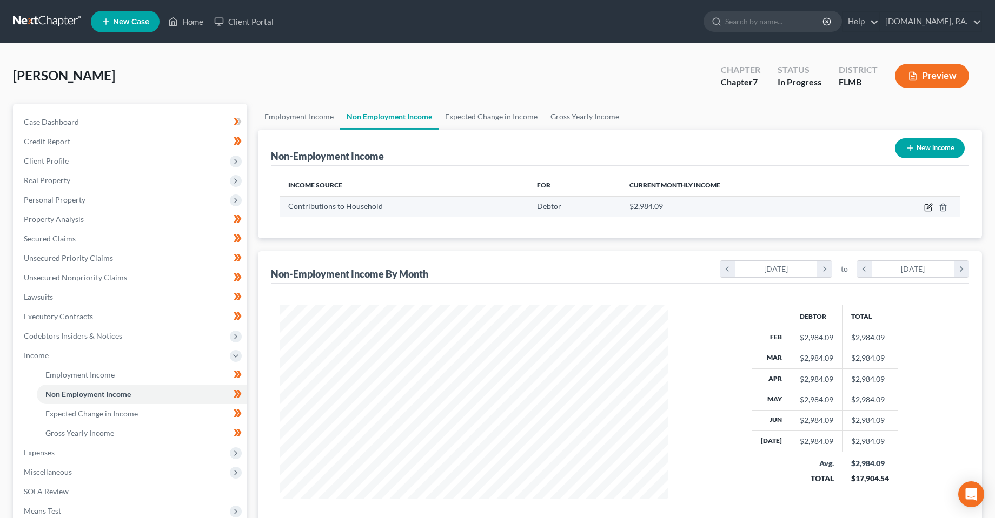
click at [932, 209] on icon "button" at bounding box center [928, 207] width 9 height 9
select select "8"
select select "0"
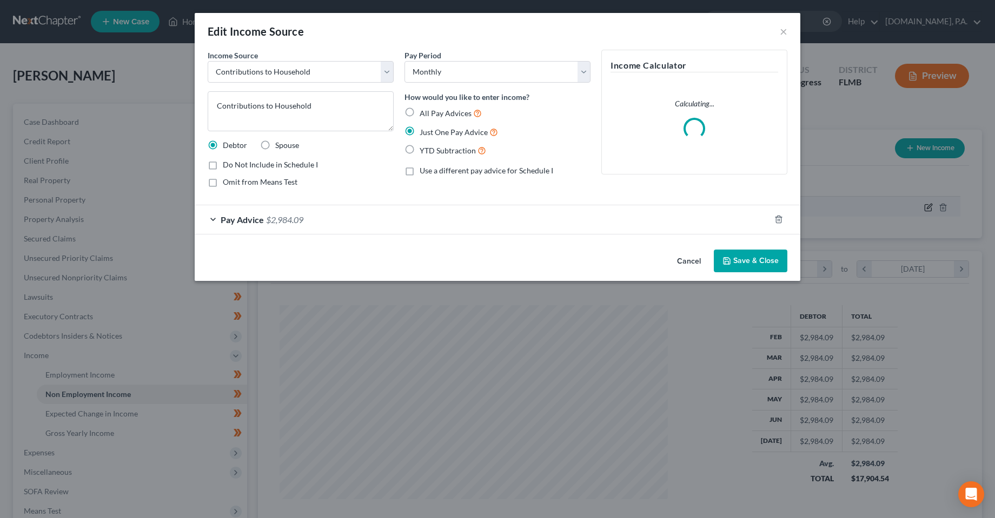
scroll to position [196, 414]
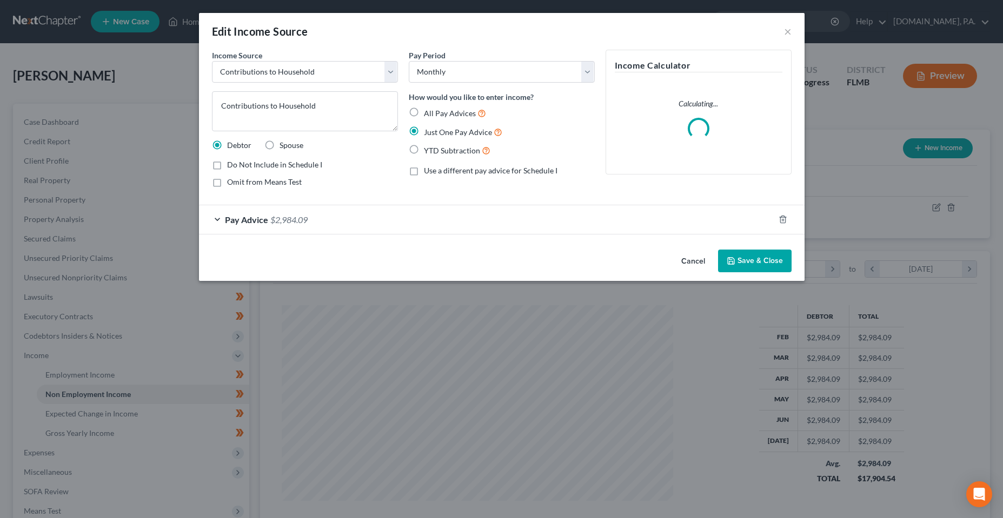
click at [550, 222] on div "Pay Advice $2,984.09" at bounding box center [486, 219] width 575 height 29
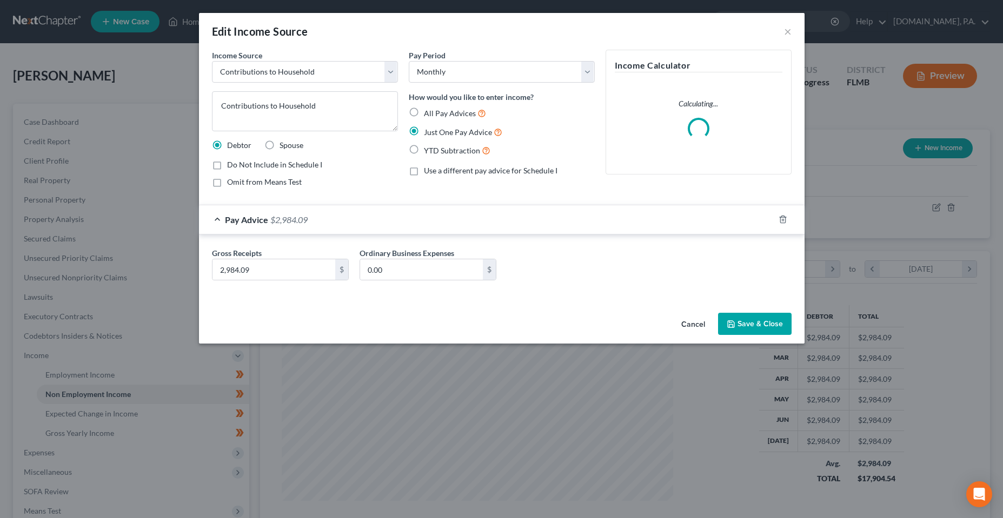
click at [746, 324] on button "Save & Close" at bounding box center [755, 324] width 74 height 23
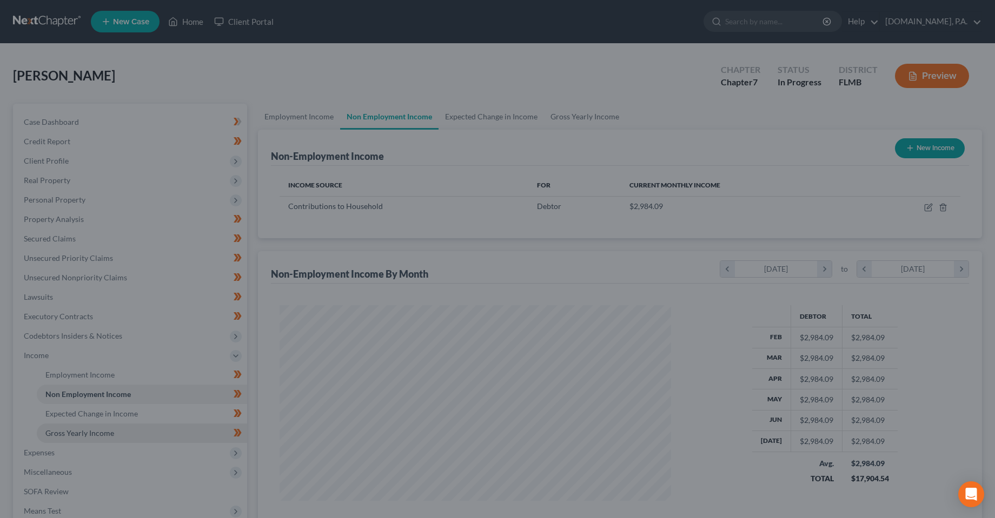
scroll to position [540334, 540118]
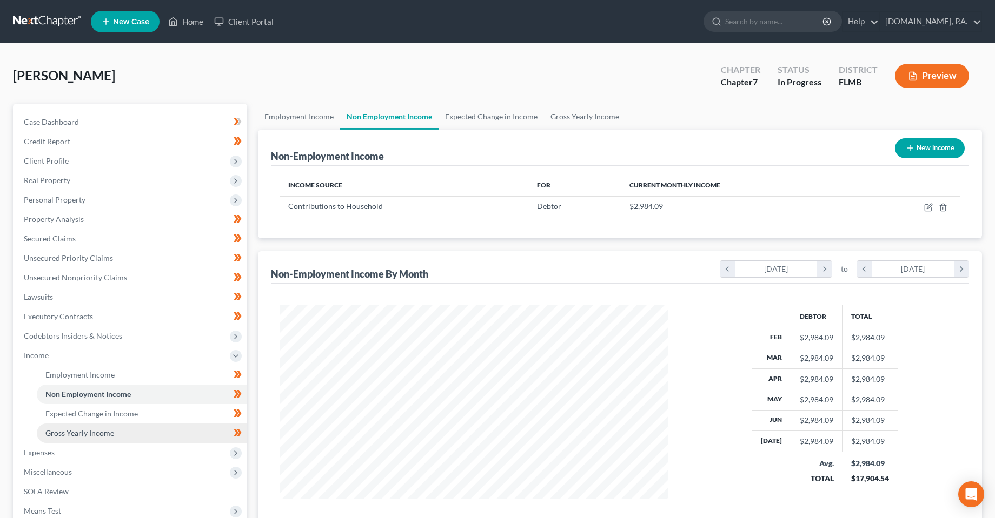
click at [97, 424] on link "Gross Yearly Income" at bounding box center [142, 433] width 210 height 19
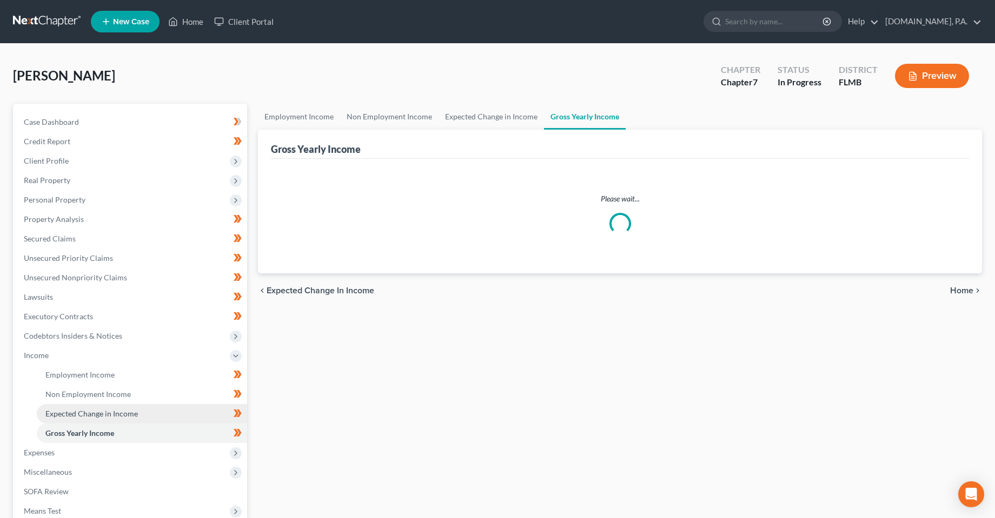
click at [99, 415] on span "Expected Change in Income" at bounding box center [91, 413] width 92 height 9
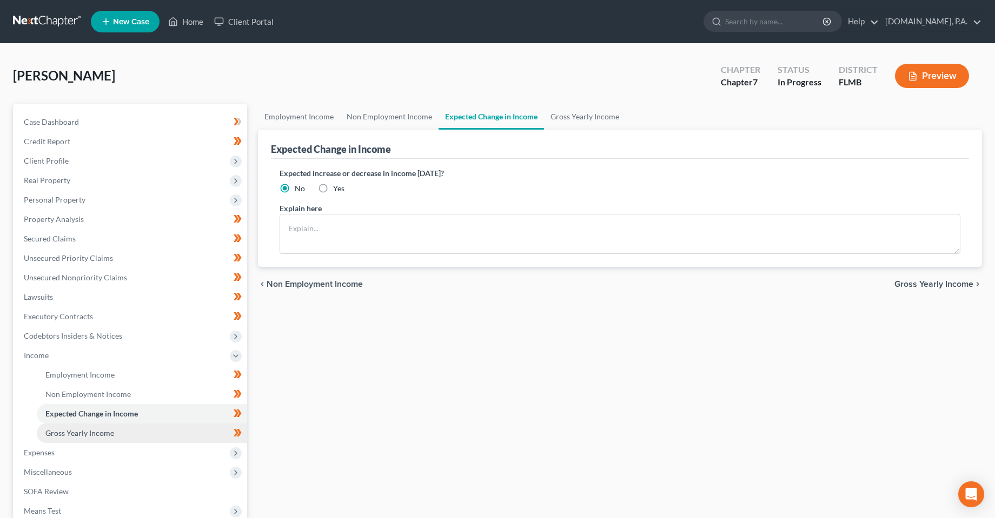
click at [88, 431] on span "Gross Yearly Income" at bounding box center [79, 433] width 69 height 9
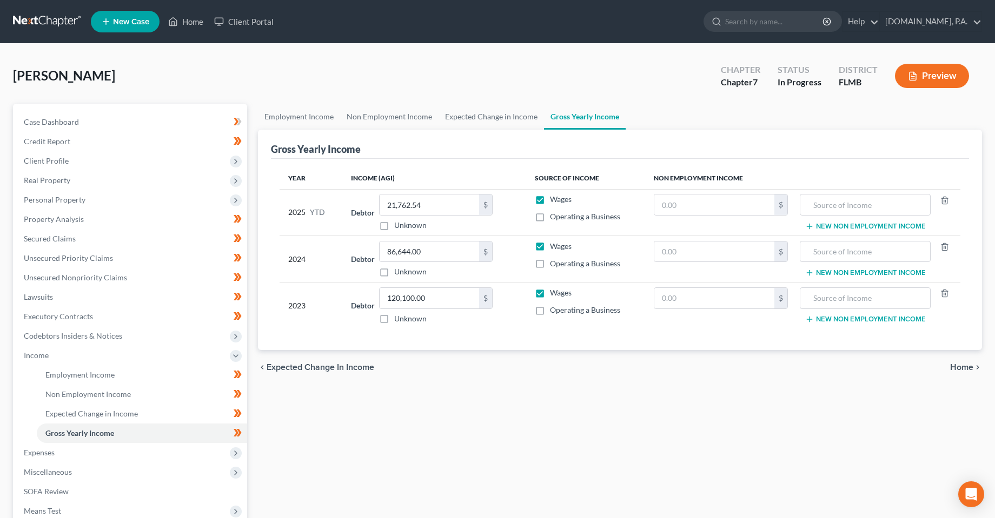
click at [381, 440] on div "Employment Income Non Employment Income Expected Change in Income Gross Yearly …" at bounding box center [619, 358] width 735 height 508
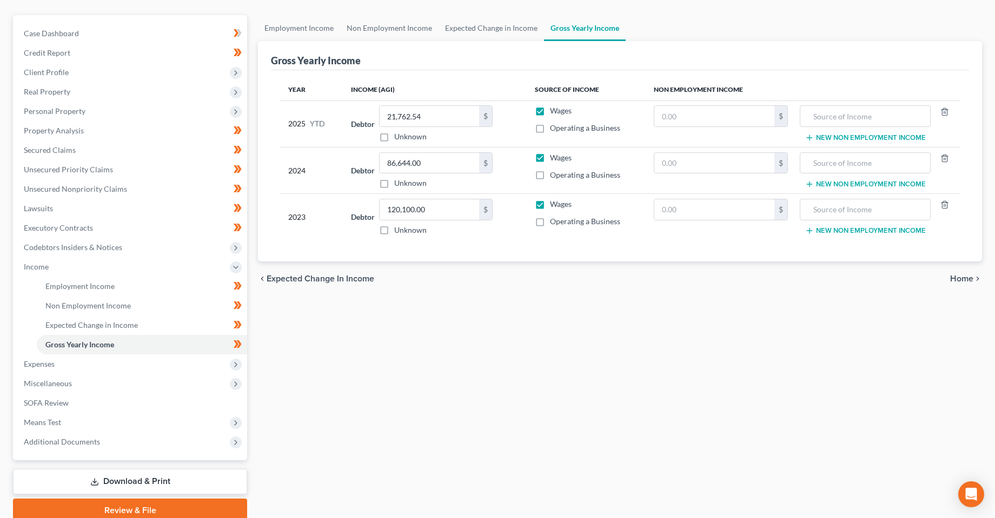
scroll to position [108, 0]
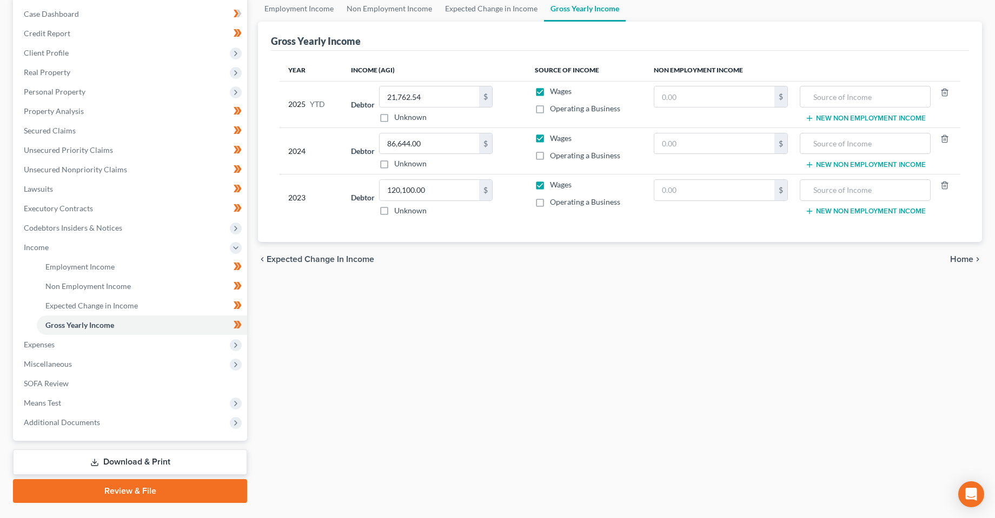
drag, startPoint x: 465, startPoint y: 311, endPoint x: 441, endPoint y: 318, distance: 25.3
click at [465, 311] on div "Employment Income Non Employment Income Expected Change in Income Gross Yearly …" at bounding box center [619, 250] width 735 height 508
drag, startPoint x: 409, startPoint y: 376, endPoint x: 391, endPoint y: 375, distance: 17.8
click at [408, 381] on div "Employment Income Non Employment Income Expected Change in Income Gross Yearly …" at bounding box center [619, 250] width 735 height 508
click at [104, 351] on span "Expenses" at bounding box center [131, 344] width 232 height 19
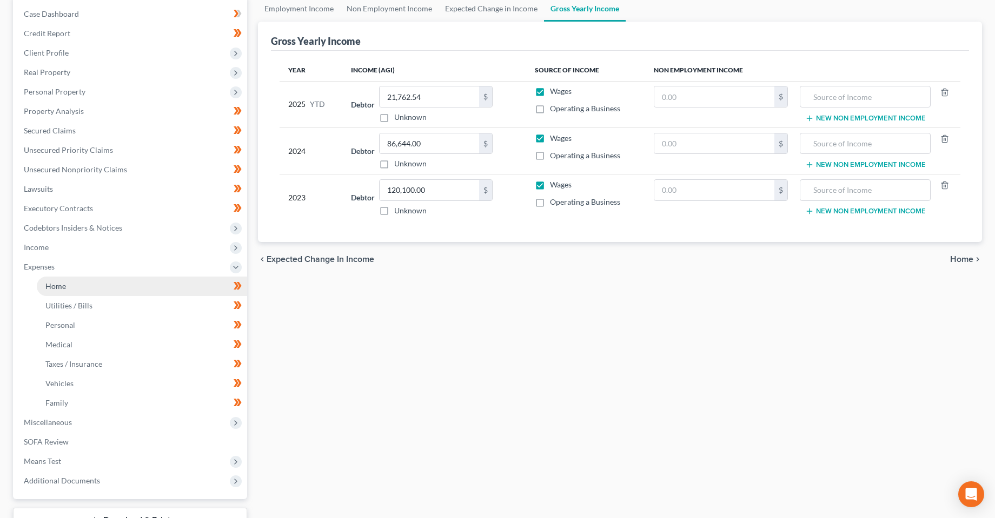
click at [117, 285] on link "Home" at bounding box center [142, 286] width 210 height 19
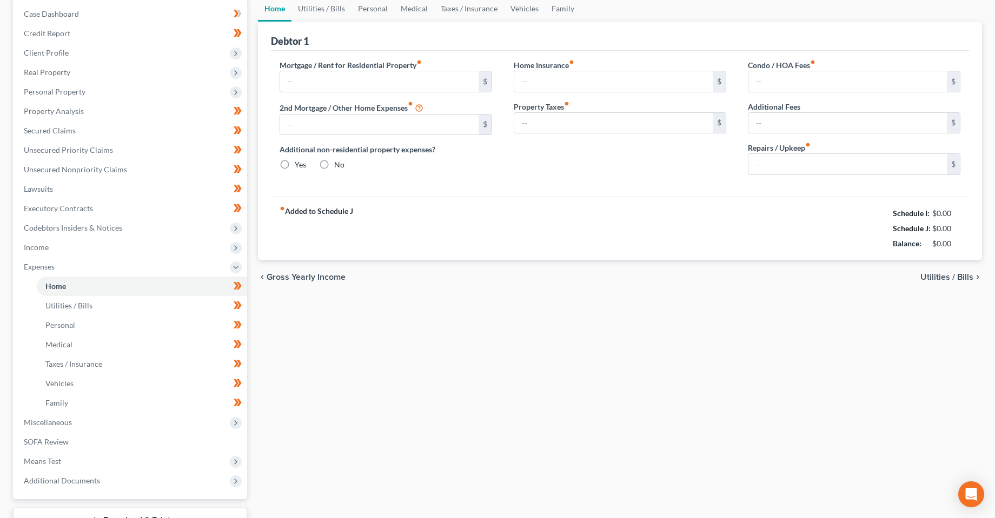
scroll to position [15, 0]
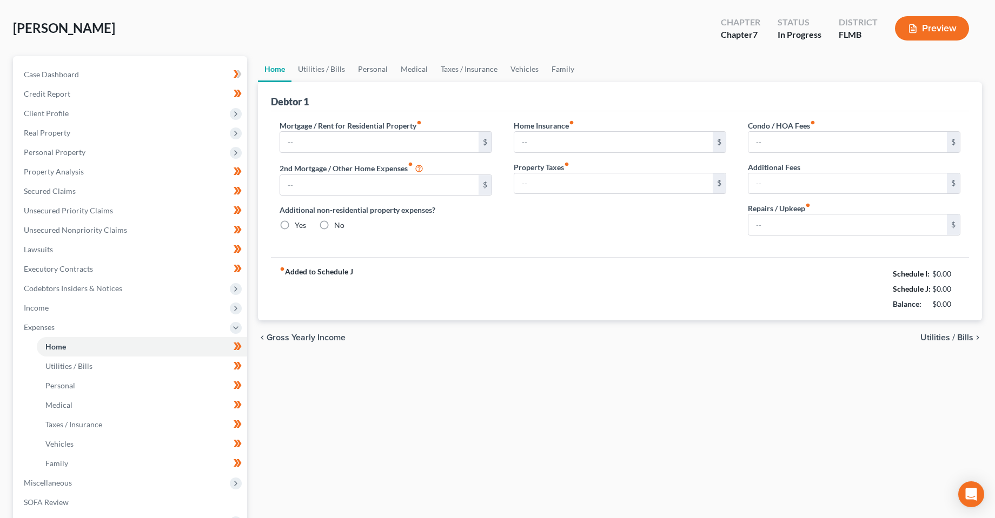
type input "0.00"
radio input "true"
type input "0.00"
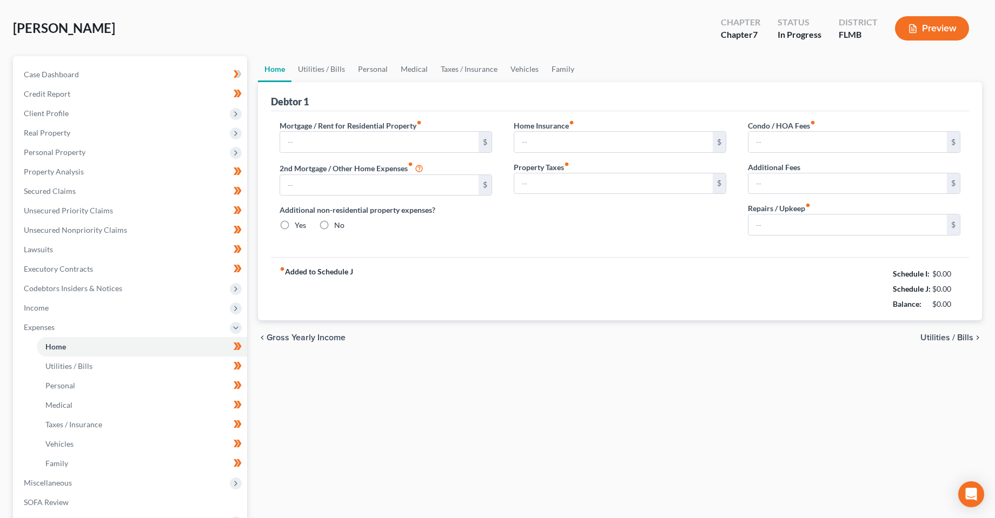
type input "0.00"
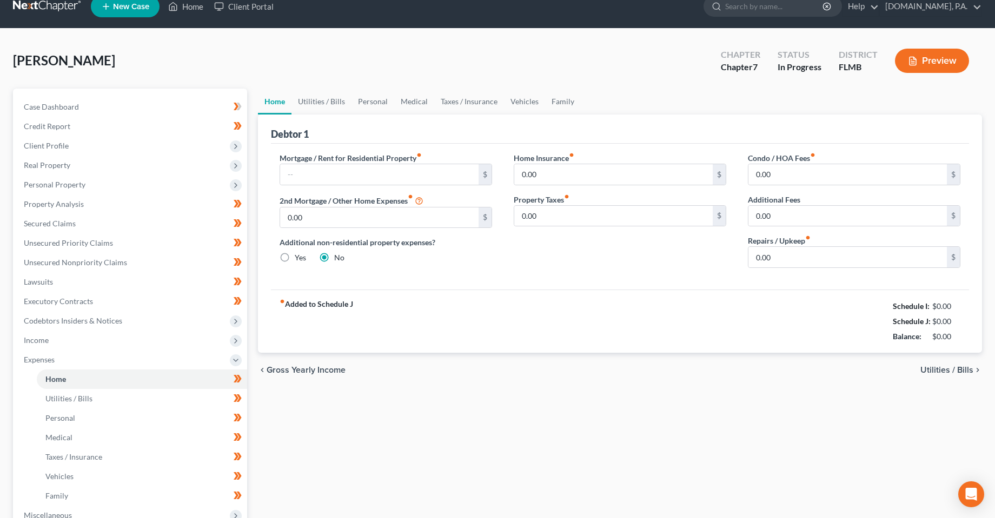
scroll to position [0, 0]
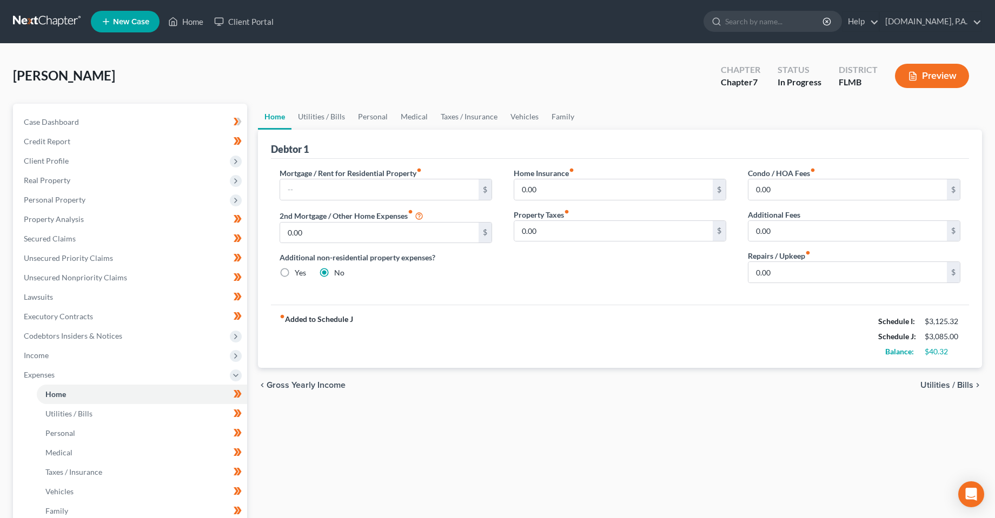
click at [482, 407] on div "Home Utilities / Bills Personal Medical Taxes / Insurance Vehicles Family Debto…" at bounding box center [619, 387] width 735 height 566
click at [507, 441] on div "Home Utilities / Bills Personal Medical Taxes / Insurance Vehicles Family Debto…" at bounding box center [619, 387] width 735 height 566
drag, startPoint x: 367, startPoint y: 314, endPoint x: 269, endPoint y: 310, distance: 97.9
click at [269, 310] on div "Debtor 1 Mortgage / Rent for Residential Property fiber_manual_record $ 2nd Mor…" at bounding box center [620, 249] width 724 height 238
click at [440, 364] on div "fiber_manual_record Added to Schedule J Schedule I: $3,125.32 Schedule J: $3,08…" at bounding box center [620, 336] width 698 height 63
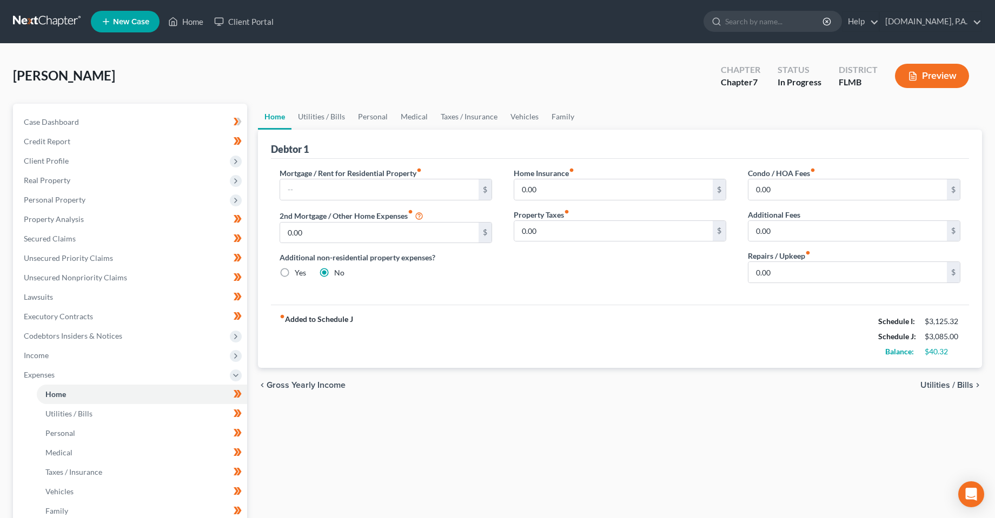
click at [387, 331] on div "fiber_manual_record Added to Schedule J Schedule I: $3,125.32 Schedule J: $3,08…" at bounding box center [620, 336] width 698 height 63
drag, startPoint x: 369, startPoint y: 318, endPoint x: 422, endPoint y: 396, distance: 94.0
click at [146, 326] on div "Petition Navigation Case Dashboard Payments Invoices Payments Payments Credit R…" at bounding box center [497, 387] width 979 height 566
click at [423, 399] on div "chevron_left Gross Yearly Income Utilities / Bills chevron_right" at bounding box center [620, 385] width 724 height 35
click at [443, 470] on div "Home Utilities / Bills Personal Medical Taxes / Insurance Vehicles Family Debto…" at bounding box center [619, 387] width 735 height 566
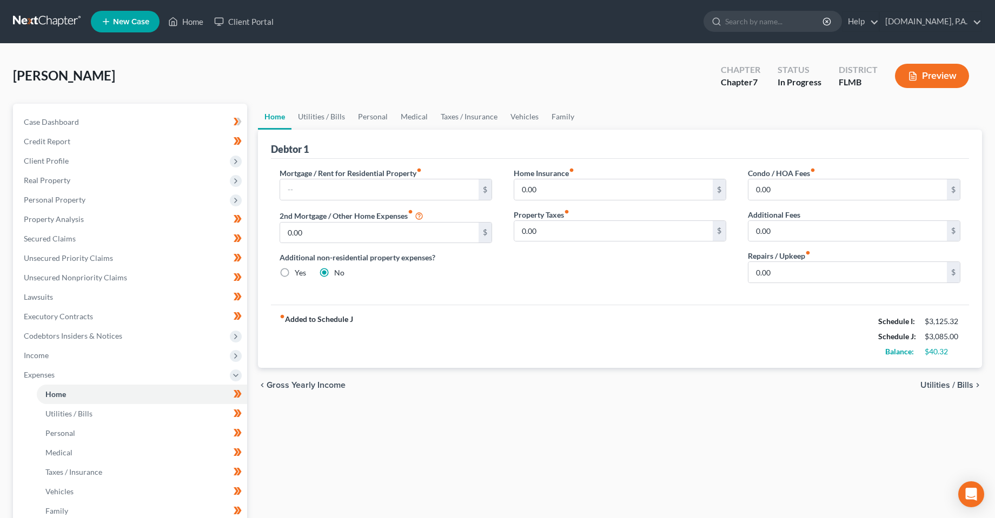
click at [254, 10] on ul "New Case Home Client Portal - No Result - See all results Or Press Enter... Hel…" at bounding box center [536, 22] width 891 height 28
click at [255, 24] on link "Client Portal" at bounding box center [244, 21] width 70 height 19
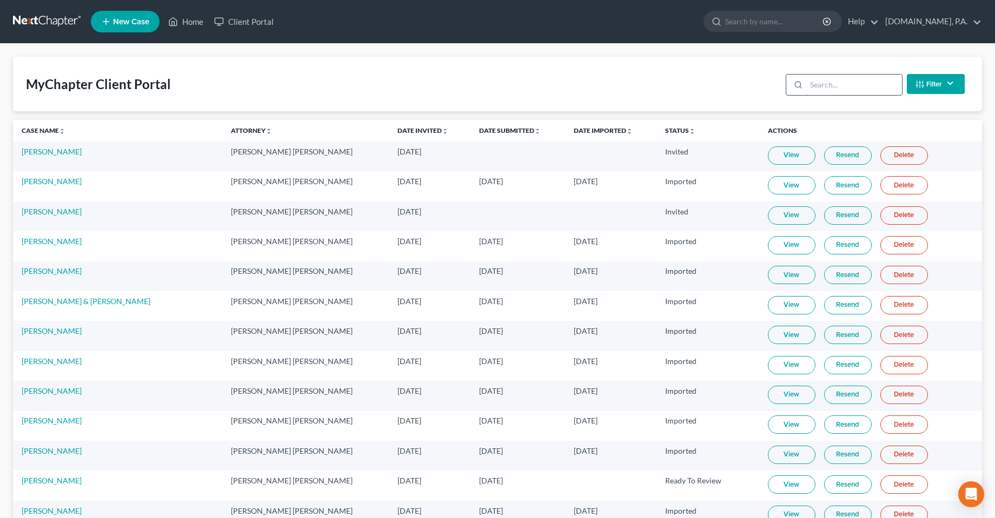
click at [825, 94] on input "search" at bounding box center [854, 85] width 96 height 21
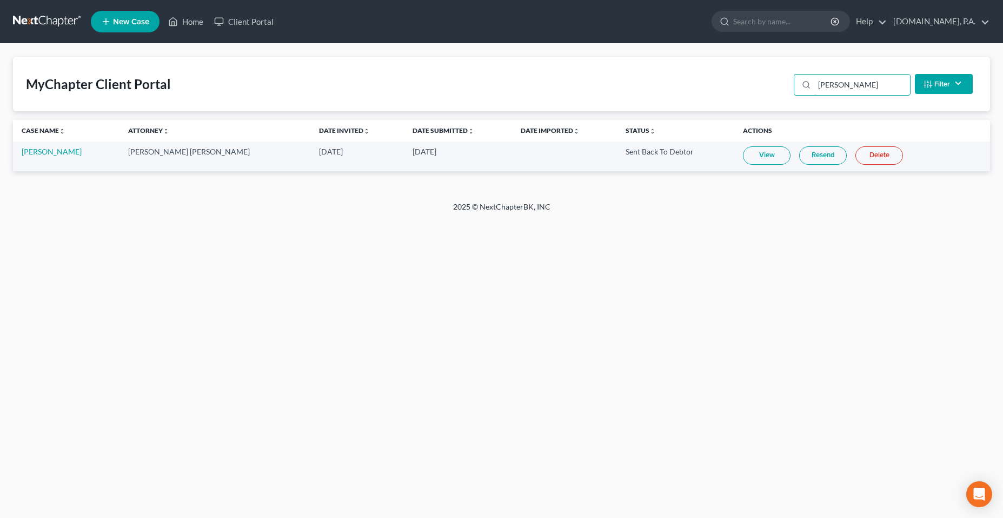
type input "[PERSON_NAME]"
click at [832, 258] on div "Home New Case Client Portal [DOMAIN_NAME], P.A. [PERSON_NAME][EMAIL_ADDRESS][DO…" at bounding box center [501, 259] width 1003 height 518
drag, startPoint x: 201, startPoint y: 309, endPoint x: 117, endPoint y: 249, distance: 103.4
click at [201, 309] on div "Home New Case Client Portal [DOMAIN_NAME], P.A. [PERSON_NAME][EMAIL_ADDRESS][DO…" at bounding box center [501, 259] width 1003 height 518
drag, startPoint x: 280, startPoint y: 339, endPoint x: 296, endPoint y: 338, distance: 16.3
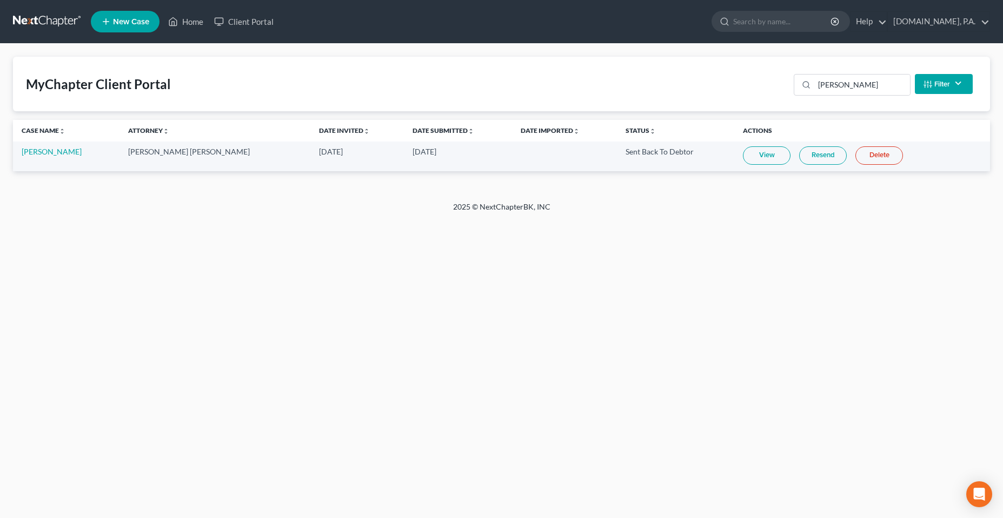
click at [282, 339] on div "Home New Case Client Portal [DOMAIN_NAME], P.A. [PERSON_NAME][EMAIL_ADDRESS][DO…" at bounding box center [501, 259] width 1003 height 518
click at [532, 296] on div "Home New Case Client Portal [DOMAIN_NAME], P.A. [PERSON_NAME][EMAIL_ADDRESS][DO…" at bounding box center [501, 259] width 1003 height 518
click at [196, 6] on nav "Home New Case Client Portal [DOMAIN_NAME], P.A. [PERSON_NAME][EMAIL_ADDRESS][DO…" at bounding box center [501, 21] width 1003 height 43
click at [195, 17] on link "Home" at bounding box center [186, 21] width 46 height 19
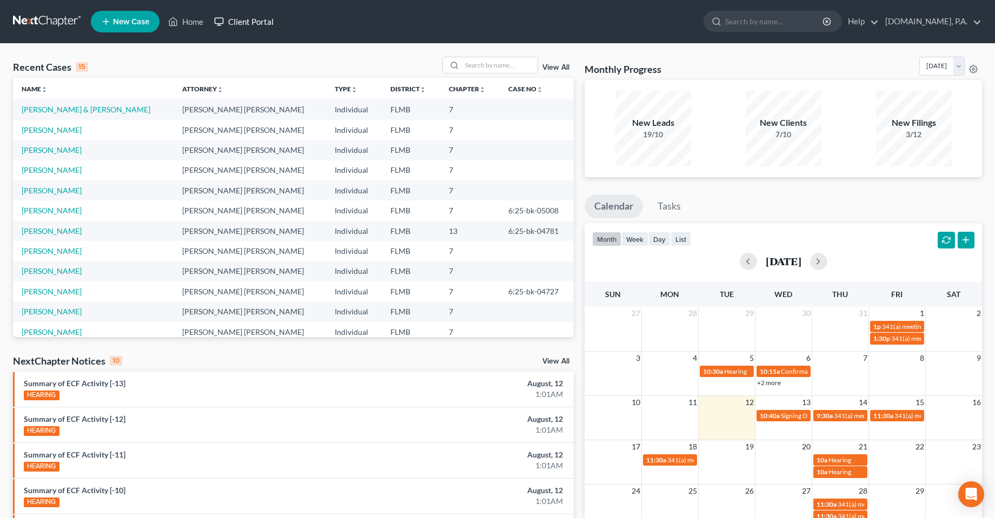
click at [247, 22] on link "Client Portal" at bounding box center [244, 21] width 70 height 19
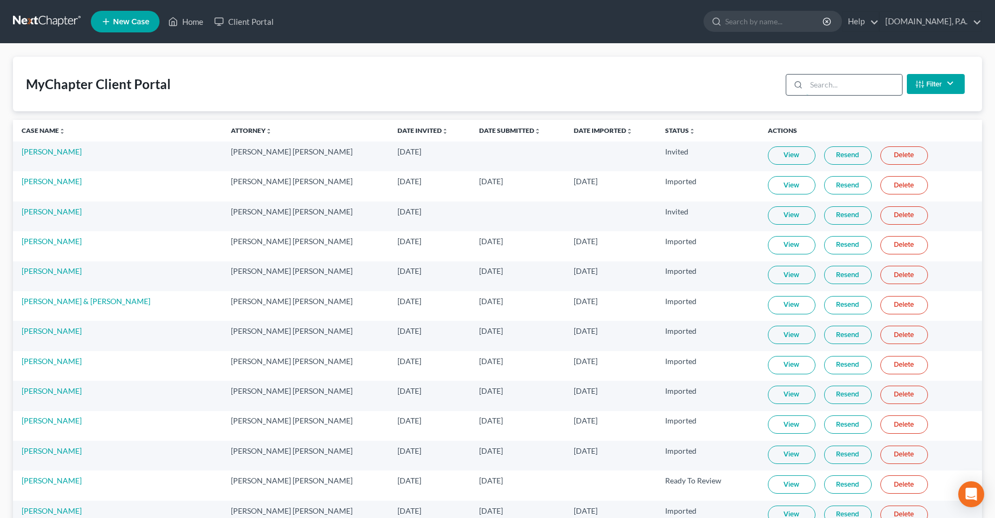
click at [860, 92] on input "search" at bounding box center [854, 85] width 96 height 21
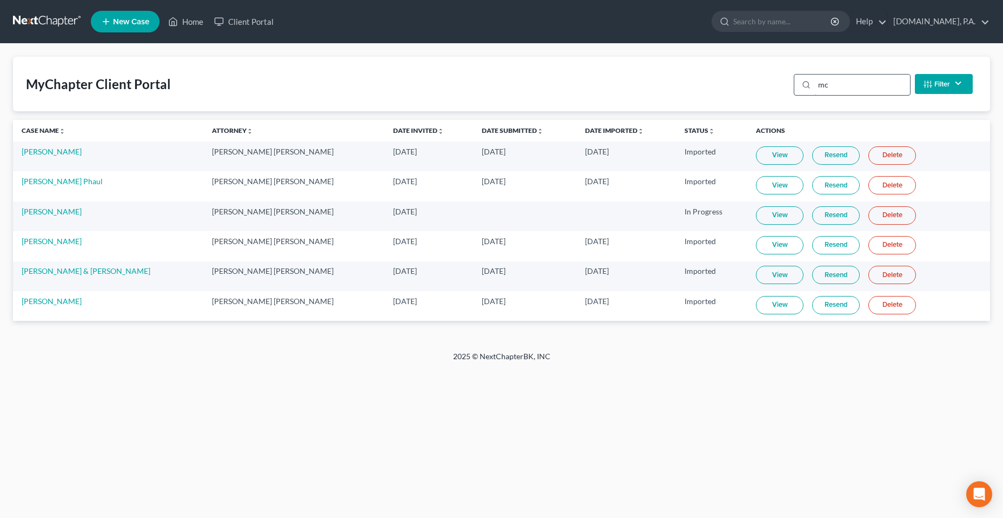
type input "m"
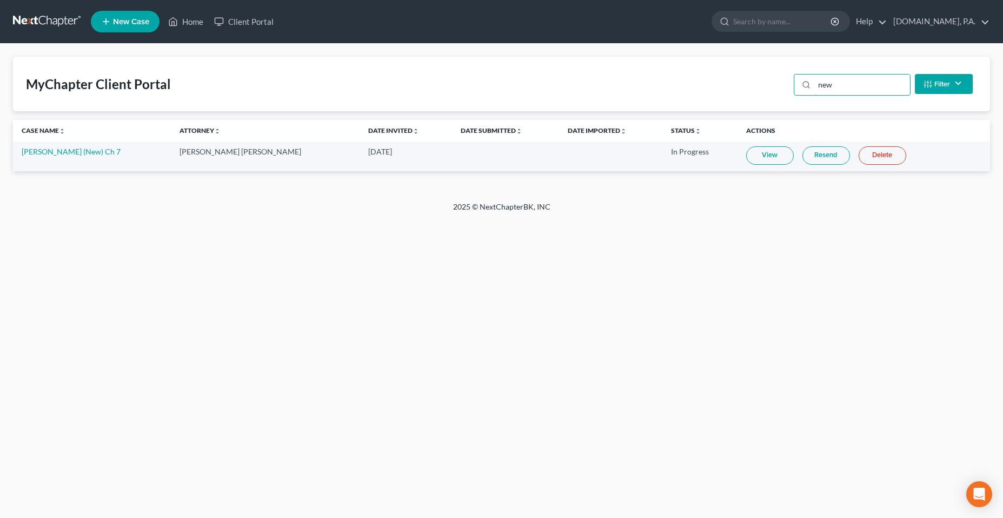
type input "new"
click at [858, 158] on link "Delete" at bounding box center [882, 155] width 48 height 18
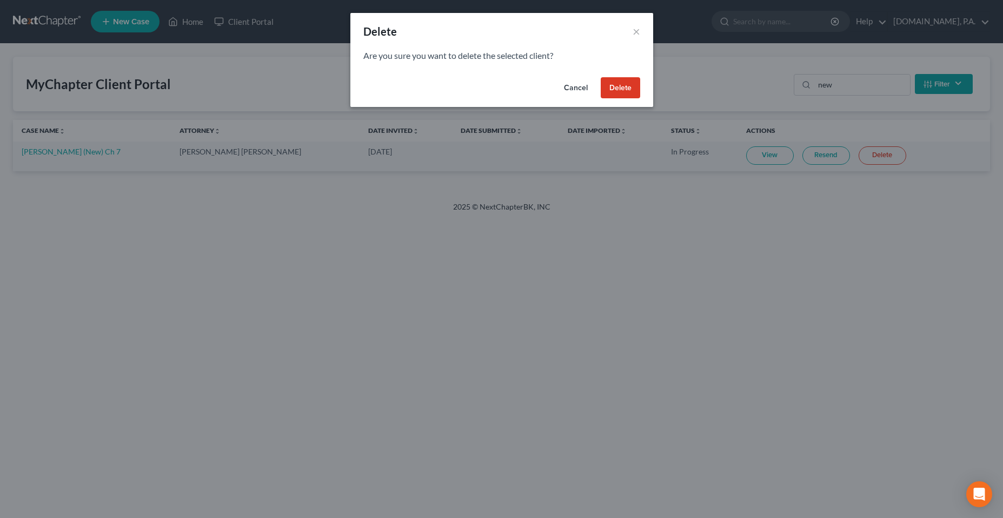
click at [626, 81] on button "Delete" at bounding box center [620, 88] width 39 height 22
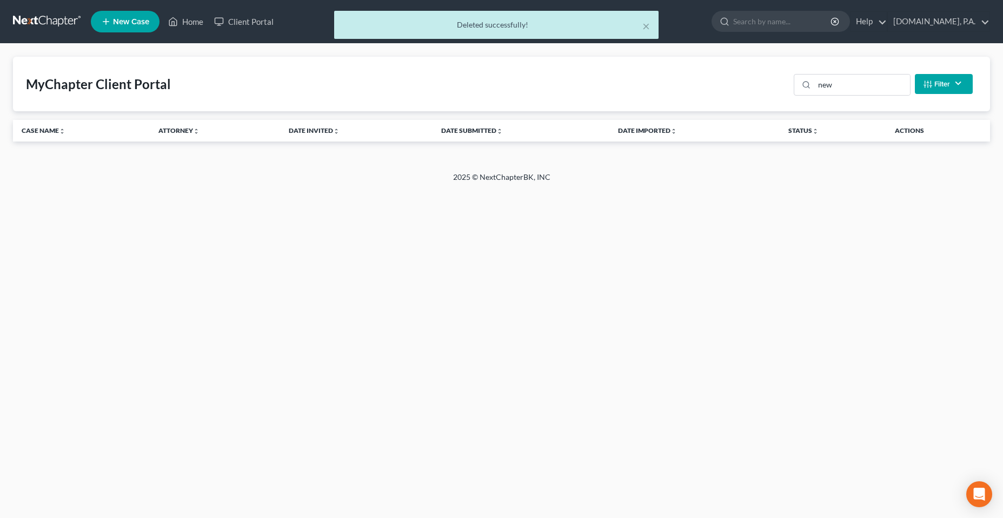
click at [185, 26] on div "× Deleted successfully!" at bounding box center [496, 28] width 1003 height 34
click at [186, 25] on div "× Deleted successfully!" at bounding box center [496, 28] width 1003 height 34
click at [642, 24] on button "×" at bounding box center [646, 25] width 8 height 13
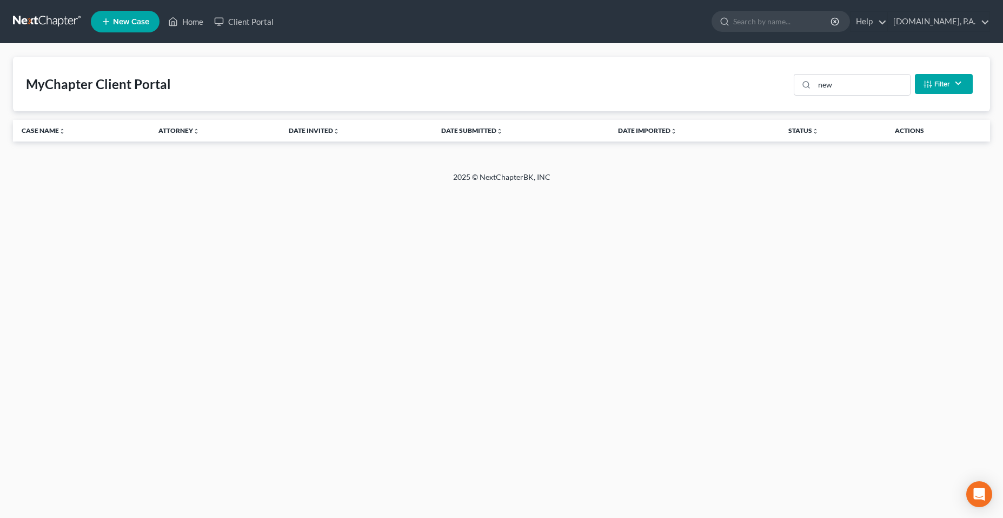
drag, startPoint x: 491, startPoint y: 415, endPoint x: 457, endPoint y: 374, distance: 54.1
click at [491, 413] on div "Home New Case Client Portal [DOMAIN_NAME], P.A. [PERSON_NAME][EMAIL_ADDRESS][DO…" at bounding box center [501, 259] width 1003 height 518
click at [408, 197] on div "Home New Case Client Portal [DOMAIN_NAME], P.A. [PERSON_NAME][EMAIL_ADDRESS][DO…" at bounding box center [501, 259] width 1003 height 518
click at [181, 15] on link "Home" at bounding box center [186, 21] width 46 height 19
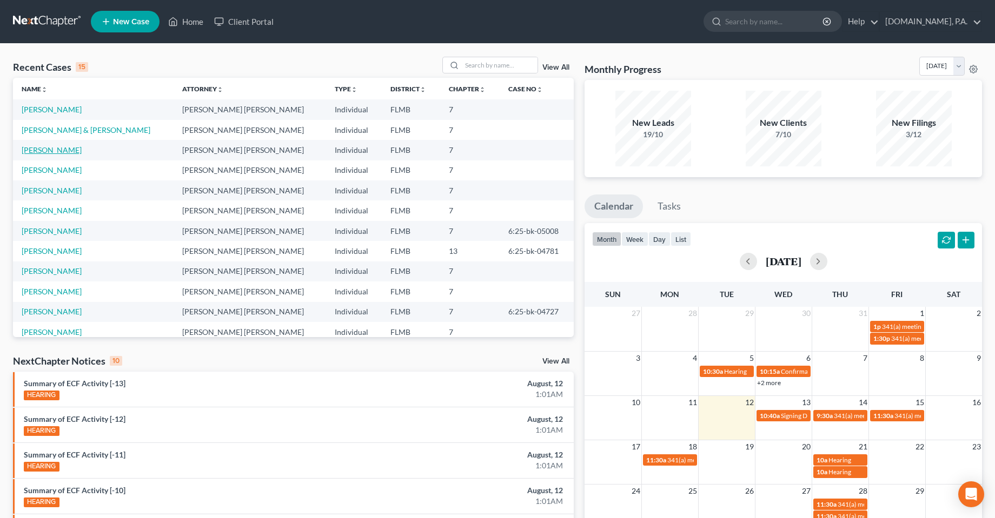
click at [36, 145] on link "[PERSON_NAME]" at bounding box center [52, 149] width 60 height 9
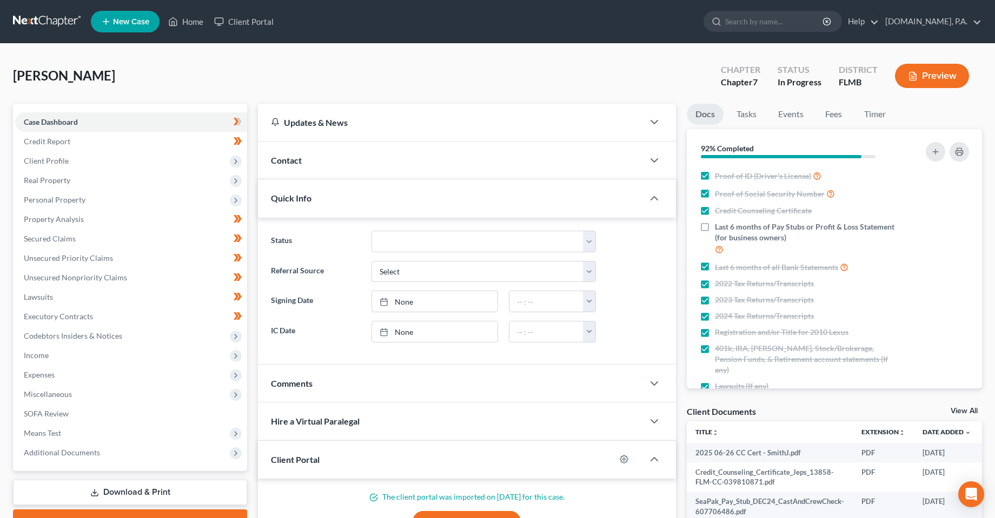
click at [433, 283] on ng-include "Status Discharged Dismissed Filed In Progress Lead Lost Lead Ready to File To R…" at bounding box center [467, 287] width 392 height 112
click at [433, 274] on select "Select Word Of Mouth Previous Clients Direct Mail Website Google Search Modern …" at bounding box center [483, 272] width 224 height 22
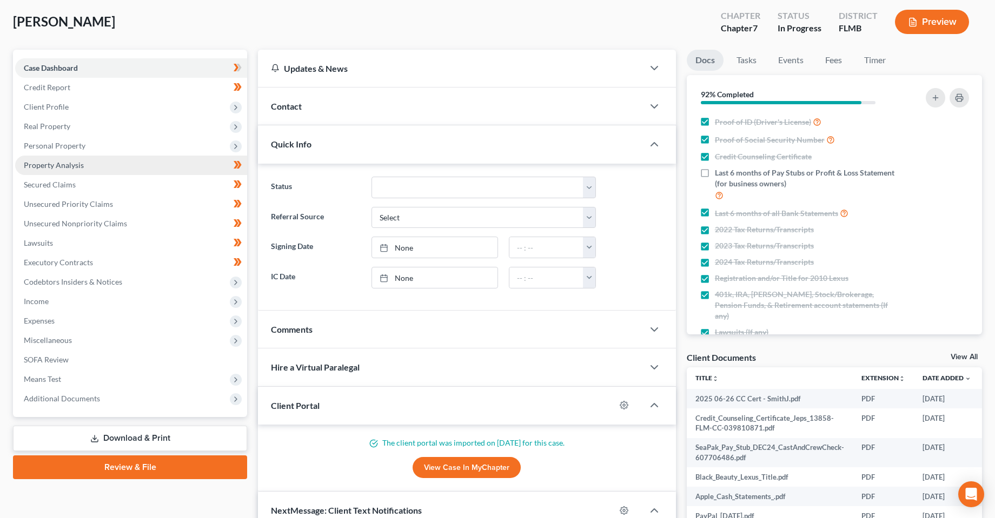
click at [54, 166] on span "Property Analysis" at bounding box center [54, 165] width 60 height 9
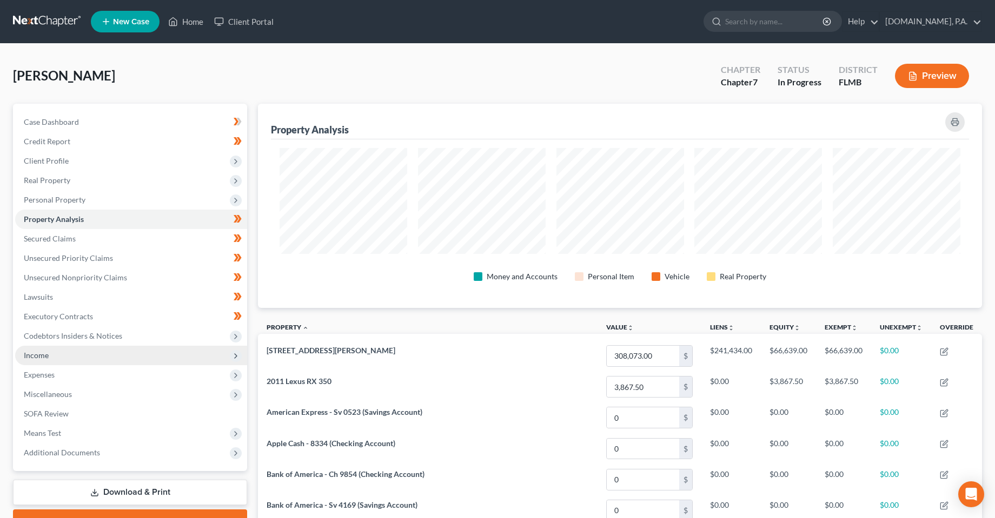
scroll to position [204, 724]
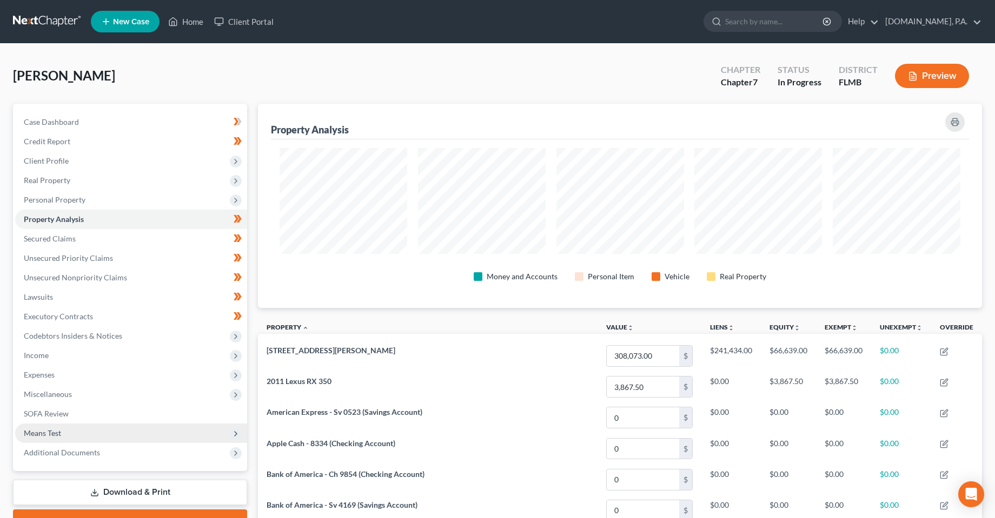
drag, startPoint x: 44, startPoint y: 360, endPoint x: 119, endPoint y: 436, distance: 106.6
click at [44, 360] on span "Income" at bounding box center [131, 355] width 232 height 19
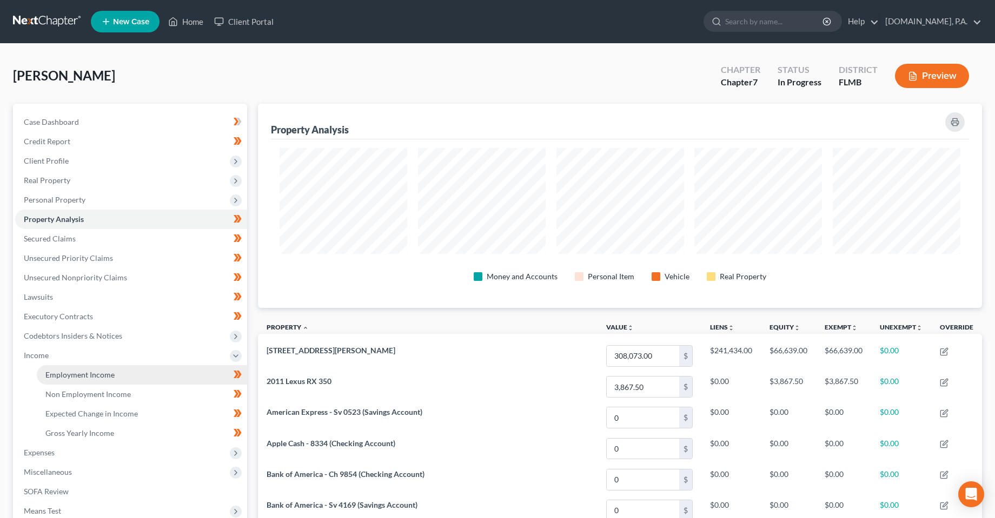
click at [60, 372] on span "Employment Income" at bounding box center [79, 374] width 69 height 9
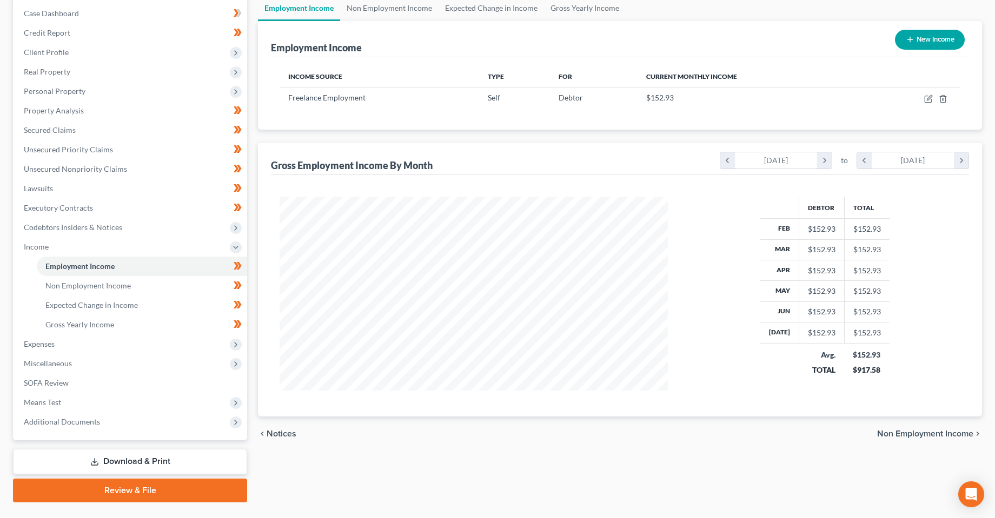
scroll to position [134, 0]
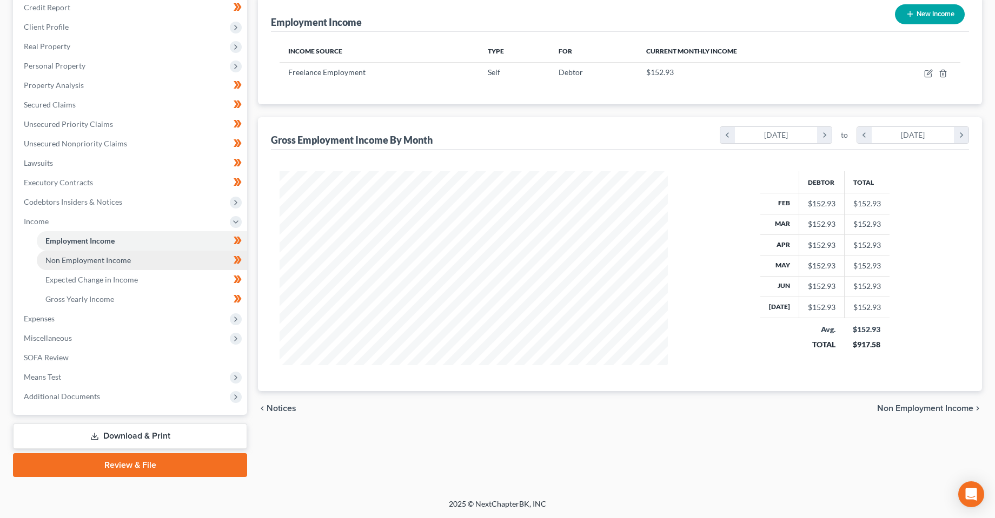
click at [91, 269] on link "Non Employment Income" at bounding box center [142, 260] width 210 height 19
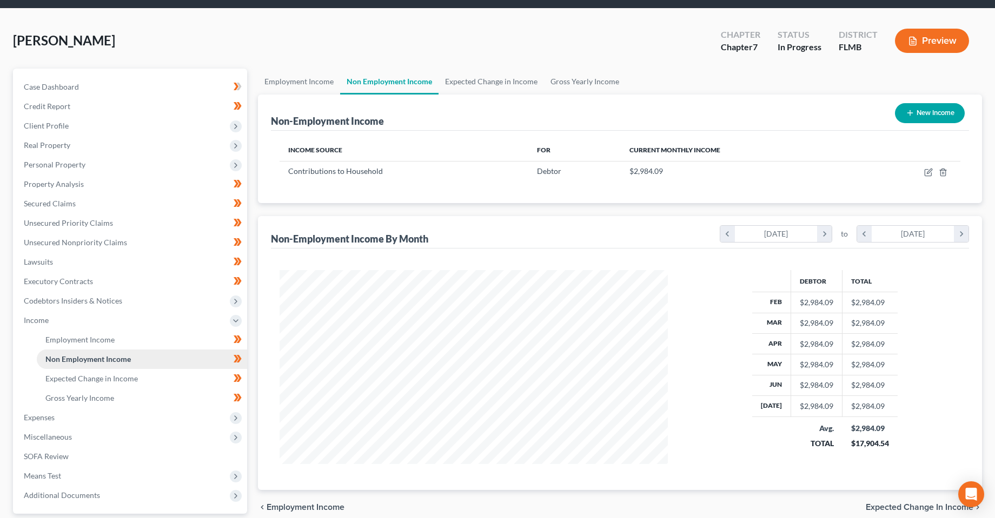
scroll to position [54, 0]
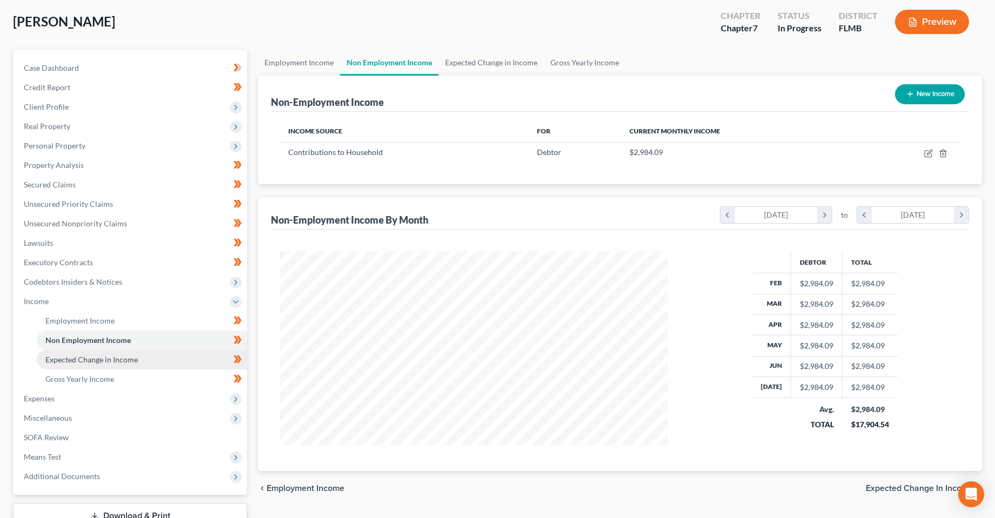
click at [106, 357] on span "Expected Change in Income" at bounding box center [91, 359] width 92 height 9
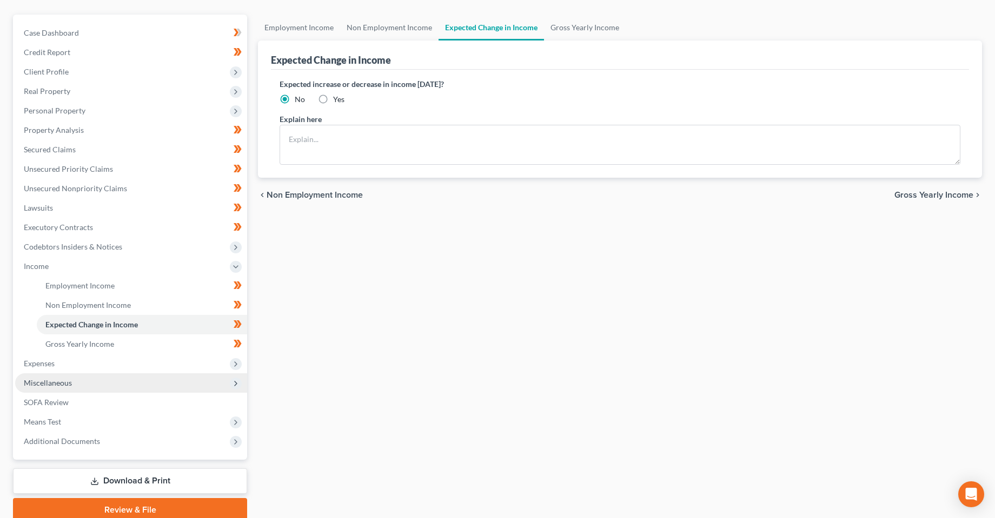
scroll to position [108, 0]
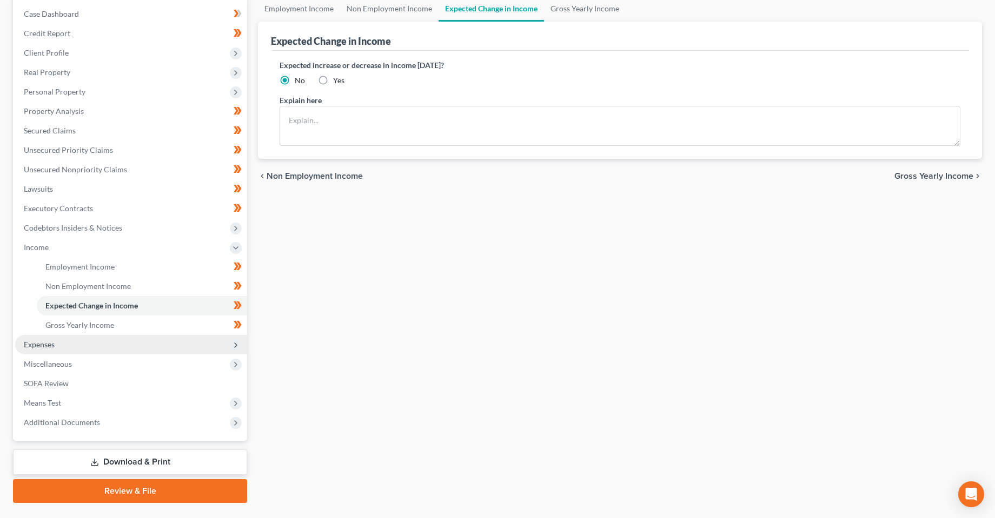
click at [47, 350] on span "Expenses" at bounding box center [131, 344] width 232 height 19
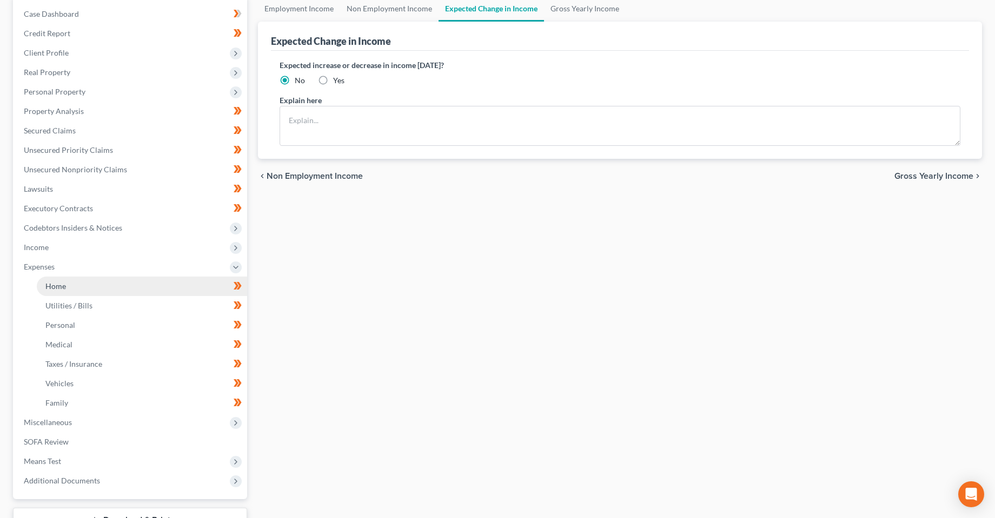
click at [75, 285] on link "Home" at bounding box center [142, 286] width 210 height 19
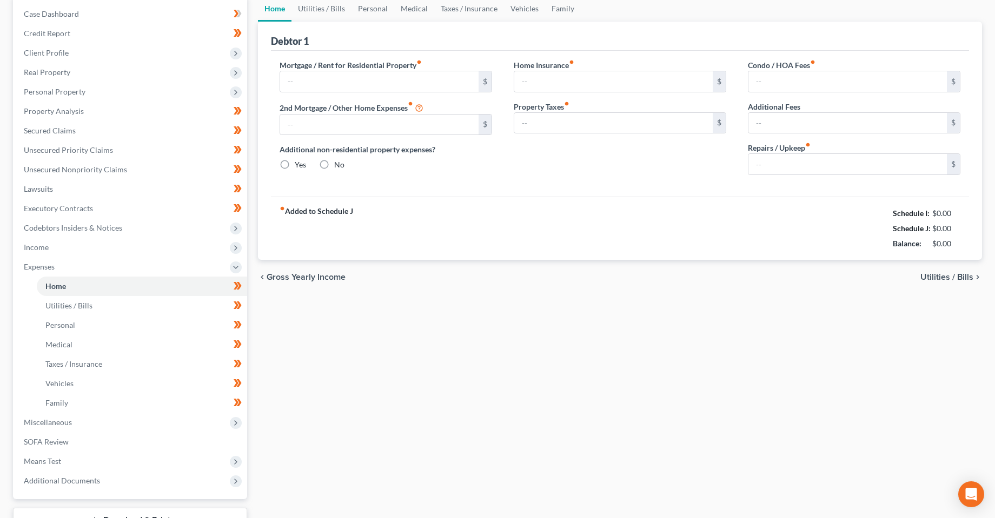
scroll to position [15, 0]
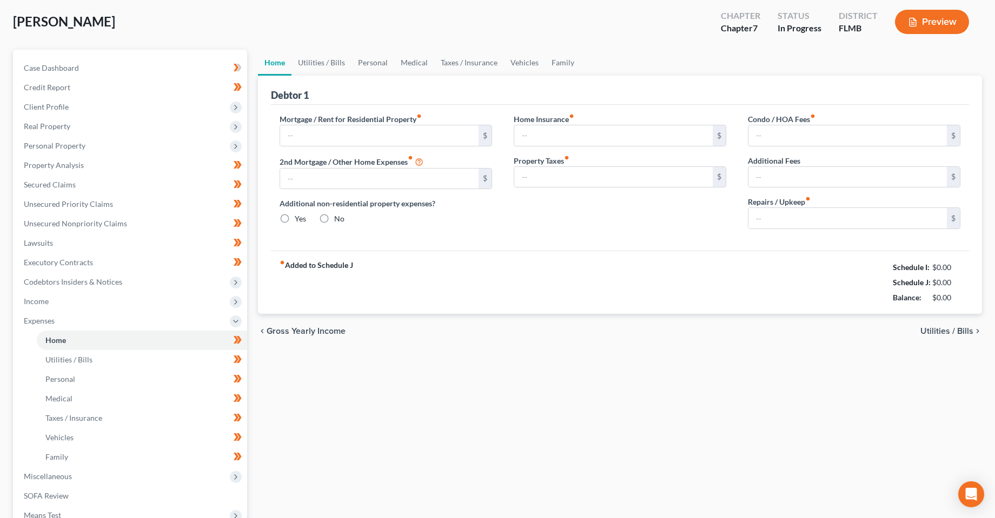
type input "0.00"
radio input "true"
type input "0.00"
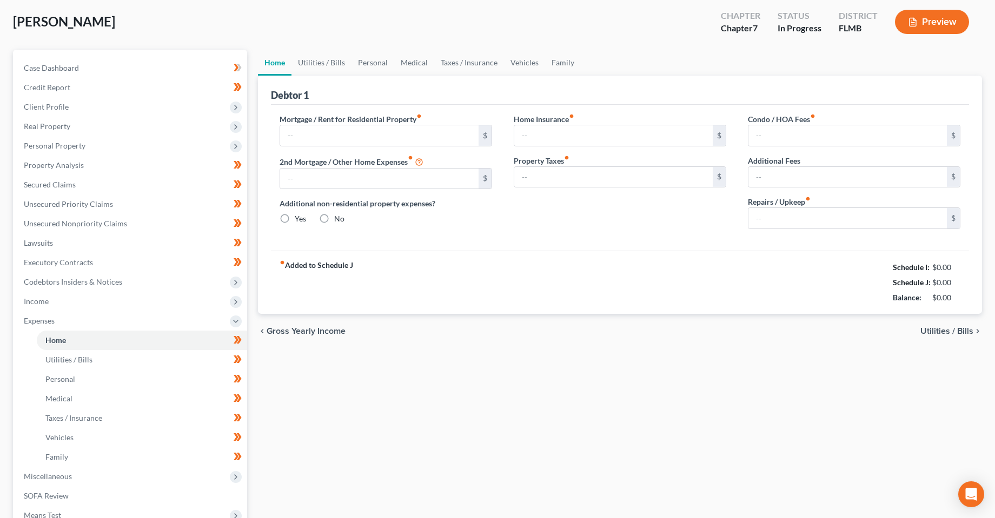
type input "0.00"
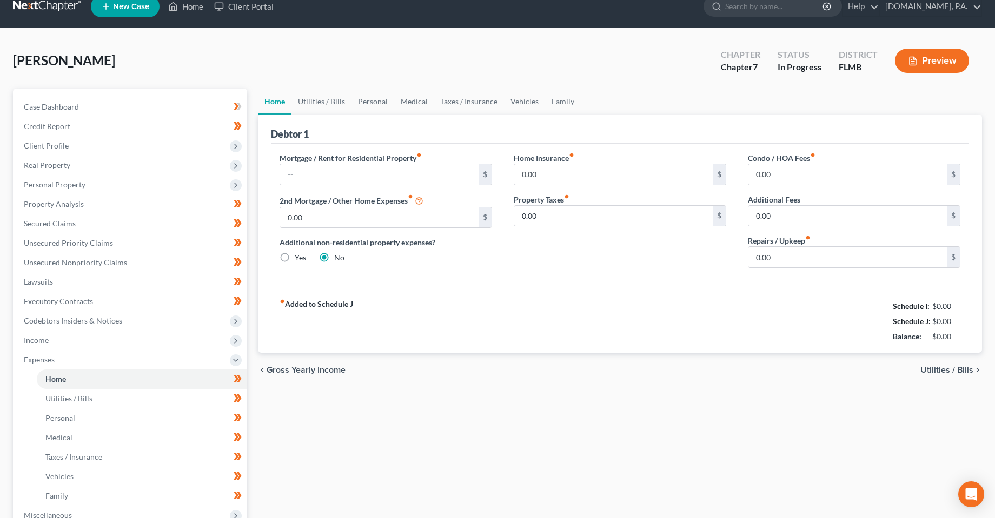
scroll to position [0, 0]
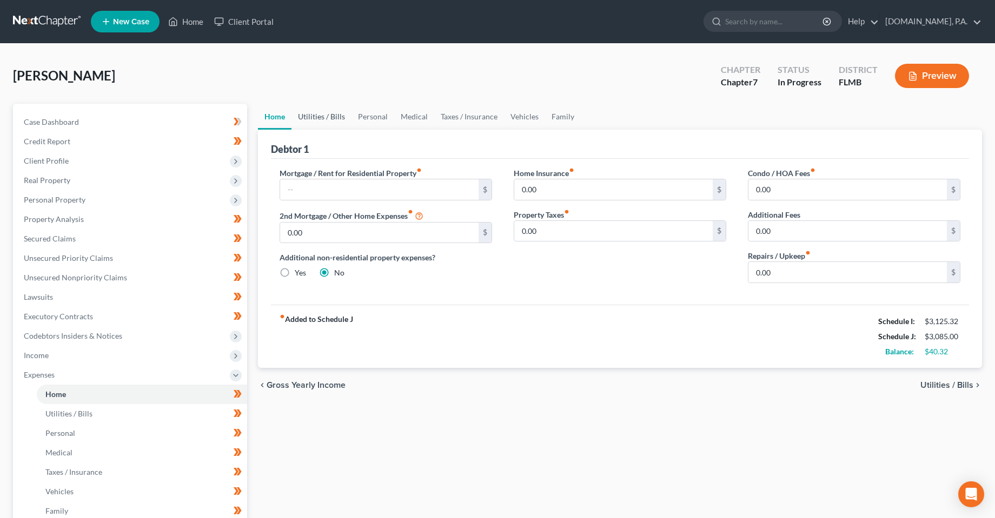
click at [330, 116] on link "Utilities / Bills" at bounding box center [321, 117] width 60 height 26
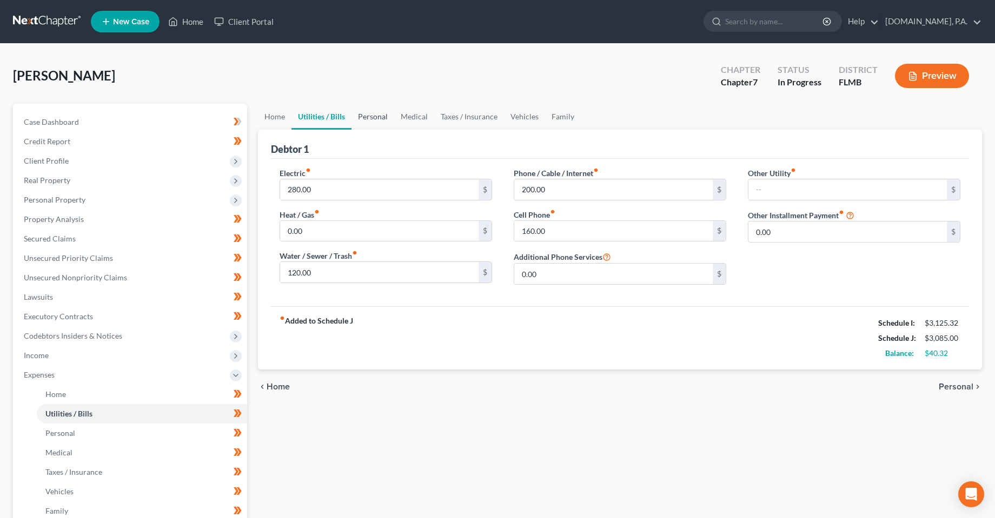
click at [381, 116] on link "Personal" at bounding box center [372, 117] width 43 height 26
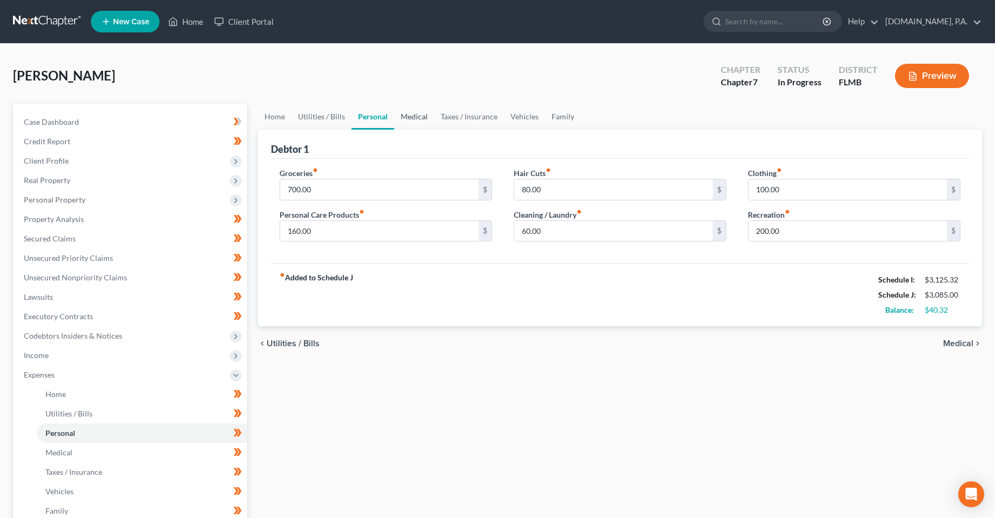
click at [403, 117] on link "Medical" at bounding box center [414, 117] width 40 height 26
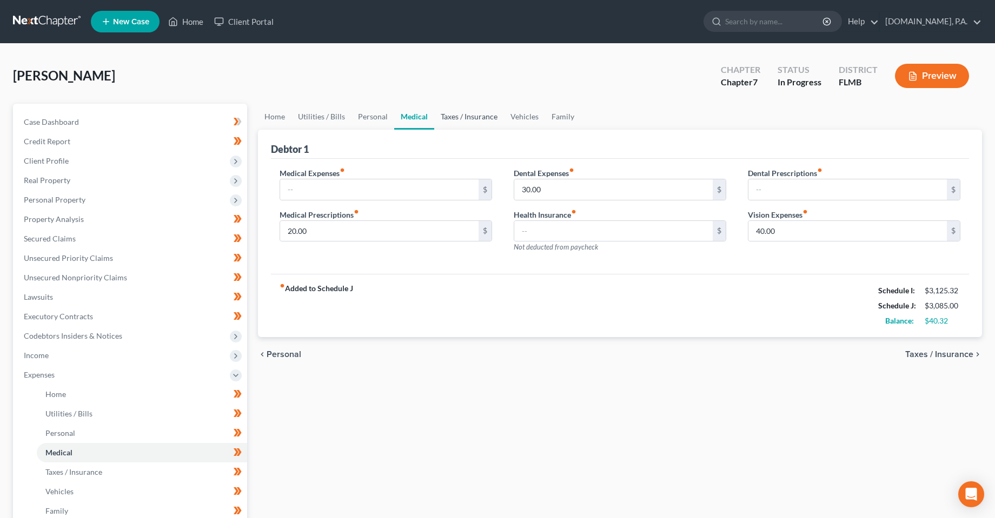
click at [450, 124] on link "Taxes / Insurance" at bounding box center [469, 117] width 70 height 26
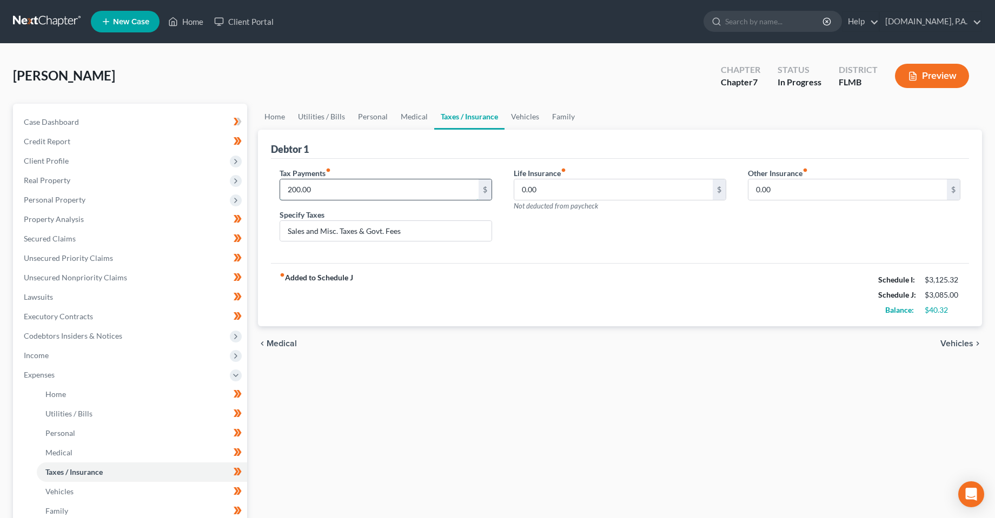
click at [386, 194] on input "200.00" at bounding box center [379, 189] width 198 height 21
type input "80"
click at [592, 237] on div "Life Insurance fiber_manual_record 0.00 $ Not deducted from paycheck" at bounding box center [620, 209] width 234 height 83
click at [522, 114] on link "Vehicles" at bounding box center [524, 117] width 41 height 26
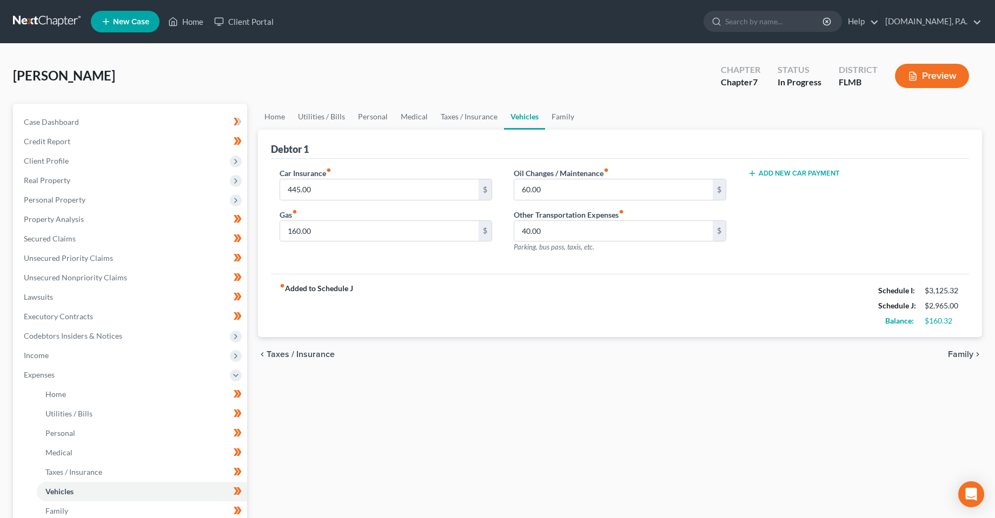
drag, startPoint x: 401, startPoint y: 388, endPoint x: 427, endPoint y: 349, distance: 47.5
click at [400, 387] on div "Home Utilities / Bills Personal Medical Taxes / Insurance Vehicles Family Debto…" at bounding box center [619, 387] width 735 height 566
click at [338, 116] on link "Utilities / Bills" at bounding box center [321, 117] width 60 height 26
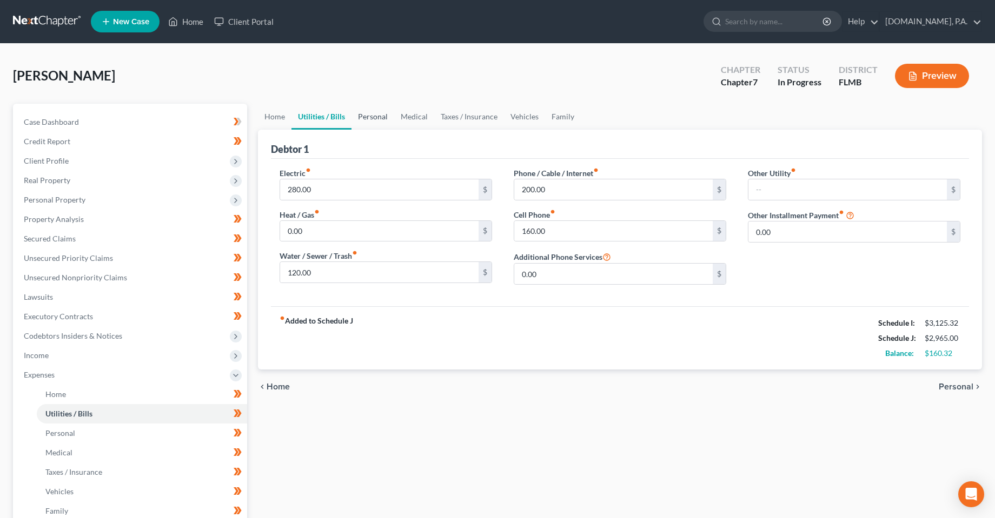
click at [373, 120] on link "Personal" at bounding box center [372, 117] width 43 height 26
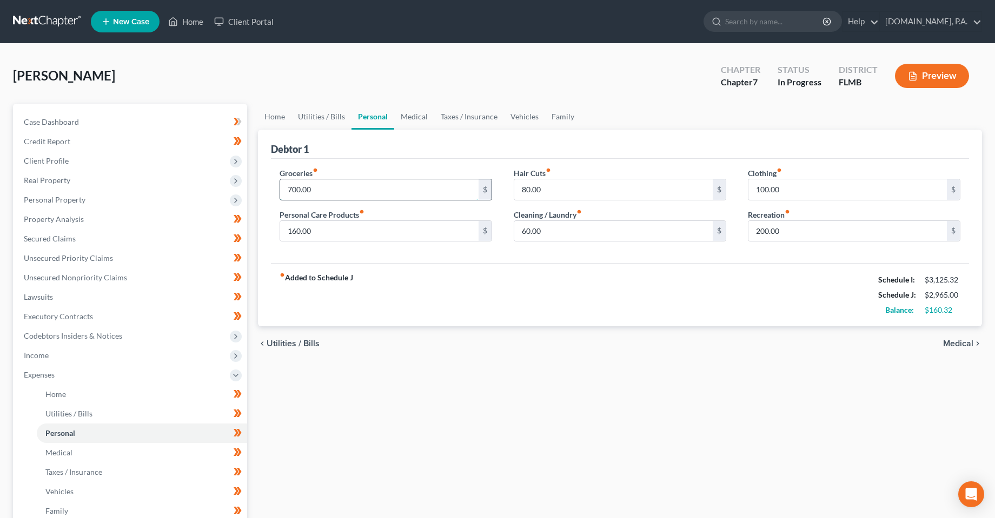
click at [323, 186] on input "700.00" at bounding box center [379, 189] width 198 height 21
type input "750"
click at [444, 232] on input "160.00" at bounding box center [379, 231] width 198 height 21
click at [309, 114] on link "Utilities / Bills" at bounding box center [321, 117] width 60 height 26
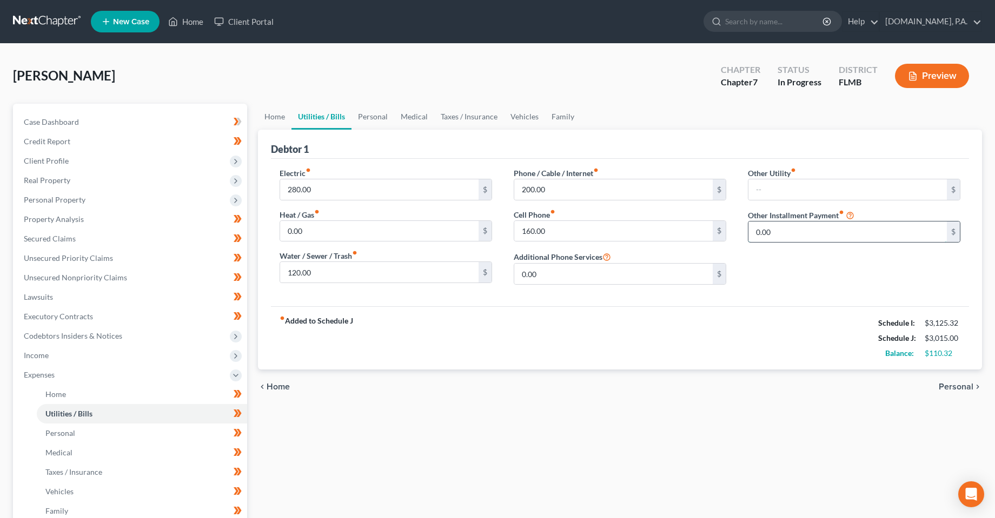
click at [818, 234] on input "0.00" at bounding box center [847, 232] width 198 height 21
type input "50"
type input "Streaming Services"
click at [674, 336] on div "fiber_manual_record Added to Schedule J Schedule I: $3,125.32 Schedule J: $3,06…" at bounding box center [620, 337] width 698 height 63
click at [563, 117] on link "Family" at bounding box center [563, 117] width 36 height 26
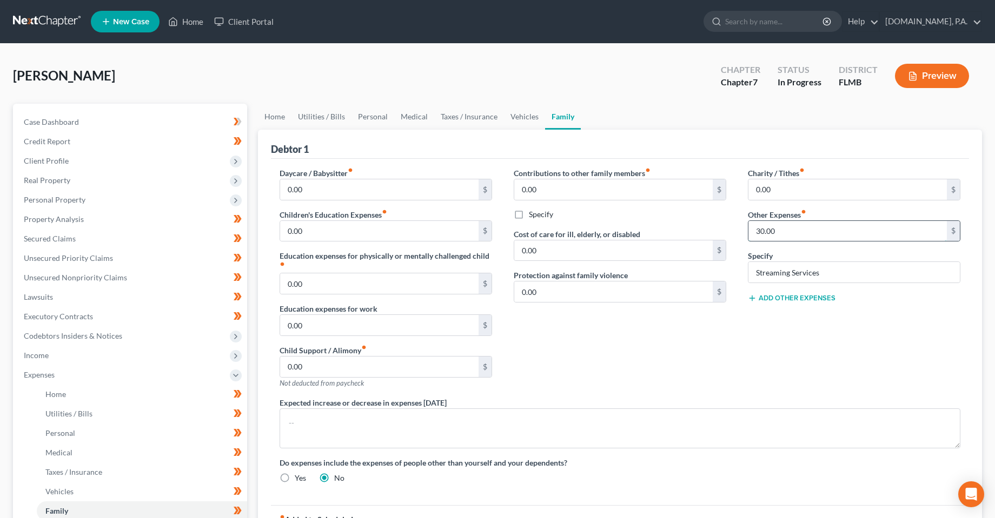
click at [800, 232] on input "30.00" at bounding box center [847, 231] width 198 height 21
click at [843, 271] on input "Streaming Services" at bounding box center [853, 272] width 211 height 21
type input "S"
click at [640, 351] on div "Contributions to other family members fiber_manual_record 0.00 $ Specify Cost o…" at bounding box center [620, 283] width 234 height 230
click at [420, 362] on input "0.00" at bounding box center [379, 367] width 198 height 21
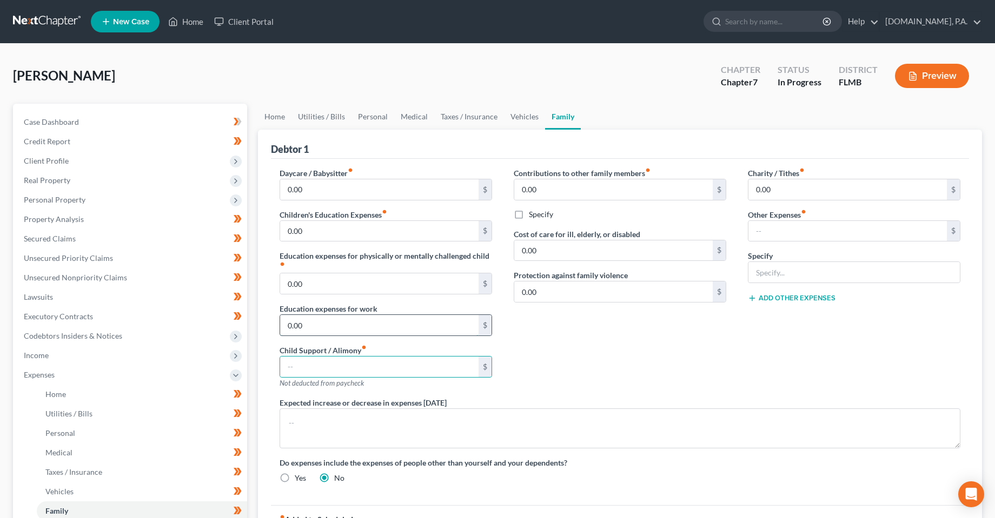
click at [362, 329] on input "0.00" at bounding box center [379, 325] width 198 height 21
click at [359, 289] on input "0.00" at bounding box center [379, 284] width 198 height 21
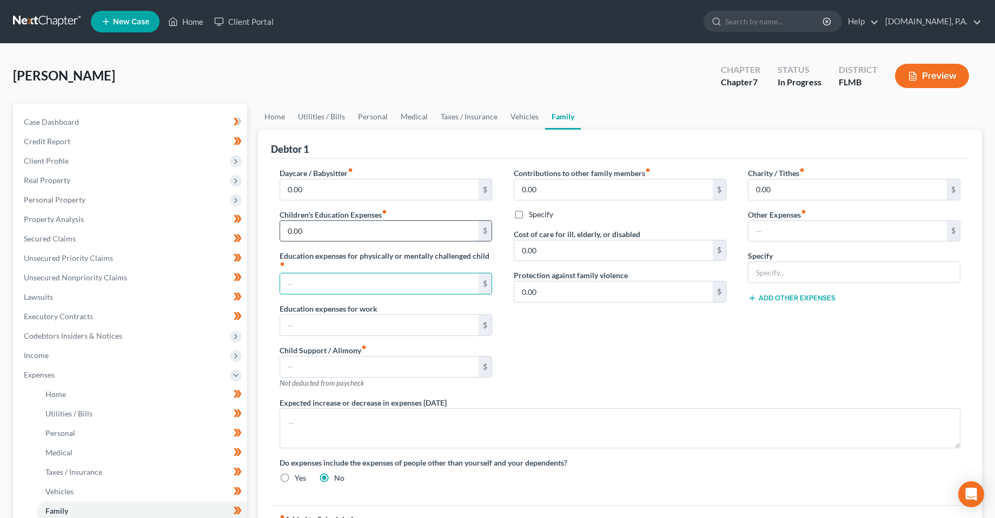
click at [390, 233] on input "0.00" at bounding box center [379, 231] width 198 height 21
click at [383, 186] on input "0.00" at bounding box center [379, 189] width 198 height 21
click at [588, 195] on input "0.00" at bounding box center [613, 189] width 198 height 21
click at [569, 255] on input "0.00" at bounding box center [613, 251] width 198 height 21
click at [569, 302] on input "0.00" at bounding box center [613, 292] width 198 height 21
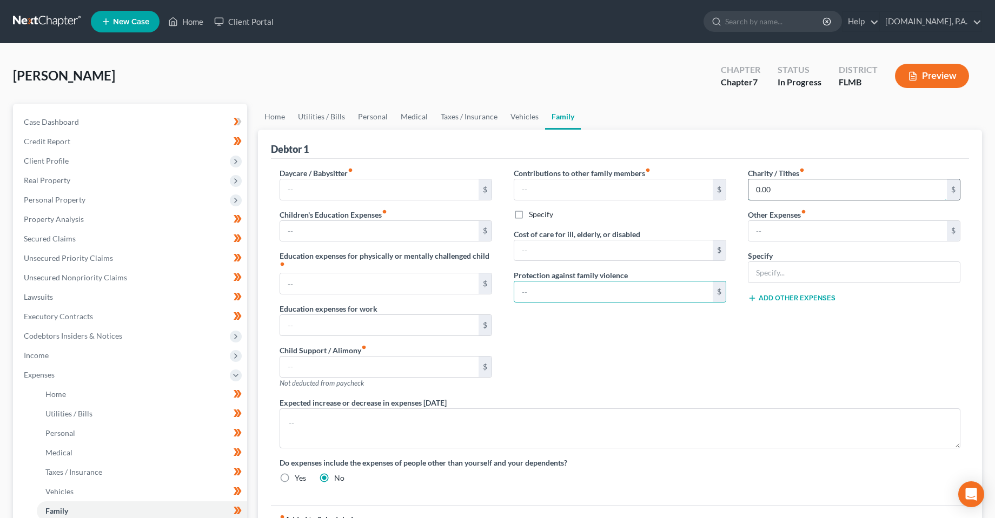
click at [785, 189] on input "0.00" at bounding box center [847, 189] width 198 height 21
click at [521, 116] on link "Vehicles" at bounding box center [524, 117] width 41 height 26
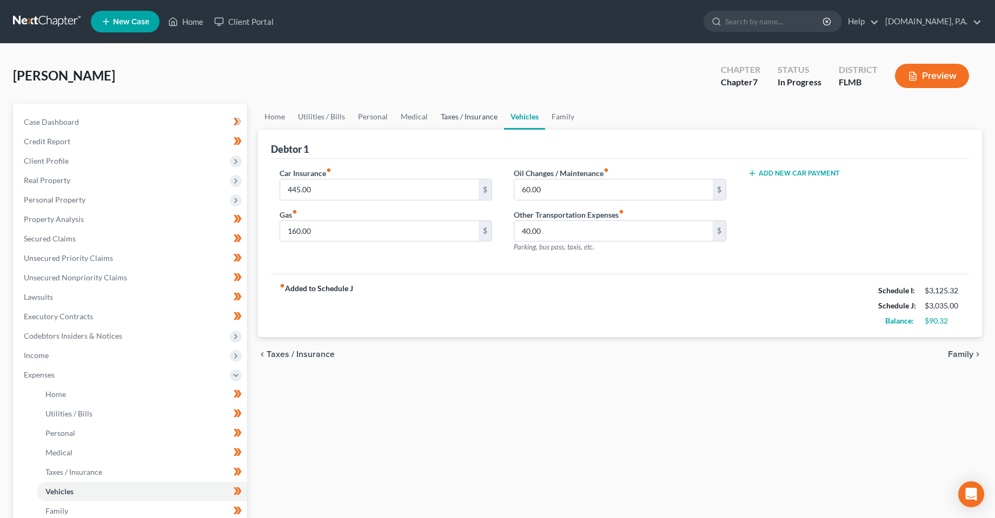
click at [465, 121] on link "Taxes / Insurance" at bounding box center [469, 117] width 70 height 26
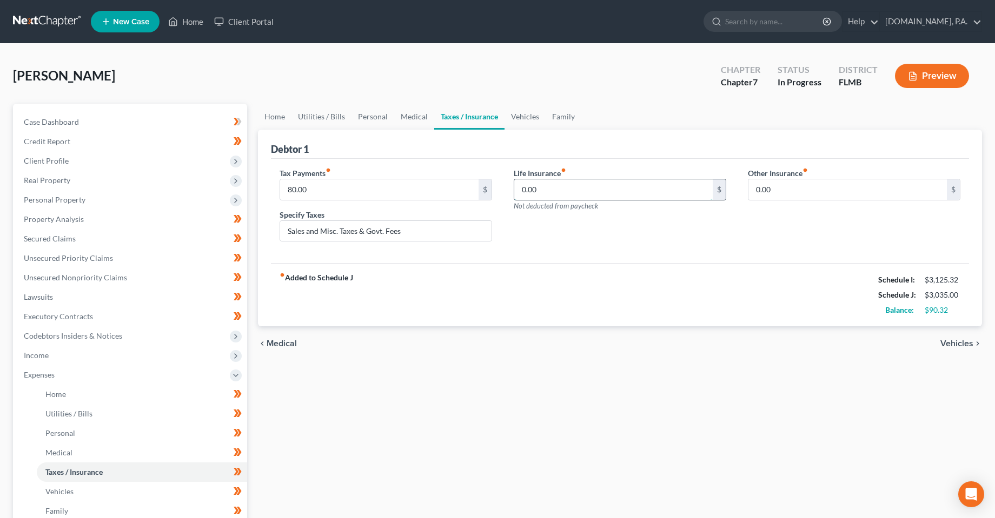
click at [558, 198] on input "0.00" at bounding box center [613, 189] width 198 height 21
click at [787, 192] on input "0.00" at bounding box center [847, 189] width 198 height 21
click at [565, 115] on link "Family" at bounding box center [563, 117] width 36 height 26
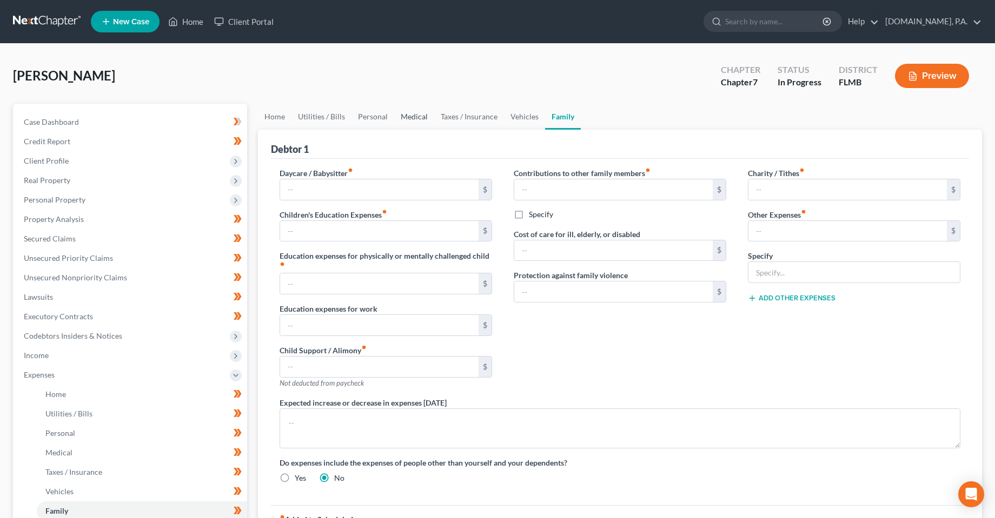
click at [413, 117] on link "Medical" at bounding box center [414, 117] width 40 height 26
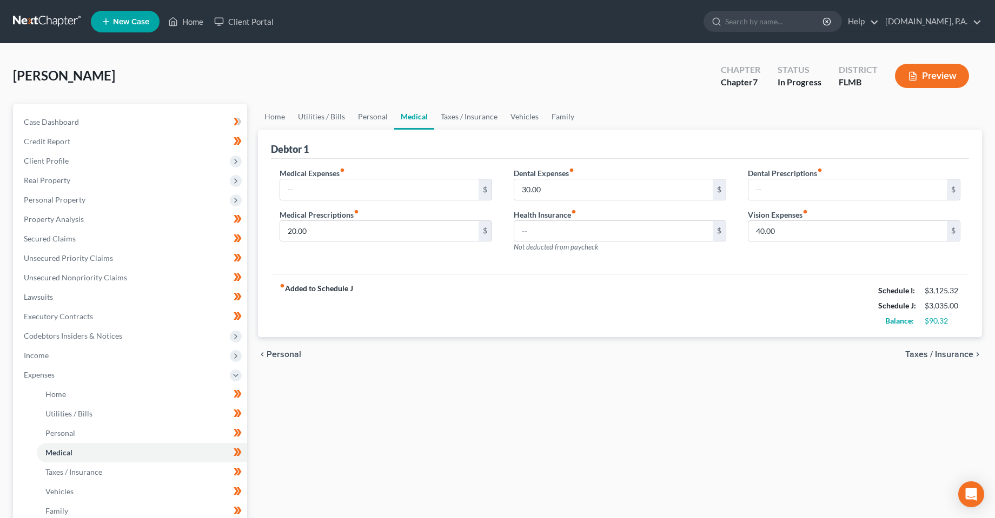
click at [789, 204] on div "Dental Prescriptions fiber_manual_record $ Vision Expenses fiber_manual_record …" at bounding box center [854, 215] width 234 height 94
click at [789, 196] on input "text" at bounding box center [847, 189] width 198 height 21
click at [586, 224] on input "text" at bounding box center [613, 231] width 198 height 21
click at [365, 113] on link "Personal" at bounding box center [372, 117] width 43 height 26
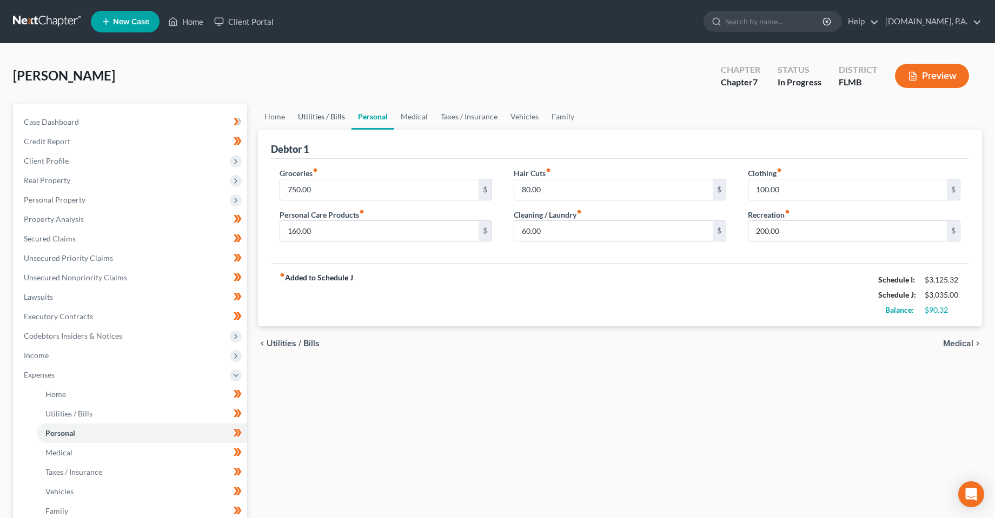
click at [324, 111] on link "Utilities / Bills" at bounding box center [321, 117] width 60 height 26
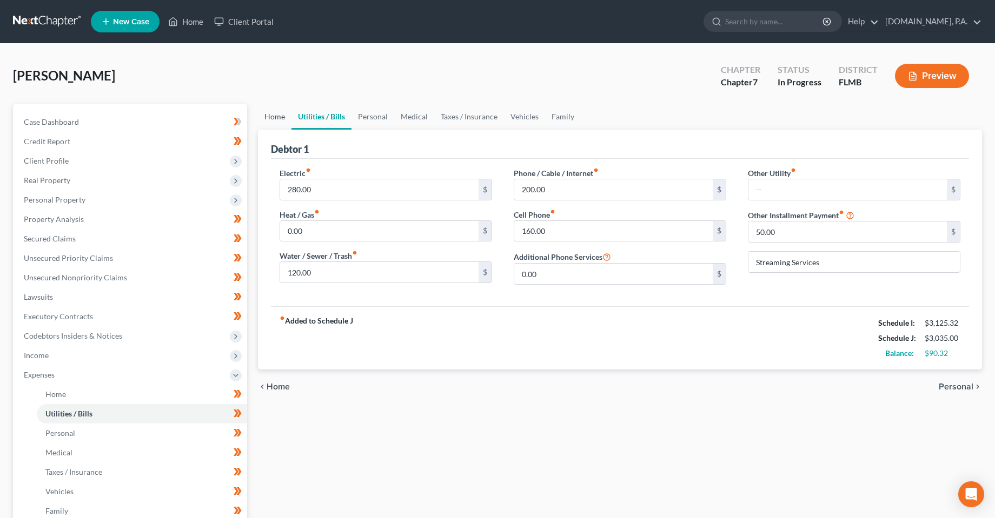
click at [266, 119] on link "Home" at bounding box center [275, 117] width 34 height 26
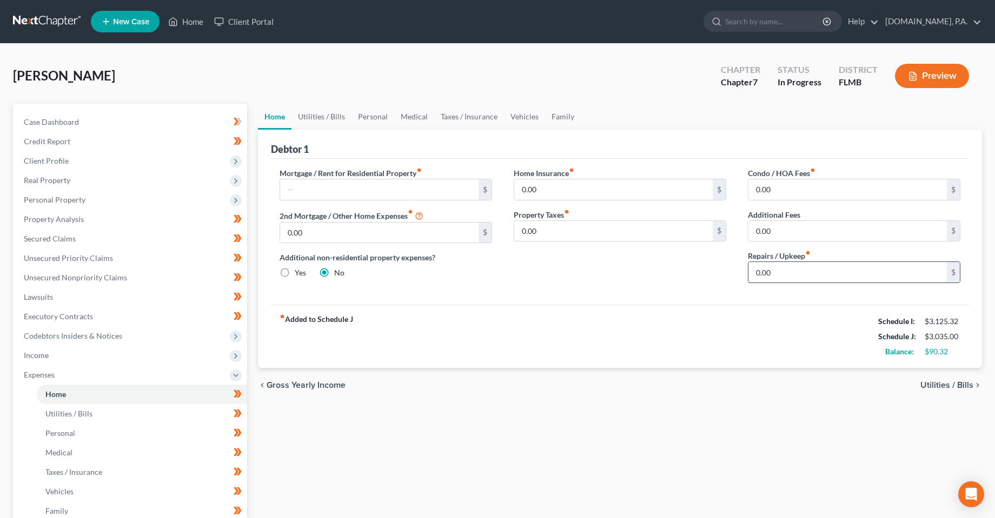
click at [790, 283] on input "0.00" at bounding box center [847, 272] width 198 height 21
click at [724, 312] on div "fiber_manual_record Added to Schedule J Schedule I: $3,125.32 Schedule J: $3,13…" at bounding box center [620, 336] width 698 height 63
click at [800, 291] on div "Condo / HOA Fees fiber_manual_record 0.00 $ Additional Fees 0.00 $ Repairs / Up…" at bounding box center [854, 230] width 234 height 124
click at [799, 277] on input "100" at bounding box center [847, 272] width 198 height 21
click at [798, 271] on input "100" at bounding box center [847, 272] width 198 height 21
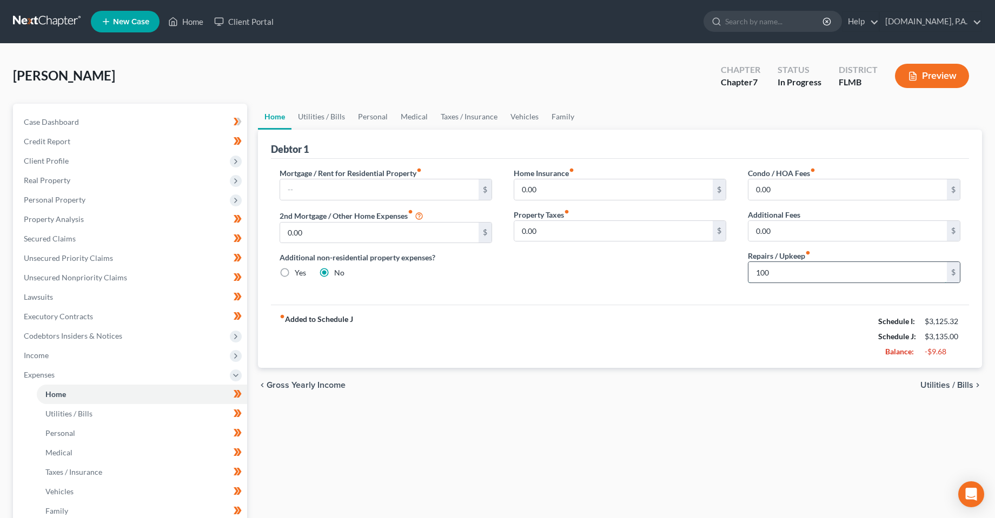
click at [795, 273] on input "100" at bounding box center [847, 272] width 198 height 21
type input "160"
click at [733, 309] on div "fiber_manual_record Added to Schedule J Schedule I: $3,125.32 Schedule J: $3,19…" at bounding box center [620, 336] width 698 height 63
click at [326, 112] on link "Utilities / Bills" at bounding box center [321, 117] width 60 height 26
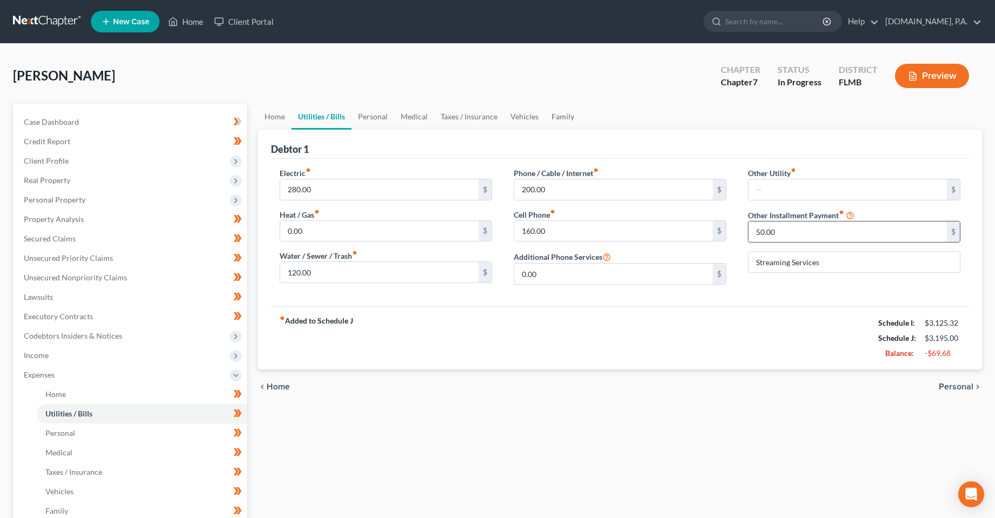
click at [792, 236] on input "50.00" at bounding box center [847, 232] width 198 height 21
type input "30"
click at [702, 339] on div "fiber_manual_record Added to Schedule J Schedule I: $3,125.32 Schedule J: $3,17…" at bounding box center [620, 337] width 698 height 63
click at [376, 121] on link "Personal" at bounding box center [372, 117] width 43 height 26
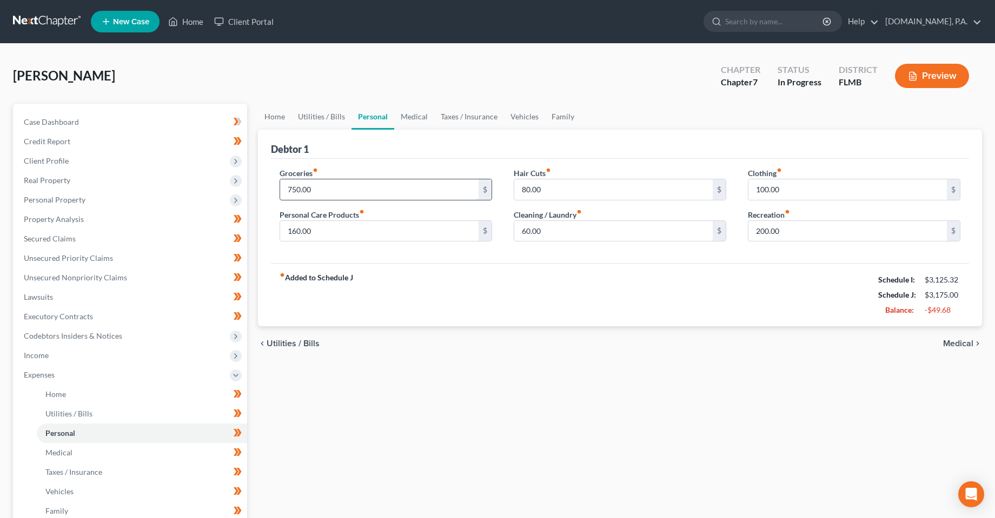
click at [321, 190] on input "750.00" at bounding box center [379, 189] width 198 height 21
type input "700"
drag, startPoint x: 434, startPoint y: 238, endPoint x: 439, endPoint y: 295, distance: 57.5
click at [434, 238] on input "160.00" at bounding box center [379, 231] width 198 height 21
click at [439, 298] on div "fiber_manual_record Added to Schedule J Schedule I: $3,125.32 Schedule J: $3,12…" at bounding box center [620, 294] width 698 height 63
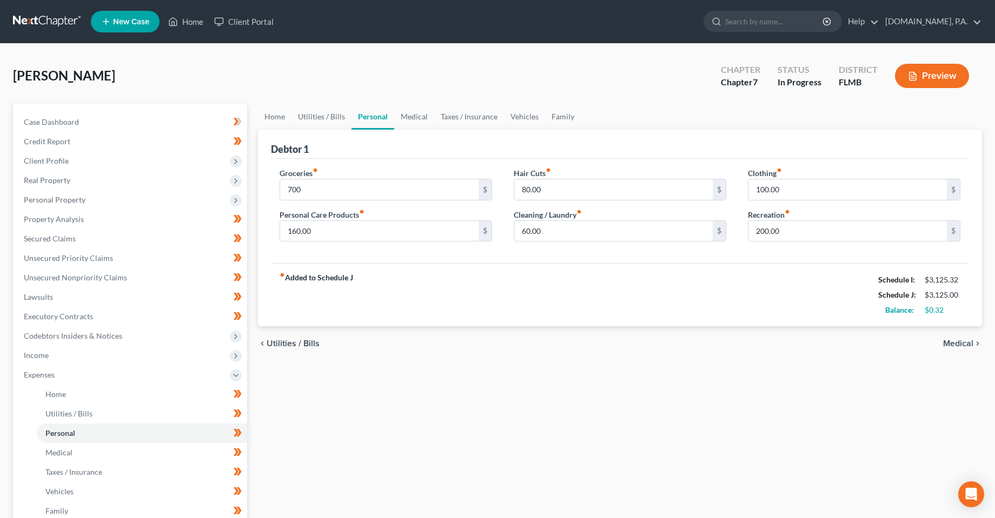
drag, startPoint x: 584, startPoint y: 428, endPoint x: 479, endPoint y: 396, distance: 110.3
click at [583, 428] on div "Home Utilities / Bills Personal Medical Taxes / Insurance Vehicles Family Debto…" at bounding box center [619, 387] width 735 height 566
click at [411, 125] on link "Medical" at bounding box center [414, 117] width 40 height 26
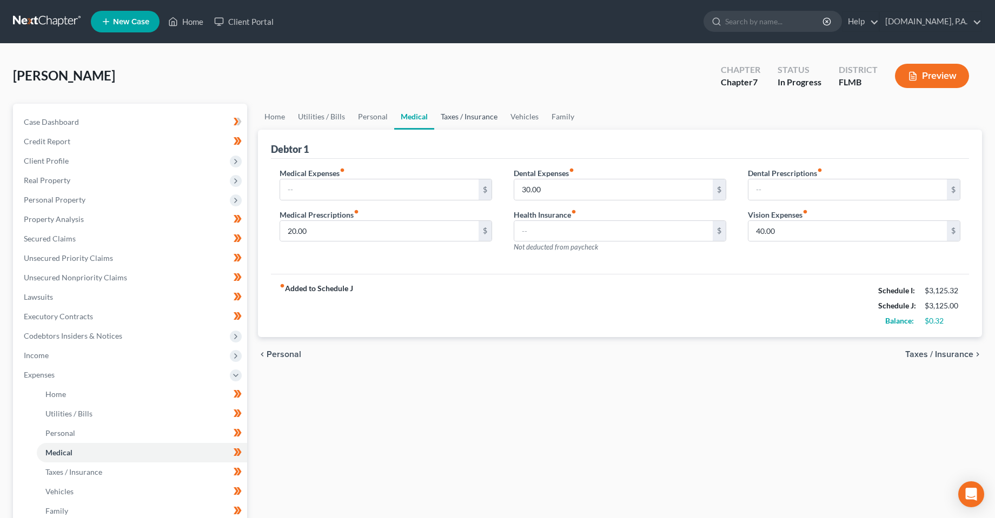
click at [449, 125] on link "Taxes / Insurance" at bounding box center [469, 117] width 70 height 26
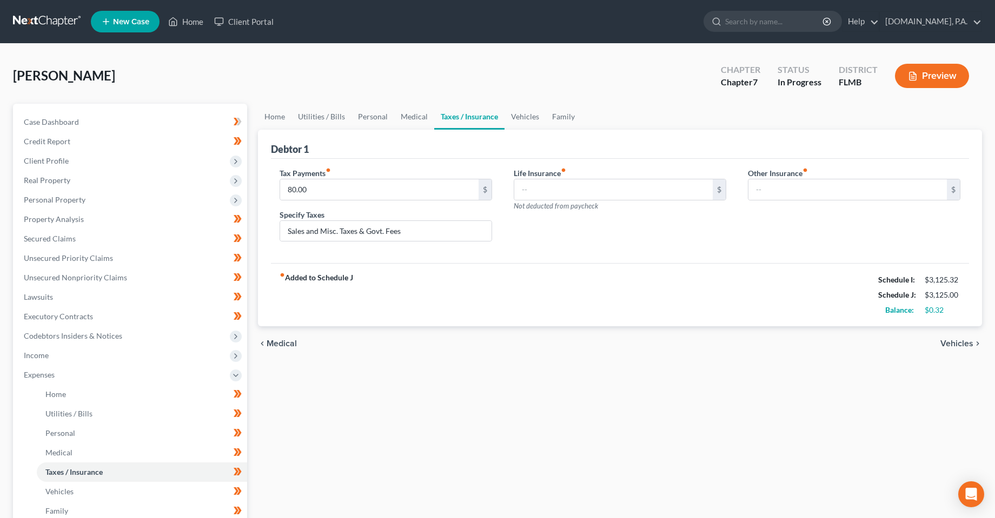
drag, startPoint x: 430, startPoint y: 418, endPoint x: 331, endPoint y: 84, distance: 347.7
click at [430, 418] on div "Home Utilities / Bills Personal Medical Taxes / Insurance Vehicles Family Debto…" at bounding box center [619, 387] width 735 height 566
click at [272, 119] on link "Home" at bounding box center [275, 117] width 34 height 26
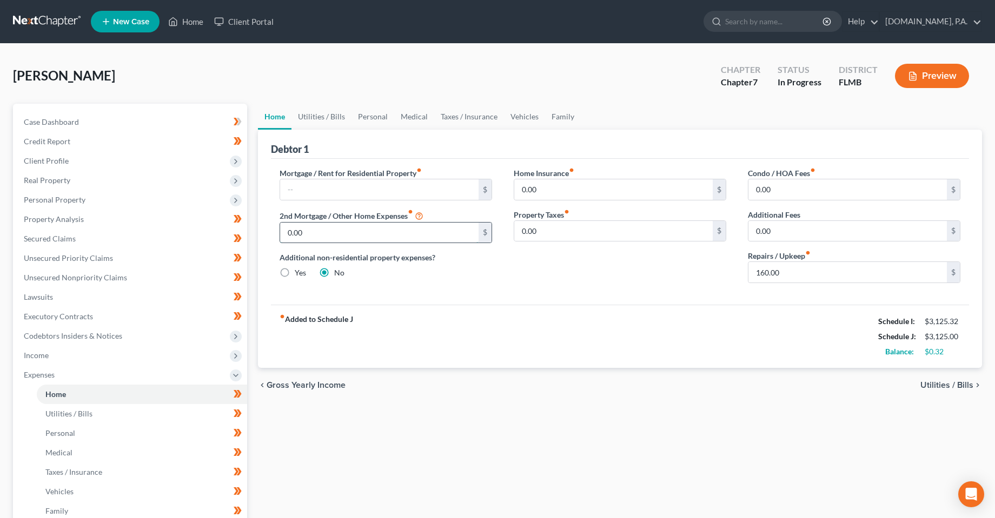
click at [336, 231] on input "0.00" at bounding box center [379, 233] width 198 height 21
click at [584, 192] on input "0.00" at bounding box center [613, 189] width 198 height 21
click at [589, 234] on input "0.00" at bounding box center [613, 231] width 198 height 21
click at [803, 186] on input "0.00" at bounding box center [847, 189] width 198 height 21
click at [794, 234] on input "0.00" at bounding box center [847, 231] width 198 height 21
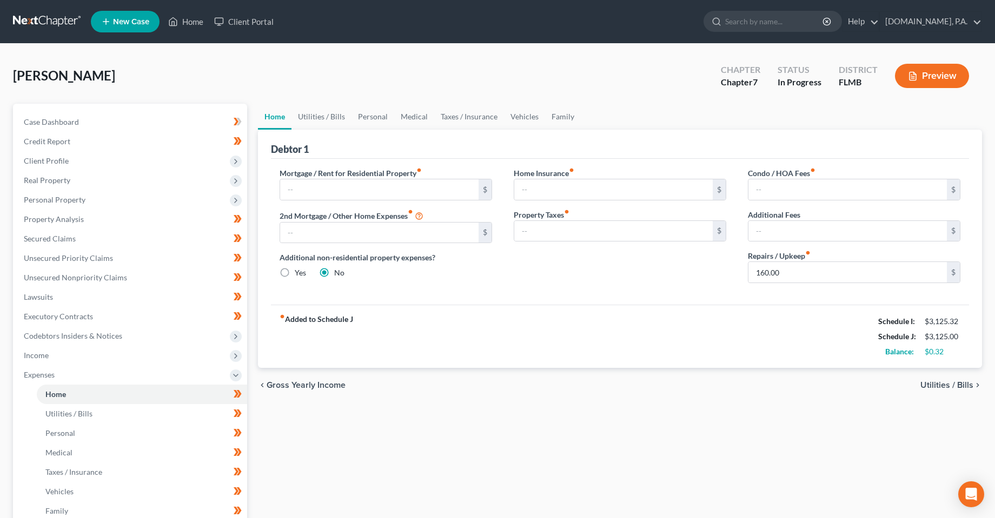
click at [630, 307] on div "fiber_manual_record Added to Schedule J Schedule I: $3,125.32 Schedule J: $3,12…" at bounding box center [620, 336] width 698 height 63
click at [454, 414] on div "Home Utilities / Bills Personal Medical Taxes / Insurance Vehicles Family Debto…" at bounding box center [619, 387] width 735 height 566
drag, startPoint x: 52, startPoint y: 179, endPoint x: 350, endPoint y: 315, distance: 328.0
click at [52, 179] on span "Real Property" at bounding box center [47, 180] width 46 height 9
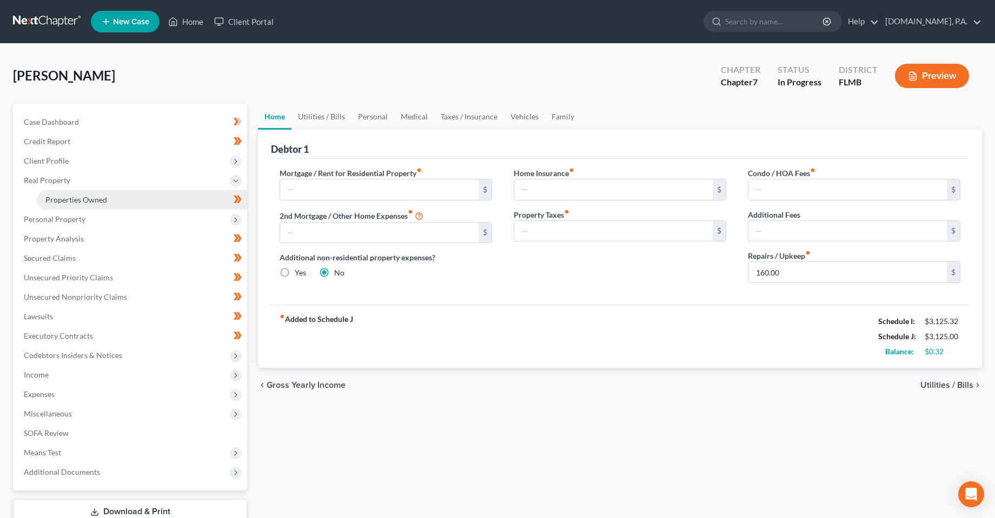
click at [75, 205] on link "Properties Owned" at bounding box center [142, 199] width 210 height 19
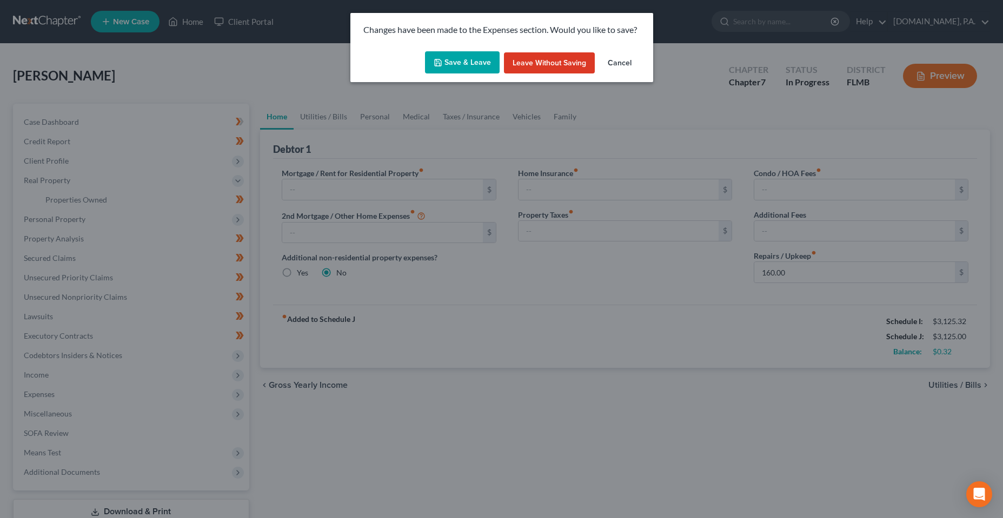
click at [463, 66] on button "Save & Leave" at bounding box center [462, 62] width 75 height 23
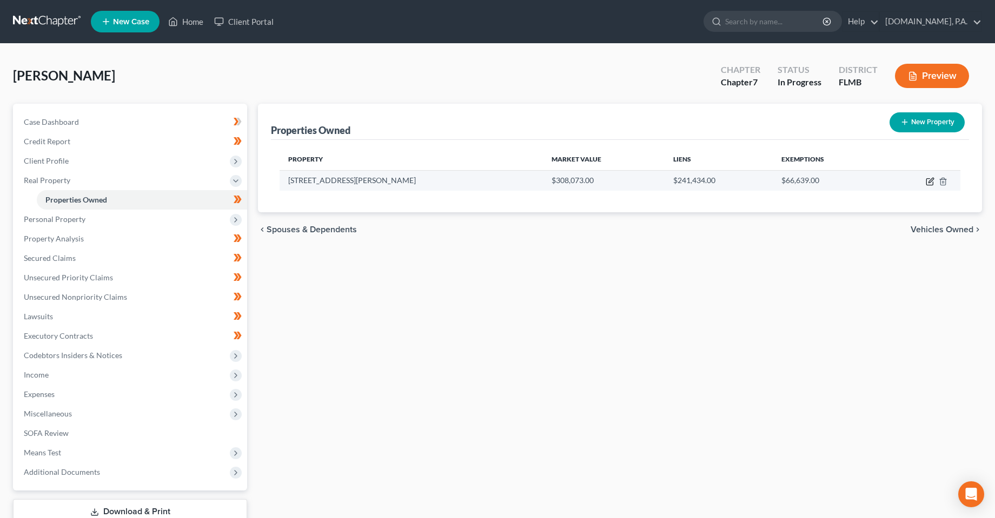
click at [926, 180] on icon "button" at bounding box center [929, 182] width 6 height 6
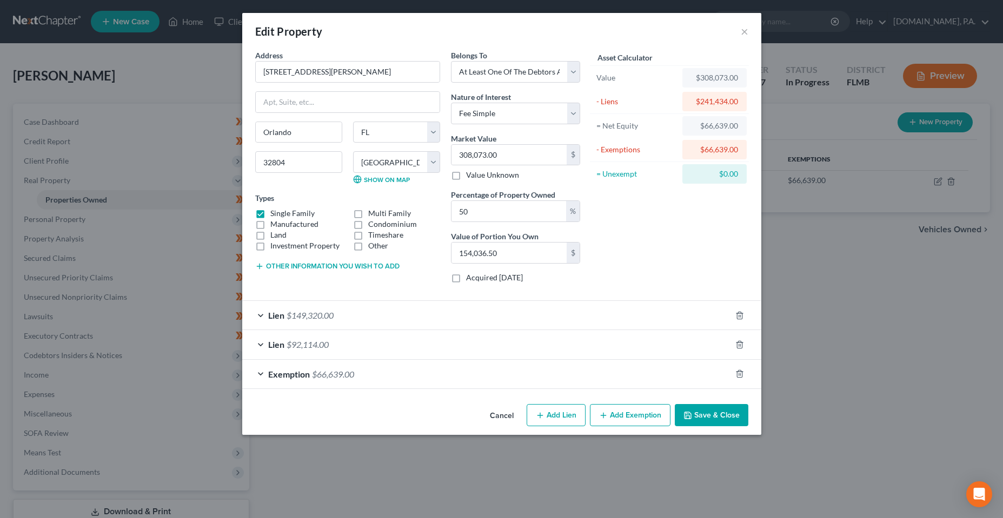
click at [319, 322] on div "Lien $149,320.00" at bounding box center [486, 315] width 489 height 29
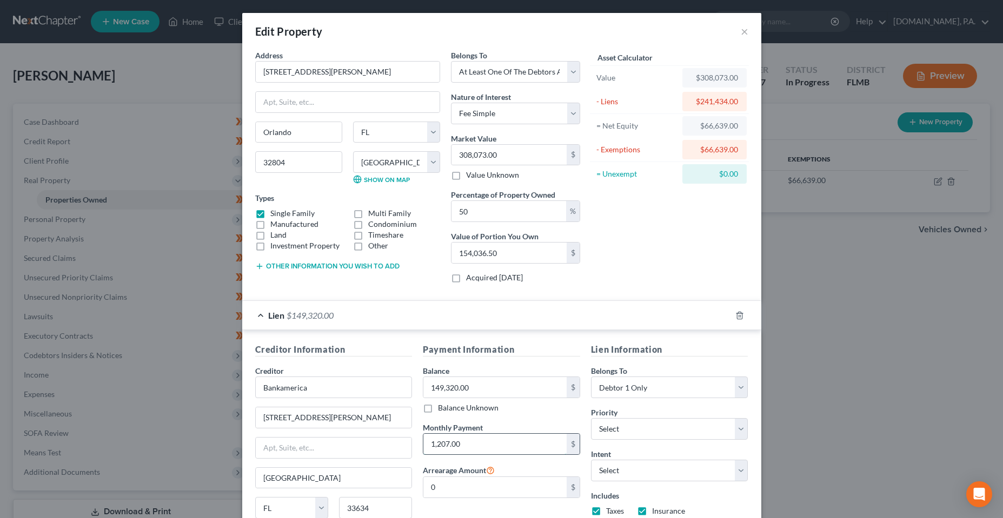
click at [466, 443] on input "1,207.00" at bounding box center [494, 444] width 143 height 21
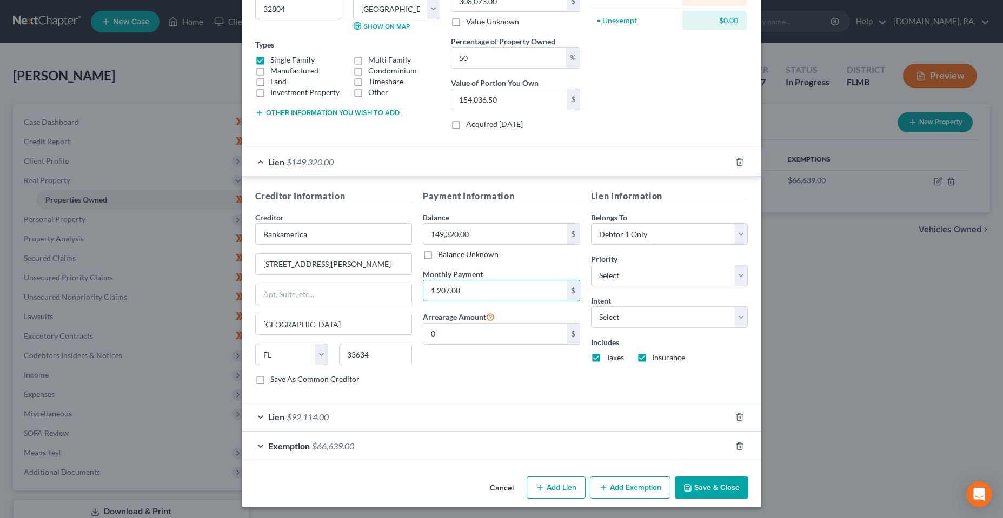
scroll to position [156, 0]
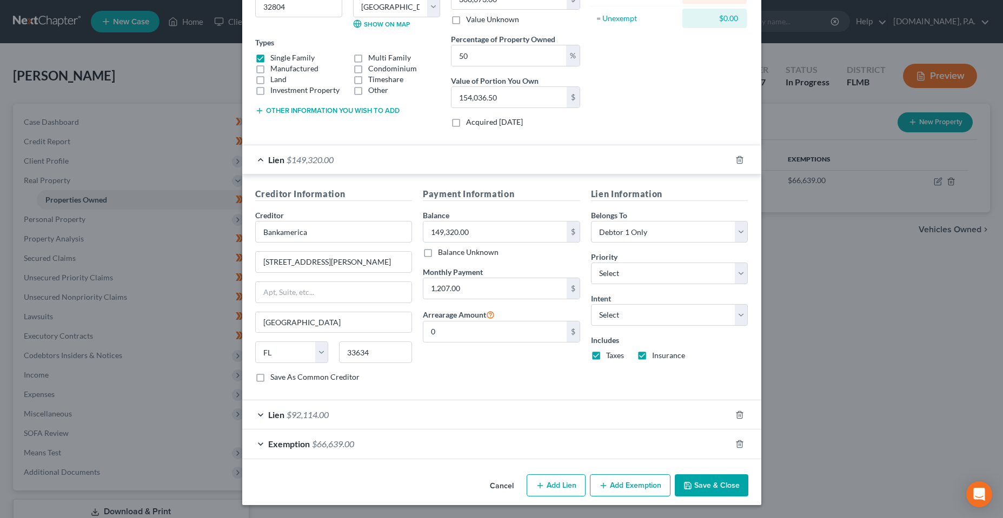
click at [465, 423] on div "Lien $92,114.00" at bounding box center [486, 415] width 489 height 29
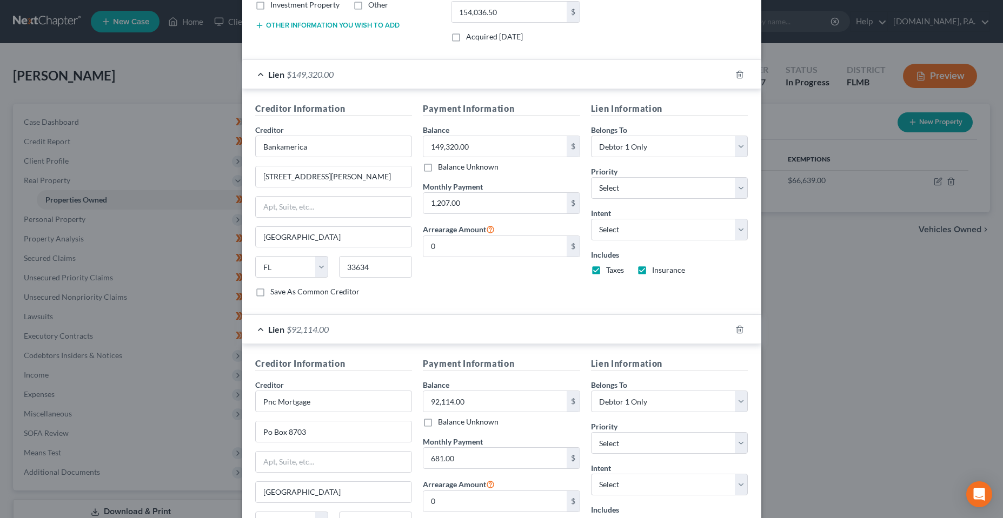
scroll to position [264, 0]
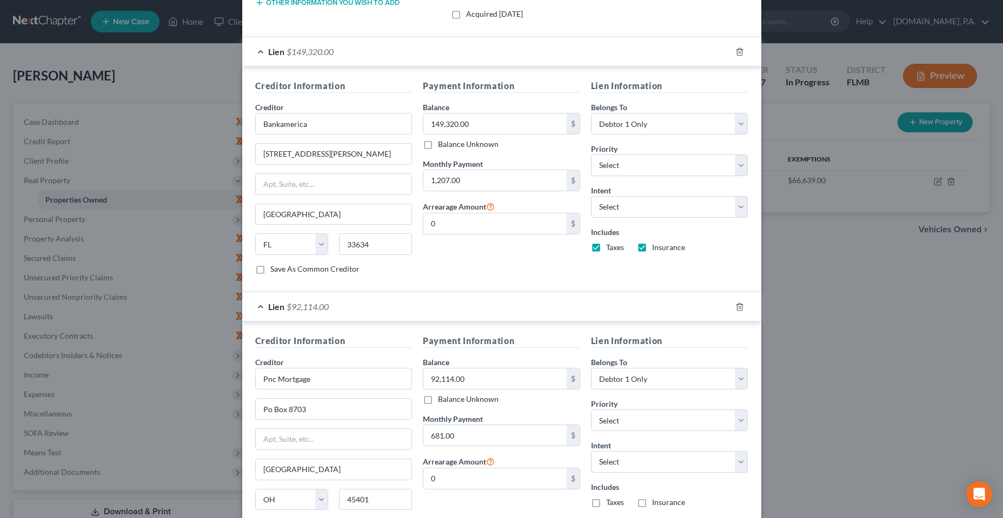
click at [868, 382] on div "Edit Property × Address * 1336 W [PERSON_NAME] [GEOGRAPHIC_DATA] [US_STATE][GEO…" at bounding box center [501, 259] width 1003 height 518
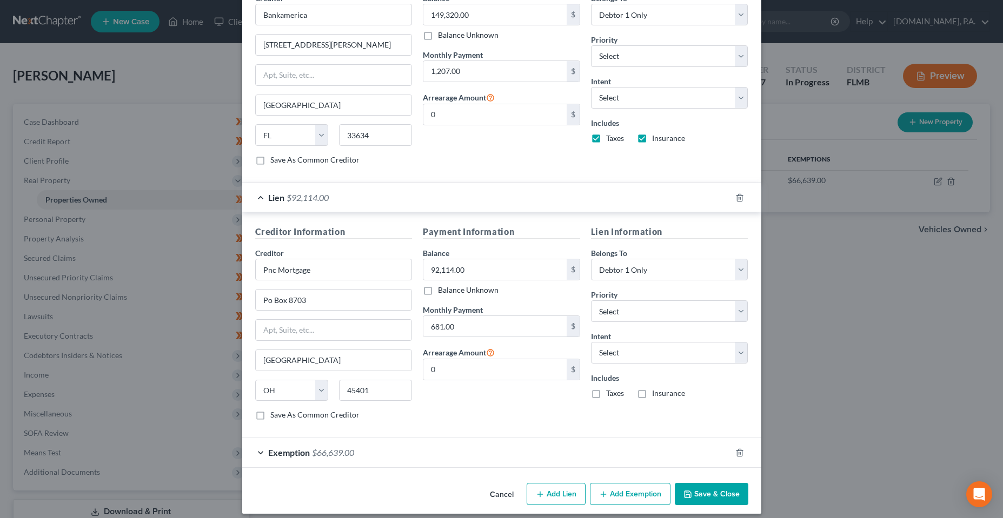
scroll to position [382, 0]
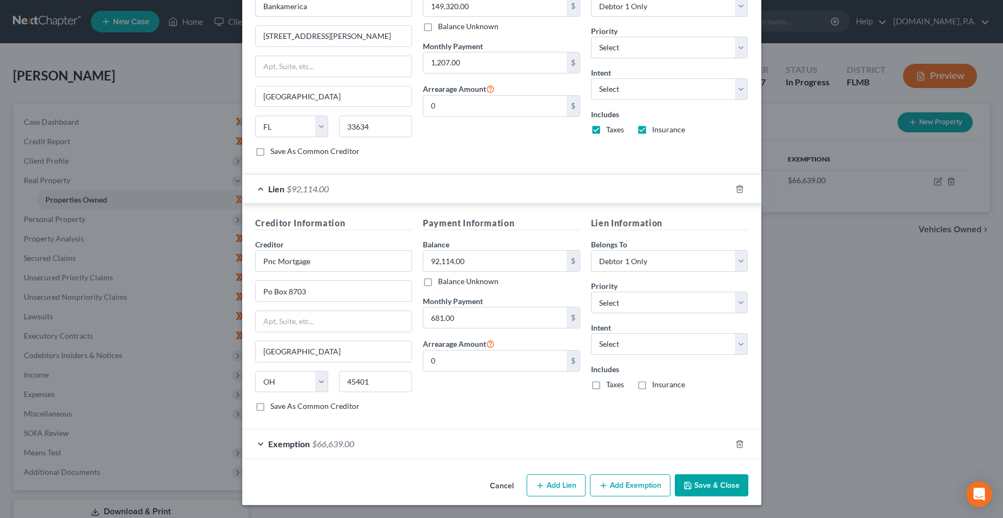
click at [690, 492] on button "Save & Close" at bounding box center [712, 486] width 74 height 23
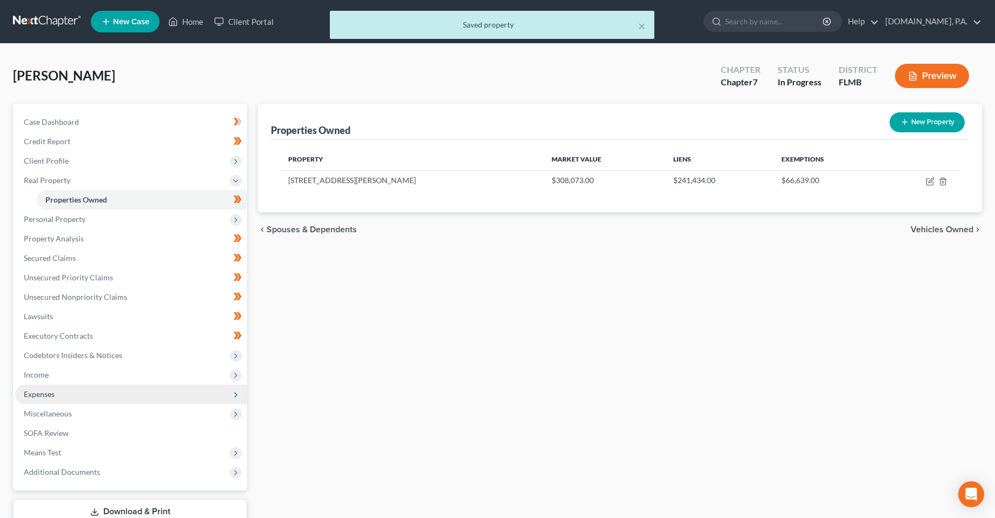
click at [44, 392] on span "Expenses" at bounding box center [39, 394] width 31 height 9
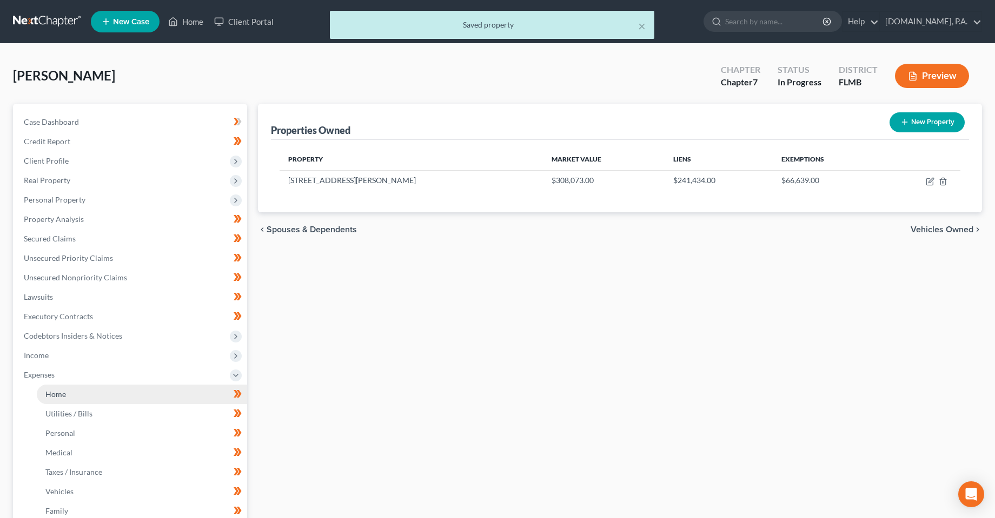
click at [52, 390] on span "Home" at bounding box center [55, 394] width 21 height 9
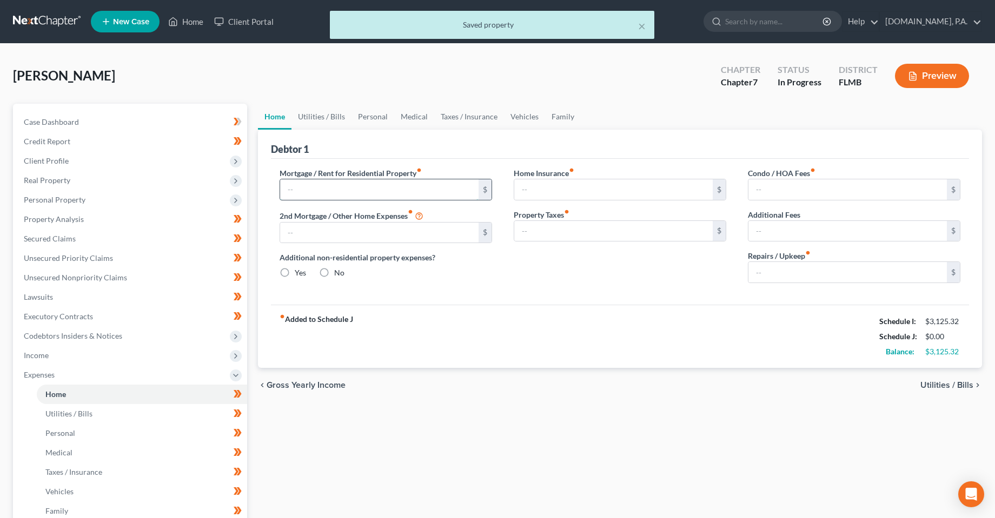
click at [332, 193] on input "text" at bounding box center [379, 189] width 198 height 21
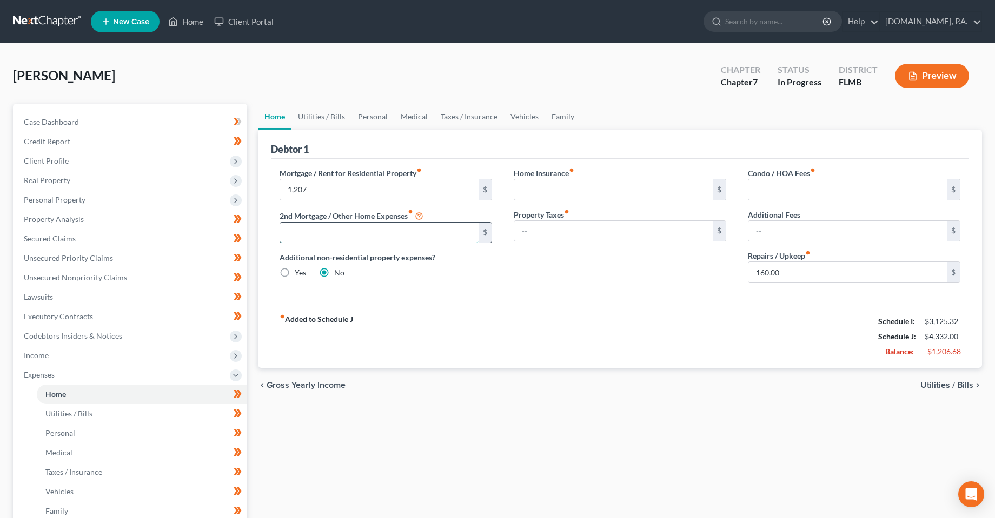
click at [372, 236] on input "text" at bounding box center [379, 233] width 198 height 21
click at [508, 276] on div "Home Insurance fiber_manual_record $ Property Taxes fiber_manual_record $" at bounding box center [620, 230] width 234 height 124
click at [55, 186] on span "Real Property" at bounding box center [131, 180] width 232 height 19
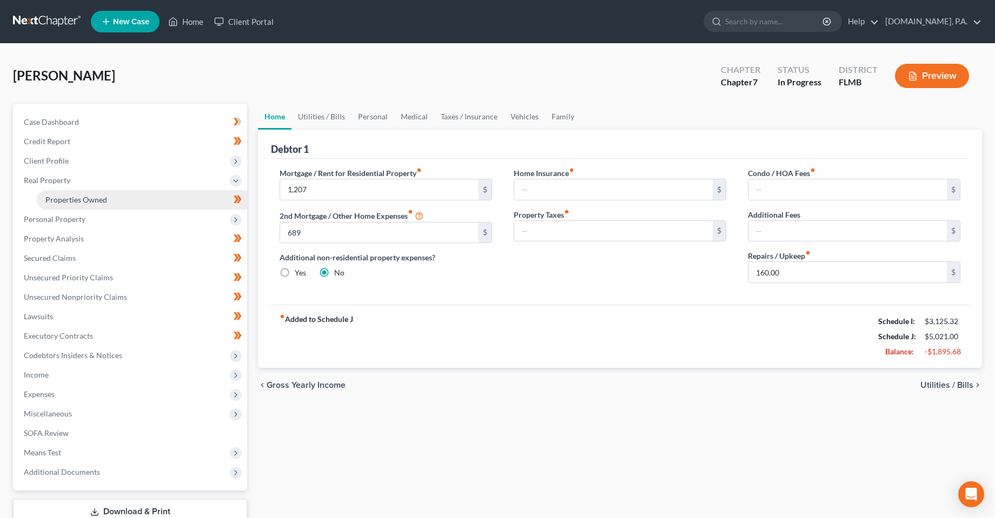
click at [68, 204] on link "Properties Owned" at bounding box center [142, 199] width 210 height 19
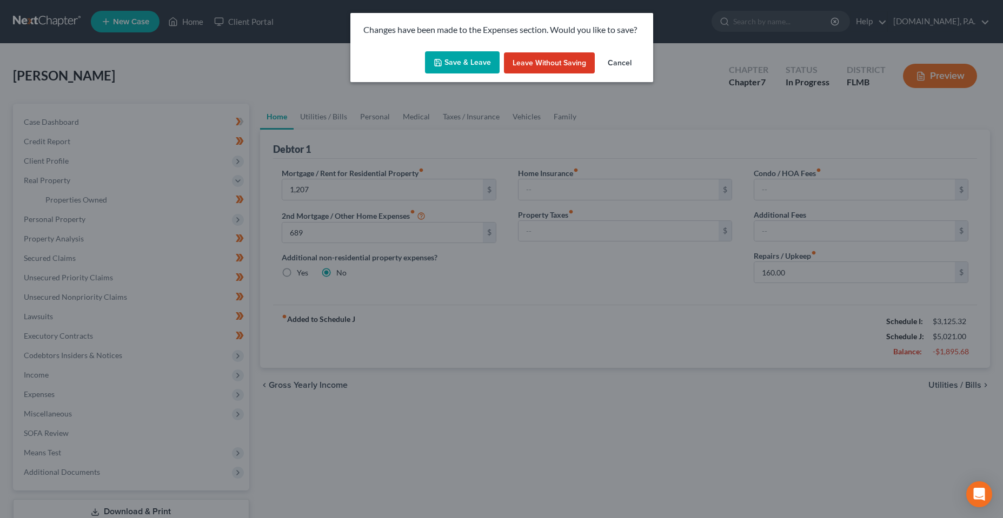
click at [451, 46] on div "Changes have been made to the Expenses section. Would you like to save?" at bounding box center [501, 30] width 303 height 34
click at [452, 58] on button "Save & Leave" at bounding box center [462, 62] width 75 height 23
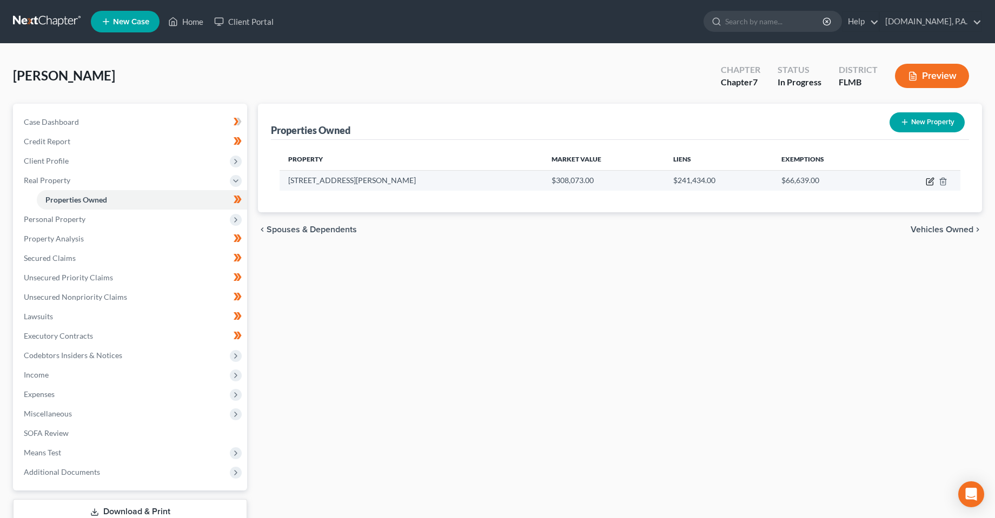
click at [931, 183] on icon "button" at bounding box center [929, 181] width 9 height 9
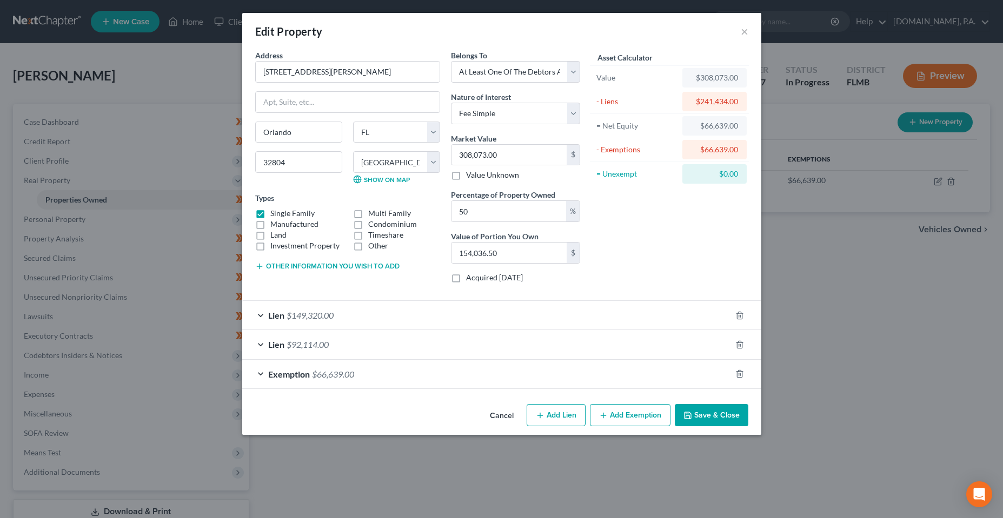
click at [339, 357] on div "Lien $92,114.00" at bounding box center [486, 344] width 489 height 29
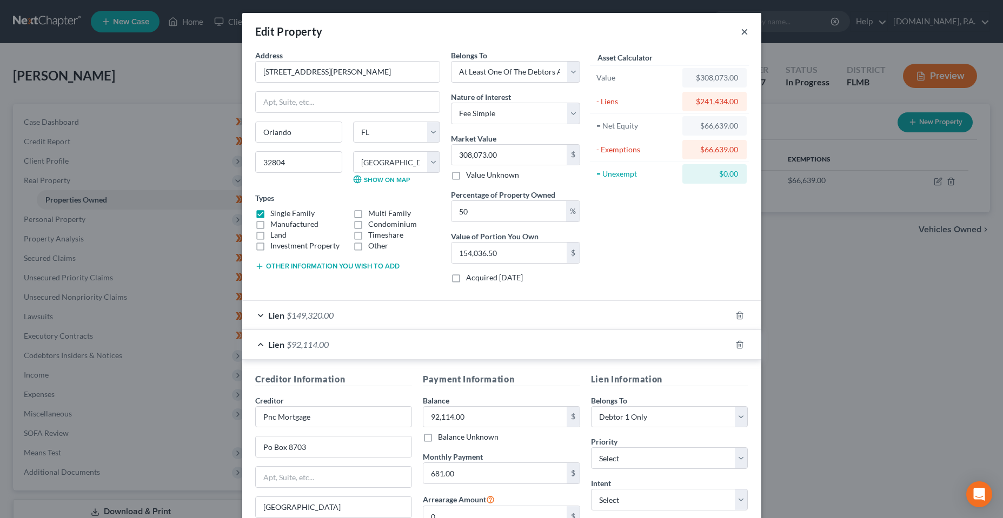
click at [741, 31] on button "×" at bounding box center [745, 31] width 8 height 13
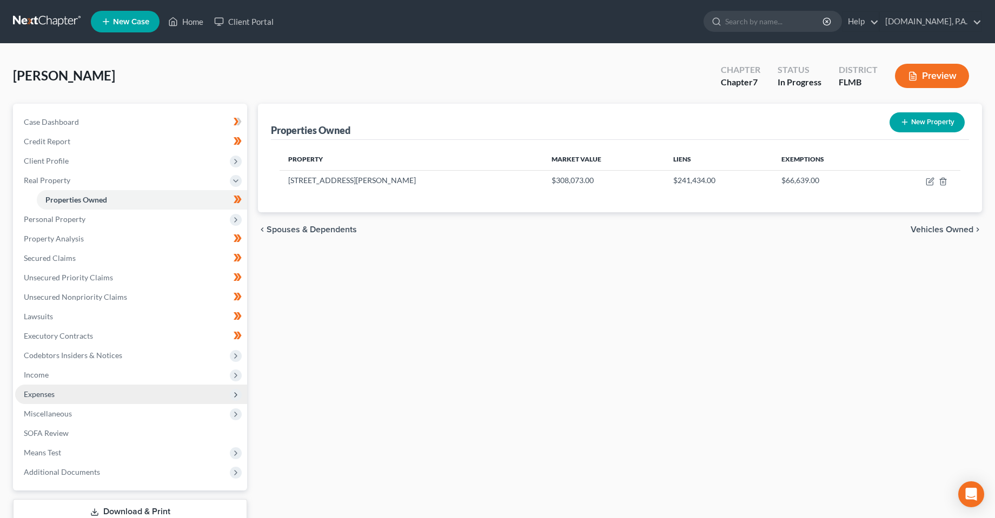
click at [37, 398] on span "Expenses" at bounding box center [39, 394] width 31 height 9
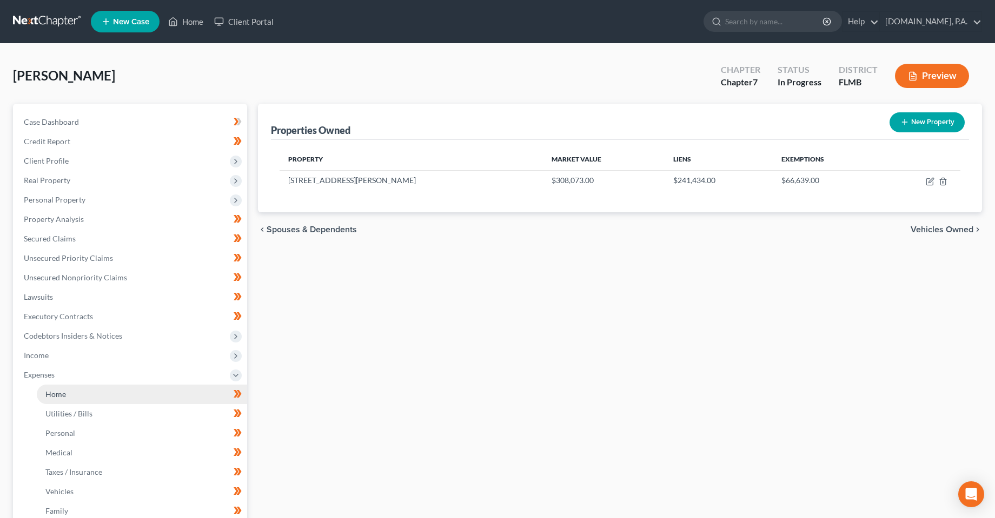
click at [71, 396] on link "Home" at bounding box center [142, 394] width 210 height 19
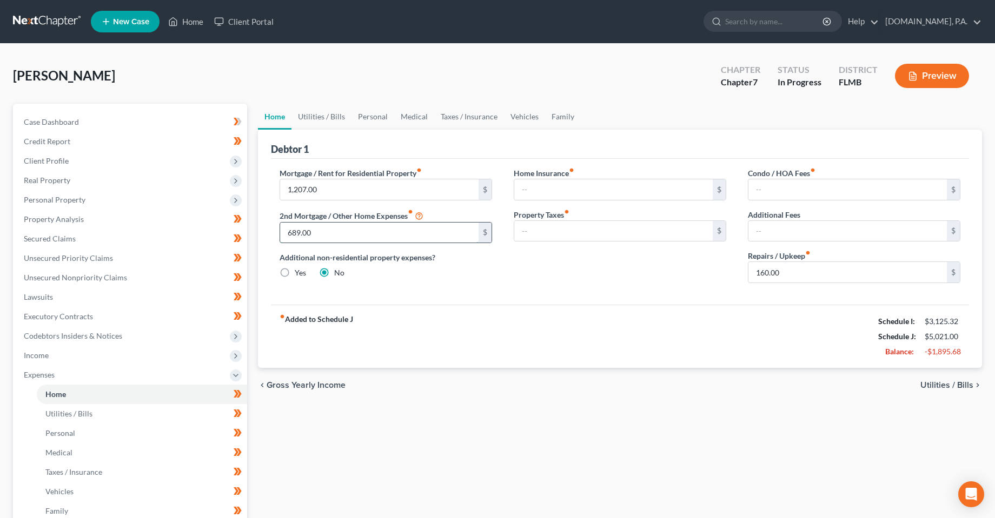
click at [324, 240] on input "689.00" at bounding box center [379, 233] width 198 height 21
click at [482, 338] on div "fiber_manual_record Added to Schedule J Schedule I: $3,125.32 Schedule J: $5,01…" at bounding box center [620, 336] width 698 height 63
click at [61, 187] on span "Real Property" at bounding box center [131, 180] width 232 height 19
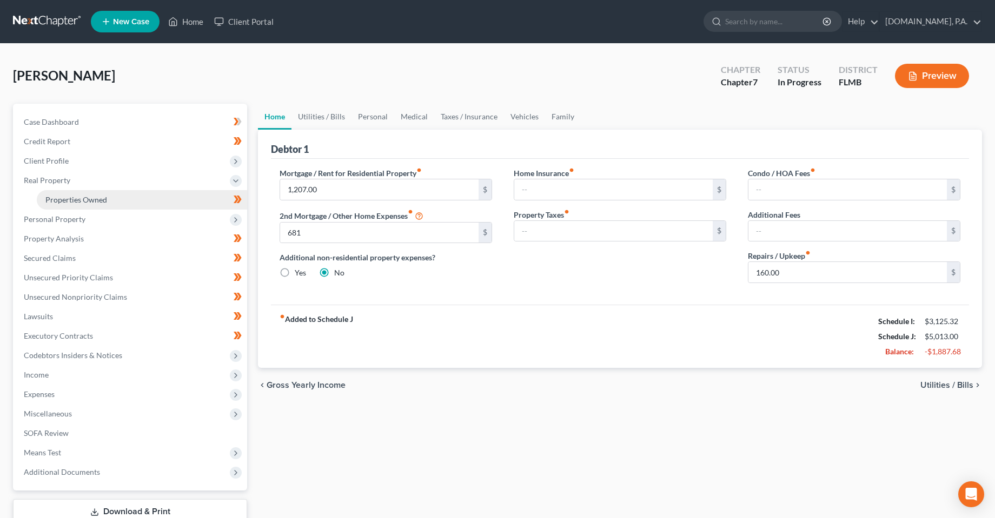
click at [73, 199] on span "Properties Owned" at bounding box center [76, 199] width 62 height 9
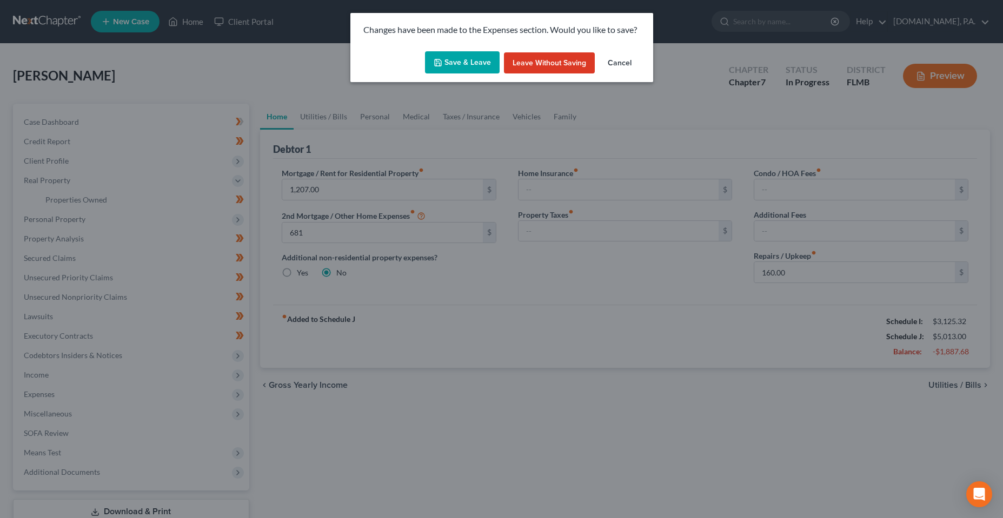
click at [452, 57] on button "Save & Leave" at bounding box center [462, 62] width 75 height 23
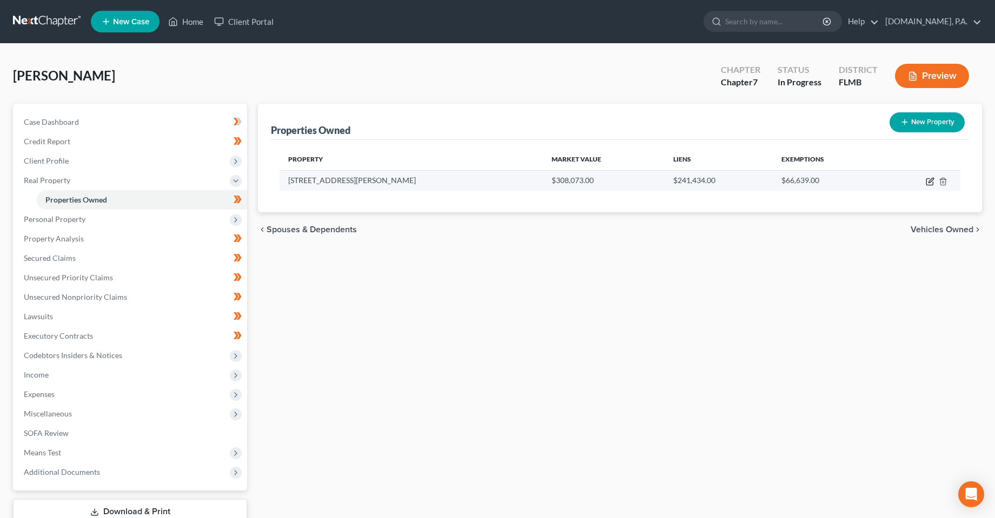
click at [928, 181] on icon "button" at bounding box center [929, 181] width 9 height 9
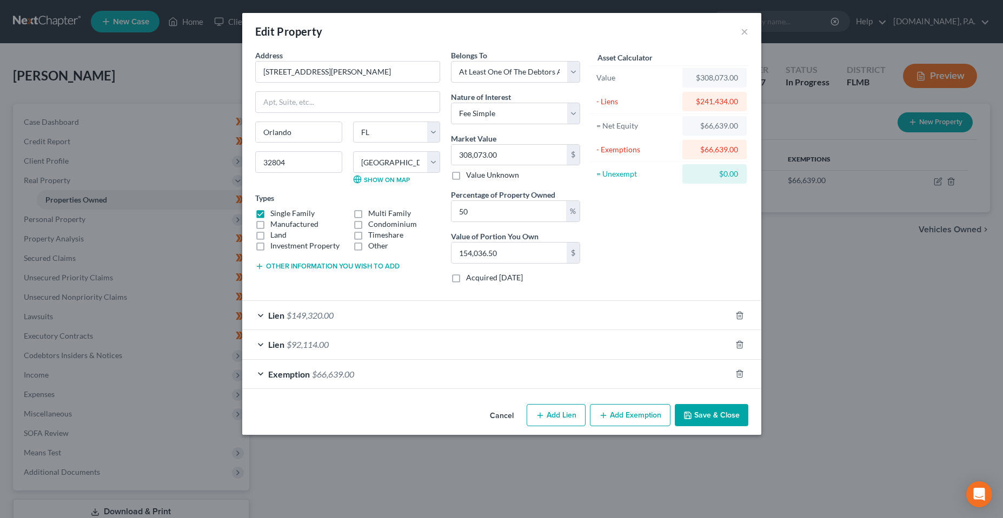
click at [459, 317] on div "Lien $149,320.00" at bounding box center [486, 315] width 489 height 29
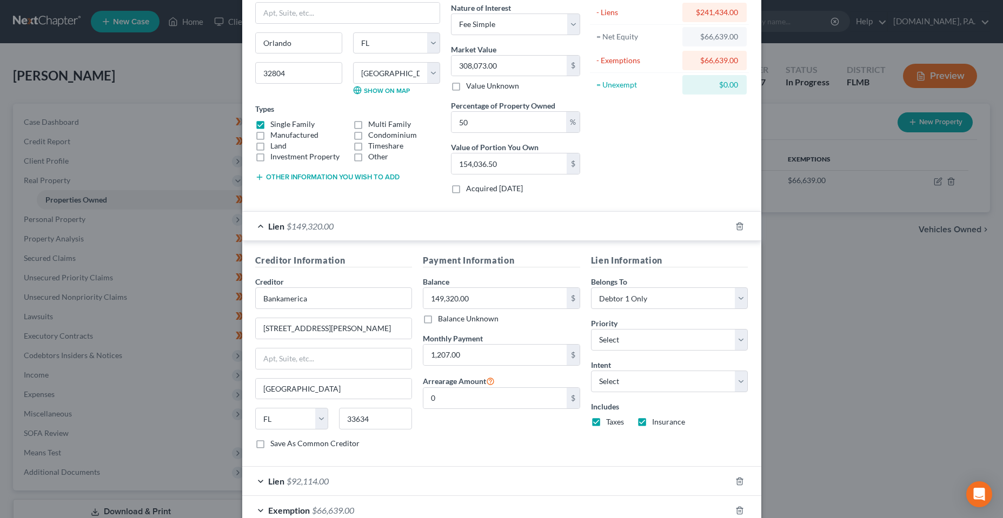
scroll to position [108, 0]
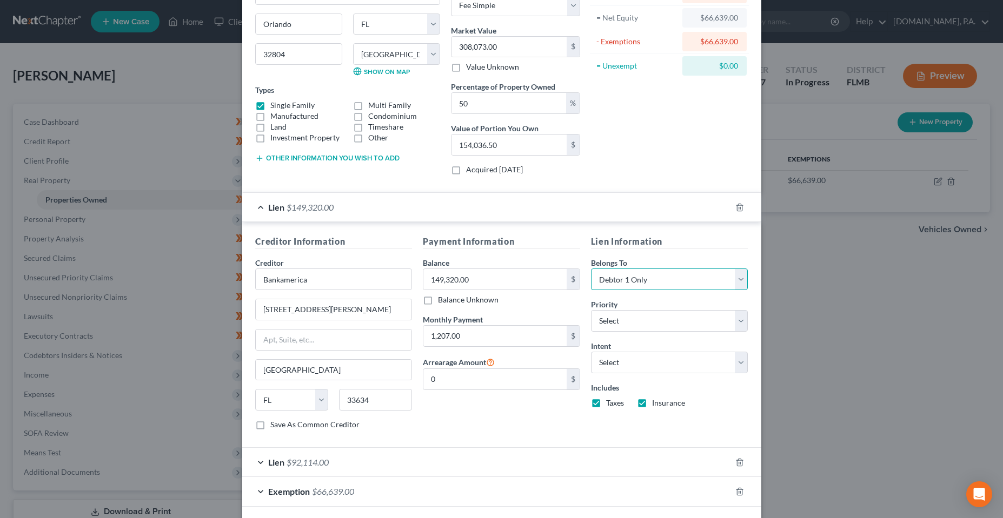
click at [644, 279] on select "Select Debtor 1 Only Debtor 2 Only Debtor 1 And Debtor 2 Only At Least One Of T…" at bounding box center [669, 280] width 157 height 22
click at [591, 269] on select "Select Debtor 1 Only Debtor 2 Only Debtor 1 And Debtor 2 Only At Least One Of T…" at bounding box center [669, 280] width 157 height 22
click at [511, 415] on div "Payment Information Balance 149,320.00 $ Balance Unknown Balance Undetermined 1…" at bounding box center [501, 337] width 168 height 204
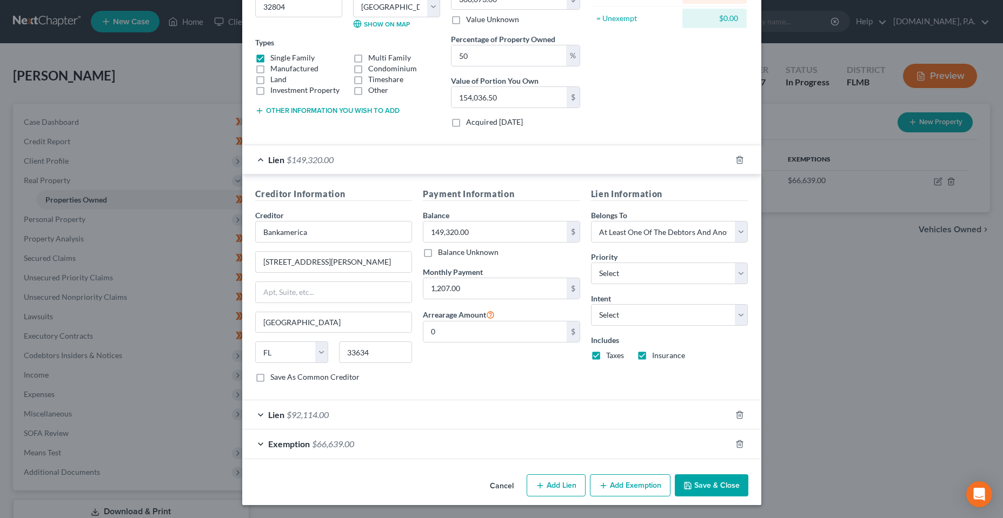
click at [458, 423] on div "Lien $92,114.00" at bounding box center [486, 415] width 489 height 29
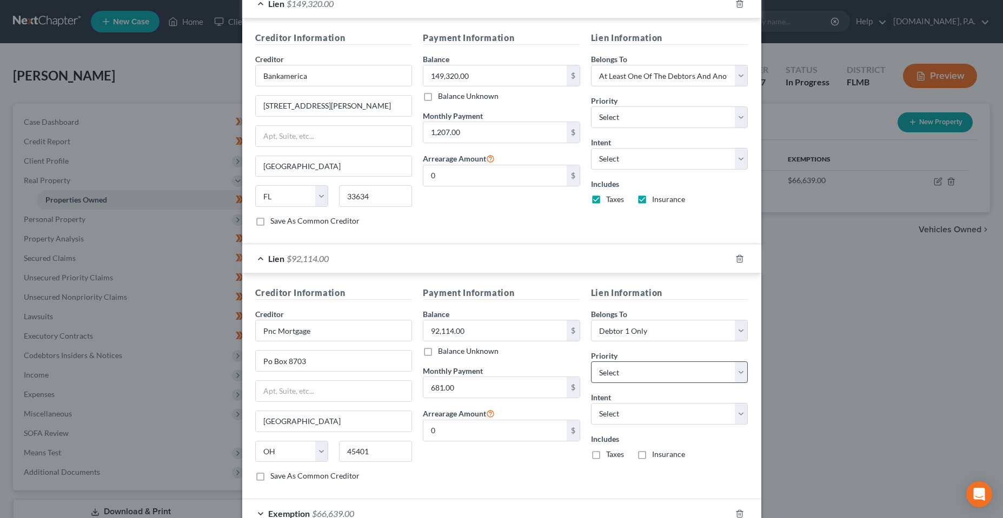
scroll to position [318, 0]
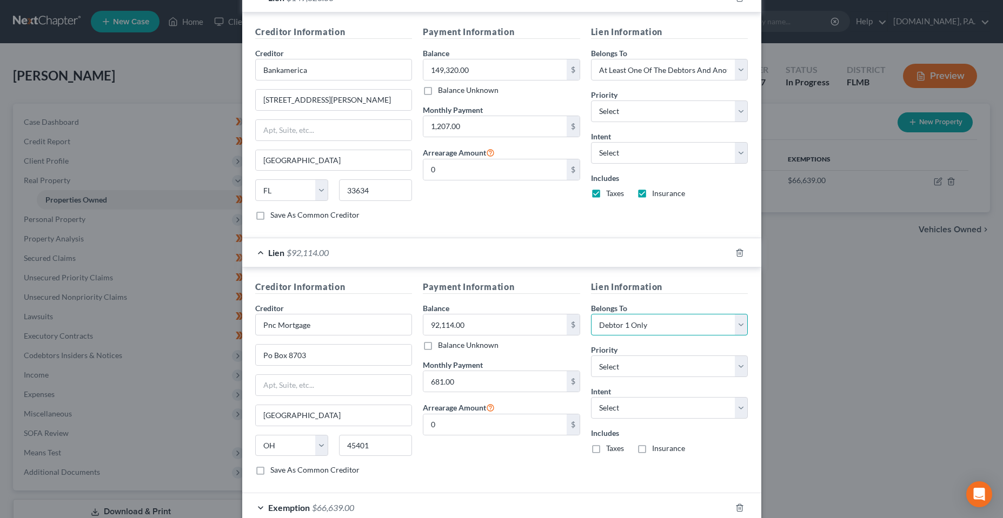
click at [635, 316] on select "Select Debtor 1 Only Debtor 2 Only Debtor 1 And Debtor 2 Only At Least One Of T…" at bounding box center [669, 325] width 157 height 22
click at [635, 328] on select "Select Debtor 1 Only Debtor 2 Only Debtor 1 And Debtor 2 Only At Least One Of T…" at bounding box center [669, 325] width 157 height 22
click at [591, 314] on select "Select Debtor 1 Only Debtor 2 Only Debtor 1 And Debtor 2 Only At Least One Of T…" at bounding box center [669, 325] width 157 height 22
click at [478, 468] on div "Payment Information Balance 92,114.00 $ Balance Unknown Balance Undetermined 92…" at bounding box center [501, 383] width 168 height 204
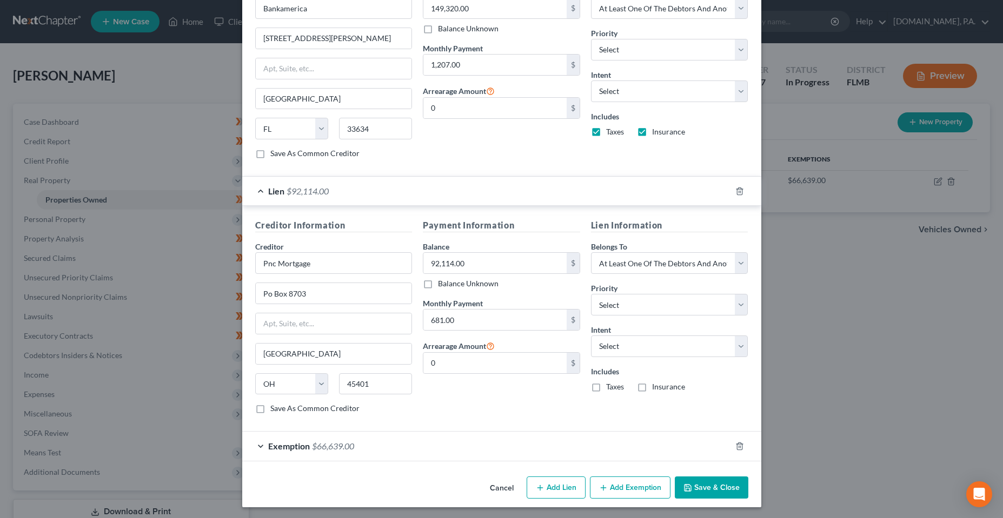
scroll to position [382, 0]
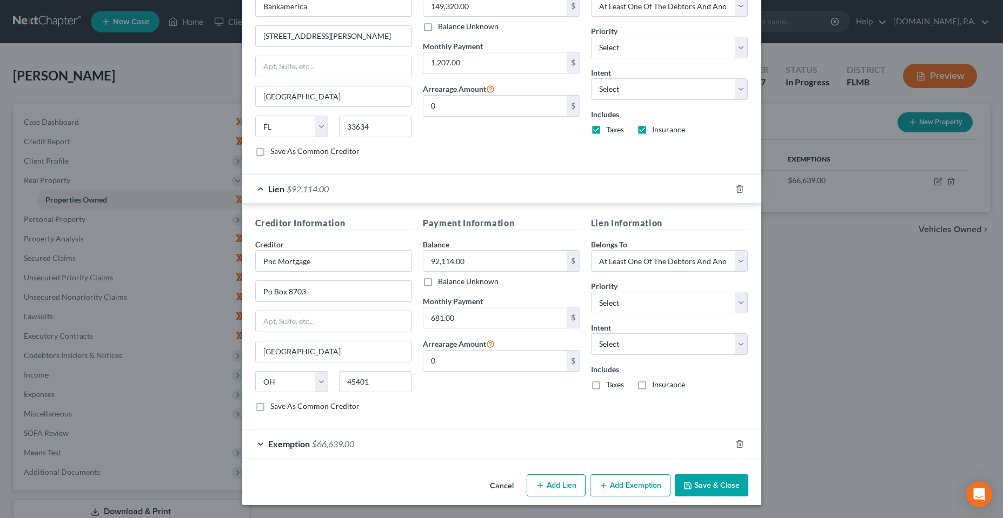
click at [685, 483] on polyline "button" at bounding box center [686, 484] width 3 height 2
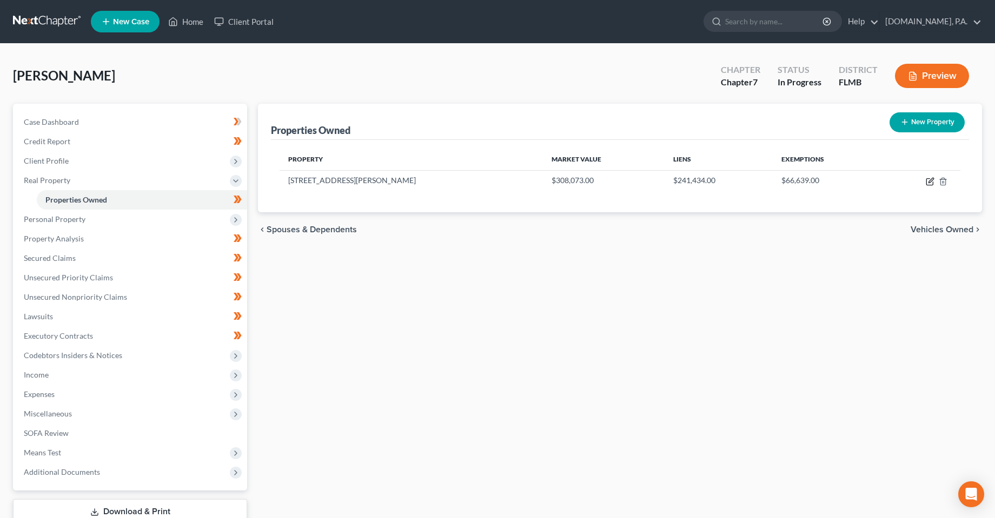
drag, startPoint x: 931, startPoint y: 182, endPoint x: 556, endPoint y: 318, distance: 399.8
click at [931, 182] on icon "button" at bounding box center [929, 181] width 9 height 9
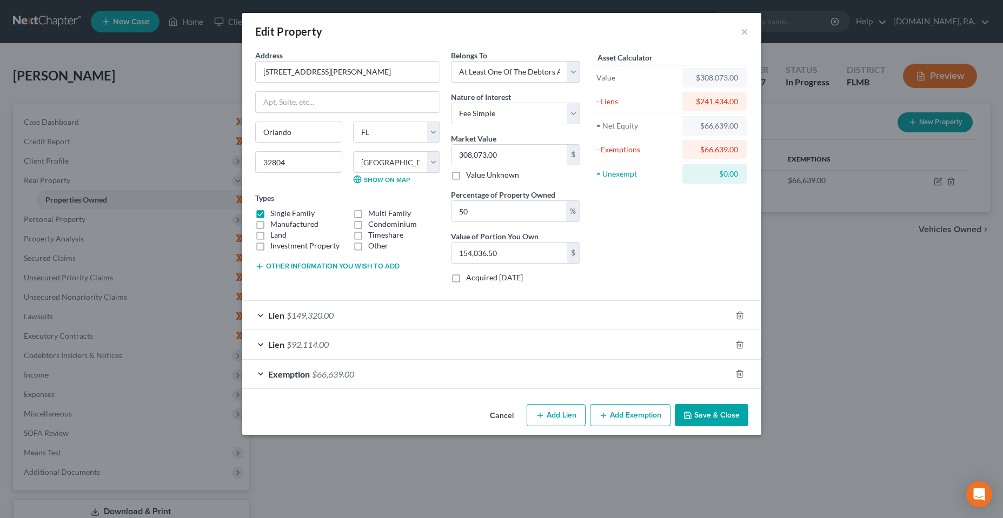
click at [295, 349] on span "$92,114.00" at bounding box center [307, 344] width 42 height 10
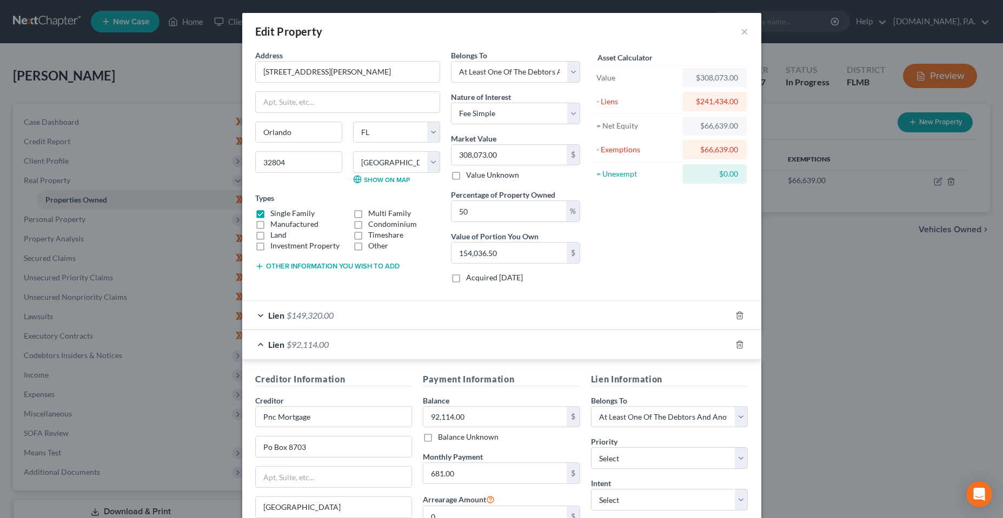
drag, startPoint x: 663, startPoint y: 226, endPoint x: 499, endPoint y: 223, distance: 163.8
click at [663, 226] on div "Asset Calculator Value $308,073.00 - Liens $241,434.00 = Net Equity $66,639.00 …" at bounding box center [669, 171] width 168 height 242
click at [491, 108] on select "Select Fee Simple Joint Tenant Life Estate Equitable Interest Future Interest T…" at bounding box center [515, 114] width 129 height 22
drag, startPoint x: 487, startPoint y: 112, endPoint x: 318, endPoint y: 88, distance: 170.4
click at [487, 112] on select "Select Fee Simple Joint Tenant Life Estate Equitable Interest Future Interest T…" at bounding box center [515, 114] width 129 height 22
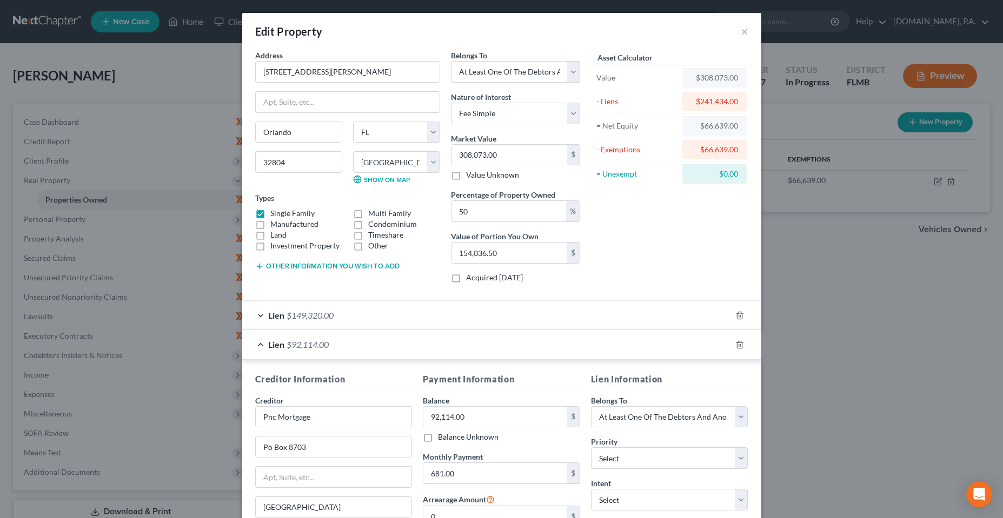
click at [675, 267] on div "Asset Calculator Value $308,073.00 - Liens $241,434.00 = Net Equity $66,639.00 …" at bounding box center [669, 171] width 168 height 242
click at [333, 67] on input "[STREET_ADDRESS][PERSON_NAME]" at bounding box center [348, 72] width 184 height 21
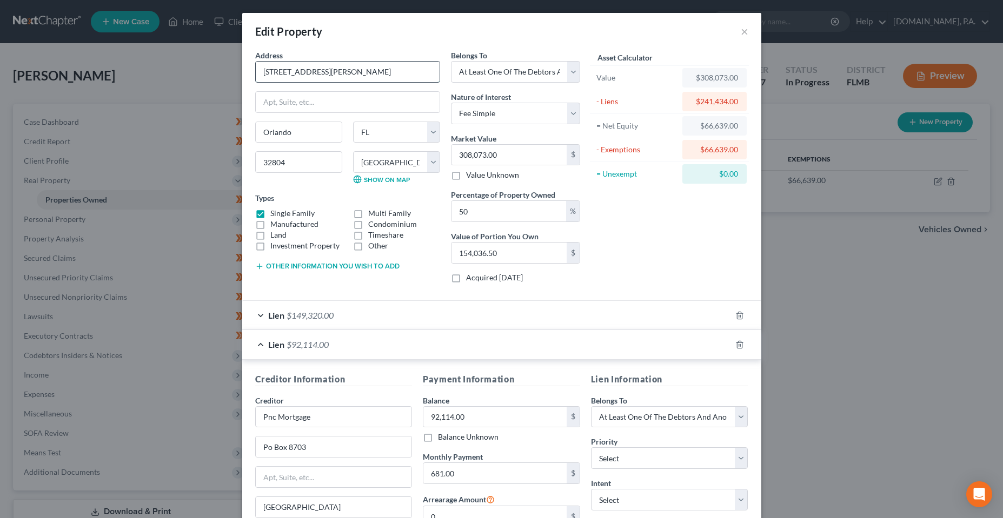
click at [279, 74] on input "[STREET_ADDRESS][PERSON_NAME]" at bounding box center [348, 72] width 184 height 21
click at [663, 257] on div "Asset Calculator Value $308,073.00 - Liens $241,434.00 = Net Equity $66,639.00 …" at bounding box center [669, 171] width 168 height 242
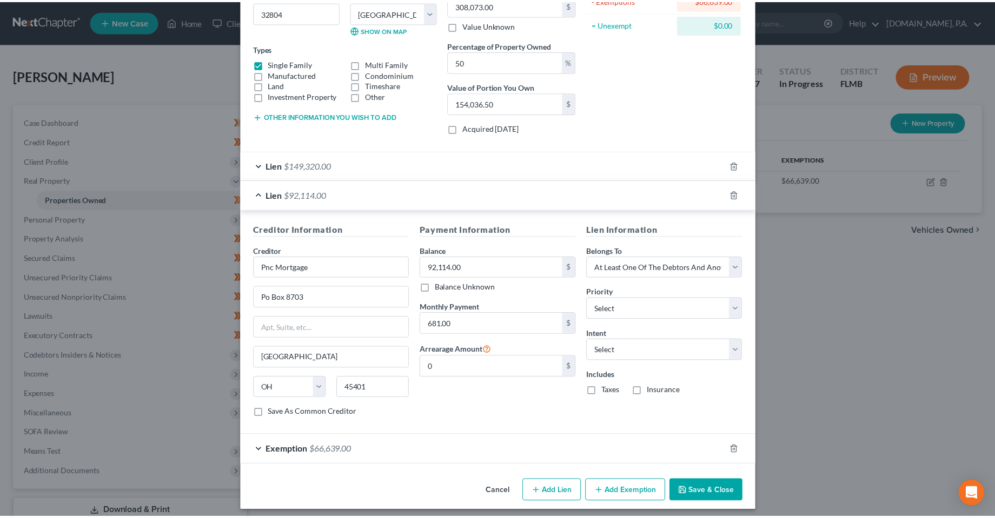
scroll to position [156, 0]
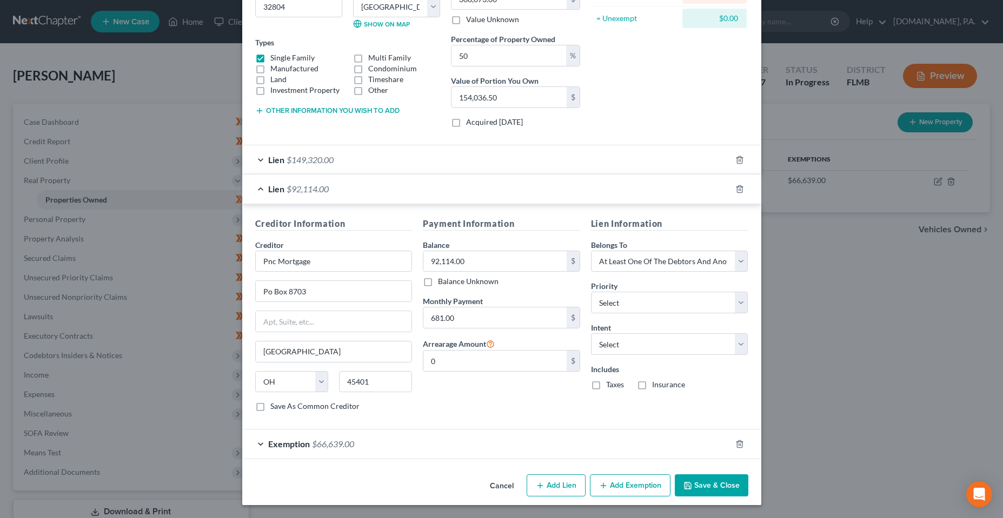
click at [723, 491] on button "Save & Close" at bounding box center [712, 486] width 74 height 23
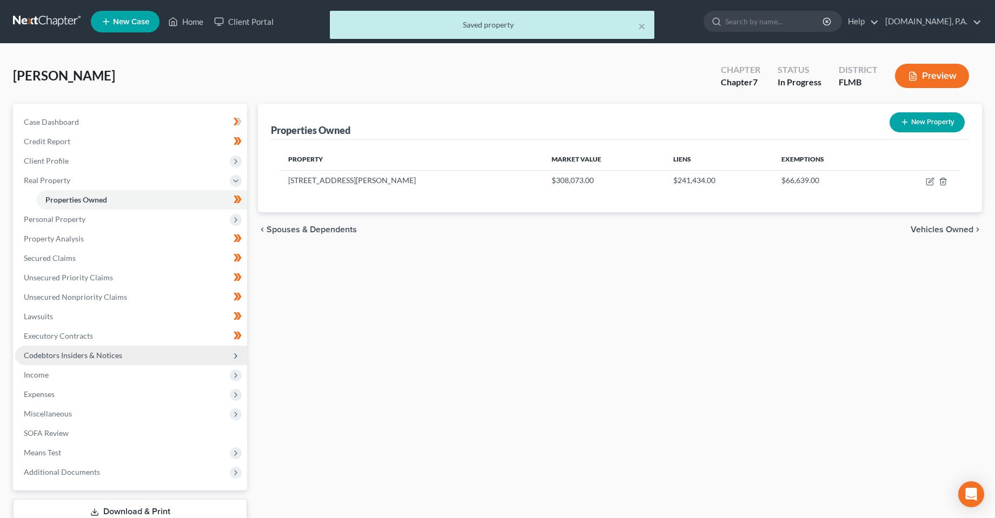
click at [59, 358] on span "Codebtors Insiders & Notices" at bounding box center [73, 355] width 98 height 9
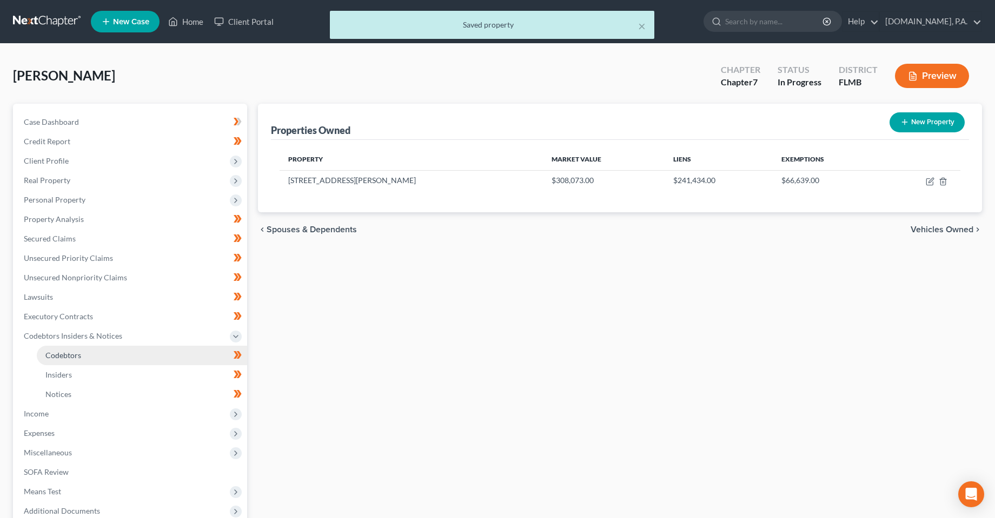
click at [62, 364] on link "Codebtors" at bounding box center [142, 355] width 210 height 19
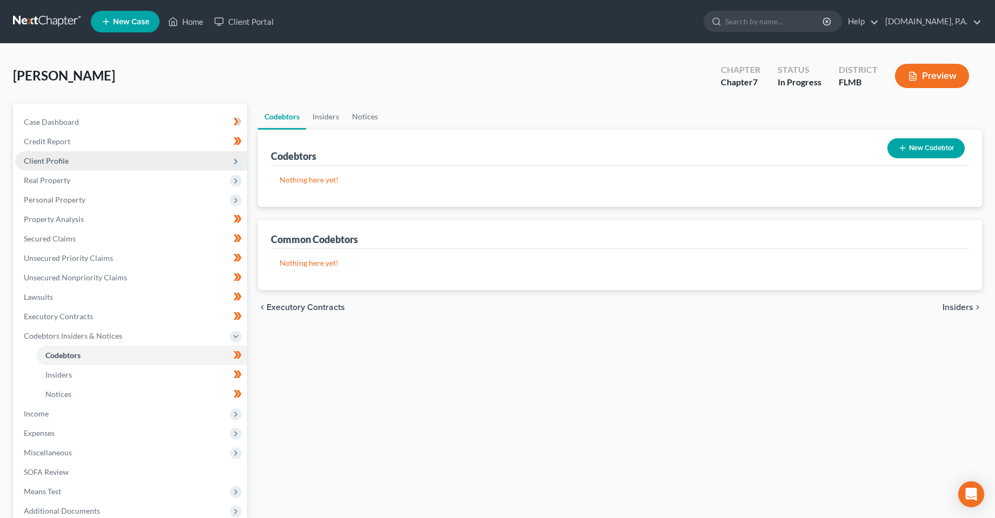
click at [55, 158] on span "Client Profile" at bounding box center [46, 160] width 45 height 9
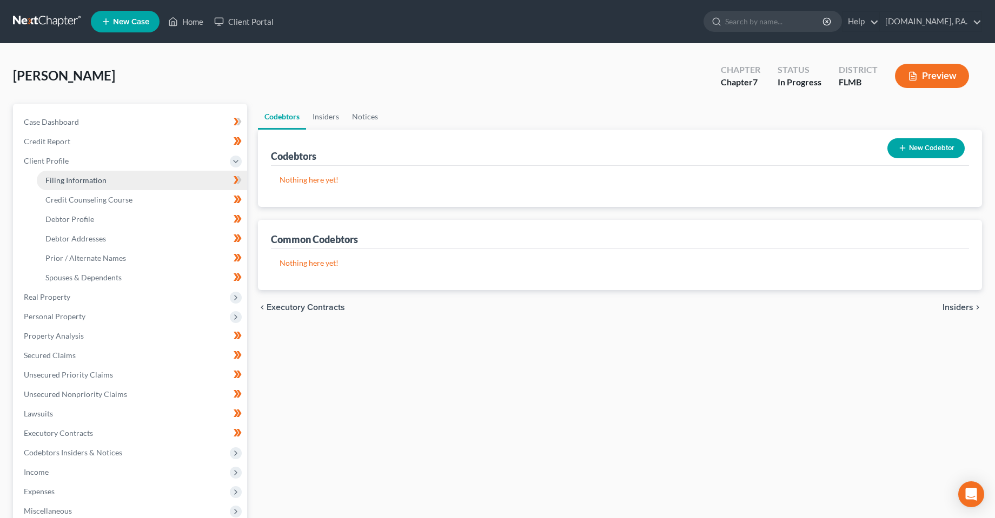
click at [68, 181] on span "Filing Information" at bounding box center [75, 180] width 61 height 9
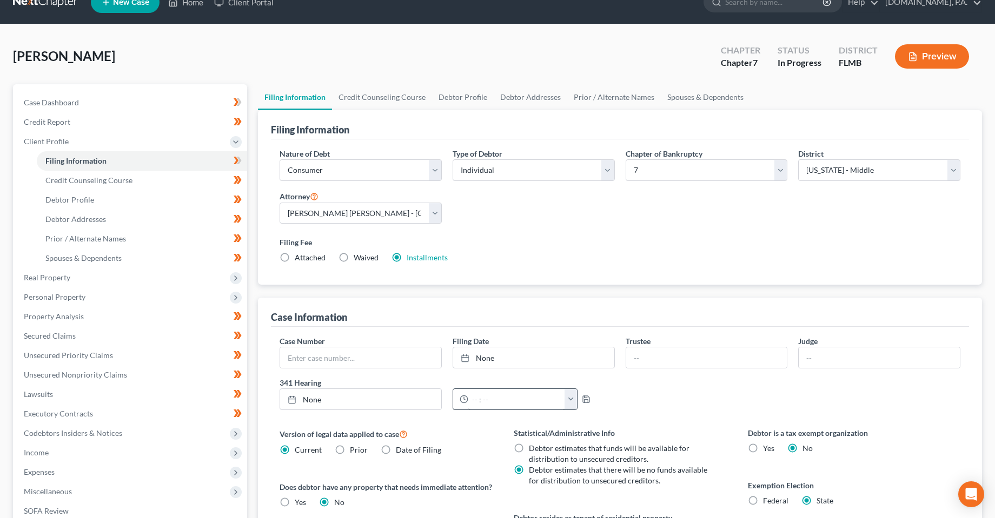
scroll to position [54, 0]
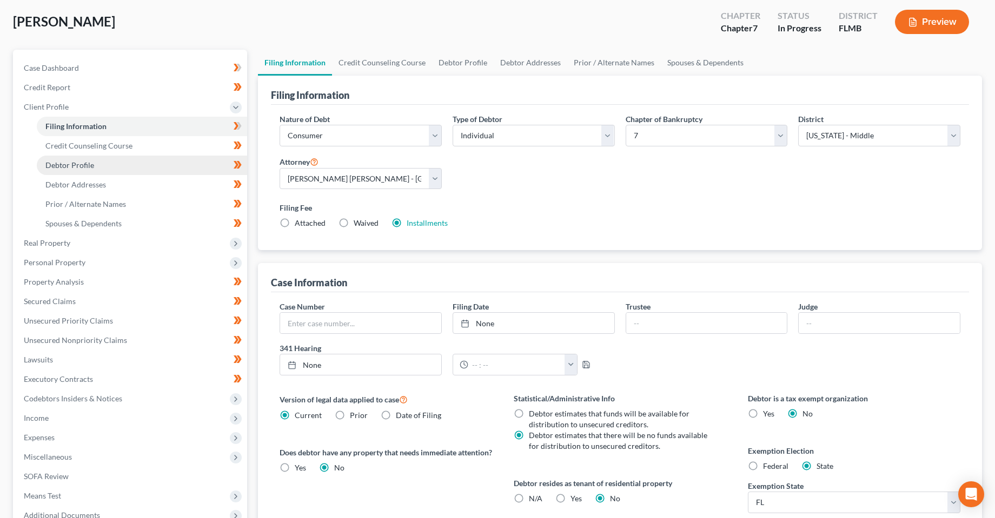
click at [55, 163] on span "Debtor Profile" at bounding box center [69, 165] width 49 height 9
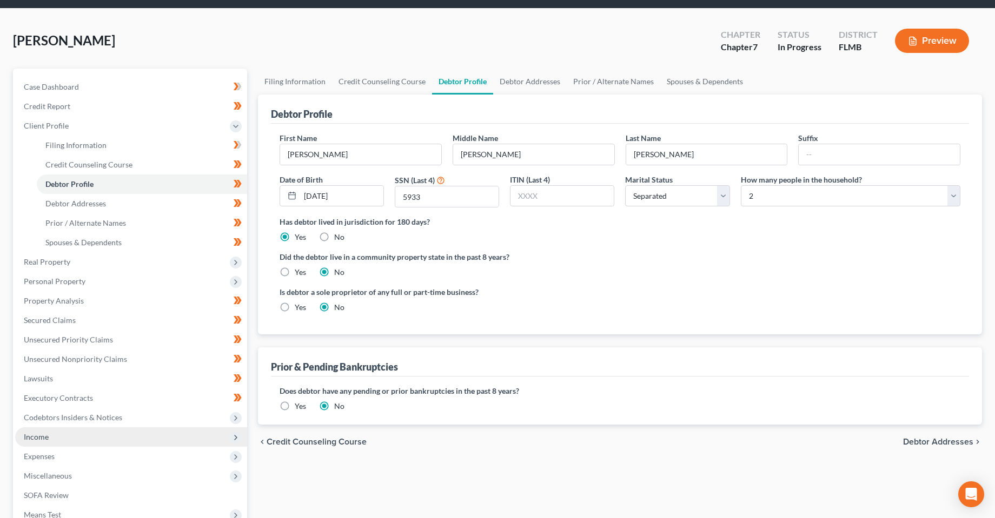
scroll to position [54, 0]
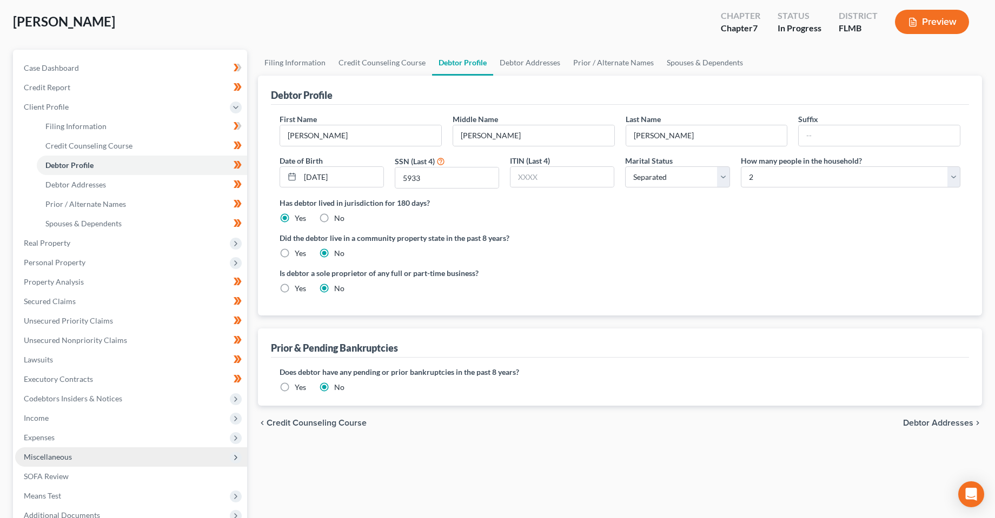
click at [61, 458] on span "Miscellaneous" at bounding box center [48, 456] width 48 height 9
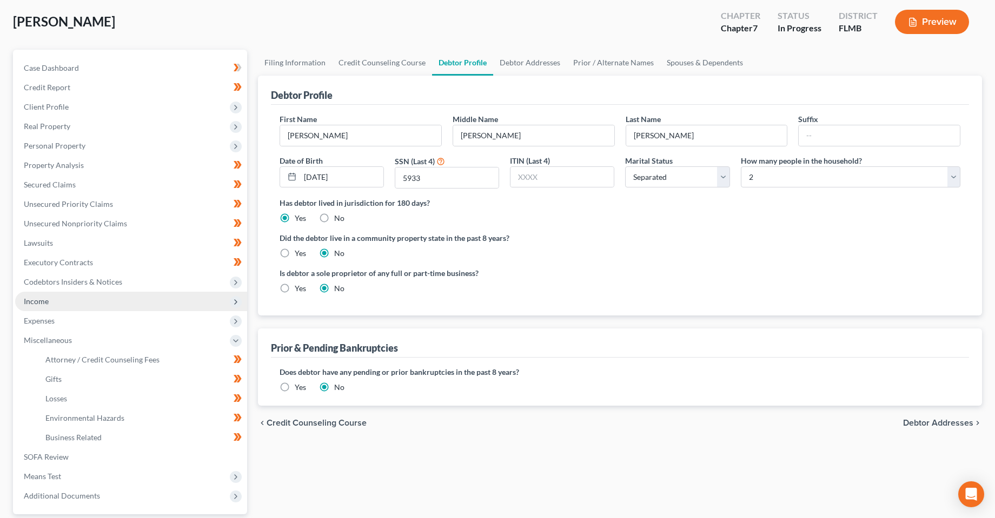
click at [35, 310] on span "Income" at bounding box center [131, 301] width 232 height 19
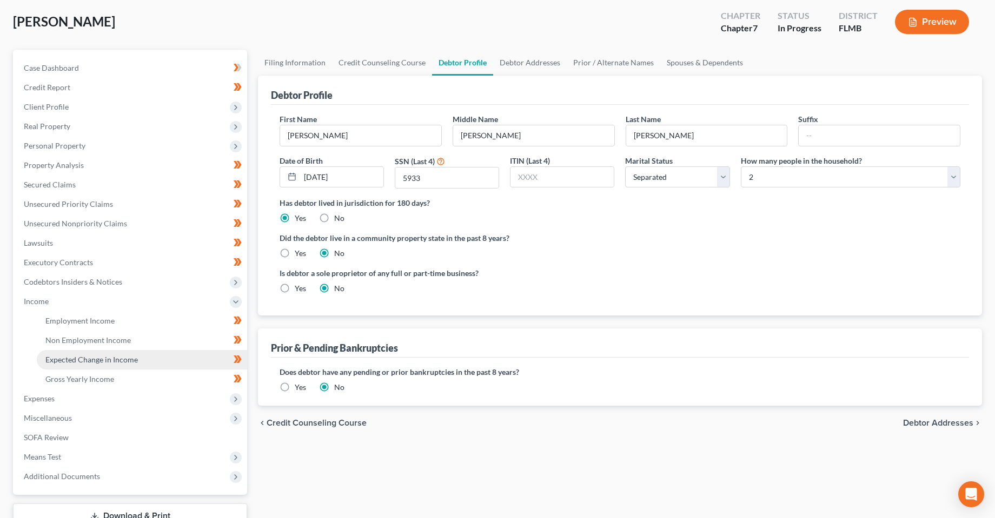
drag, startPoint x: 45, startPoint y: 322, endPoint x: 59, endPoint y: 361, distance: 41.9
click at [45, 322] on ul "Case Dashboard Payments Invoices Payments Payments Credit Report Client Profile" at bounding box center [131, 272] width 232 height 428
click at [31, 399] on span "Expenses" at bounding box center [39, 398] width 31 height 9
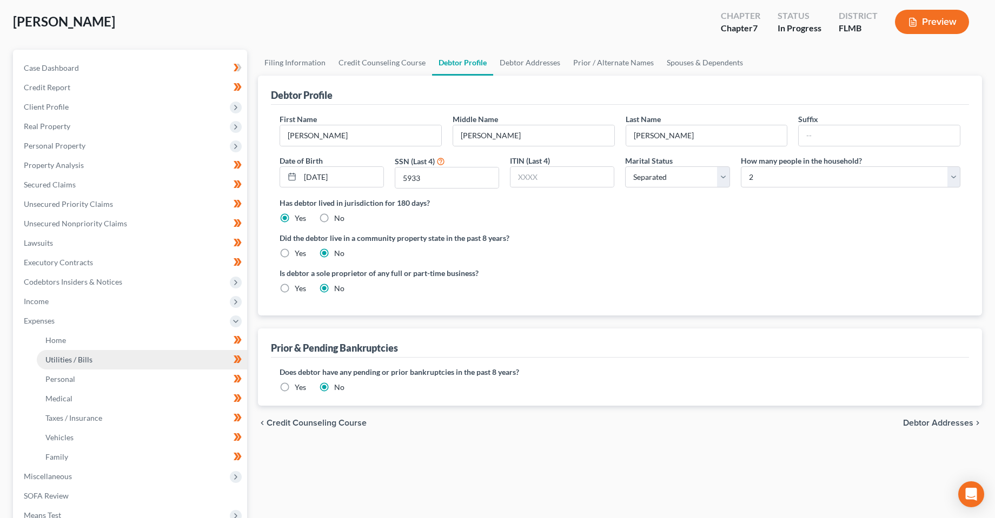
click at [62, 351] on link "Utilities / Bills" at bounding box center [142, 359] width 210 height 19
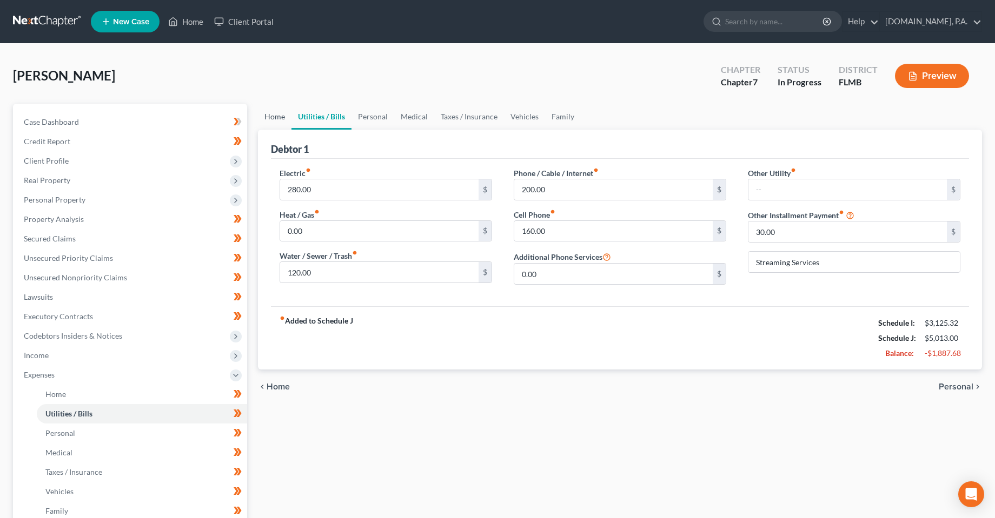
click at [261, 117] on link "Home" at bounding box center [275, 117] width 34 height 26
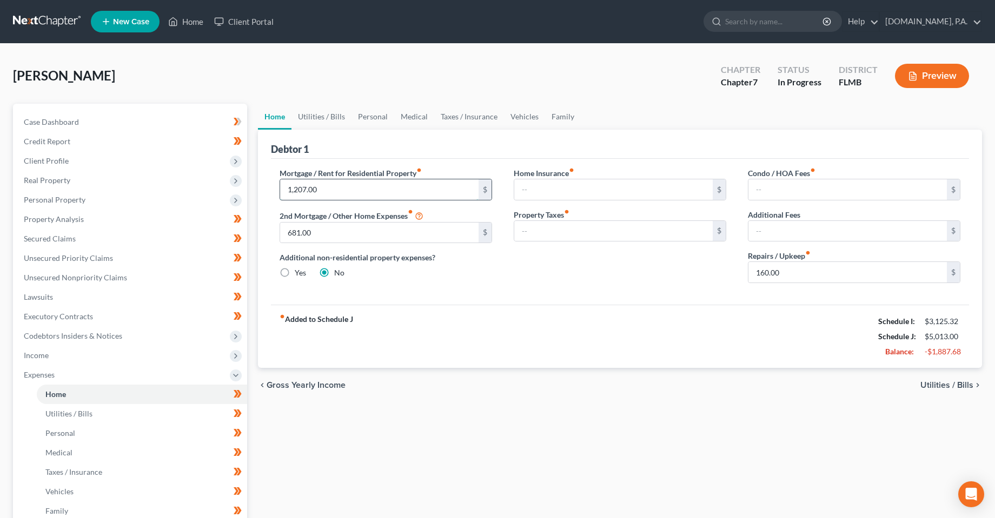
click at [323, 194] on input "1,207.00" at bounding box center [379, 189] width 198 height 21
click at [330, 229] on input "681.00" at bounding box center [379, 233] width 198 height 21
click at [478, 325] on div "fiber_manual_record Added to Schedule J Schedule I: $3,125.32 Schedule J: $3,12…" at bounding box center [620, 336] width 698 height 63
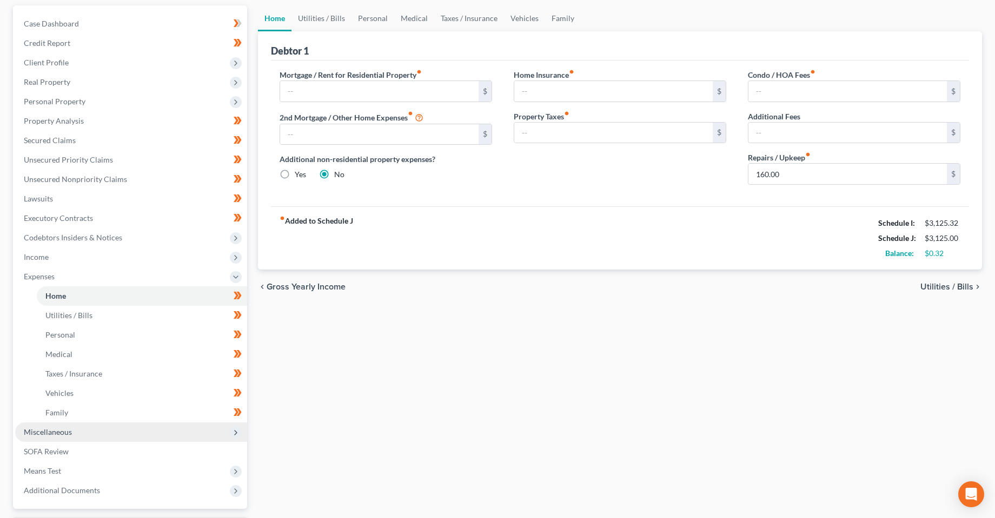
scroll to position [162, 0]
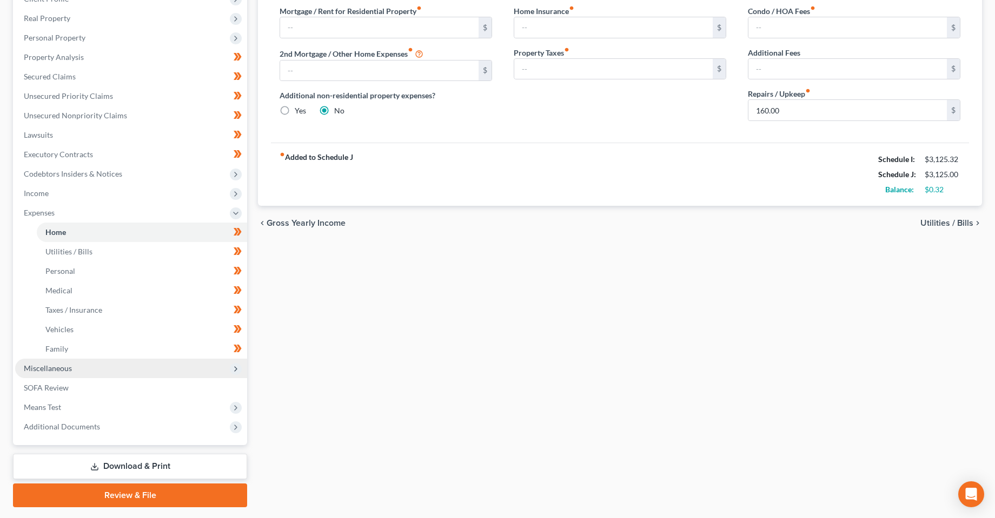
click at [46, 363] on span "Miscellaneous" at bounding box center [131, 368] width 232 height 19
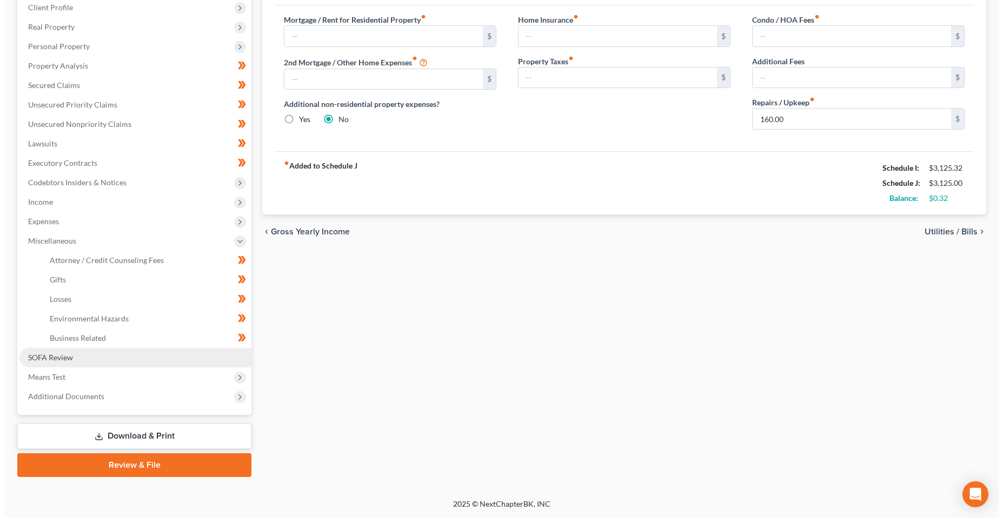
scroll to position [154, 0]
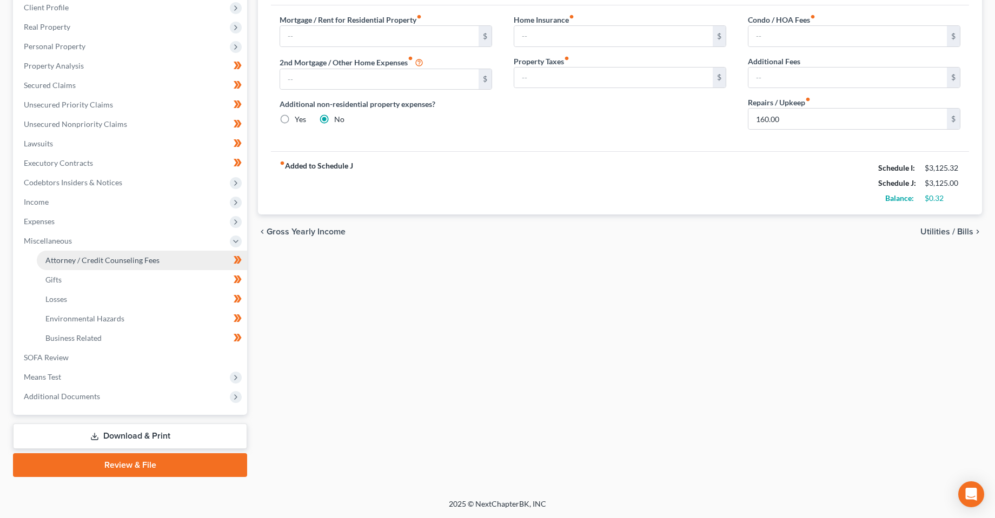
click at [65, 257] on span "Attorney / Credit Counseling Fees" at bounding box center [102, 260] width 114 height 9
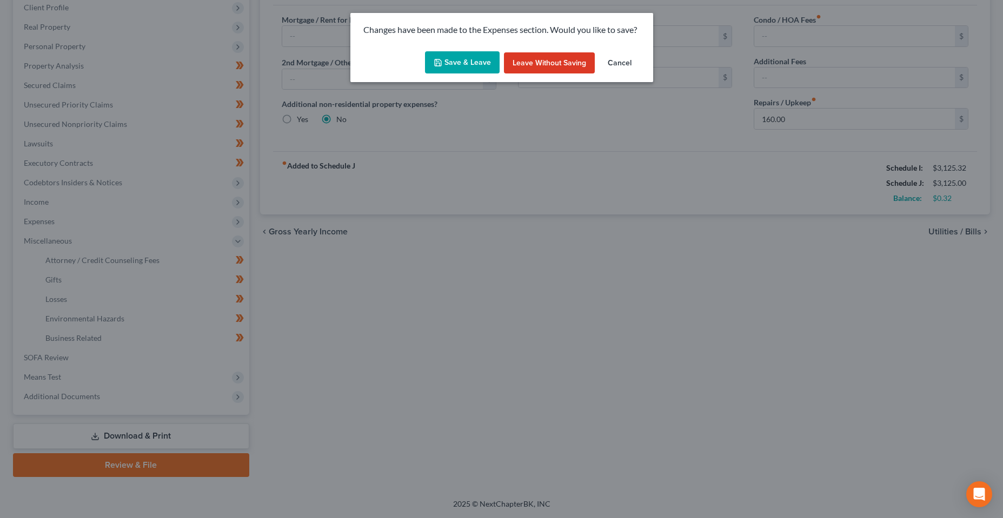
click at [443, 71] on button "Save & Leave" at bounding box center [462, 62] width 75 height 23
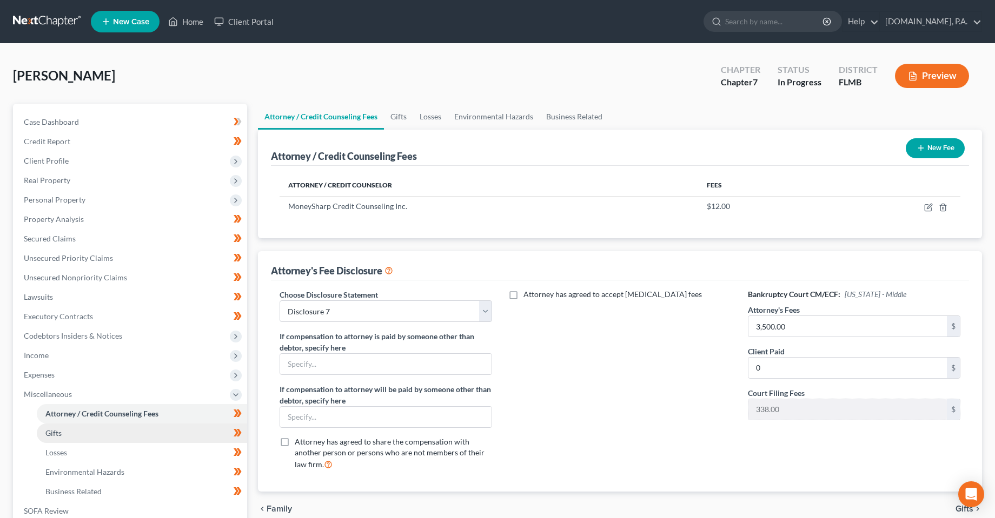
click at [95, 436] on link "Gifts" at bounding box center [142, 433] width 210 height 19
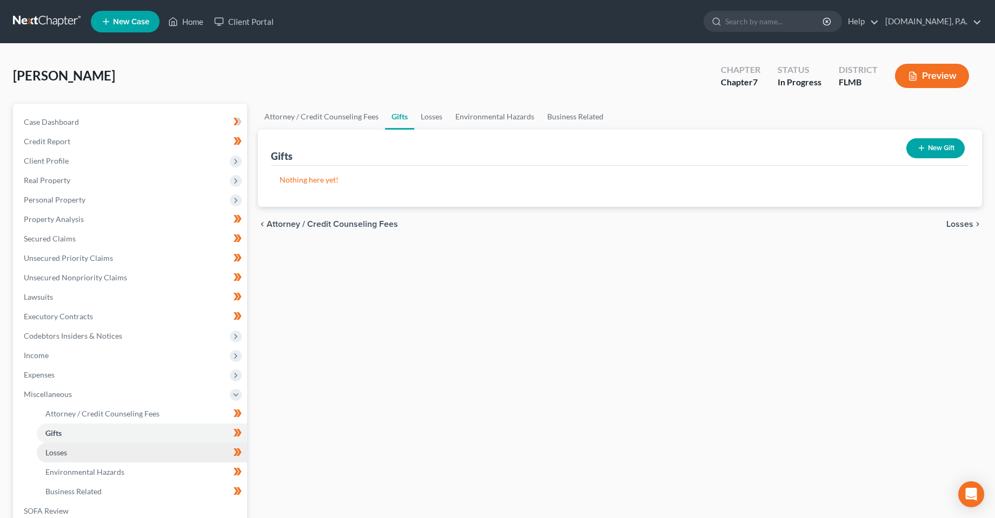
click at [84, 455] on link "Losses" at bounding box center [142, 452] width 210 height 19
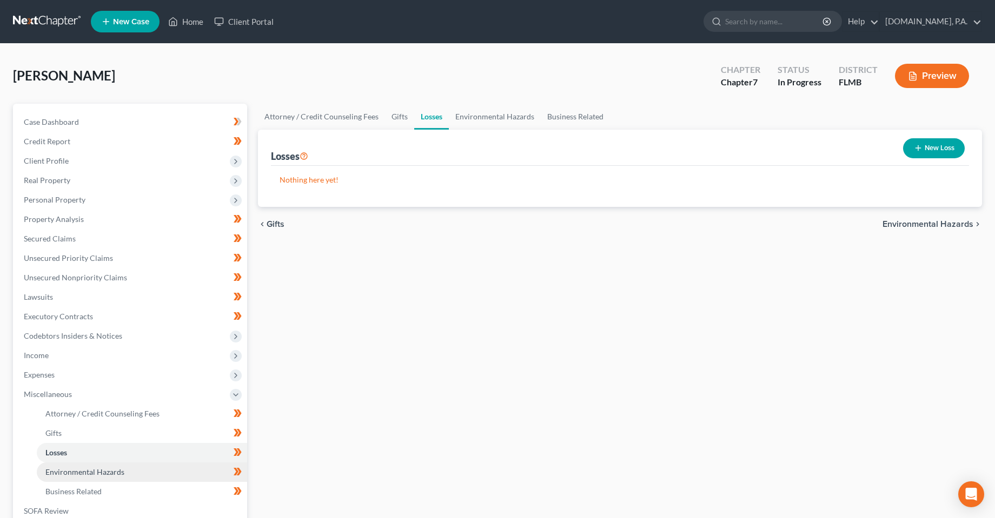
click at [84, 469] on span "Environmental Hazards" at bounding box center [84, 472] width 79 height 9
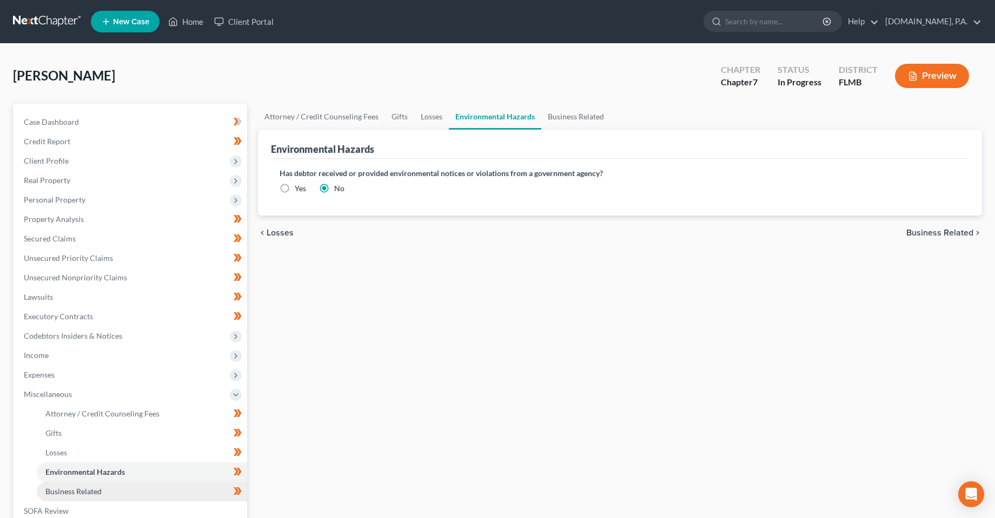
click at [94, 487] on span "Business Related" at bounding box center [73, 491] width 56 height 9
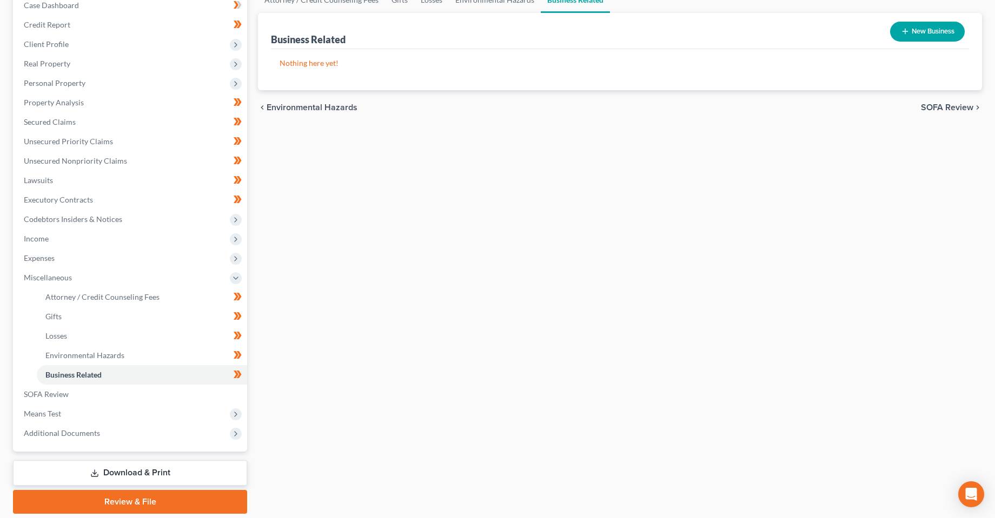
scroll to position [99, 0]
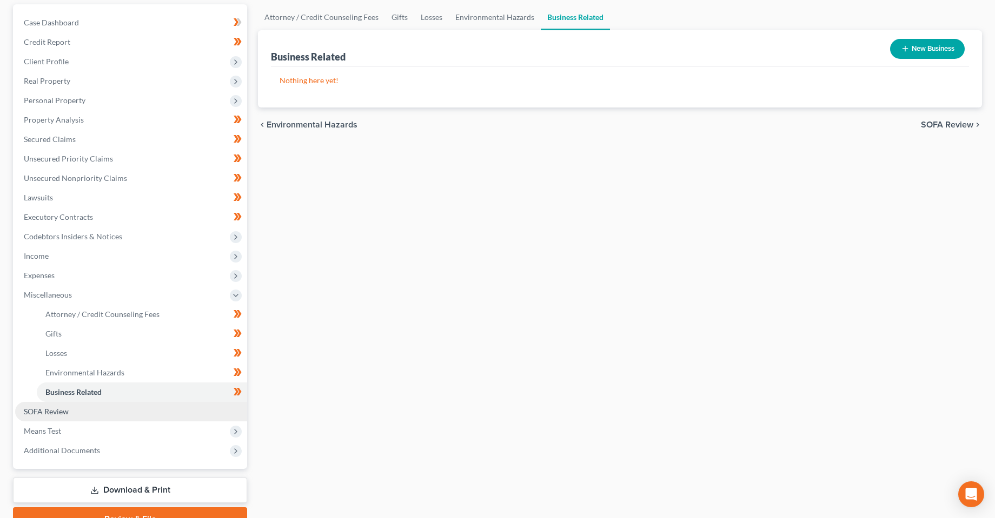
click at [43, 408] on span "SOFA Review" at bounding box center [46, 411] width 45 height 9
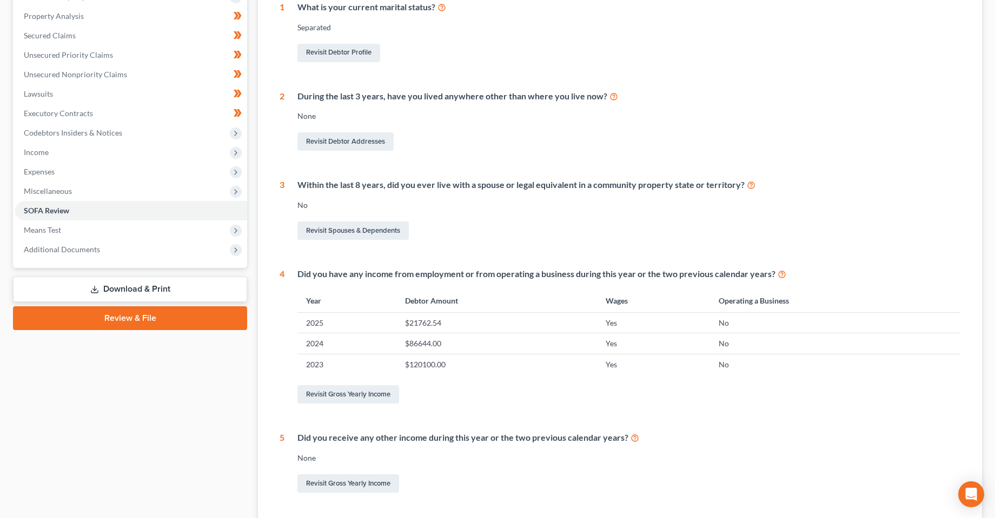
scroll to position [216, 0]
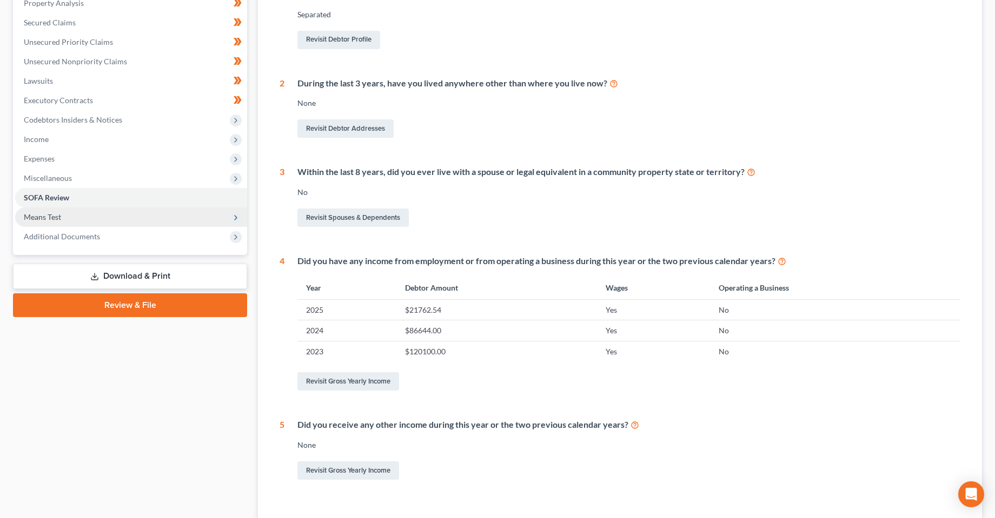
click at [43, 217] on span "Means Test" at bounding box center [42, 216] width 37 height 9
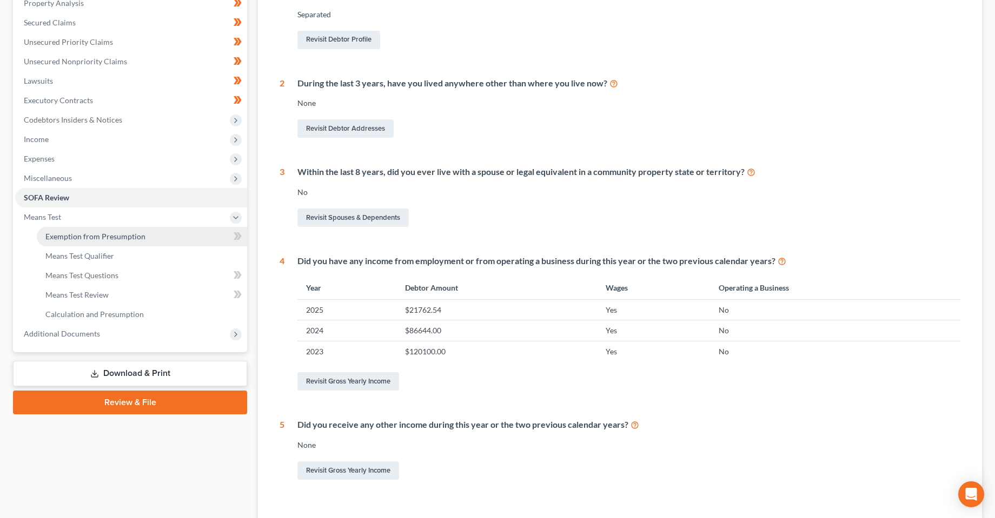
click at [78, 237] on span "Exemption from Presumption" at bounding box center [95, 236] width 100 height 9
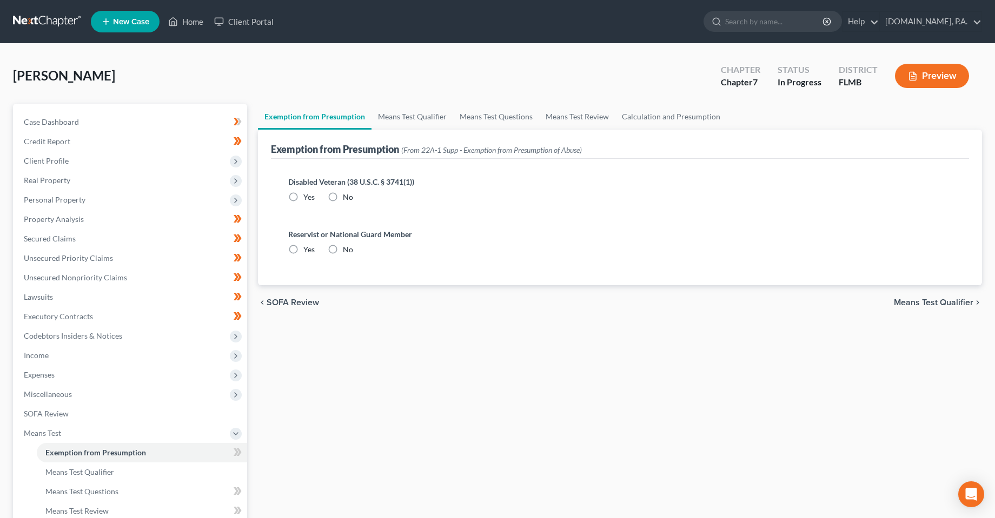
click at [343, 197] on label "No" at bounding box center [348, 197] width 10 height 11
click at [347, 197] on input "No" at bounding box center [350, 195] width 7 height 7
click at [343, 244] on label "No" at bounding box center [348, 249] width 10 height 11
click at [347, 244] on input "No" at bounding box center [350, 247] width 7 height 7
click at [945, 306] on span "Means Test Qualifier" at bounding box center [932, 302] width 79 height 9
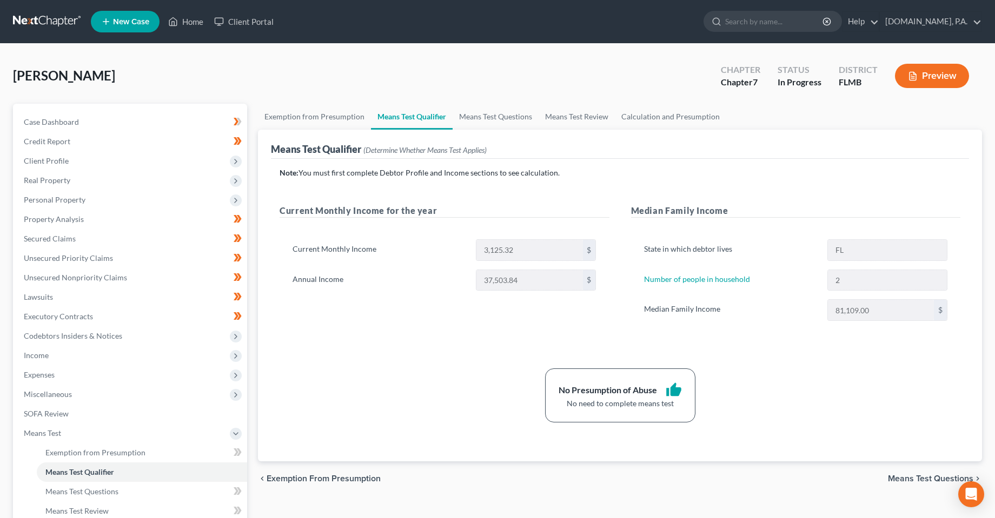
click at [904, 481] on span "Means Test Questions" at bounding box center [930, 479] width 85 height 9
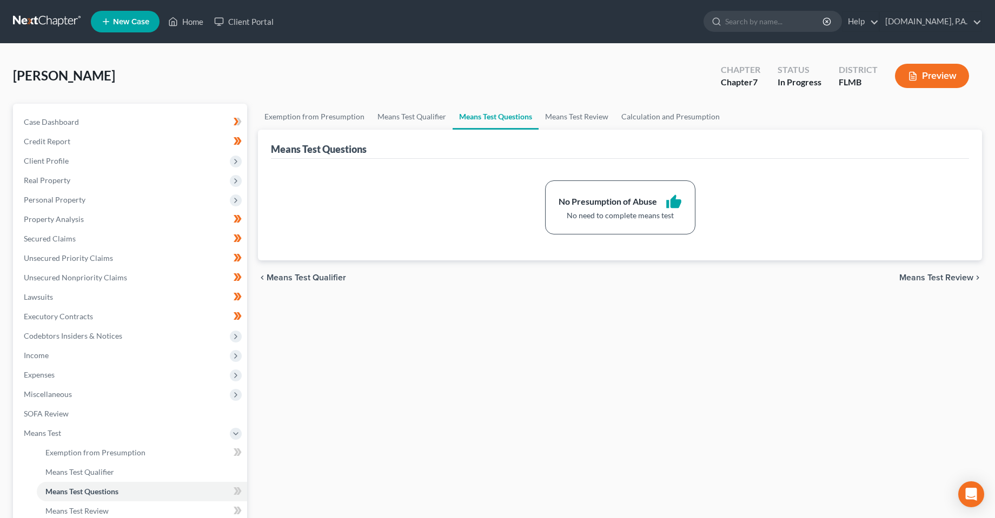
click at [956, 278] on span "Means Test Review" at bounding box center [936, 278] width 74 height 9
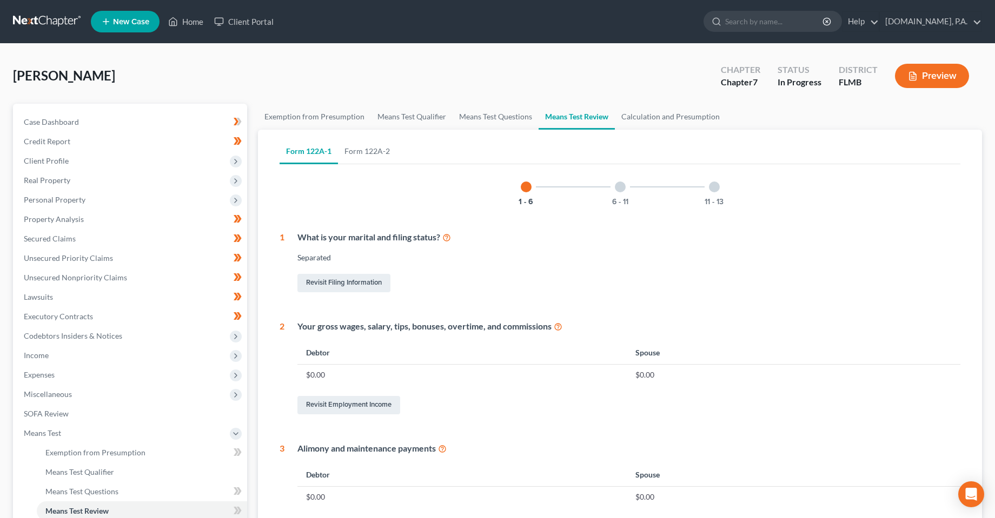
click at [617, 186] on div at bounding box center [620, 187] width 11 height 11
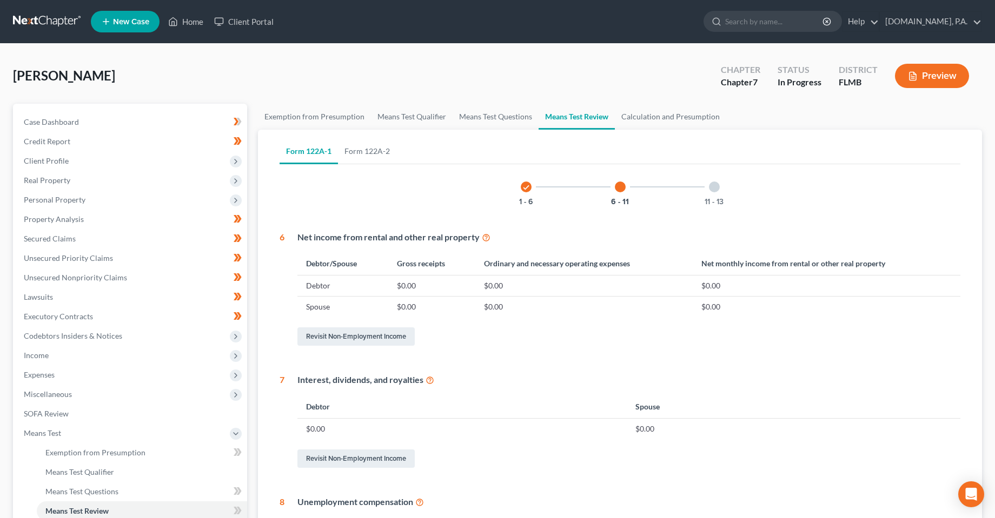
click at [711, 188] on div at bounding box center [714, 187] width 11 height 11
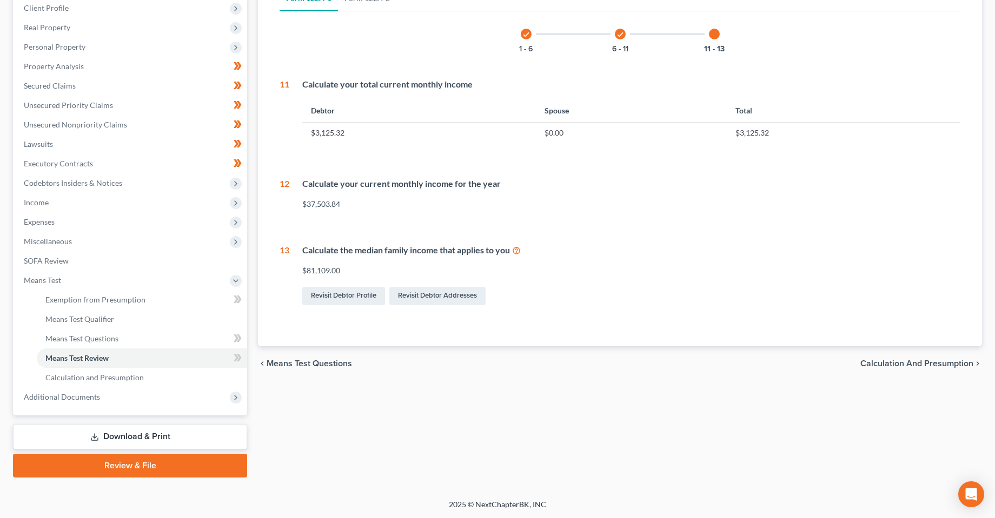
scroll to position [154, 0]
click at [903, 359] on span "Calculation and Presumption" at bounding box center [916, 363] width 113 height 9
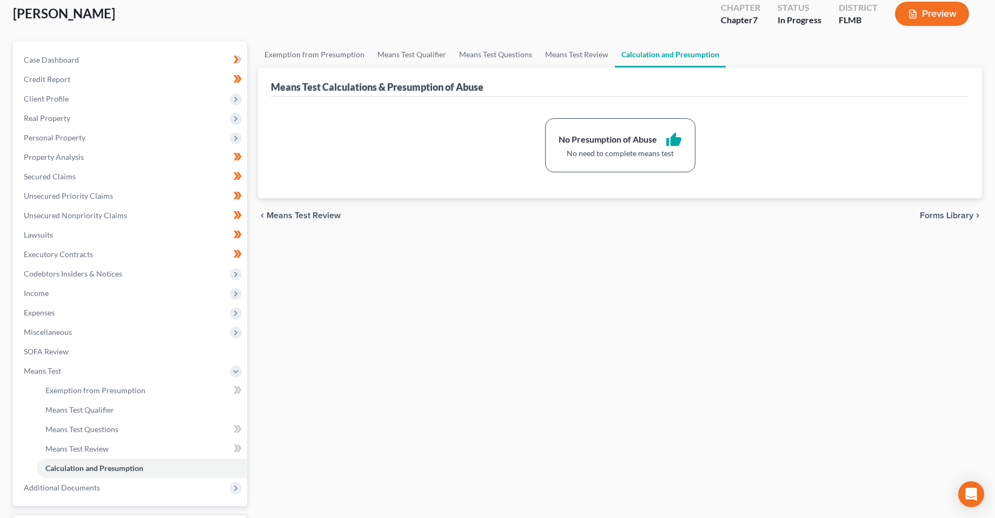
scroll to position [154, 0]
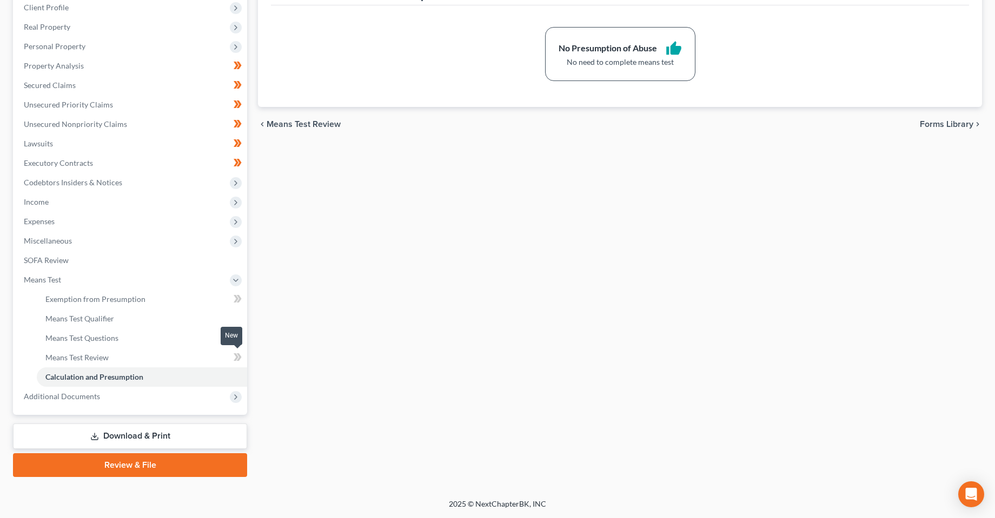
click at [229, 355] on span at bounding box center [237, 359] width 19 height 16
click at [234, 355] on icon at bounding box center [238, 358] width 8 height 14
click at [237, 338] on icon at bounding box center [236, 338] width 5 height 8
click at [236, 296] on icon at bounding box center [236, 299] width 5 height 8
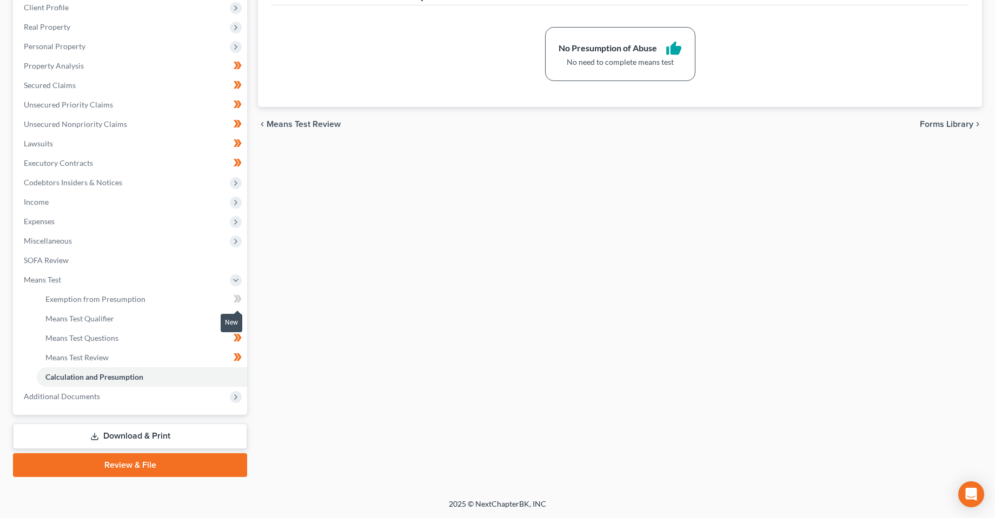
click at [236, 296] on icon at bounding box center [236, 299] width 5 height 8
click at [122, 395] on span "Additional Documents" at bounding box center [131, 396] width 232 height 19
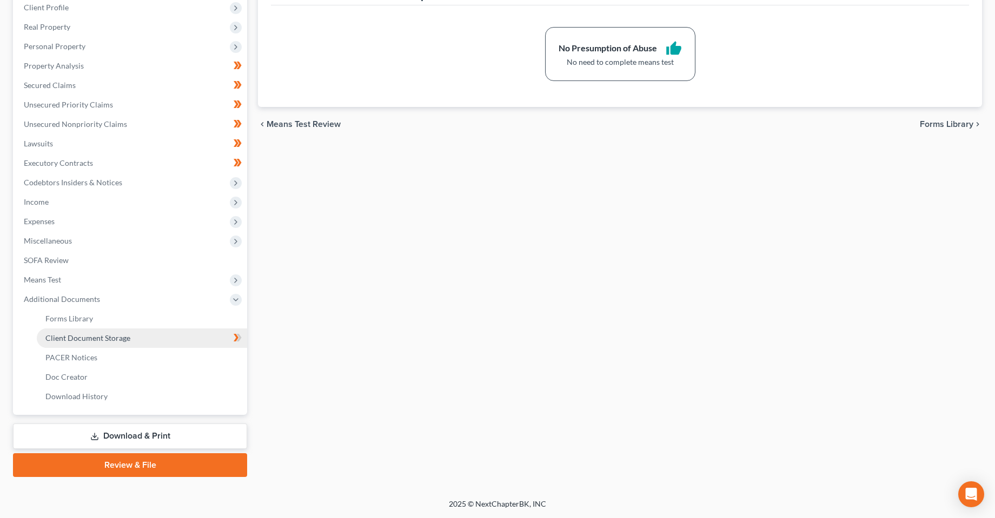
click at [96, 332] on link "Client Document Storage" at bounding box center [142, 338] width 210 height 19
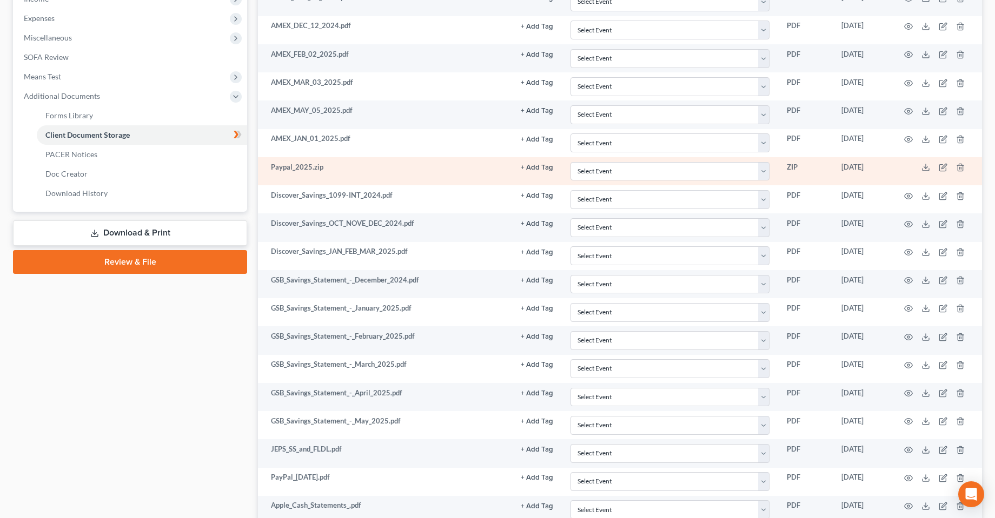
scroll to position [128, 0]
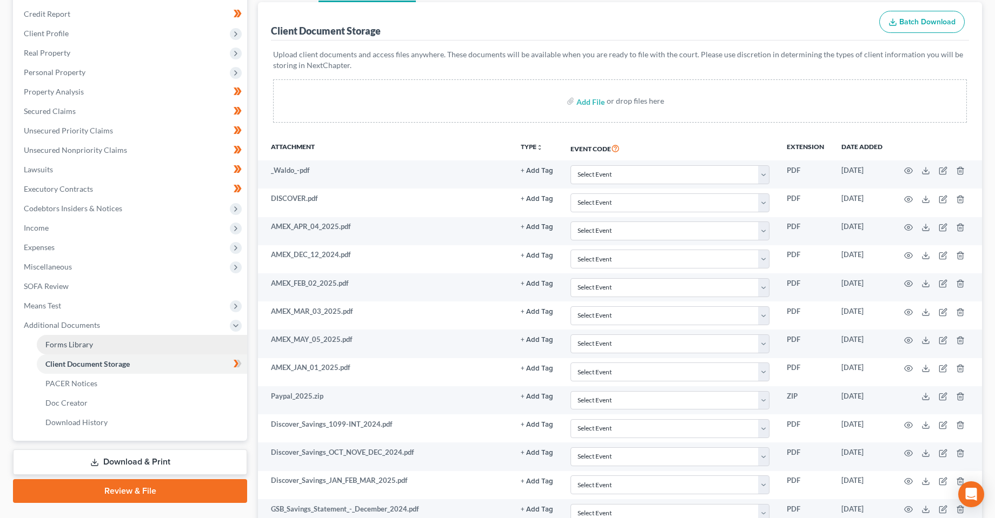
click at [73, 344] on span "Forms Library" at bounding box center [69, 344] width 48 height 9
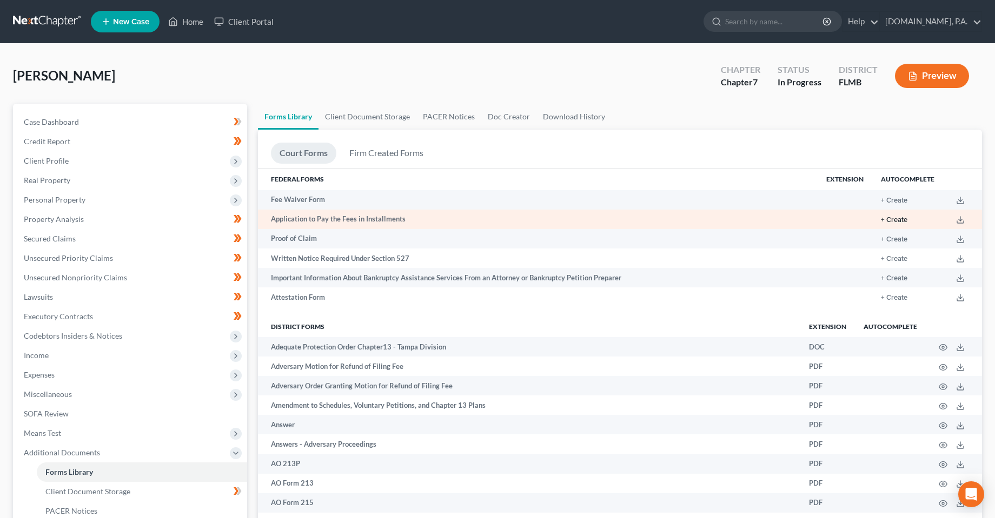
click at [894, 223] on button "+ Create" at bounding box center [894, 220] width 26 height 7
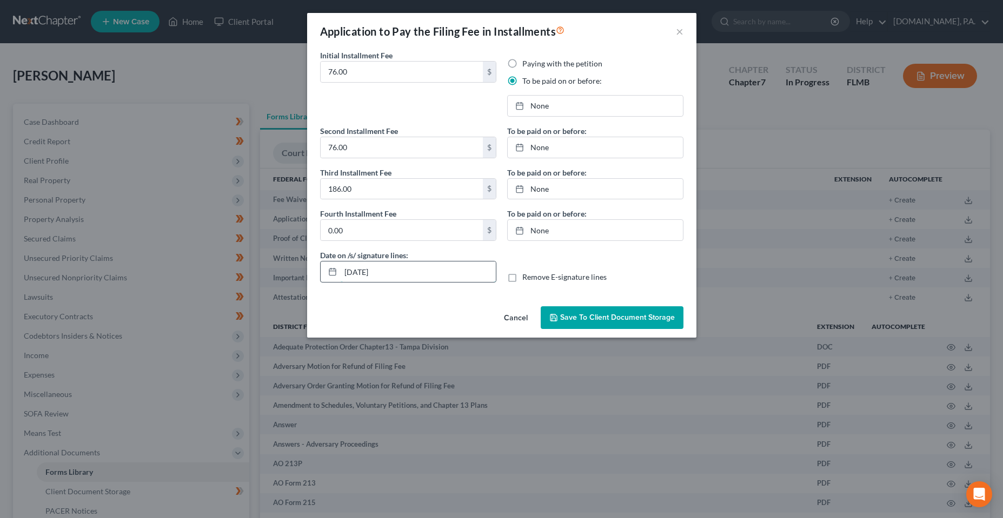
drag, startPoint x: 357, startPoint y: 272, endPoint x: 364, endPoint y: 272, distance: 7.0
click at [364, 272] on input "[DATE]" at bounding box center [418, 272] width 155 height 21
click at [538, 109] on link "[DATE]" at bounding box center [595, 106] width 175 height 21
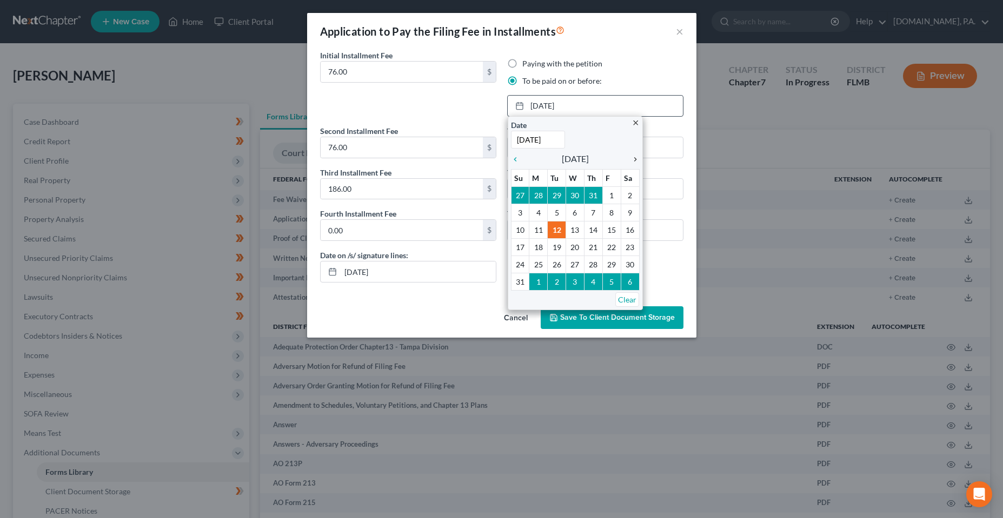
click at [635, 159] on icon "chevron_right" at bounding box center [632, 159] width 14 height 9
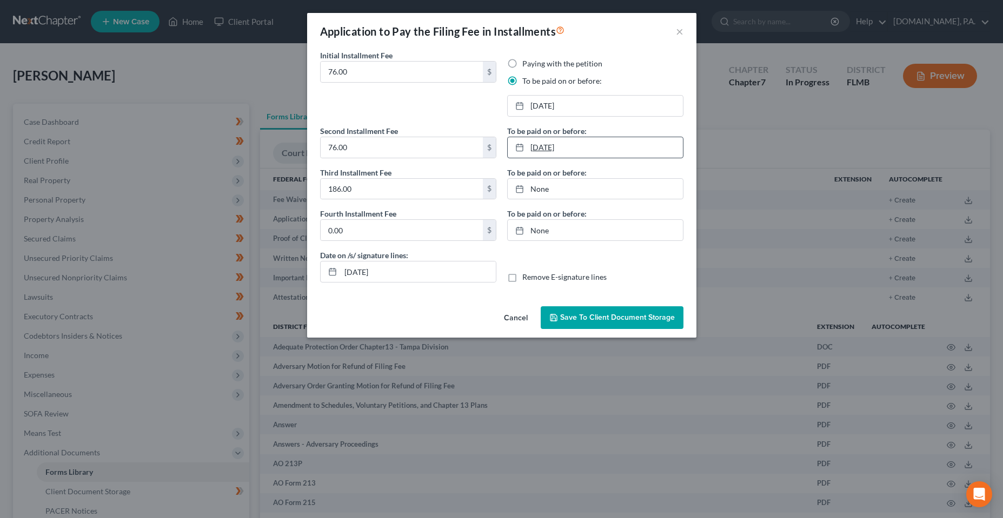
click at [576, 147] on link "[DATE]" at bounding box center [595, 147] width 175 height 21
click at [579, 185] on link "[DATE]" at bounding box center [595, 189] width 175 height 21
click at [596, 307] on button "Save to Client Document Storage" at bounding box center [612, 317] width 143 height 23
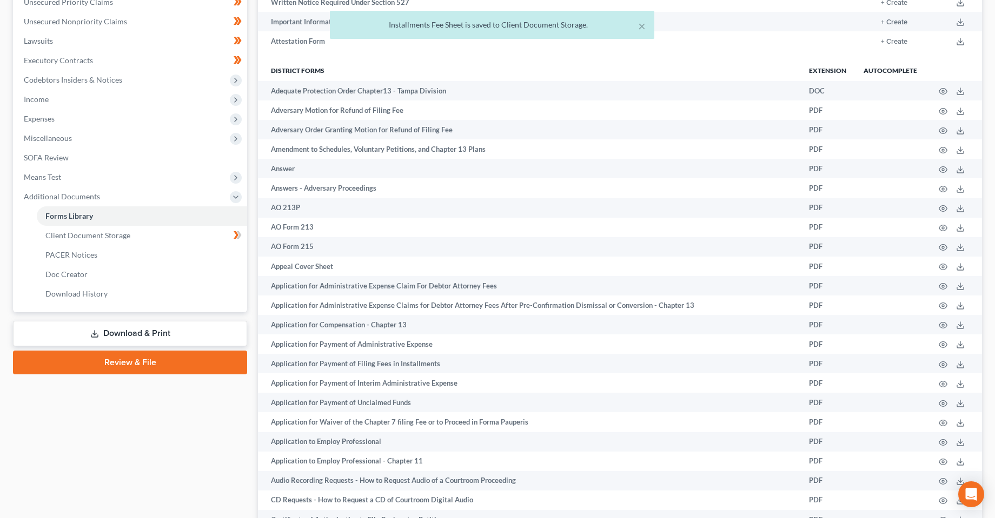
scroll to position [270, 0]
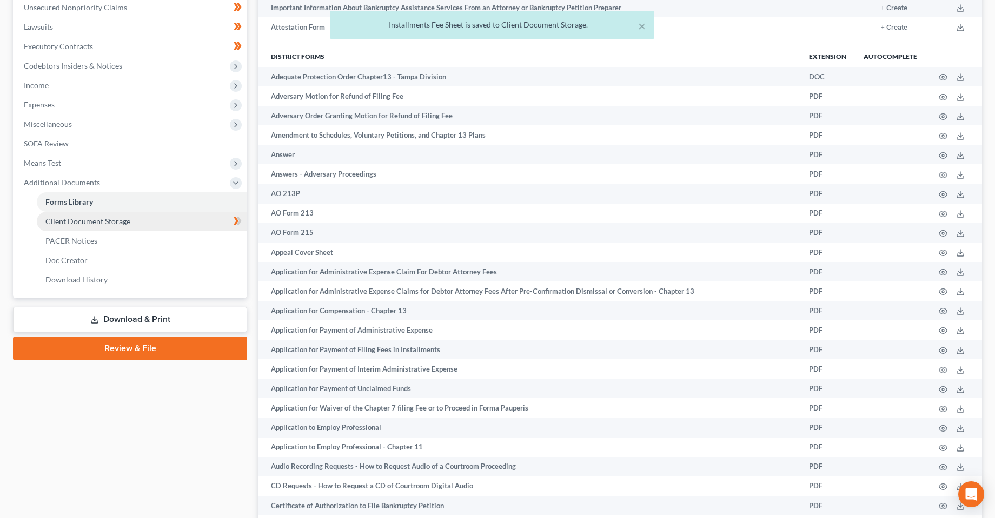
click at [99, 228] on link "Client Document Storage" at bounding box center [142, 221] width 210 height 19
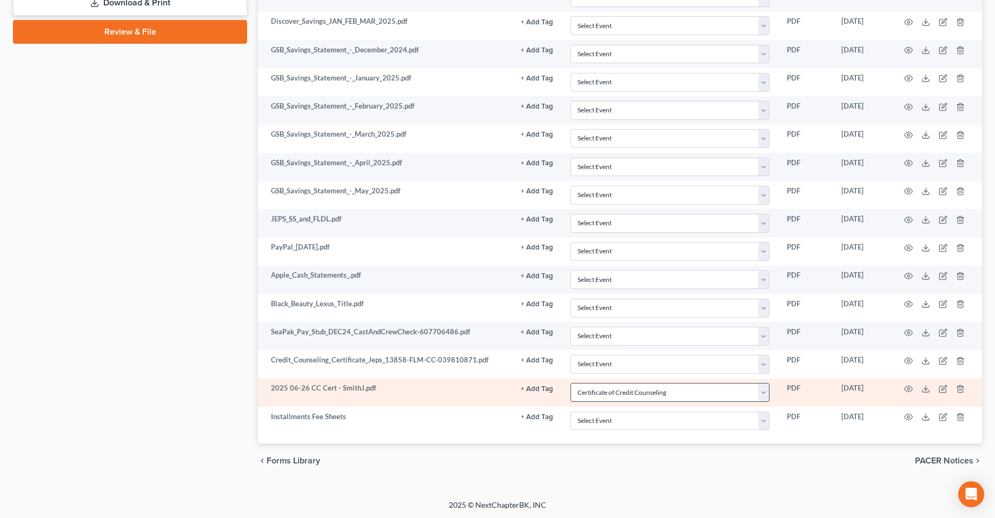
scroll to position [588, 0]
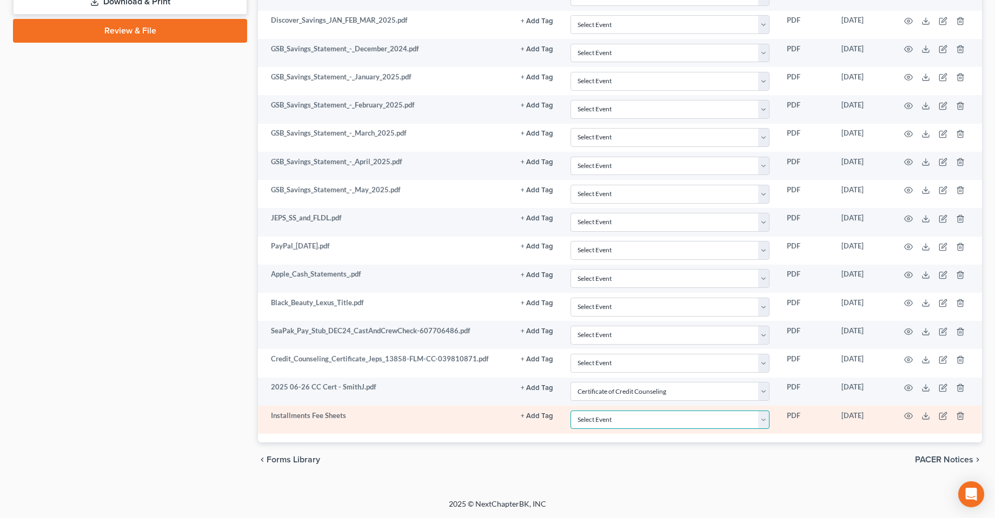
click at [613, 425] on select "Select Event 20 Largest Unsecured Creditors Amended Chapter 13 Plan Amended Cre…" at bounding box center [669, 420] width 199 height 19
click at [570, 411] on select "Select Event 20 Largest Unsecured Creditors Amended Chapter 13 Plan Amended Cre…" at bounding box center [669, 420] width 199 height 19
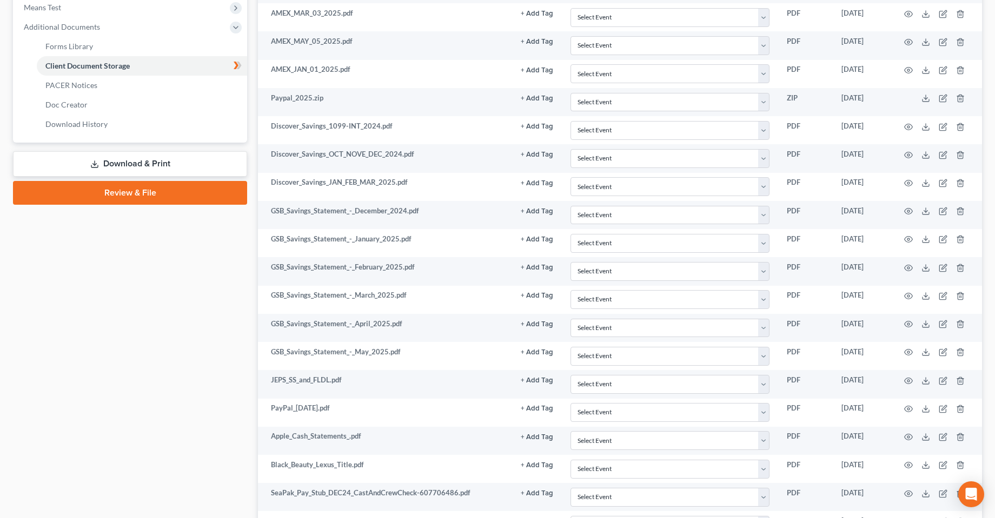
click at [128, 168] on link "Download & Print" at bounding box center [130, 163] width 234 height 25
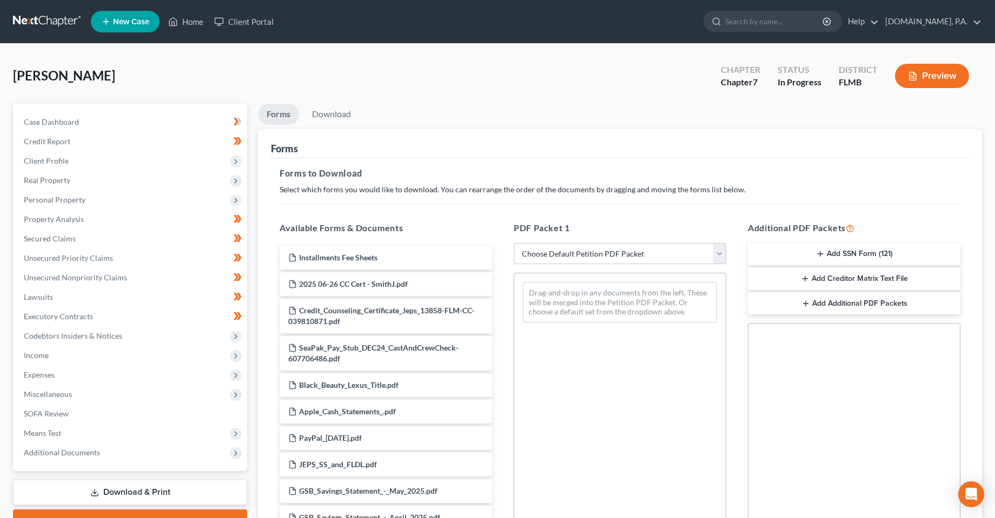
drag, startPoint x: 574, startPoint y: 249, endPoint x: 574, endPoint y: 264, distance: 15.1
click at [574, 249] on select "Choose Default Petition PDF Packet Complete Bankruptcy Petition (all forms and …" at bounding box center [620, 254] width 212 height 22
click at [514, 243] on select "Choose Default Petition PDF Packet Complete Bankruptcy Petition (all forms and …" at bounding box center [620, 254] width 212 height 22
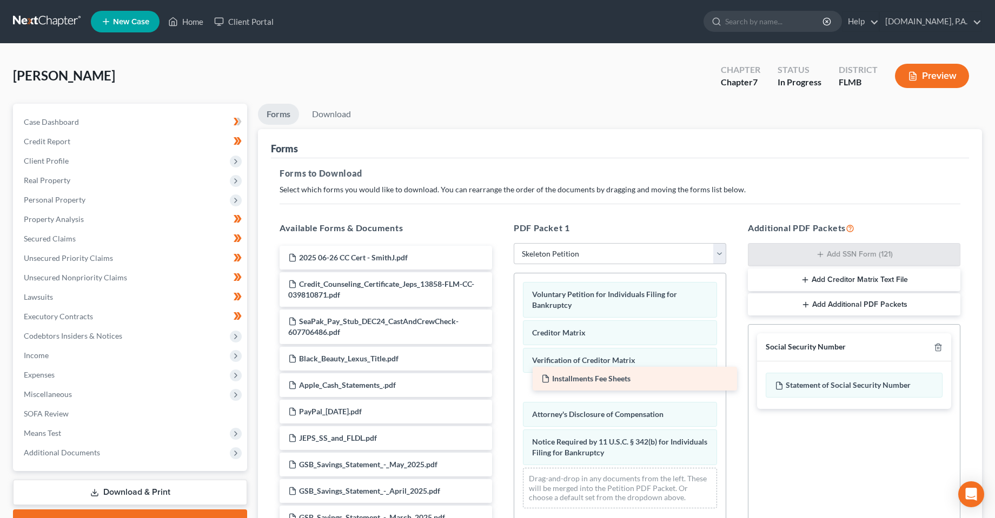
drag, startPoint x: 341, startPoint y: 256, endPoint x: 594, endPoint y: 377, distance: 280.5
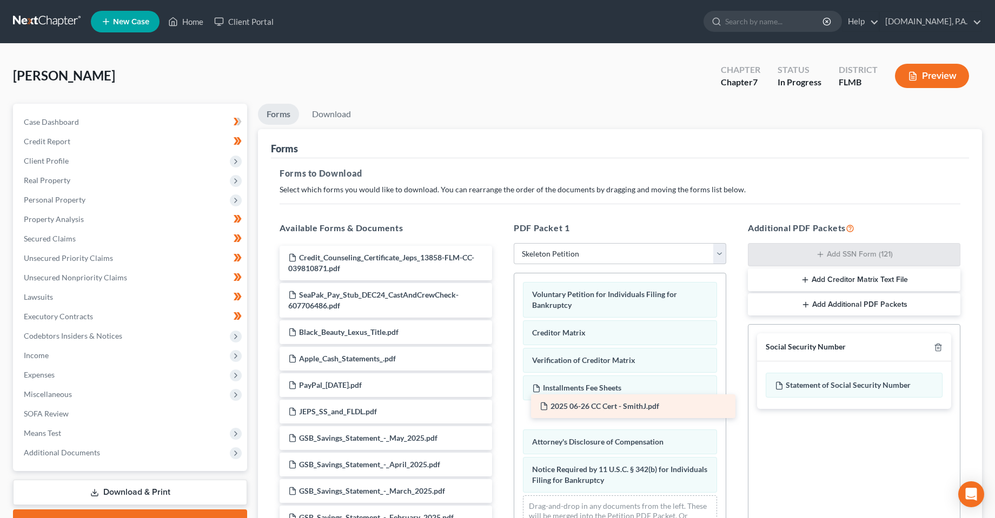
drag, startPoint x: 386, startPoint y: 261, endPoint x: 638, endPoint y: 409, distance: 292.0
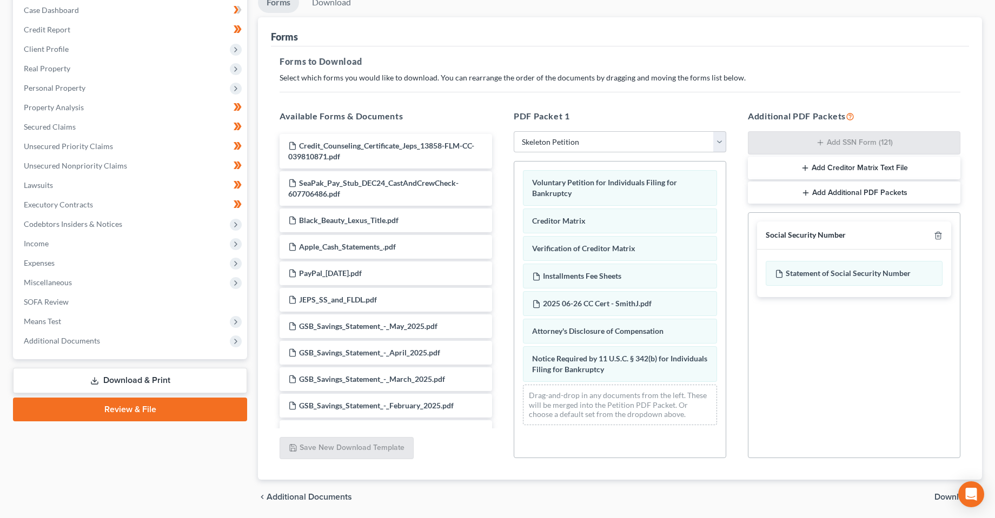
scroll to position [149, 0]
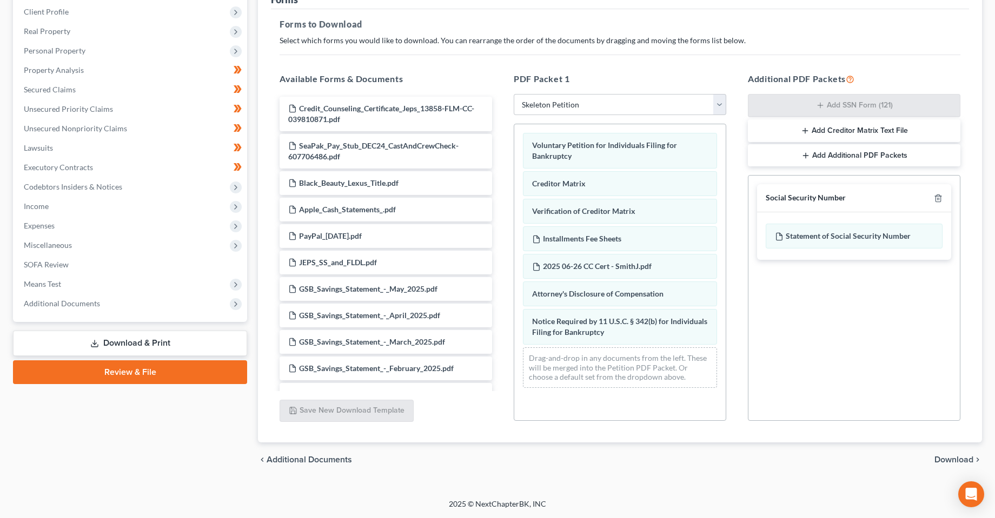
click at [946, 463] on span "Download" at bounding box center [953, 460] width 39 height 9
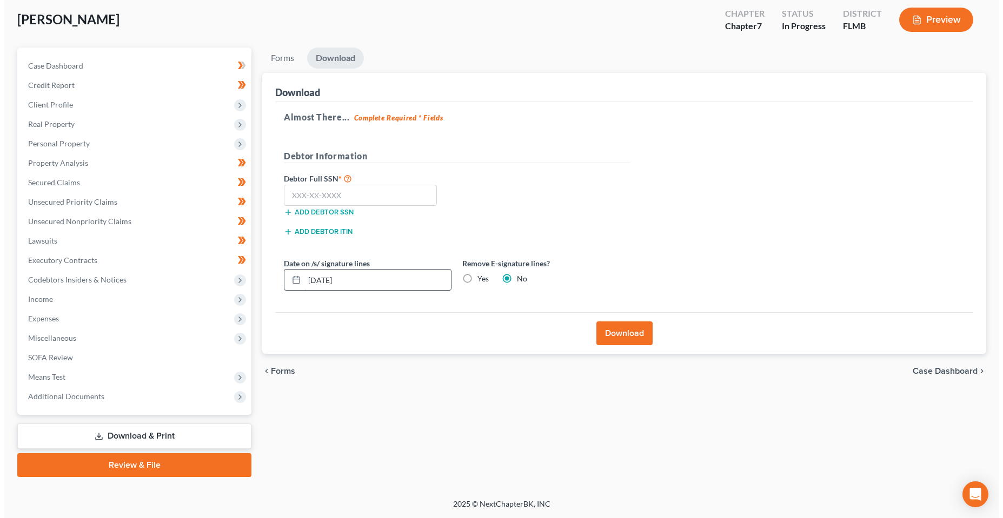
scroll to position [56, 0]
click at [329, 190] on input "text" at bounding box center [355, 196] width 153 height 22
click at [375, 196] on input "text" at bounding box center [355, 196] width 153 height 22
drag, startPoint x: 316, startPoint y: 280, endPoint x: 322, endPoint y: 281, distance: 6.0
click at [322, 281] on input "[DATE]" at bounding box center [373, 280] width 146 height 21
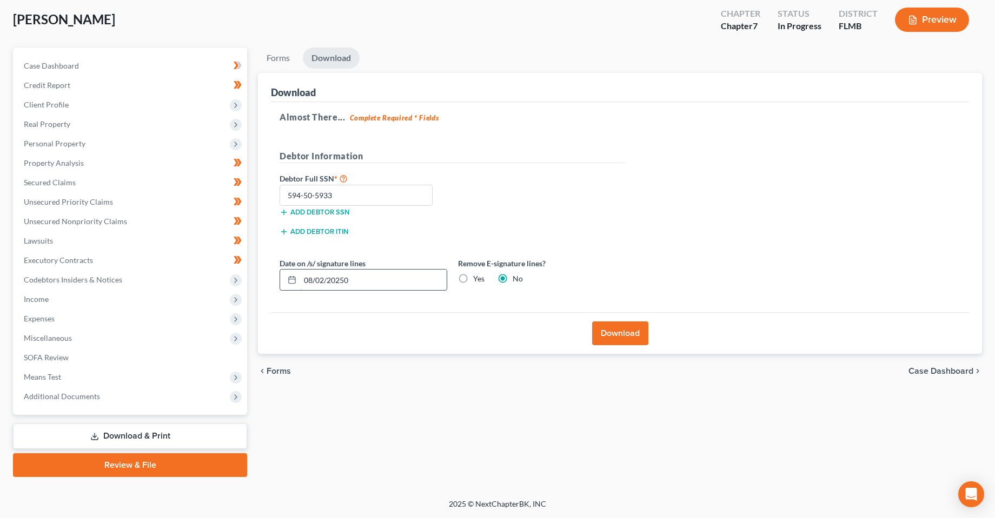
drag, startPoint x: 373, startPoint y: 285, endPoint x: 316, endPoint y: 285, distance: 57.3
click at [316, 285] on input "08/02/20250" at bounding box center [373, 280] width 146 height 21
click at [335, 304] on div "Almost There... Complete Required * Fields Debtor Information Debtor Full SSN *…" at bounding box center [620, 207] width 698 height 211
click at [608, 337] on button "Download" at bounding box center [620, 334] width 56 height 24
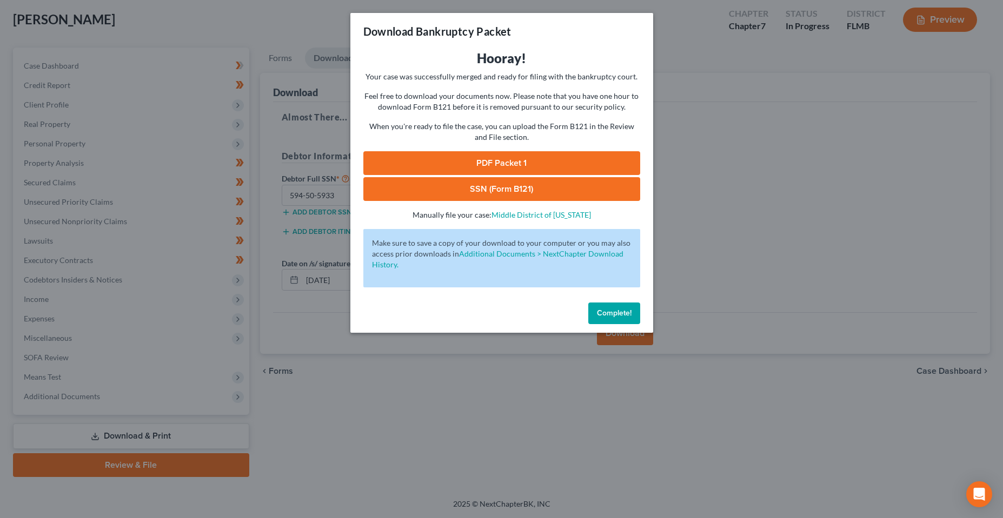
click at [476, 183] on link "SSN (Form B121)" at bounding box center [501, 189] width 277 height 24
click at [481, 165] on link "PDF Packet 1" at bounding box center [501, 163] width 277 height 24
